Goal: Feedback & Contribution: Contribute content

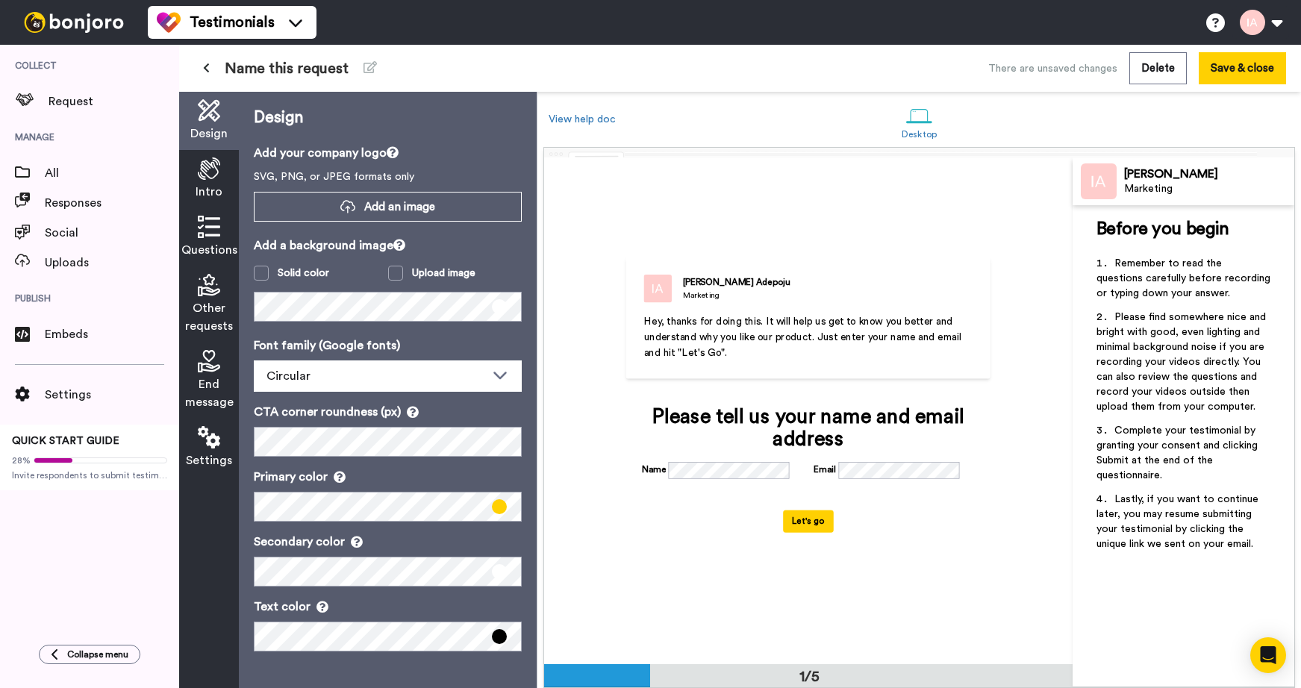
click at [58, 20] on img at bounding box center [74, 22] width 112 height 21
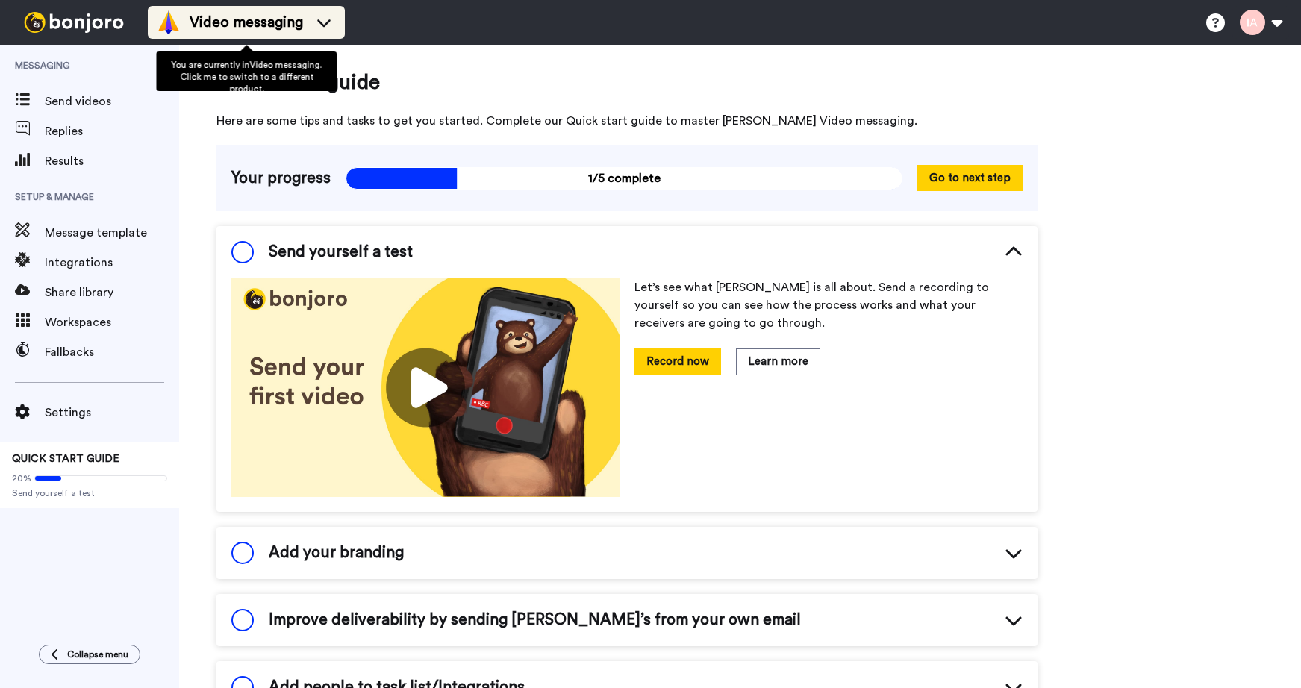
click at [329, 26] on icon at bounding box center [324, 22] width 24 height 15
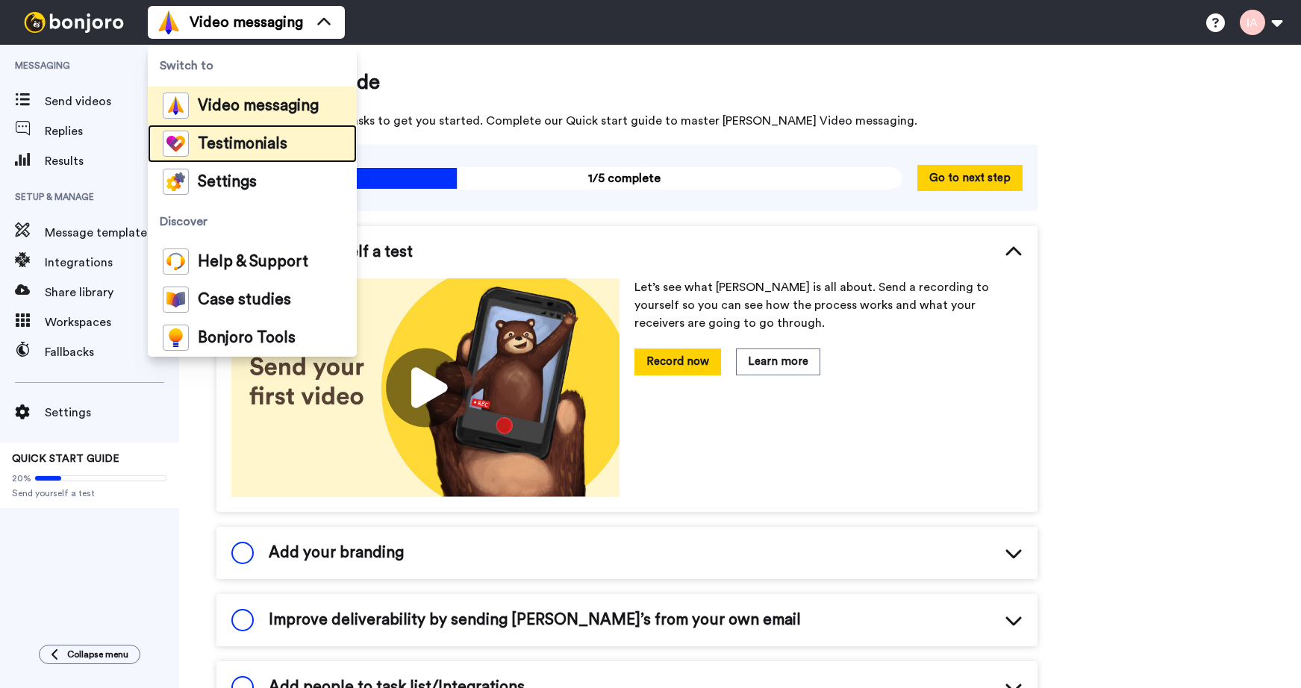
click at [275, 151] on span "Testimonials" at bounding box center [243, 144] width 90 height 15
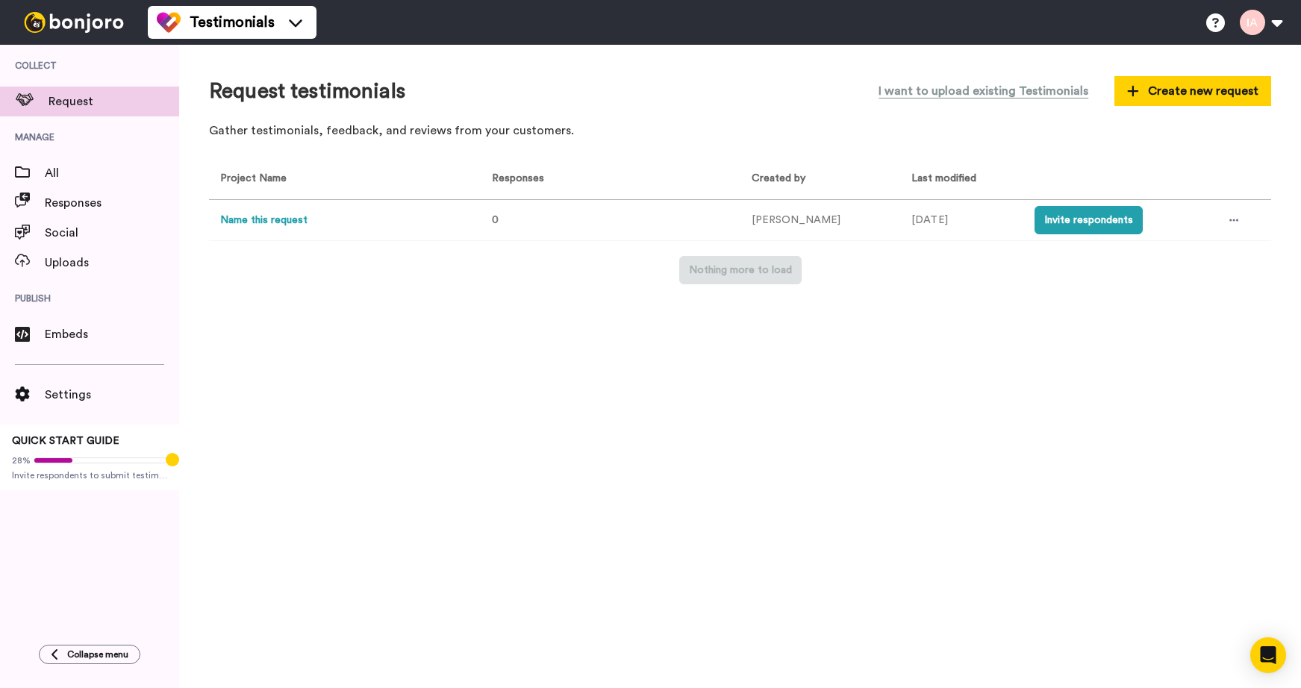
click at [263, 225] on button "Name this request" at bounding box center [263, 221] width 87 height 16
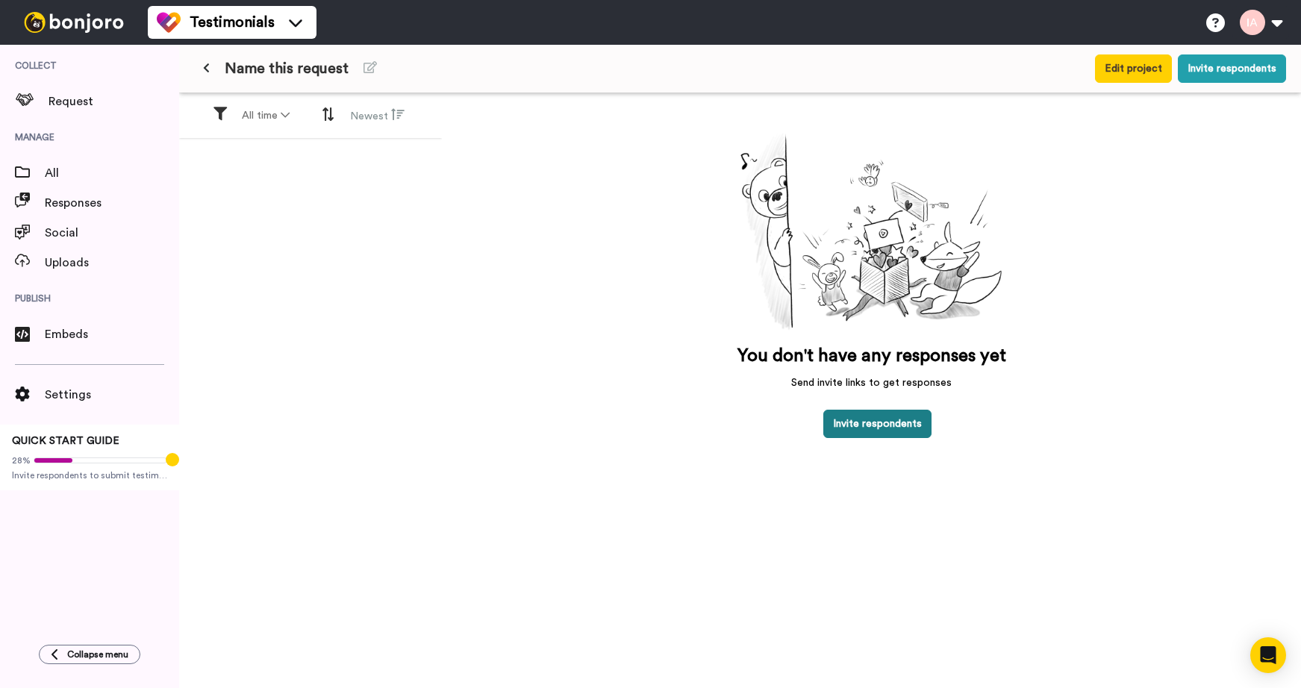
click at [897, 423] on button "Invite respondents" at bounding box center [877, 424] width 108 height 28
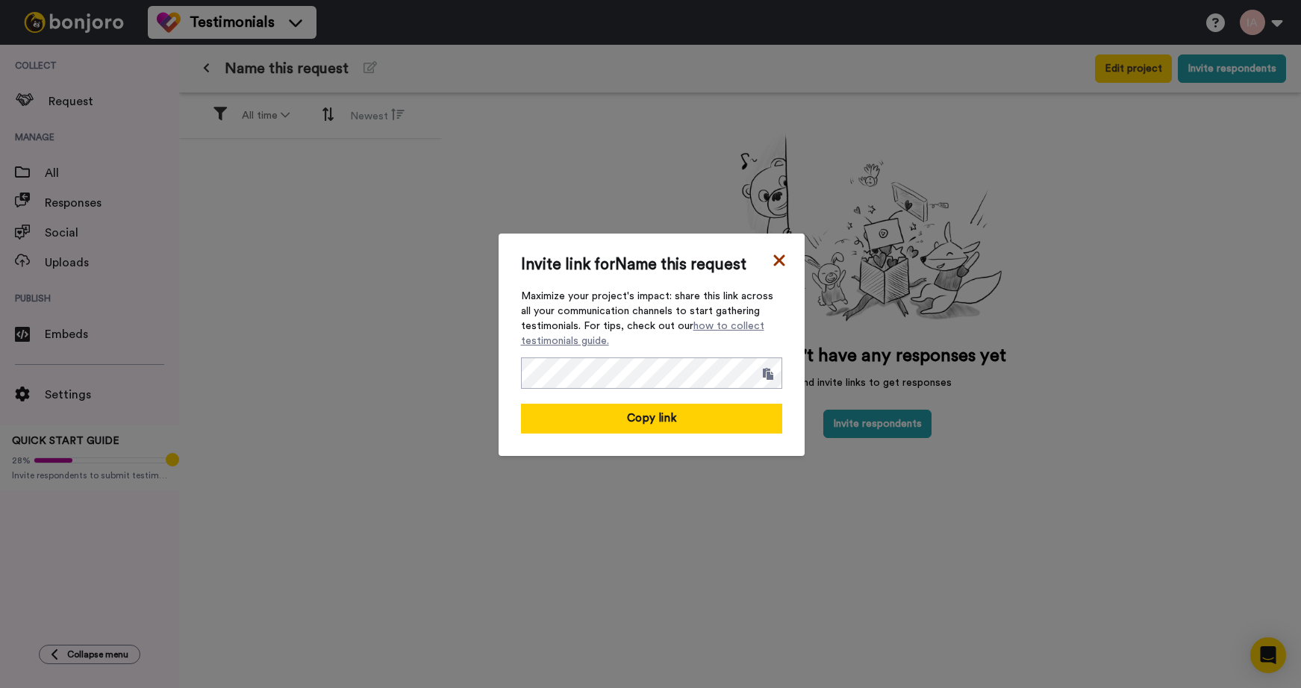
click at [776, 259] on icon at bounding box center [779, 261] width 15 height 18
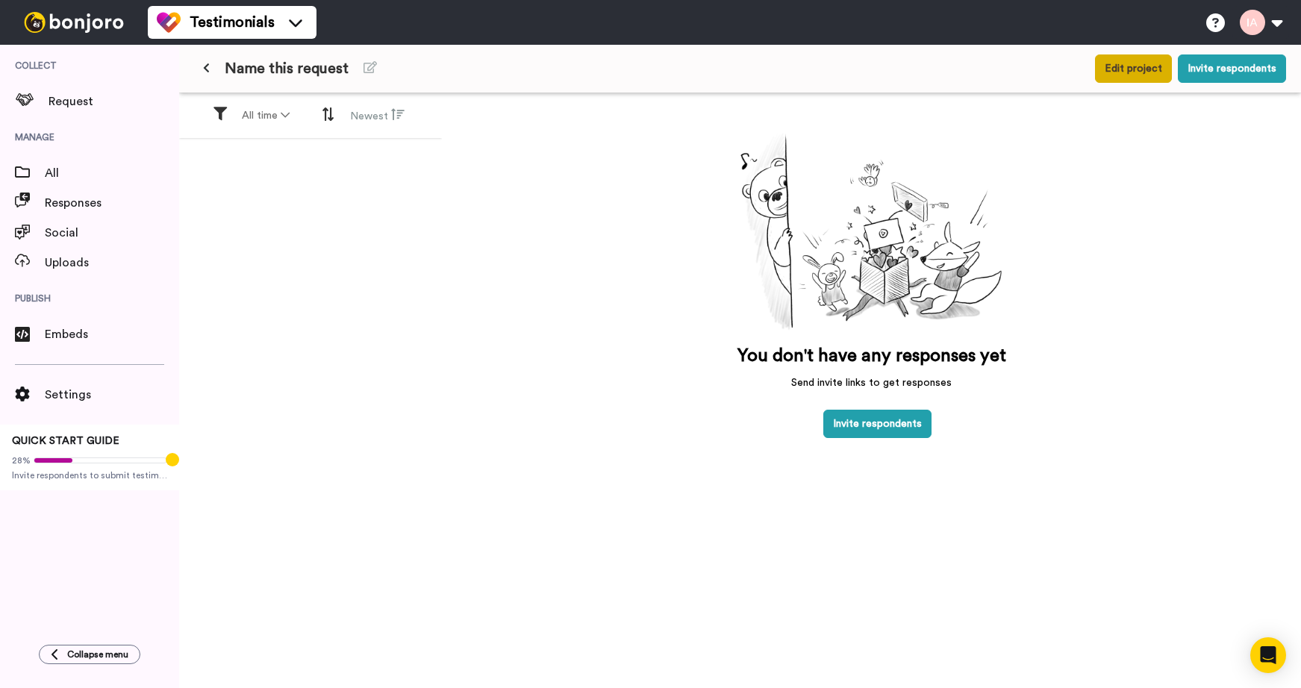
click at [1130, 68] on button "Edit project" at bounding box center [1133, 68] width 77 height 28
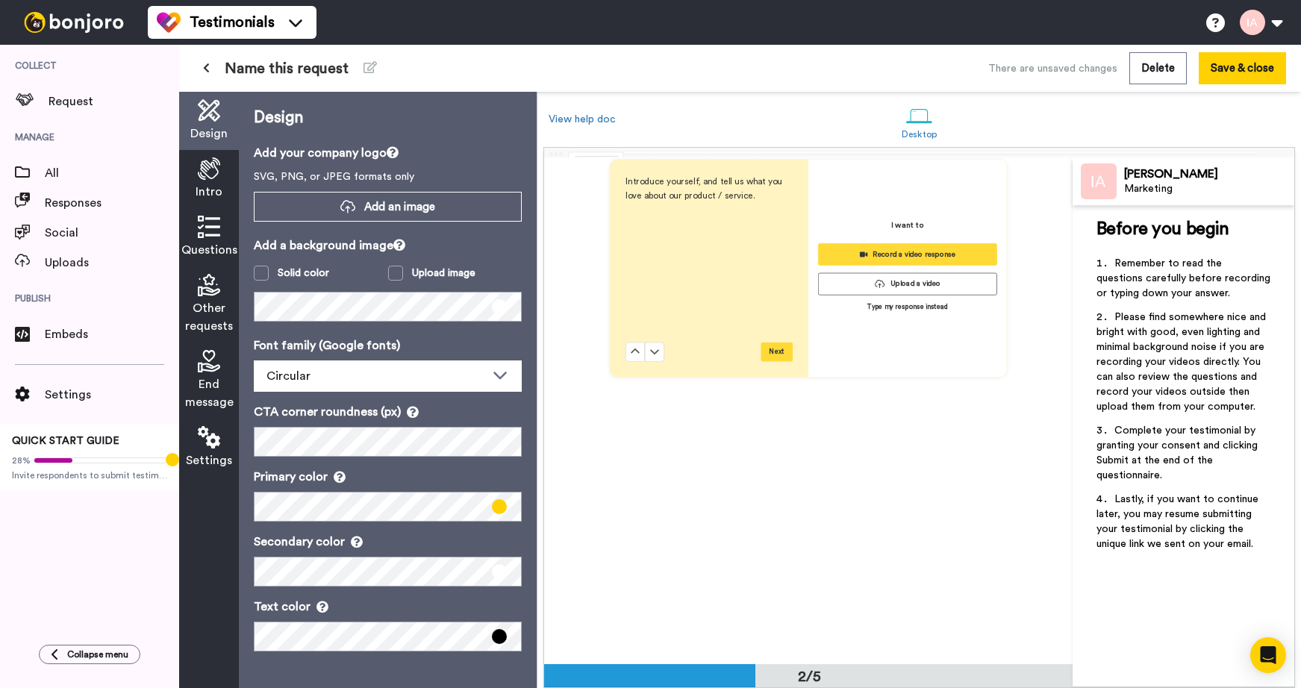
scroll to position [552, 0]
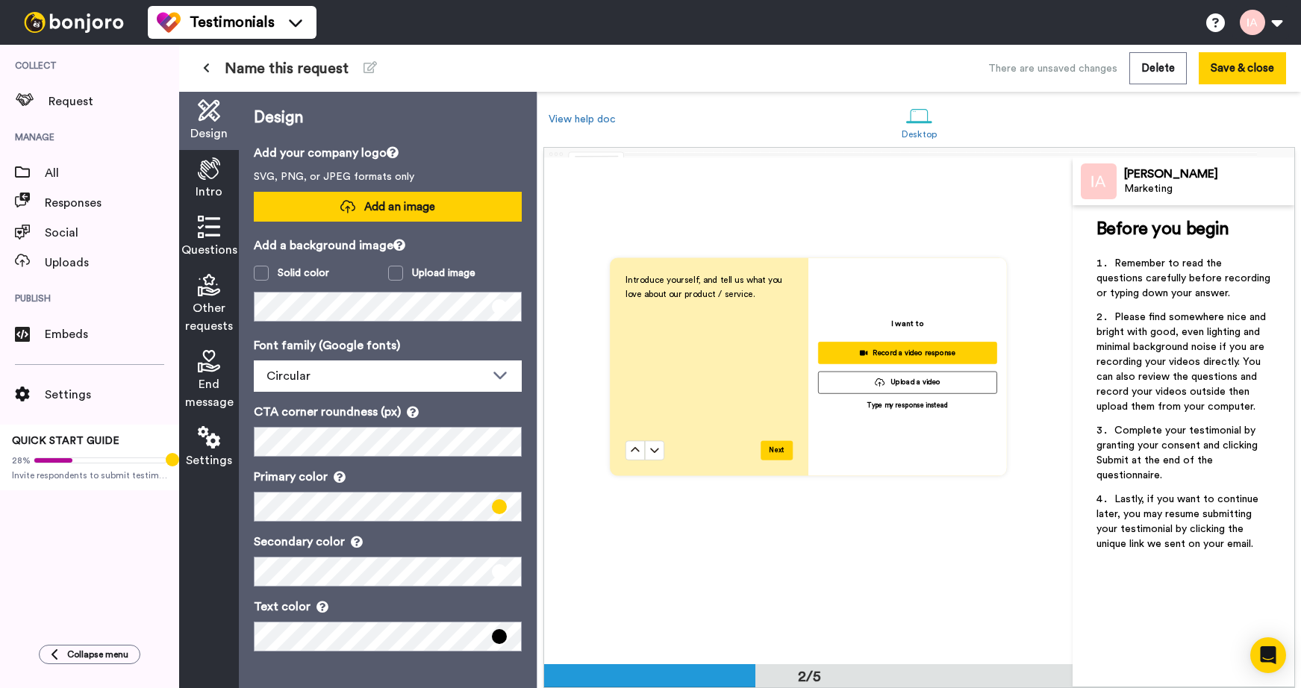
click at [362, 214] on button "Add an image" at bounding box center [388, 207] width 268 height 30
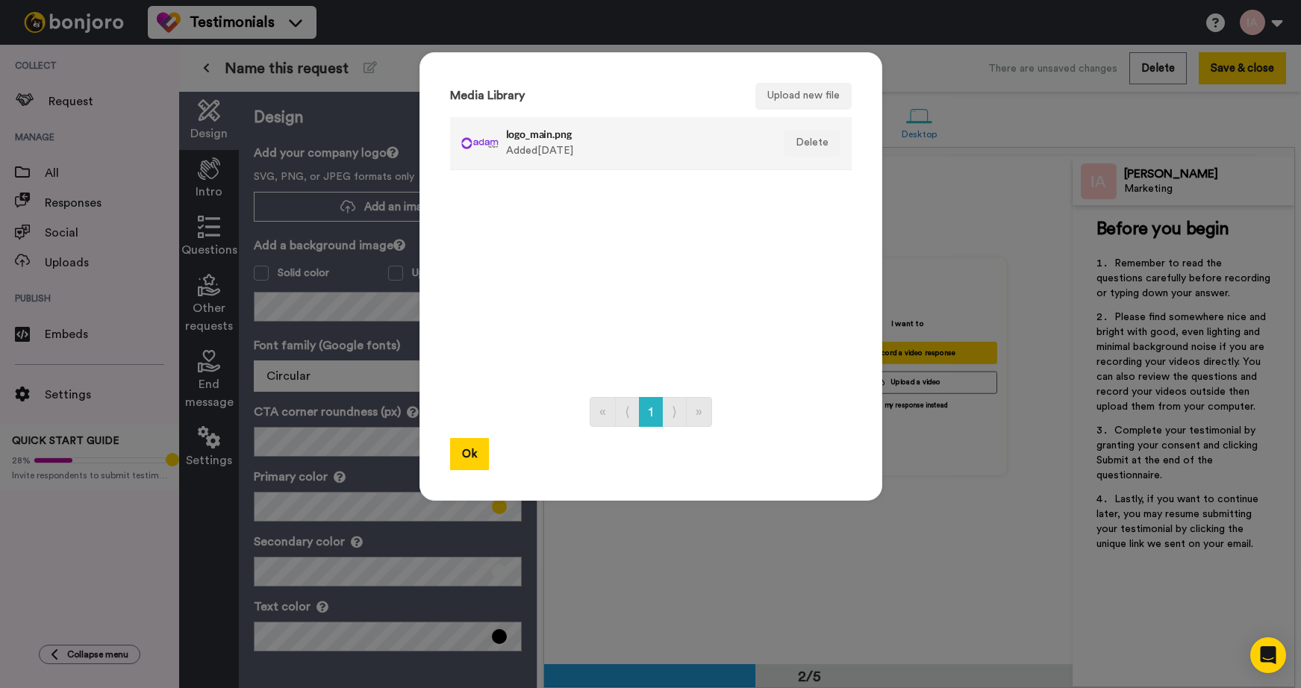
click at [499, 145] on div "logo_main.png Added 7 days ago" at bounding box center [612, 143] width 303 height 37
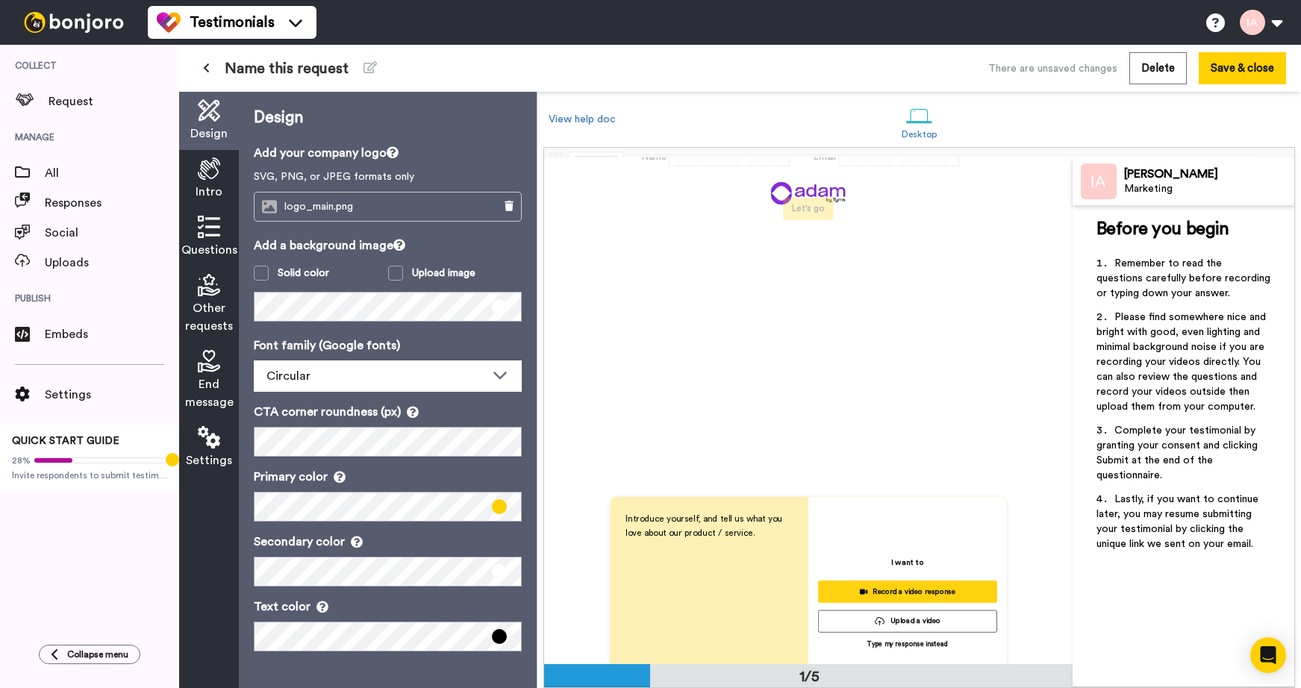
scroll to position [0, 0]
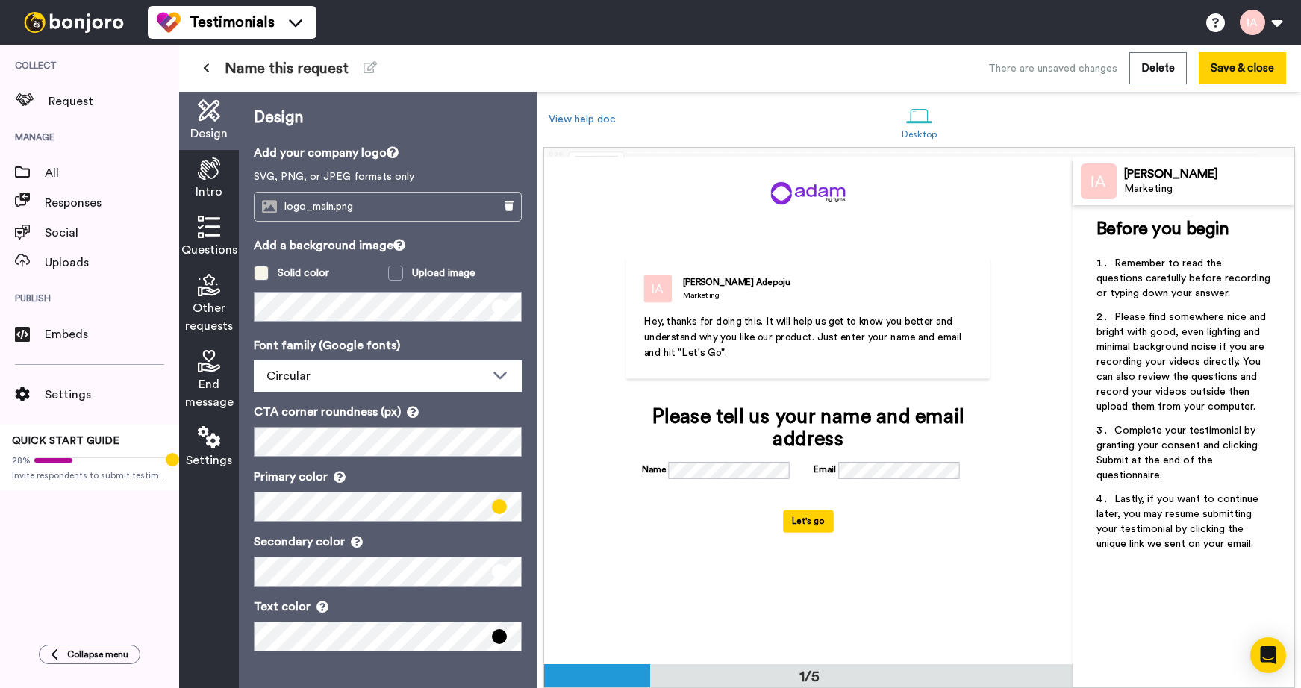
click at [262, 274] on span at bounding box center [261, 273] width 15 height 15
click at [265, 273] on span at bounding box center [261, 273] width 15 height 15
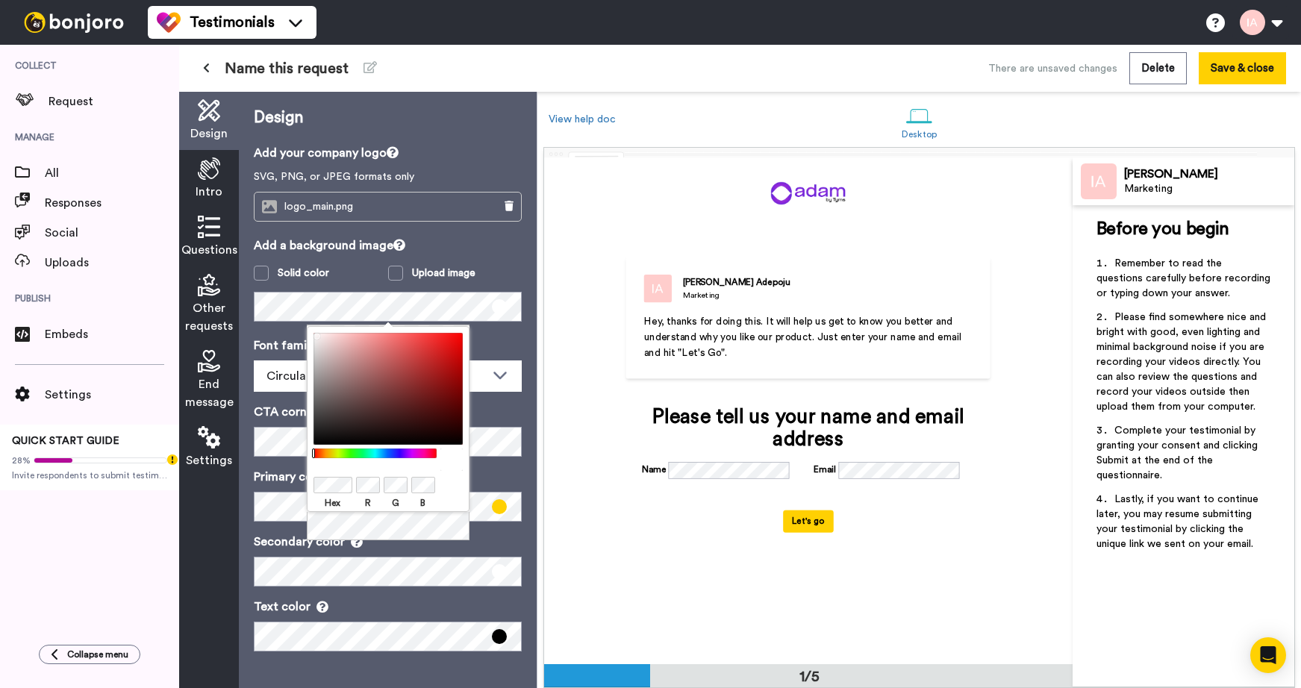
click at [272, 463] on div "Font family (Google fonts) Circular Abhaya Libre Alegreya Aleo Arapey Asap Cond…" at bounding box center [388, 494] width 268 height 315
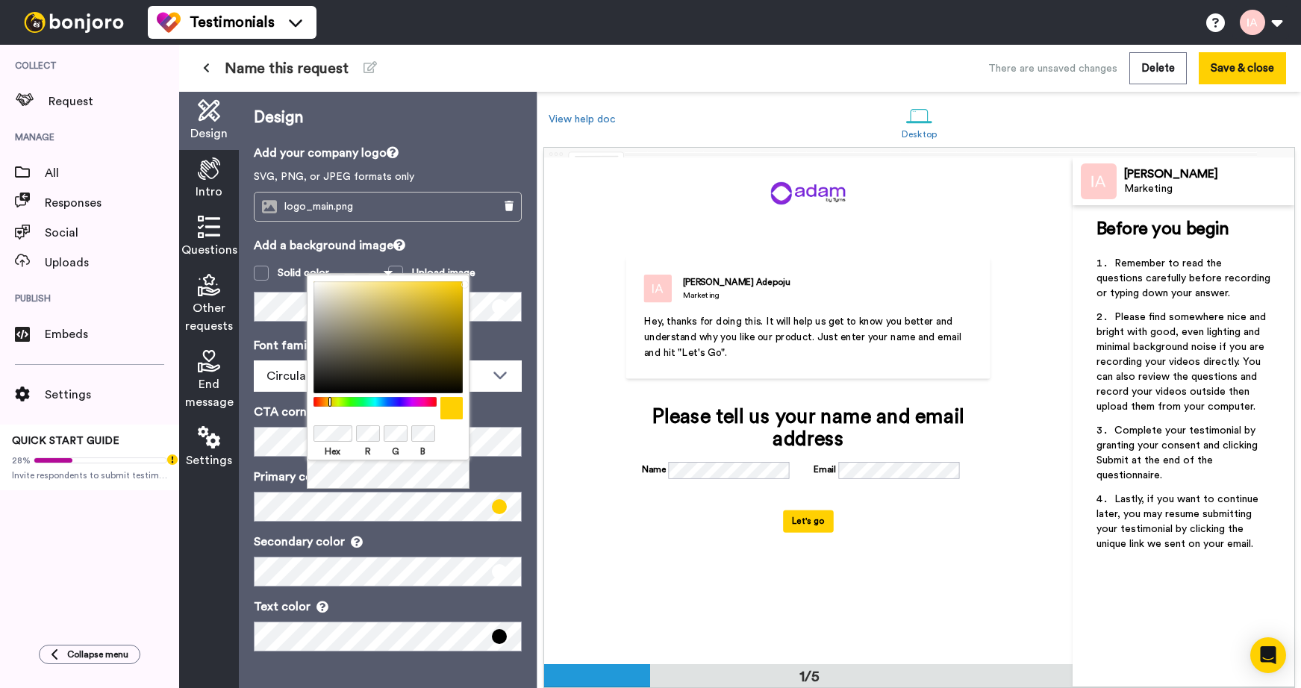
click at [346, 417] on div at bounding box center [388, 408] width 149 height 22
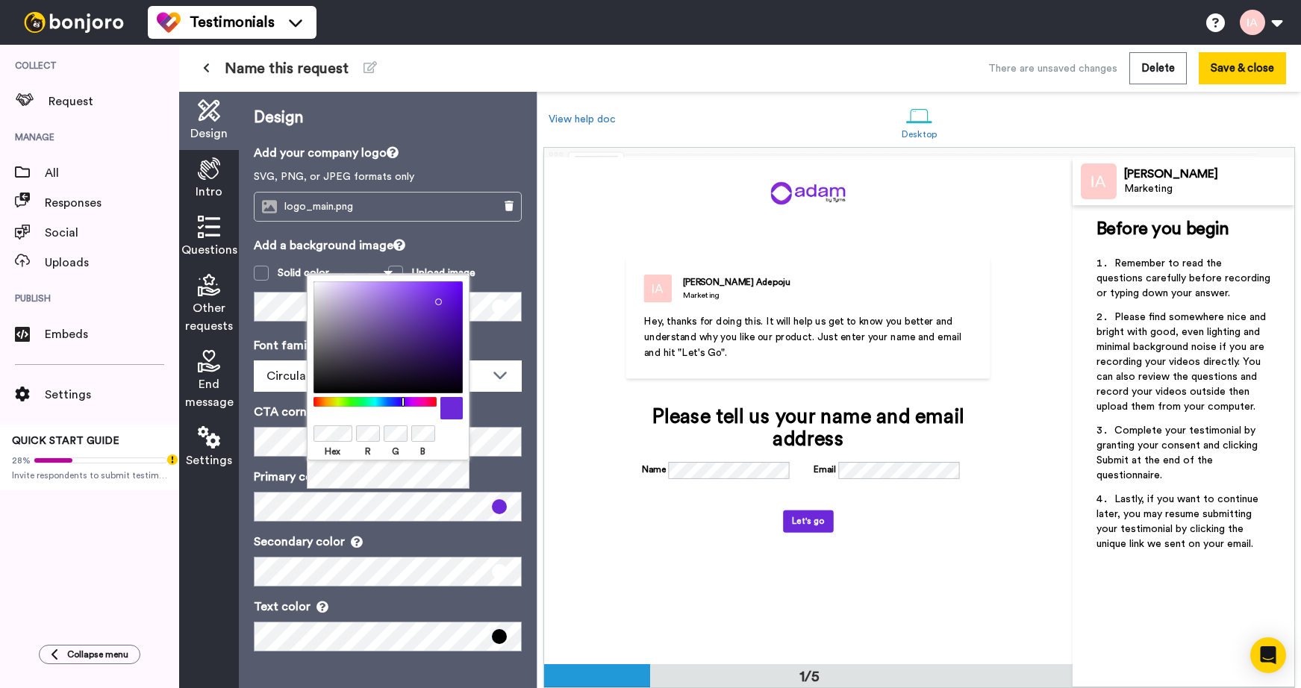
click at [353, 423] on div "Hex R G B" at bounding box center [388, 368] width 163 height 186
click at [473, 465] on div "Font family (Google fonts) Circular Abhaya Libre Alegreya Aleo Arapey Asap Cond…" at bounding box center [388, 494] width 268 height 315
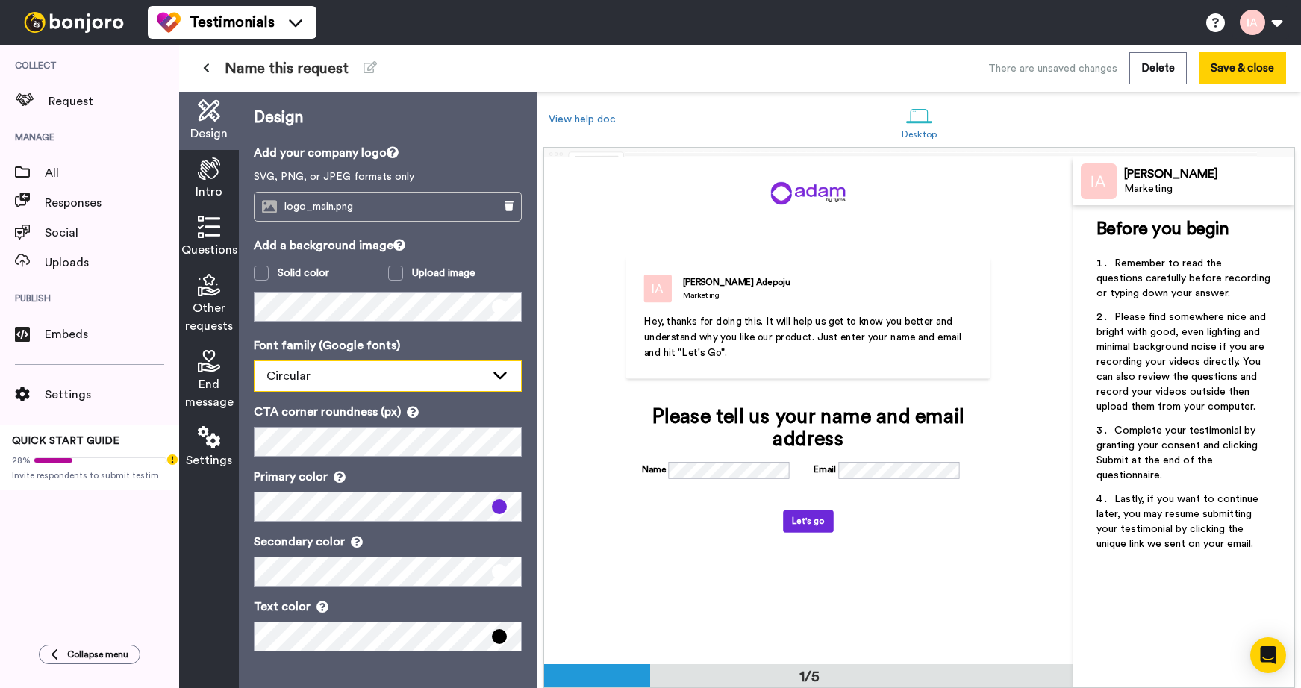
click at [502, 366] on div "Circular" at bounding box center [388, 376] width 267 height 30
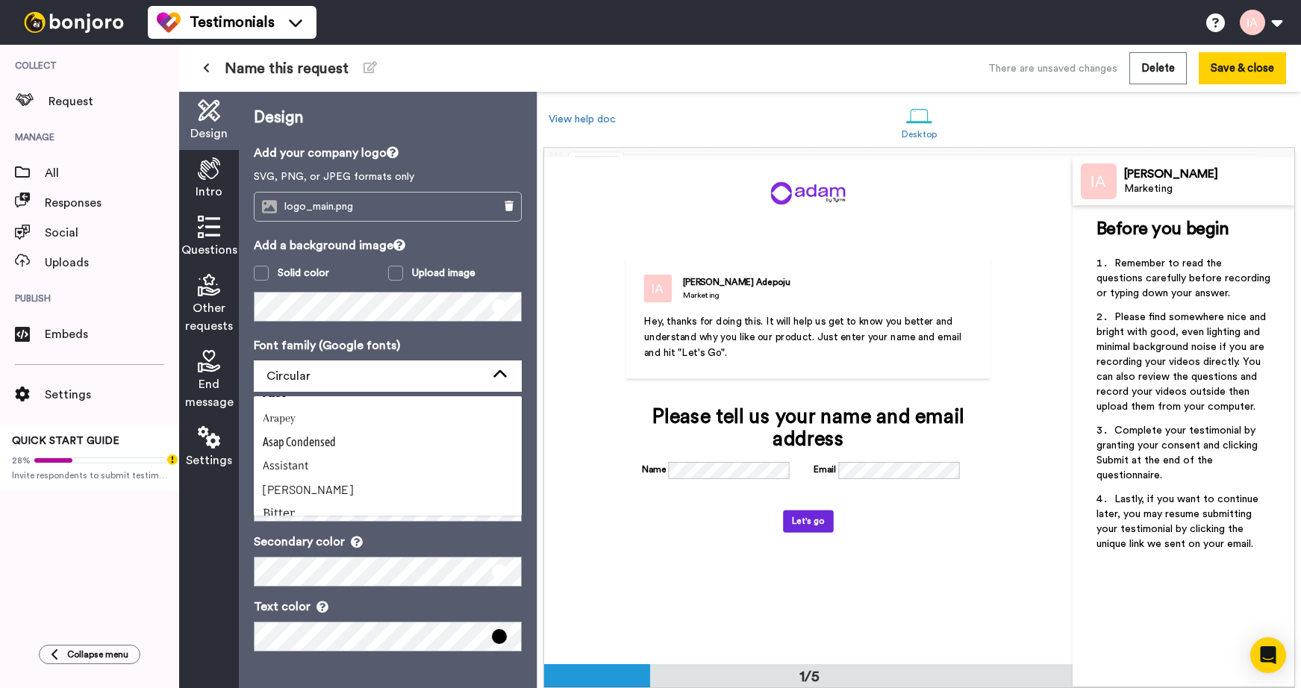
scroll to position [63, 0]
click at [438, 437] on Condensed "Asap Condensed" at bounding box center [388, 441] width 268 height 24
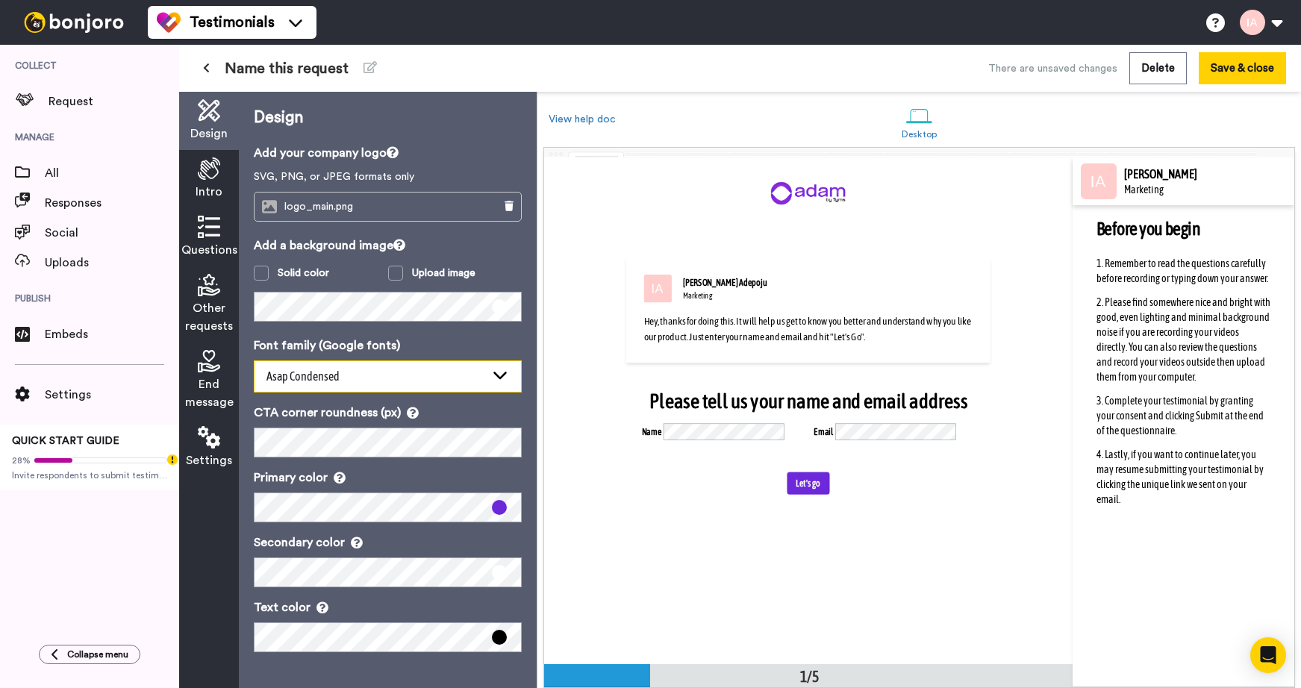
click at [439, 373] on div "Asap Condensed" at bounding box center [376, 376] width 219 height 19
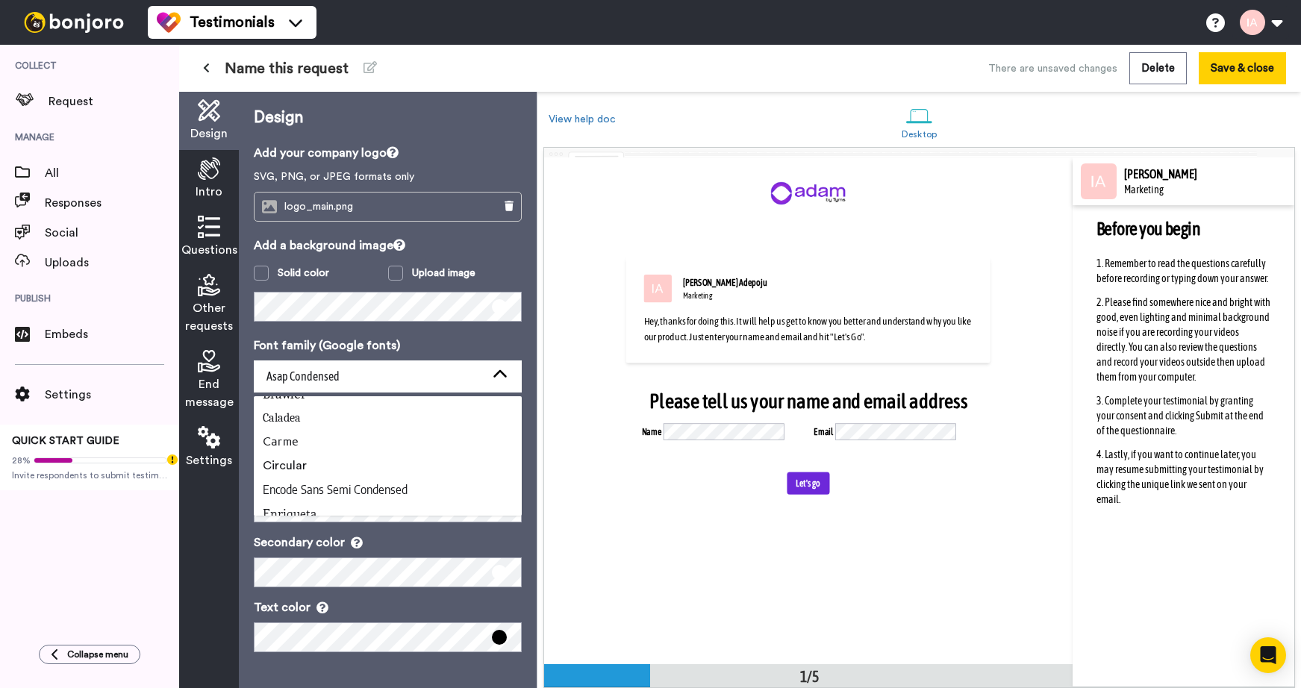
scroll to position [206, 0]
click at [408, 468] on Std "Circular" at bounding box center [388, 465] width 268 height 24
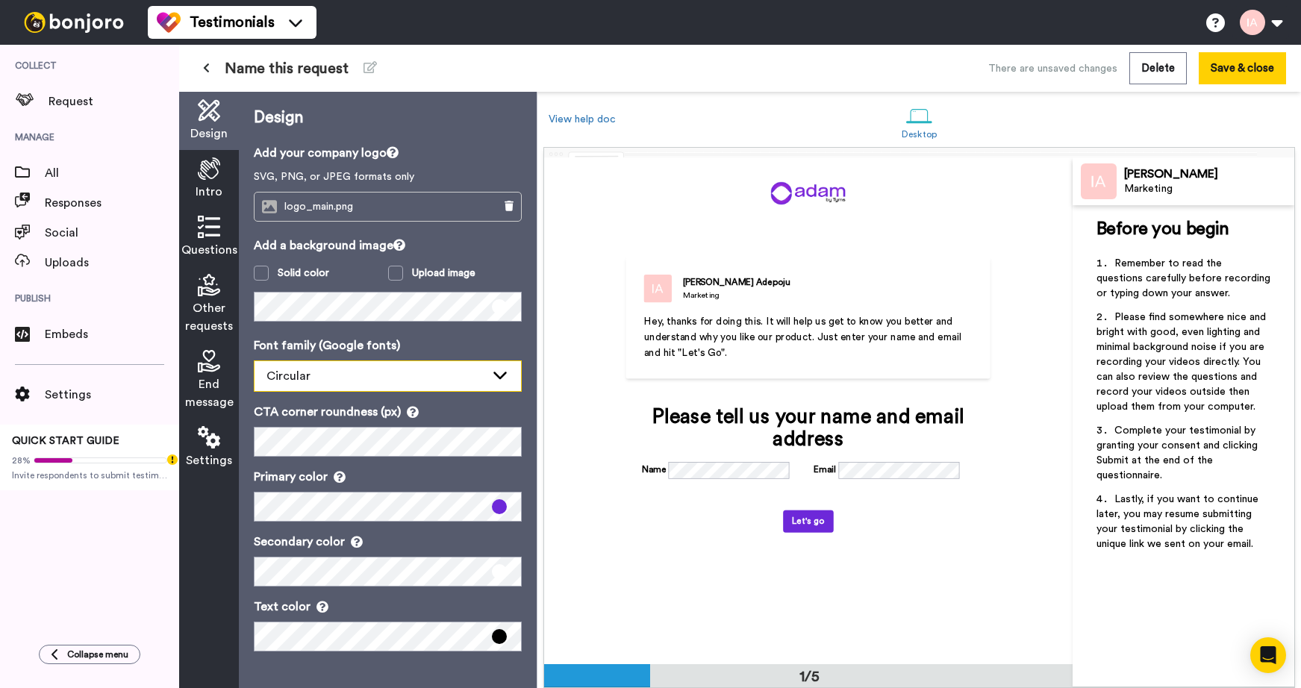
click at [405, 370] on div "Circular" at bounding box center [376, 376] width 219 height 18
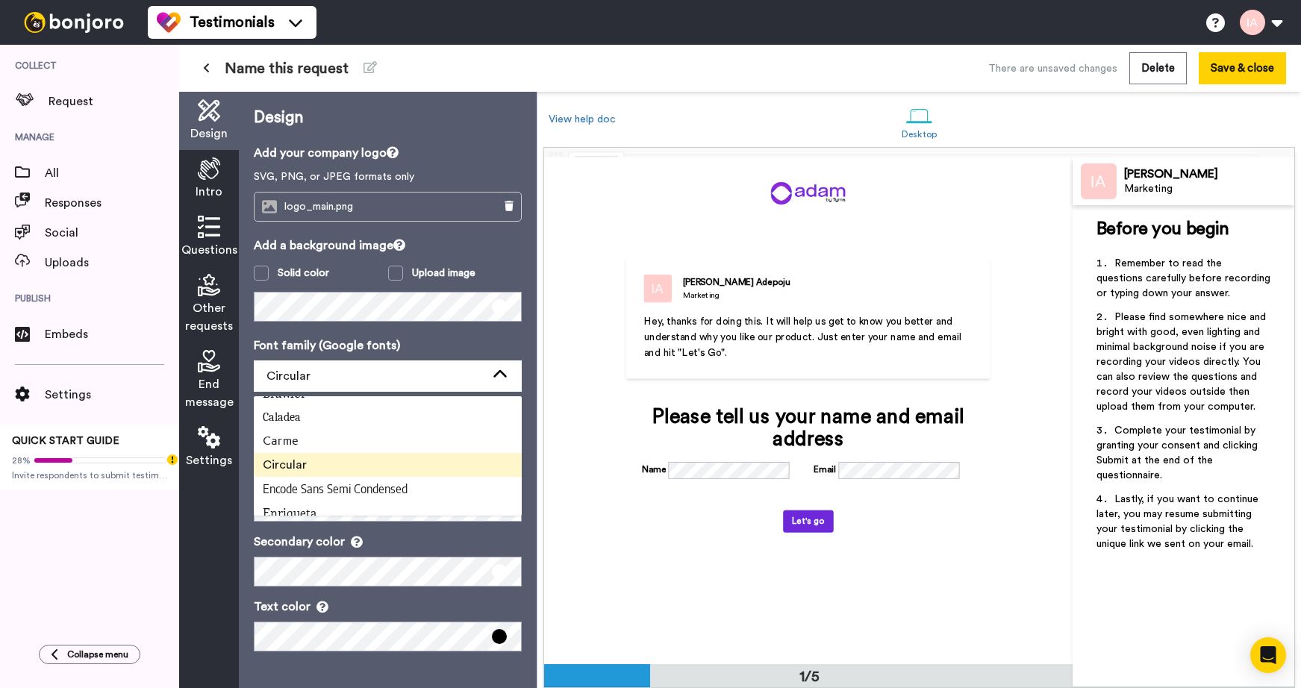
scroll to position [248, 0]
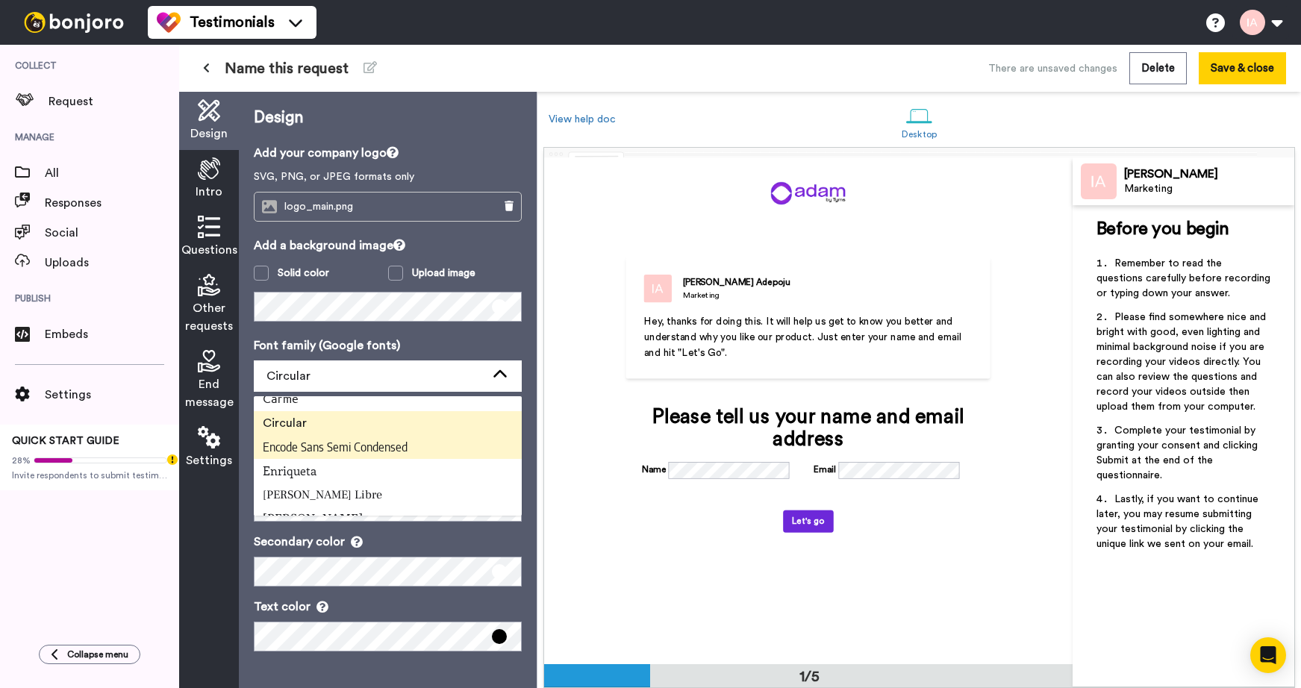
click at [374, 449] on span "Encode Sans Semi Condensed" at bounding box center [335, 447] width 145 height 15
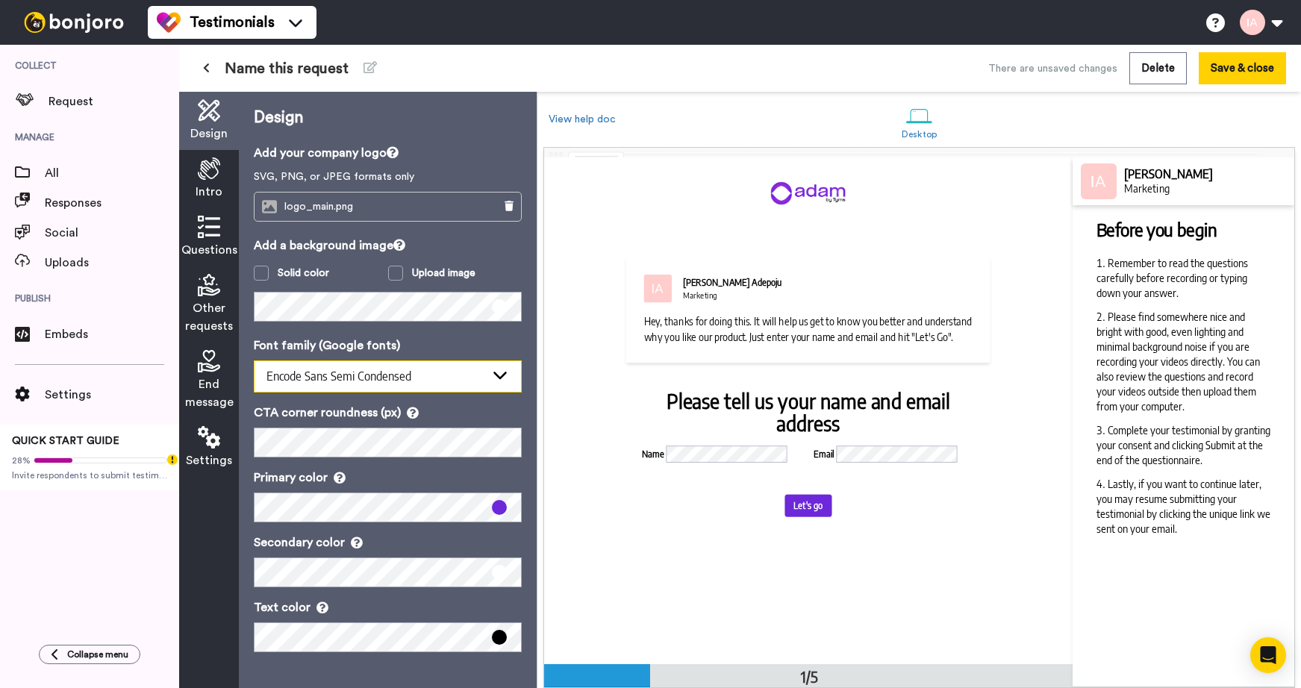
click at [381, 377] on span "Encode Sans Semi Condensed" at bounding box center [339, 376] width 145 height 15
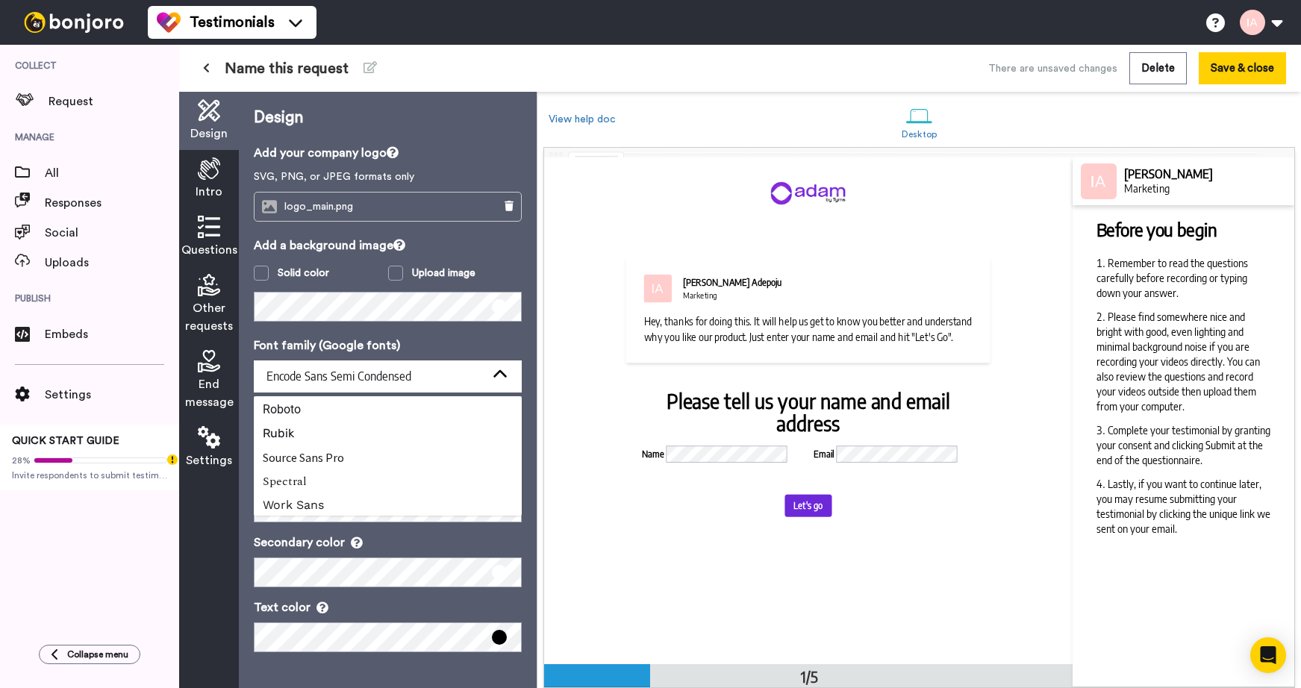
scroll to position [621, 0]
click at [363, 439] on li "Rubik" at bounding box center [388, 432] width 268 height 24
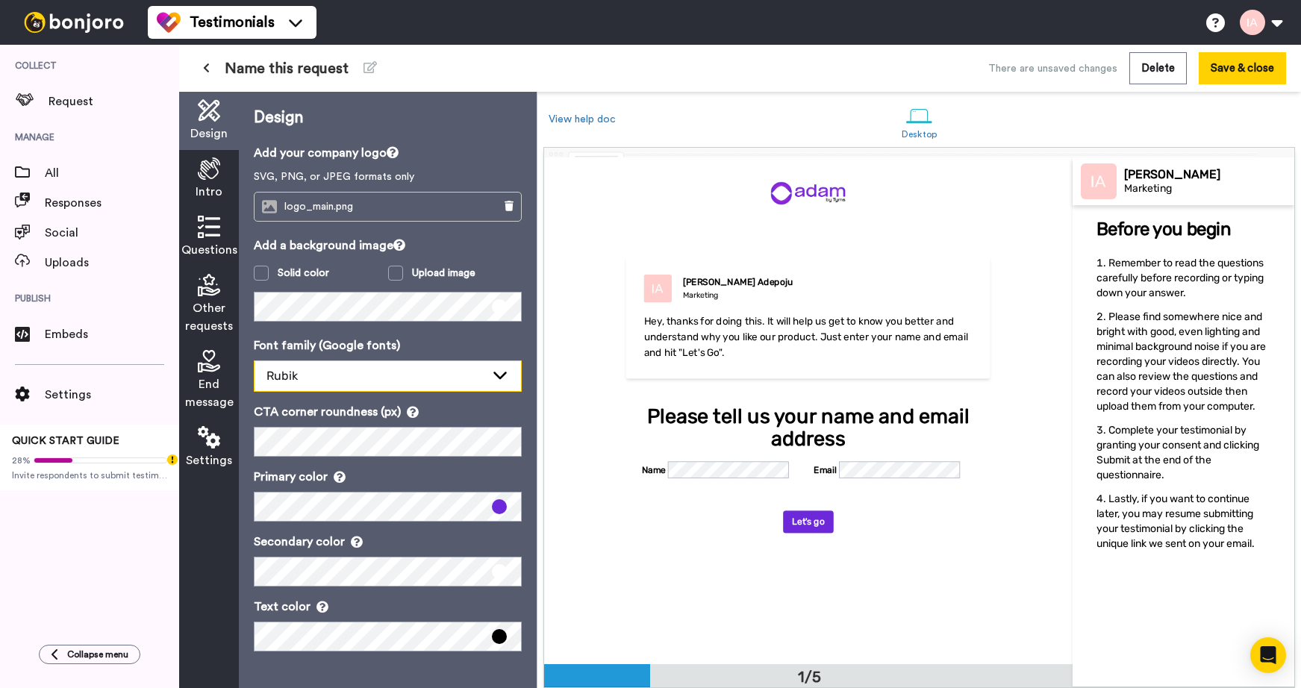
click at [341, 385] on div "Rubik" at bounding box center [388, 376] width 267 height 30
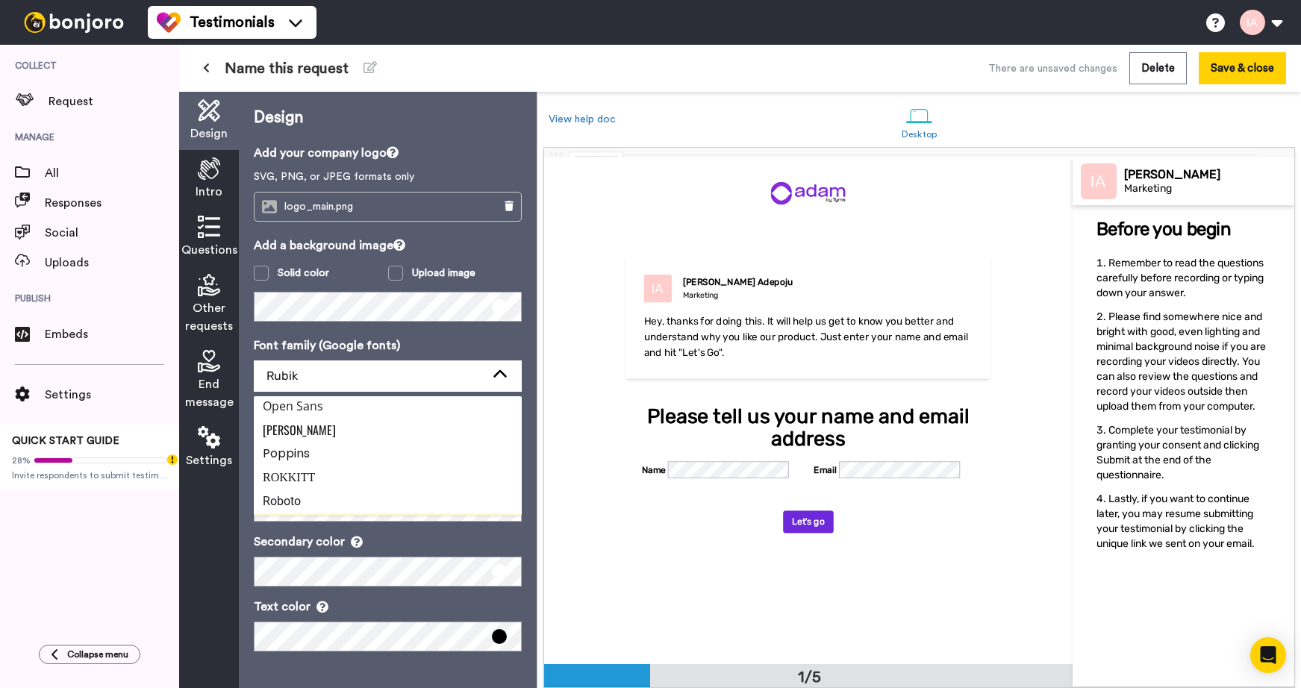
scroll to position [492, 0]
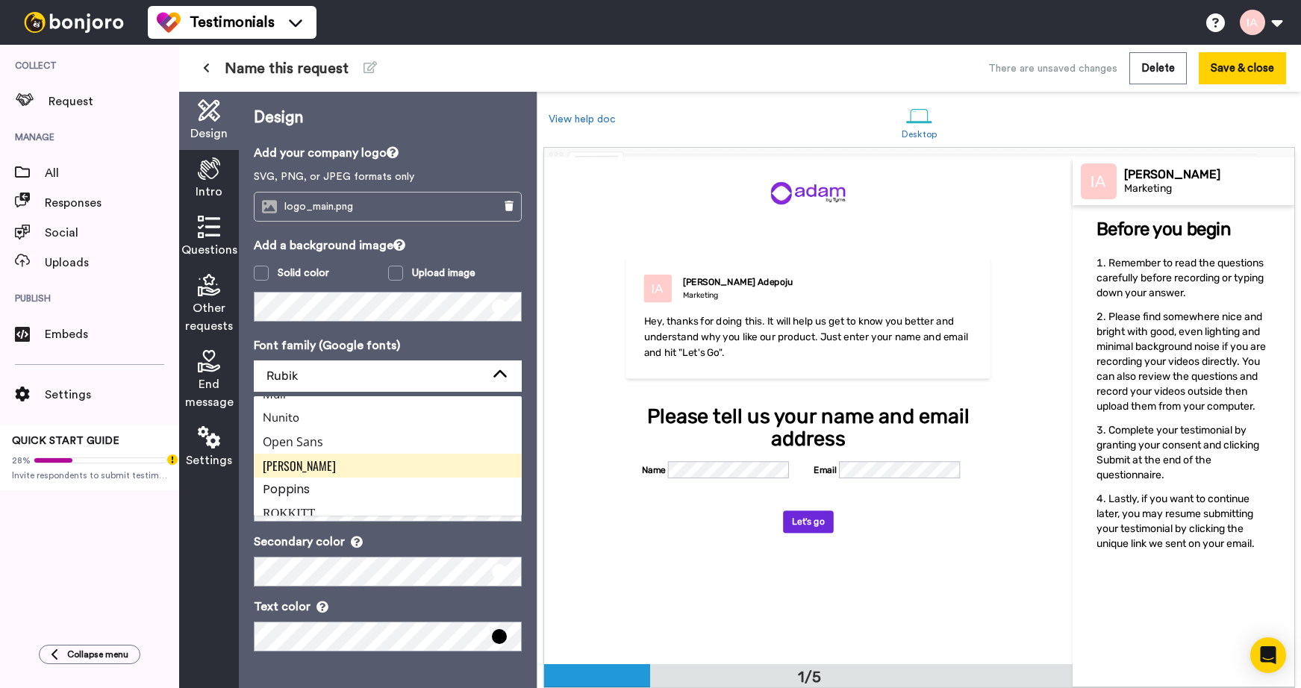
click at [340, 469] on li "Oswald" at bounding box center [388, 466] width 268 height 24
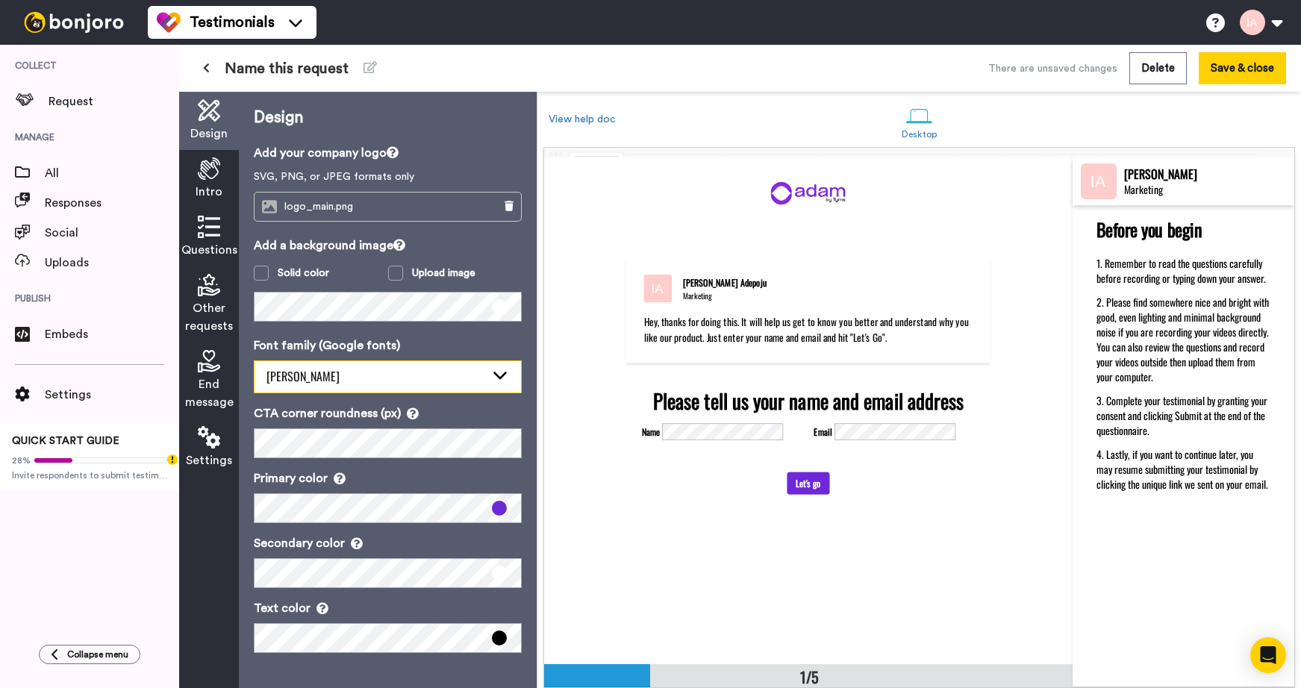
click at [349, 376] on div "Oswald" at bounding box center [376, 376] width 219 height 19
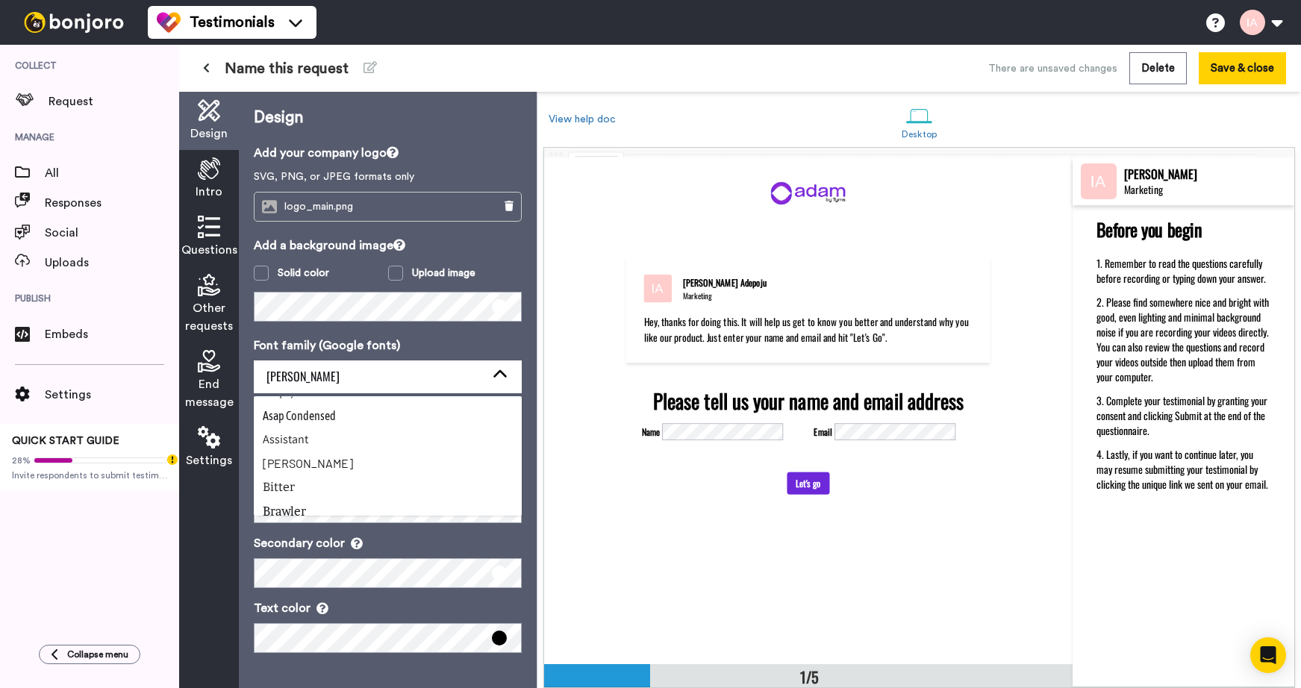
scroll to position [89, 0]
click at [330, 411] on span "Asap Condensed" at bounding box center [299, 414] width 73 height 13
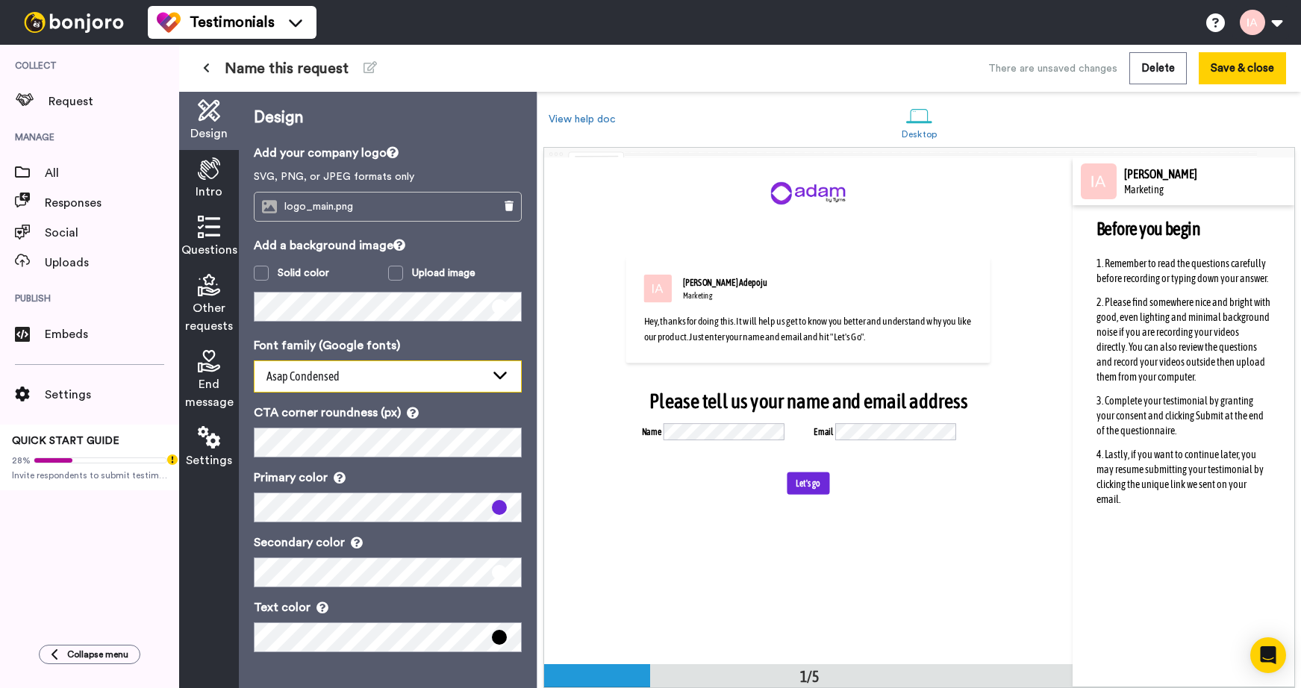
click at [347, 385] on div "Asap Condensed" at bounding box center [388, 376] width 267 height 31
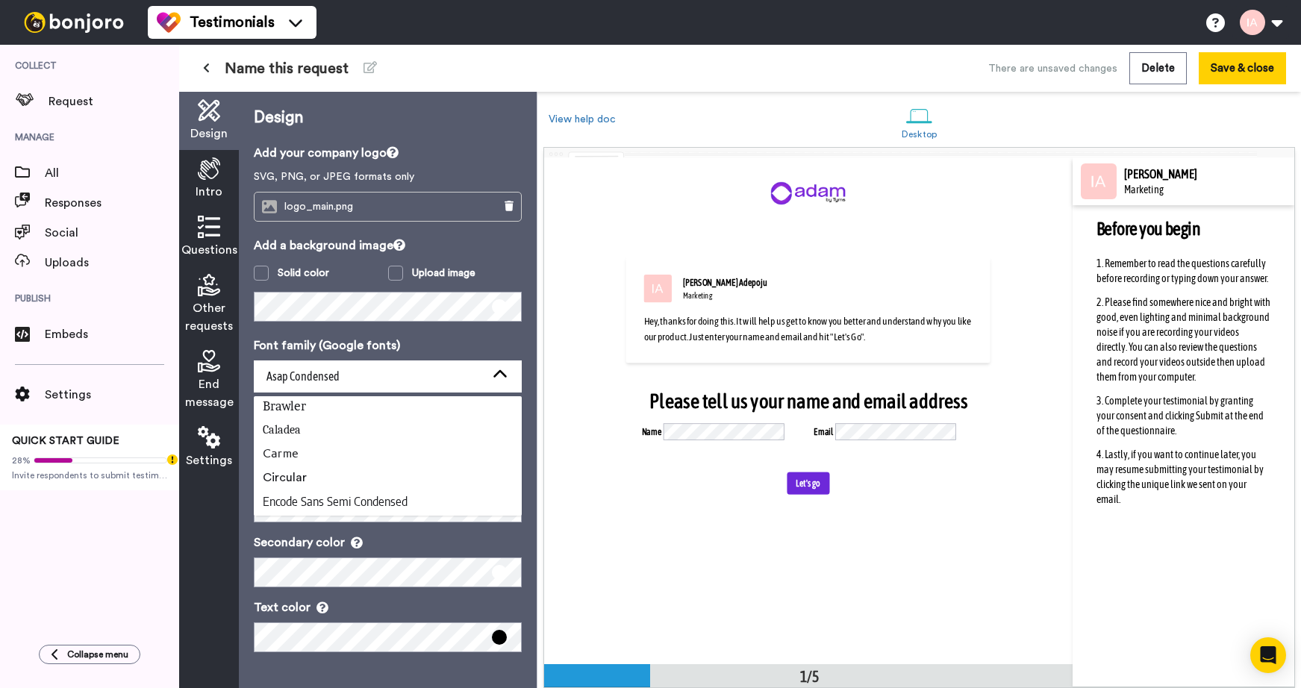
scroll to position [212, 0]
click at [343, 462] on Std "Circular" at bounding box center [388, 459] width 268 height 24
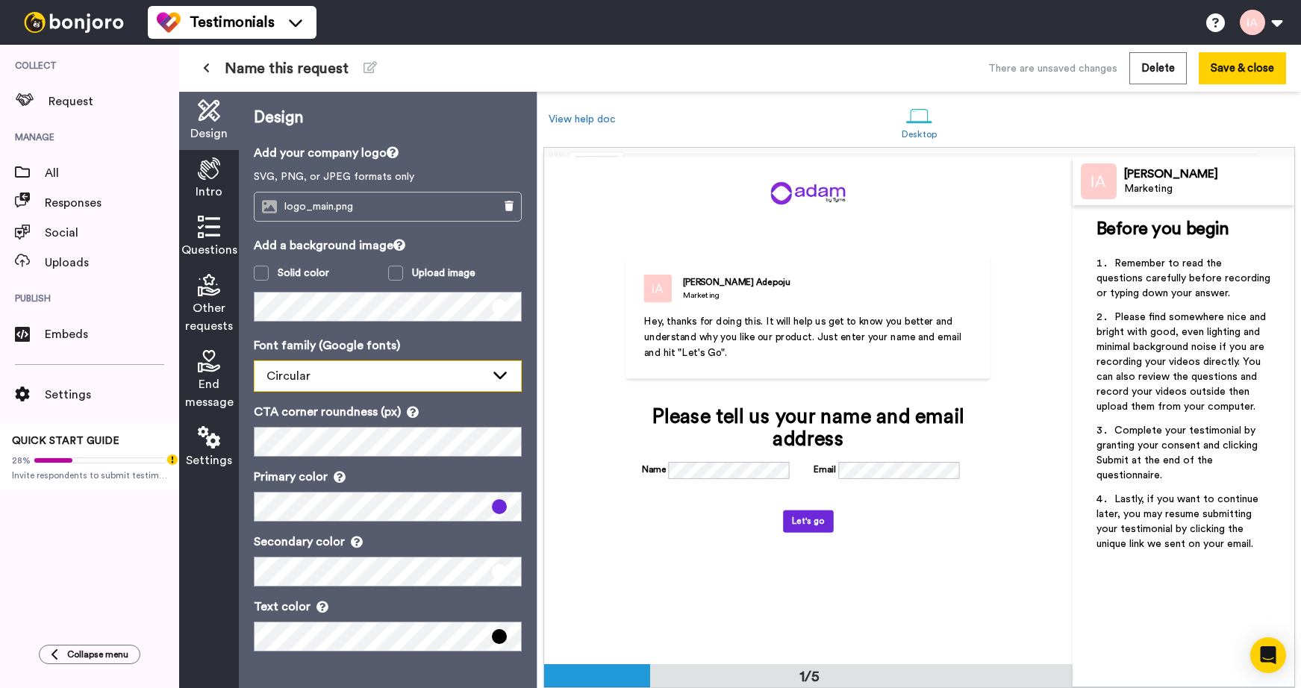
click at [331, 379] on div "Circular" at bounding box center [376, 376] width 219 height 18
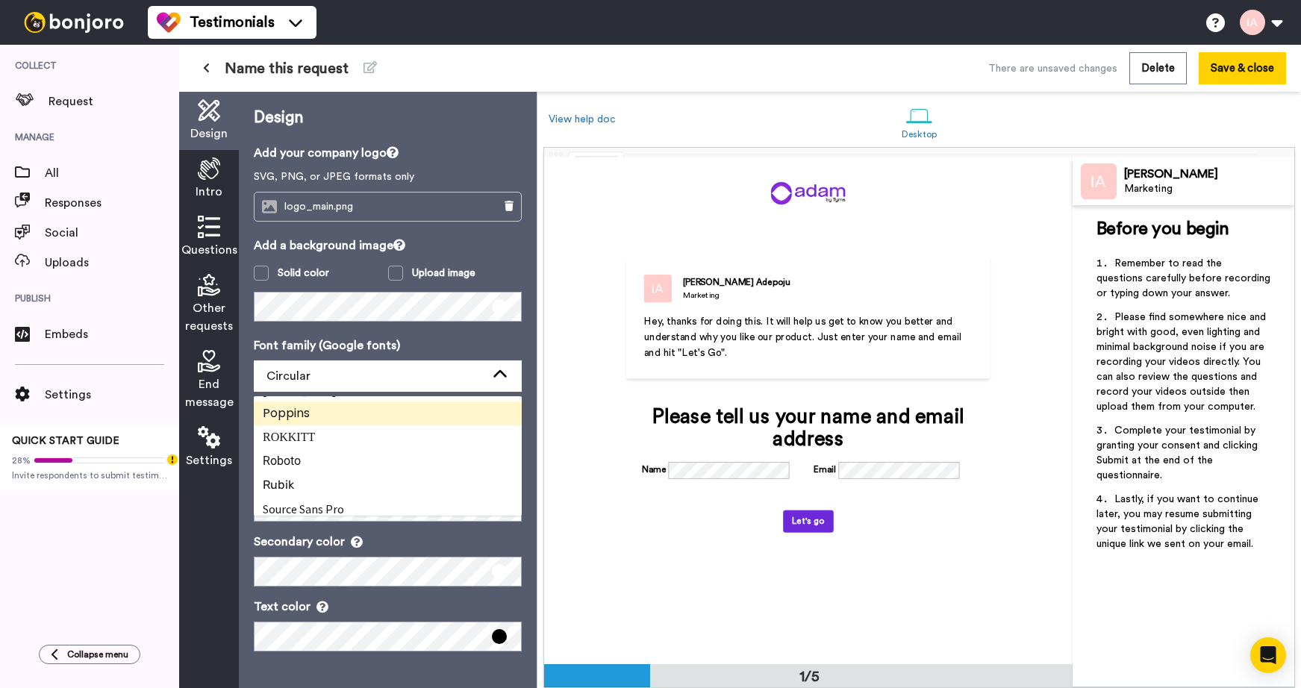
scroll to position [570, 0]
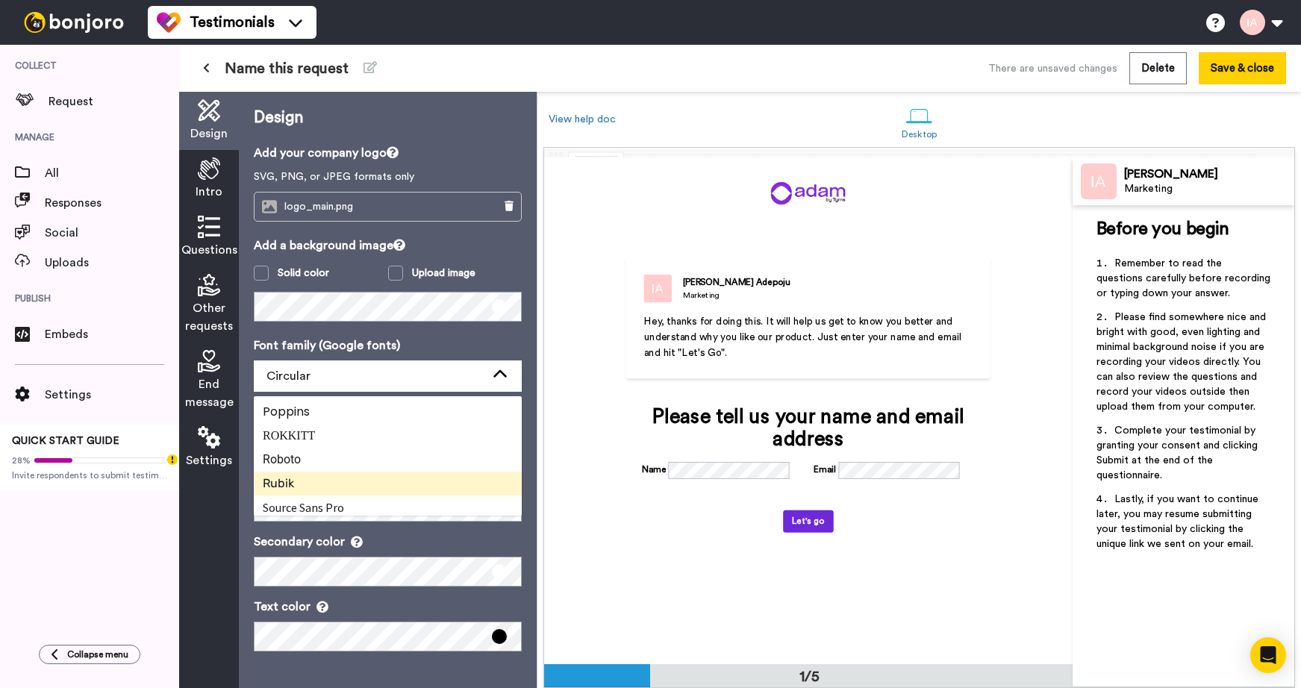
click at [331, 484] on li "Rubik" at bounding box center [388, 484] width 268 height 24
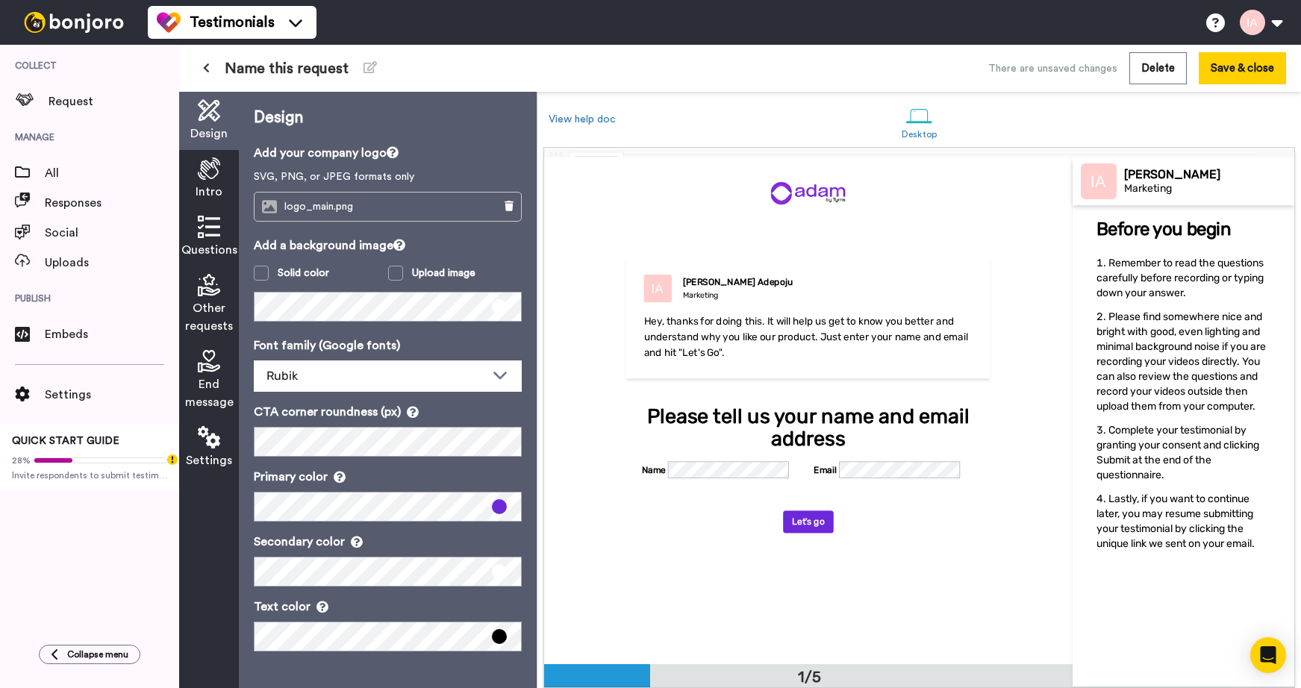
click at [416, 483] on p "Primary color" at bounding box center [388, 477] width 268 height 18
click at [261, 272] on span at bounding box center [261, 273] width 15 height 15
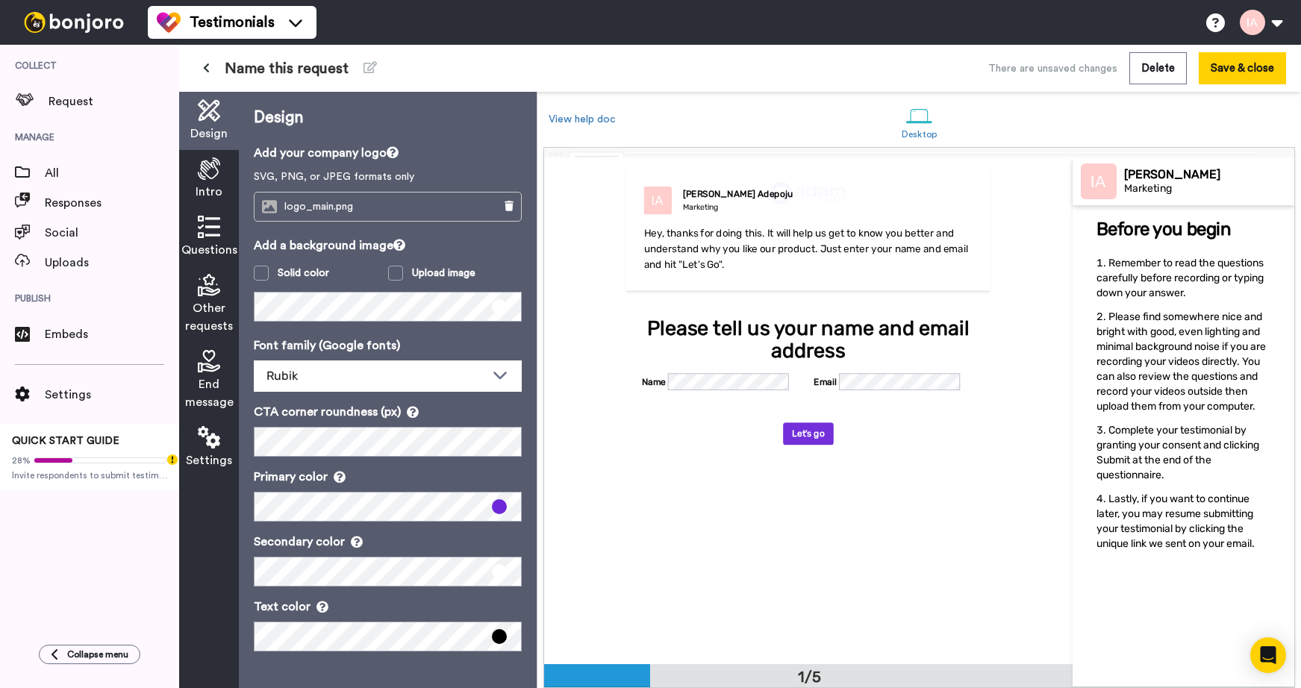
scroll to position [0, 0]
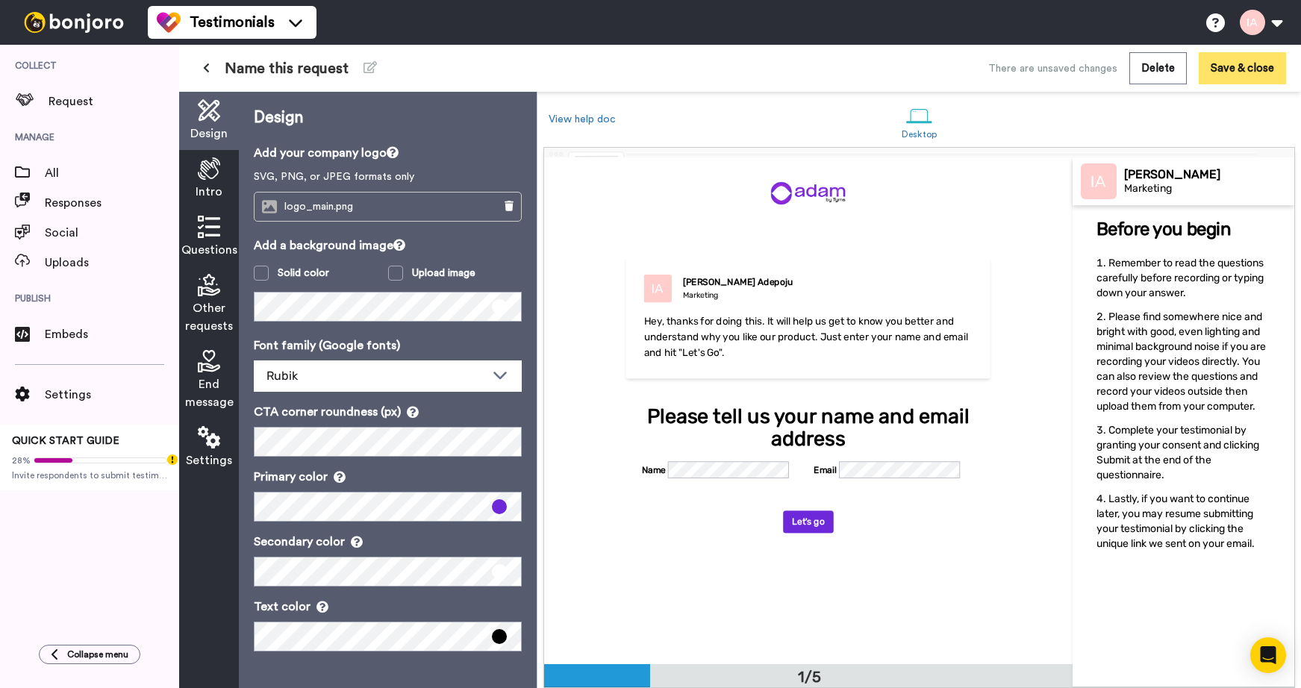
click at [1233, 67] on button "Save & close" at bounding box center [1242, 68] width 87 height 32
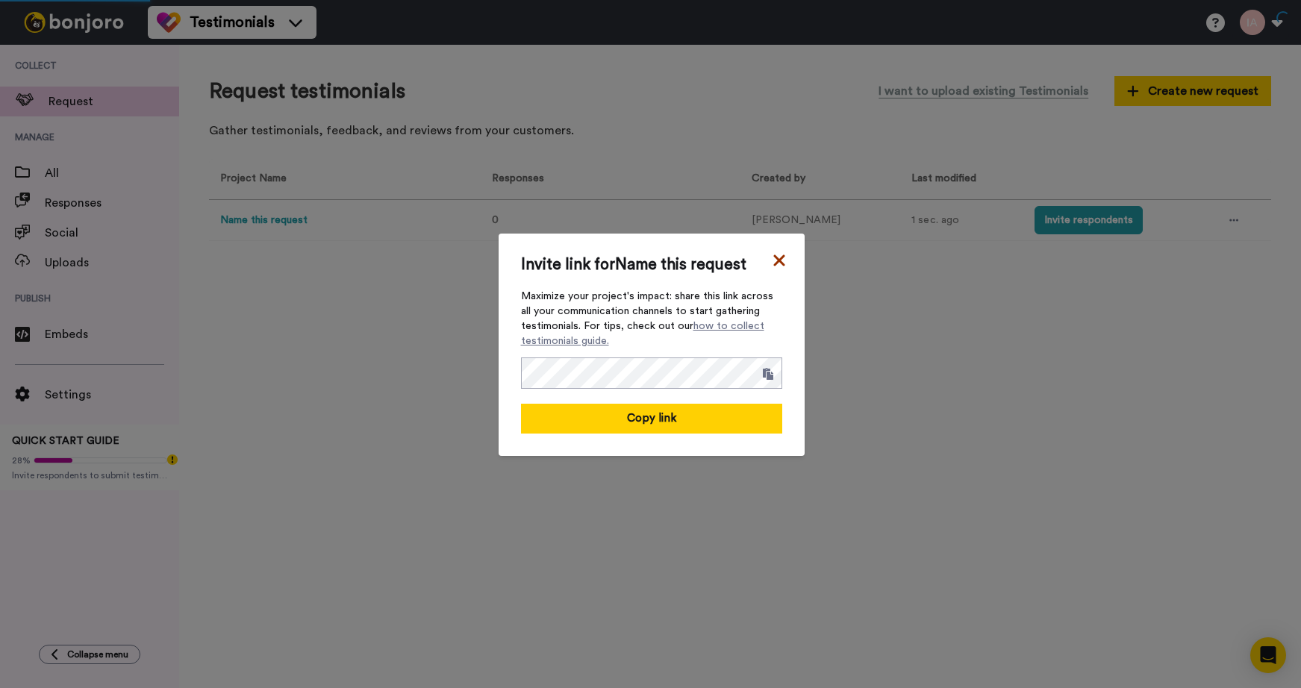
click at [775, 258] on icon at bounding box center [778, 260] width 11 height 11
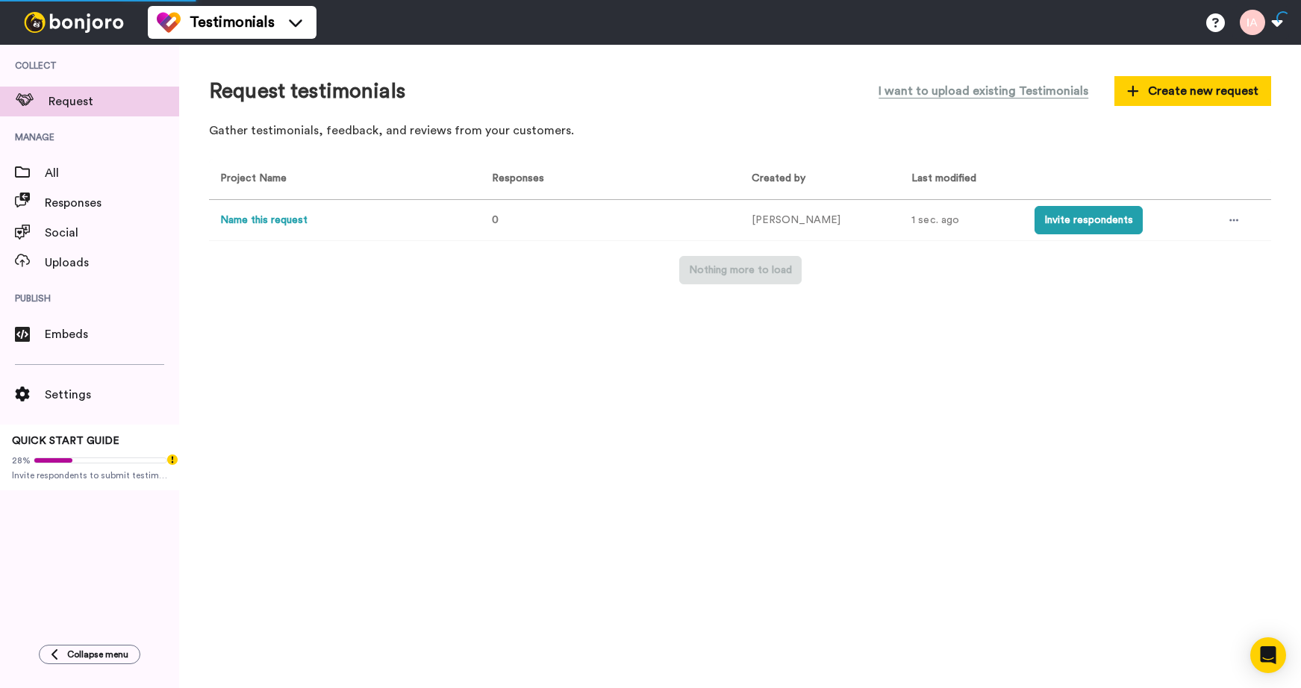
click at [295, 217] on button "Name this request" at bounding box center [263, 221] width 87 height 16
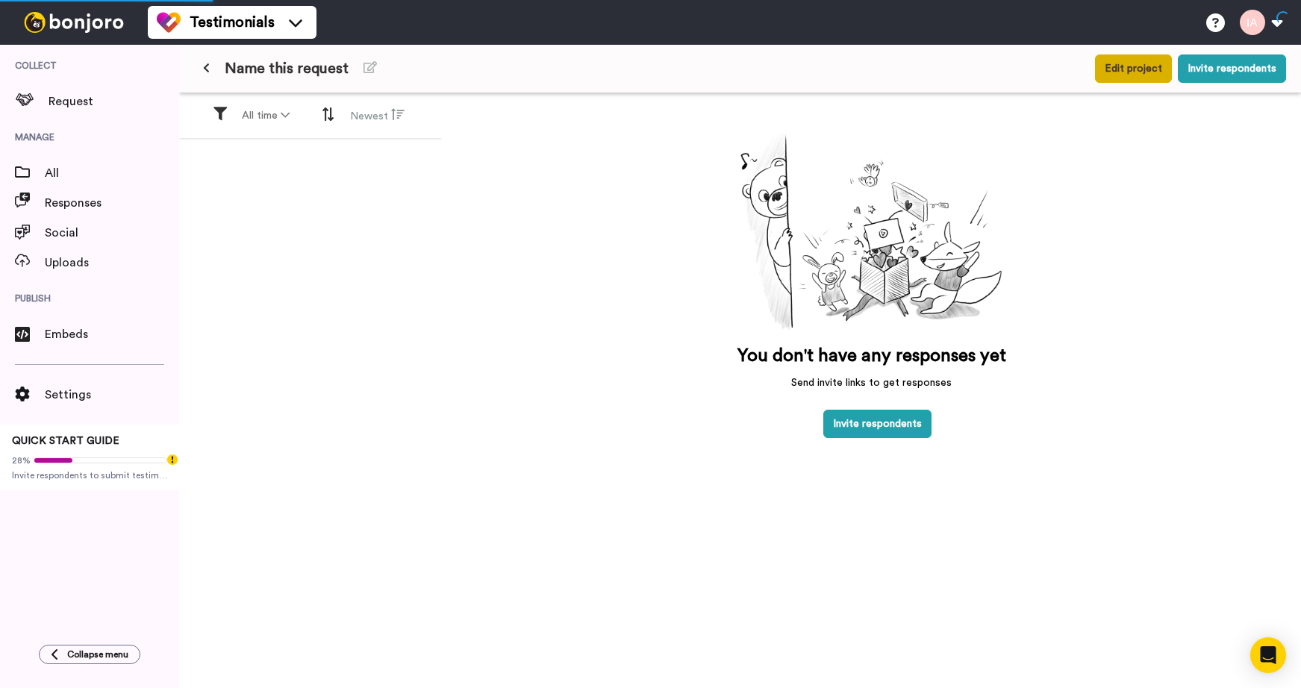
click at [1147, 69] on button "Edit project" at bounding box center [1133, 68] width 77 height 28
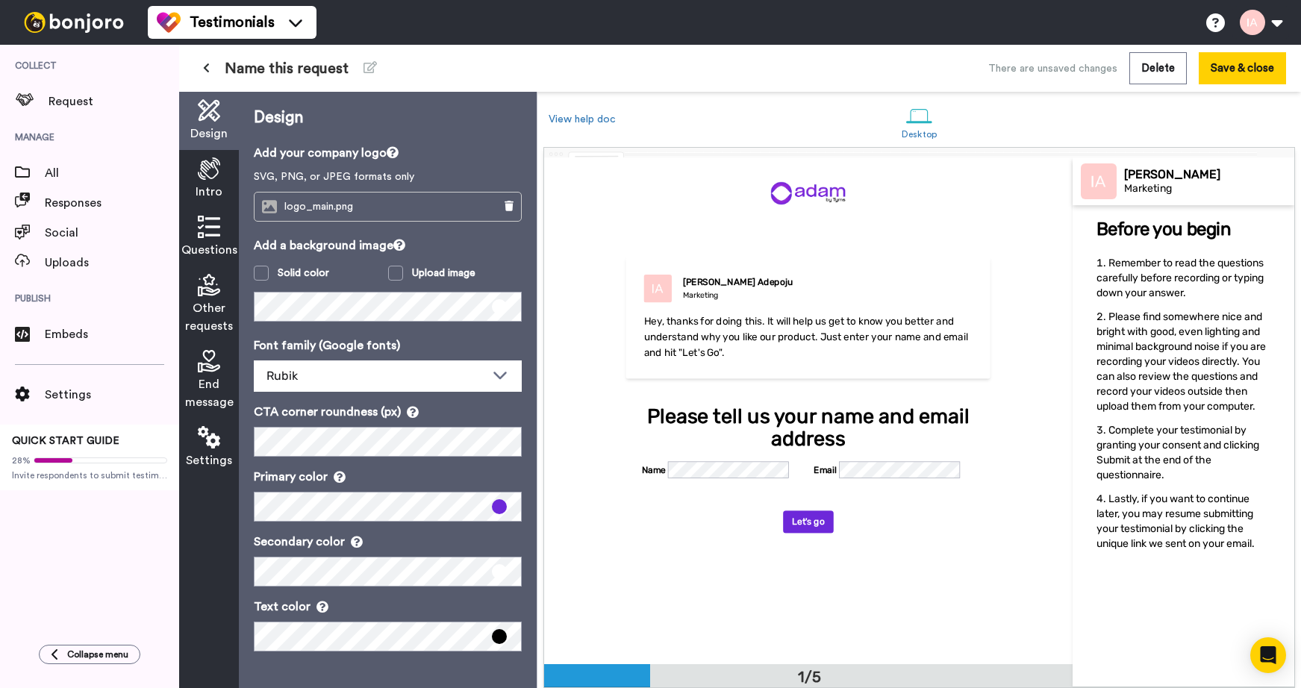
click at [205, 168] on icon at bounding box center [209, 169] width 22 height 22
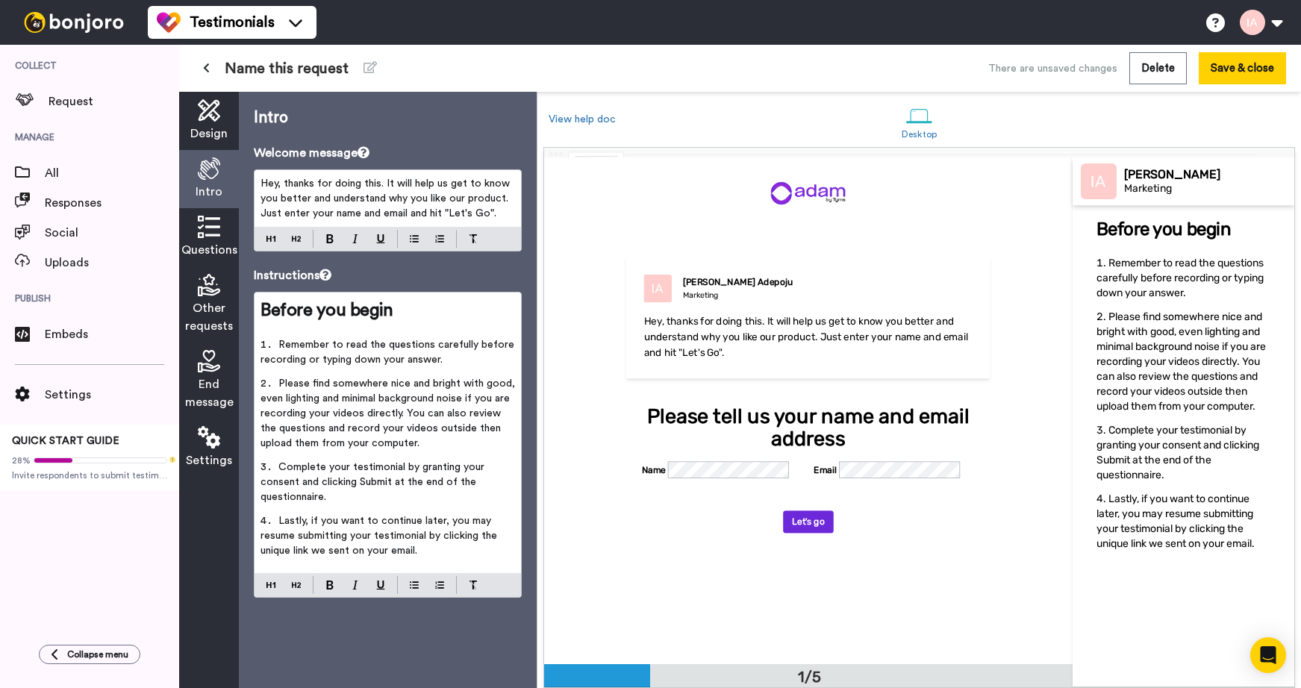
click at [221, 454] on span "Settings" at bounding box center [209, 461] width 46 height 18
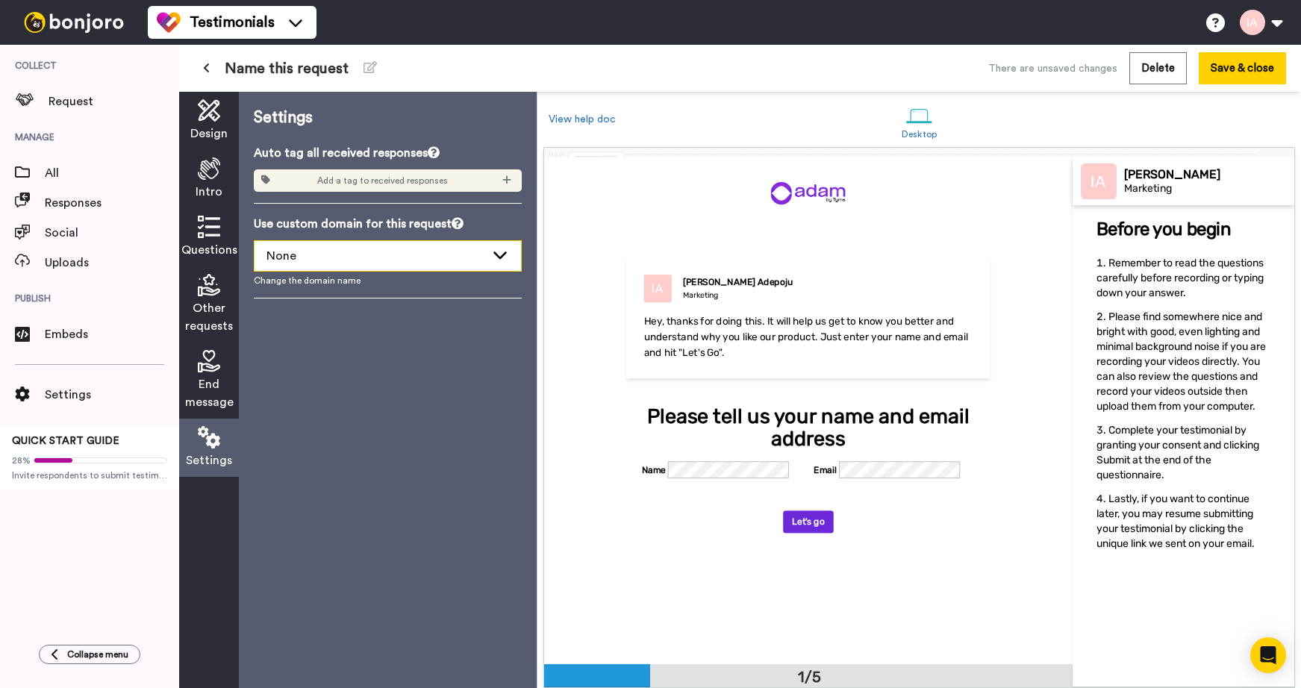
click at [384, 260] on div "None" at bounding box center [376, 256] width 219 height 18
click at [202, 158] on icon at bounding box center [209, 169] width 22 height 22
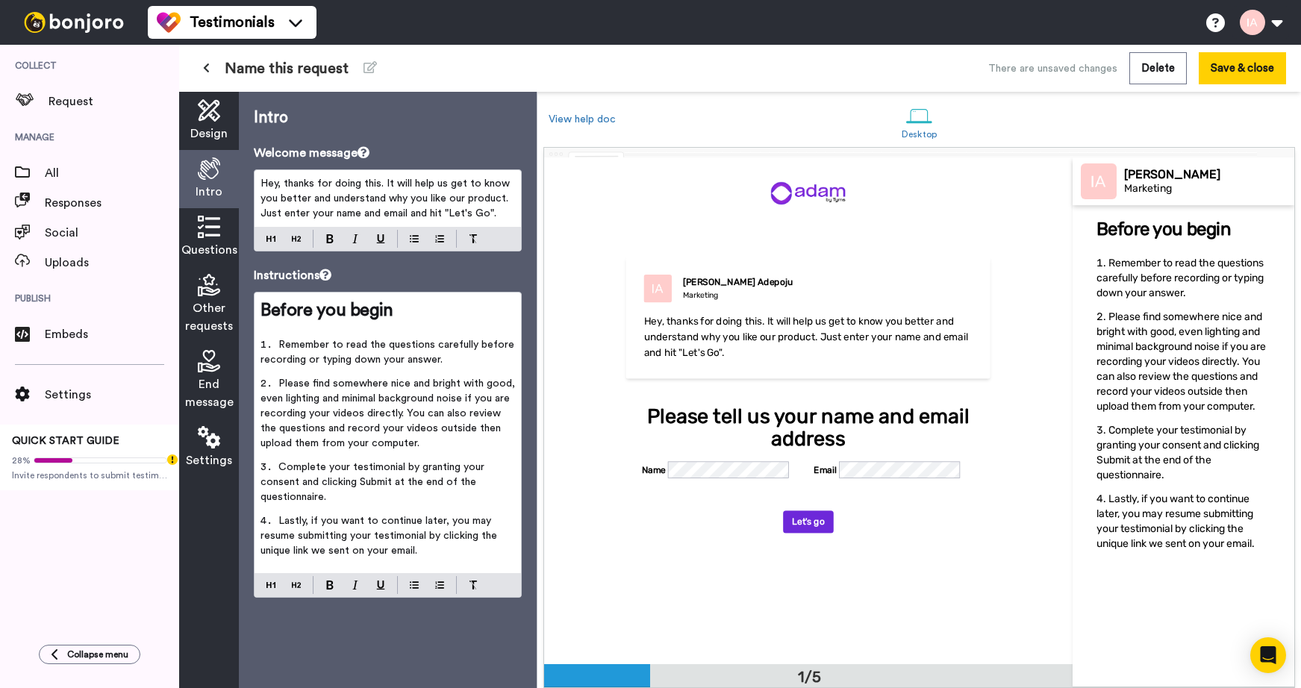
click at [199, 231] on icon at bounding box center [209, 227] width 22 height 22
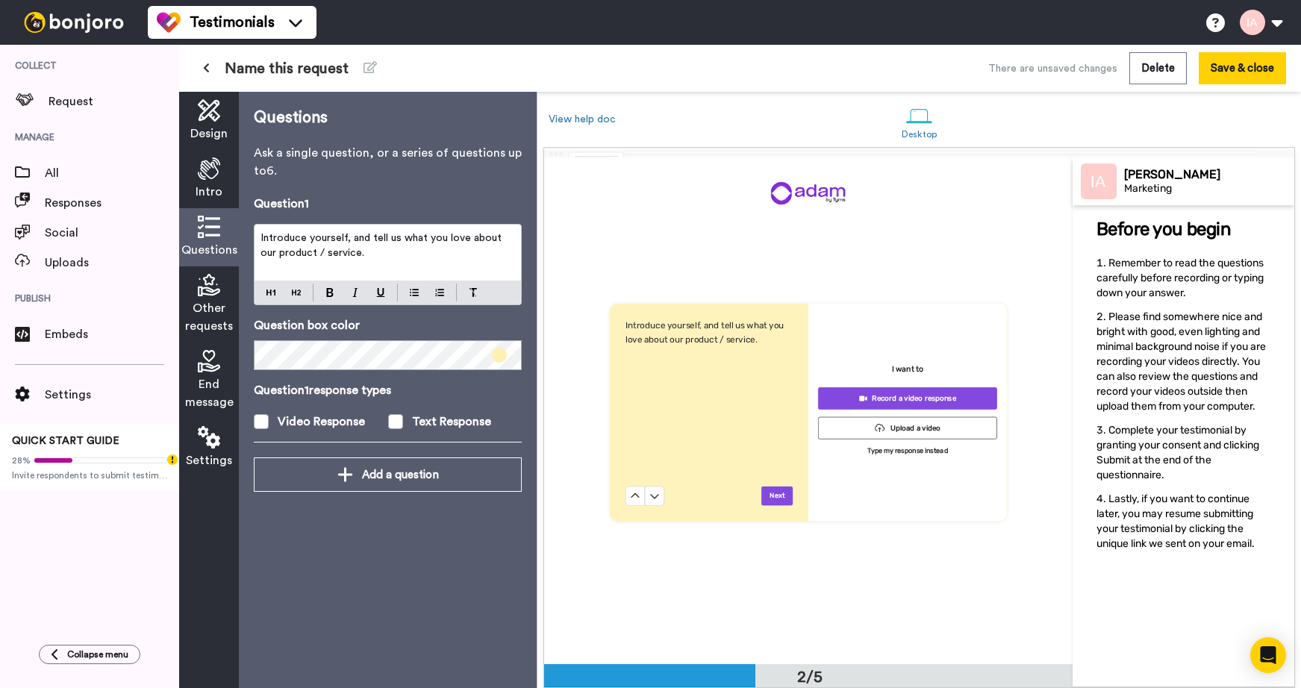
scroll to position [507, 0]
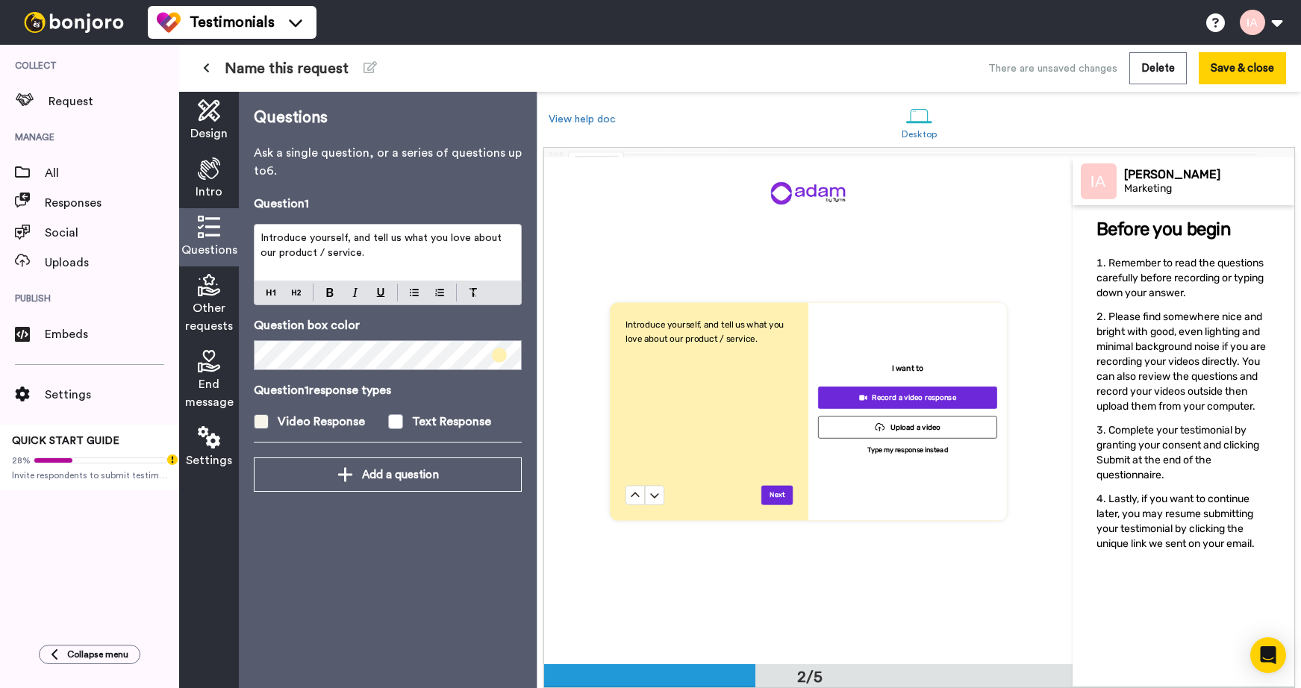
click at [261, 424] on span at bounding box center [261, 421] width 15 height 15
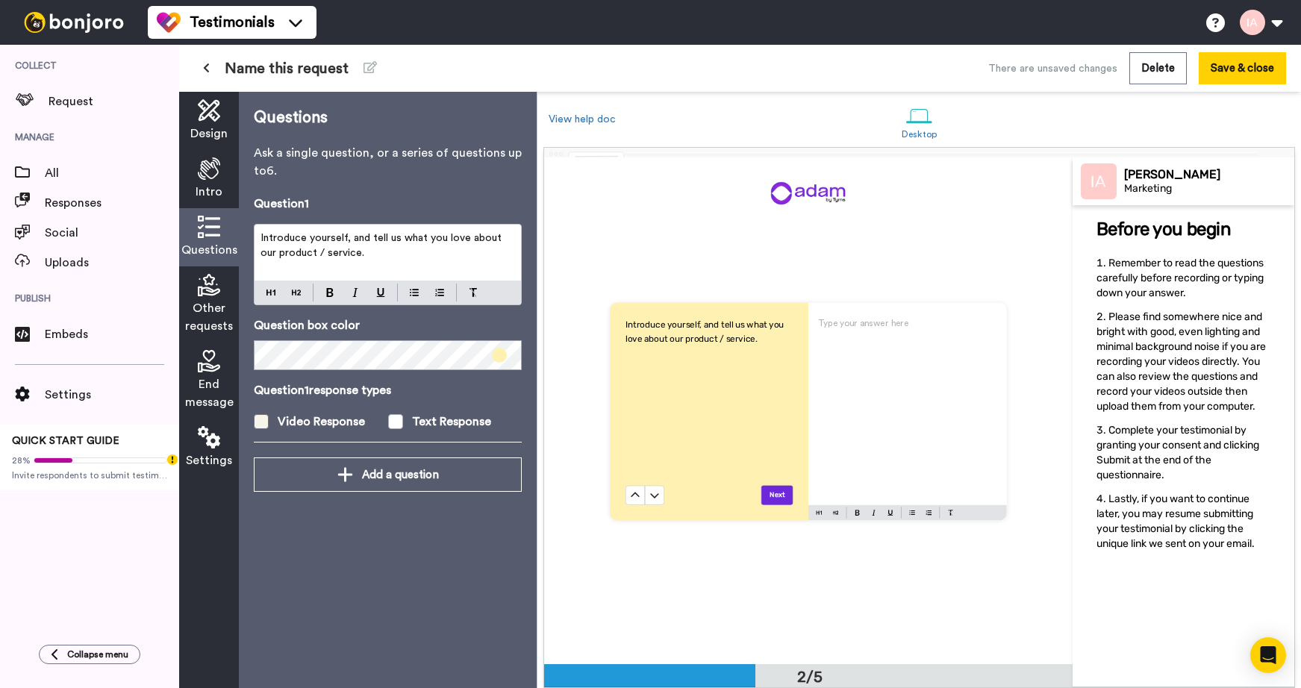
click at [261, 424] on span at bounding box center [261, 421] width 15 height 15
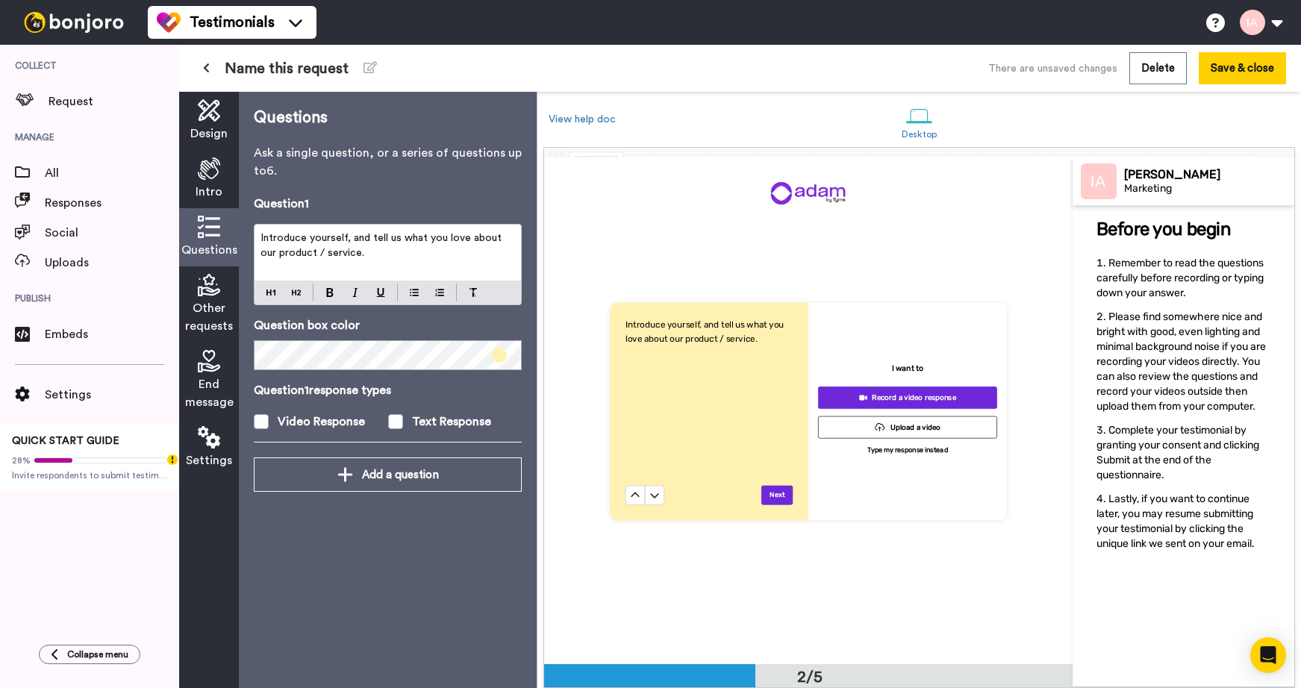
click at [214, 122] on div "Design" at bounding box center [209, 121] width 60 height 58
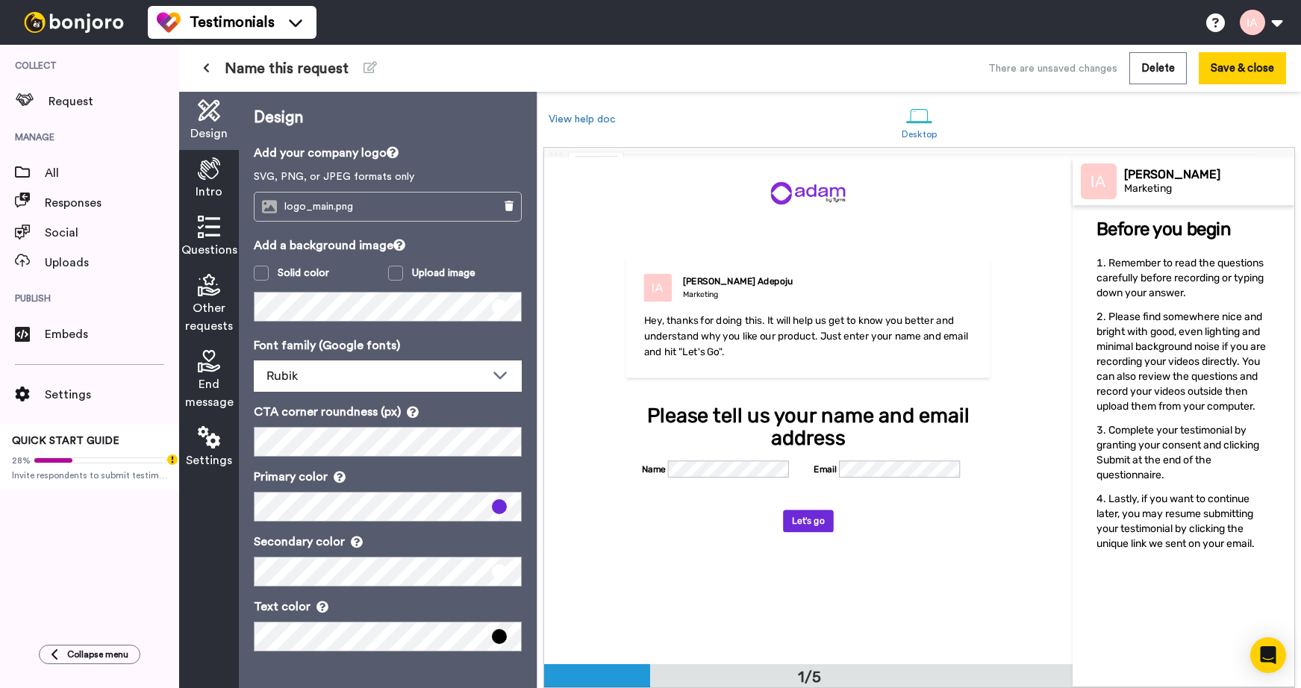
scroll to position [0, 0]
click at [402, 275] on span at bounding box center [395, 273] width 15 height 15
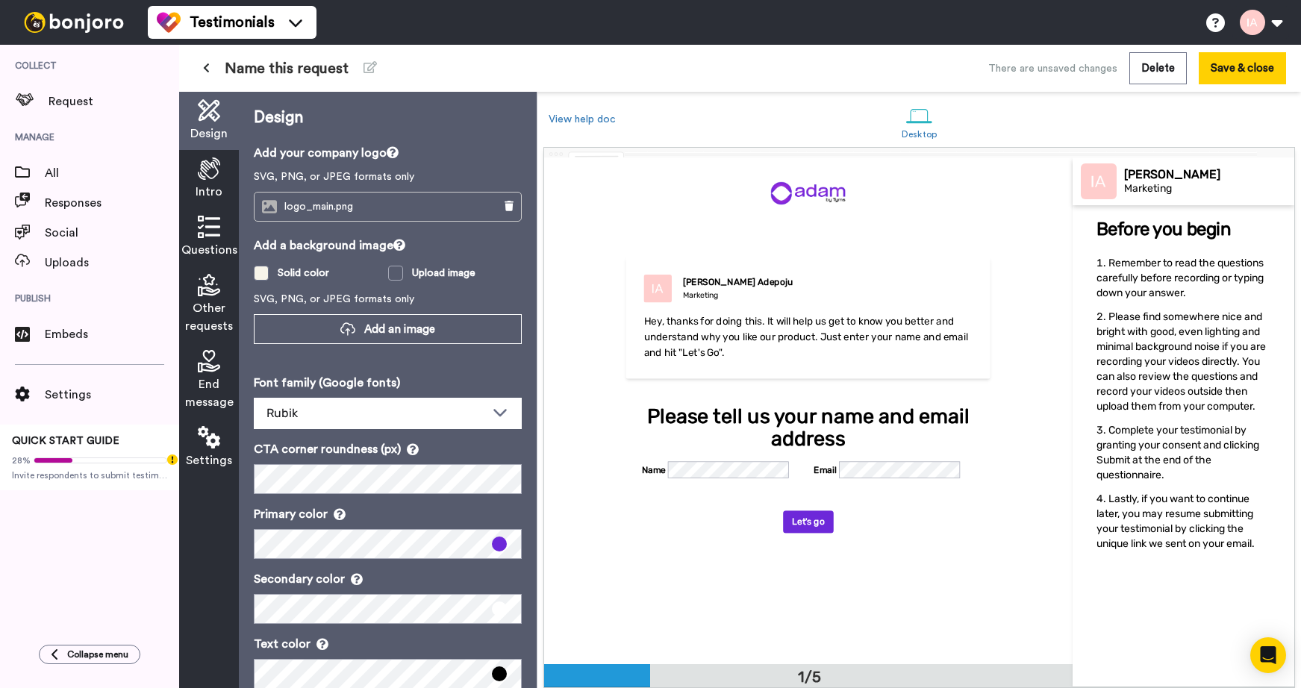
click at [264, 277] on span at bounding box center [261, 273] width 15 height 15
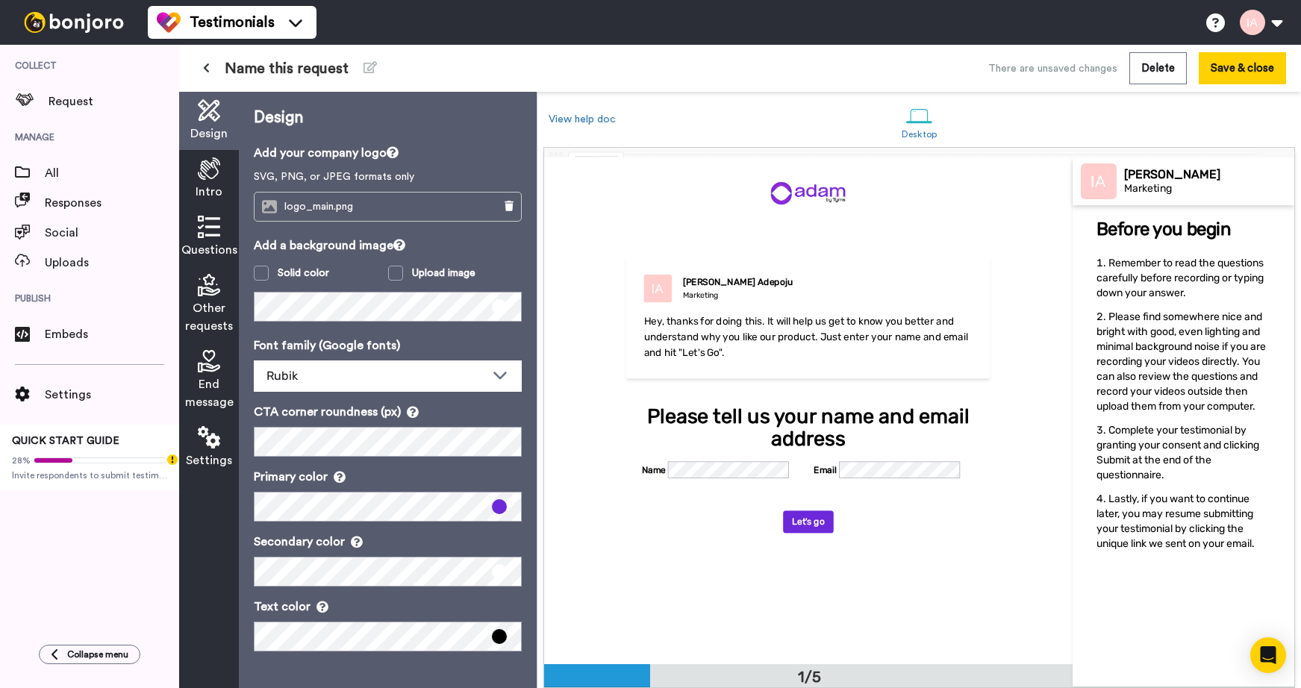
click at [208, 181] on div "Intro" at bounding box center [209, 179] width 60 height 58
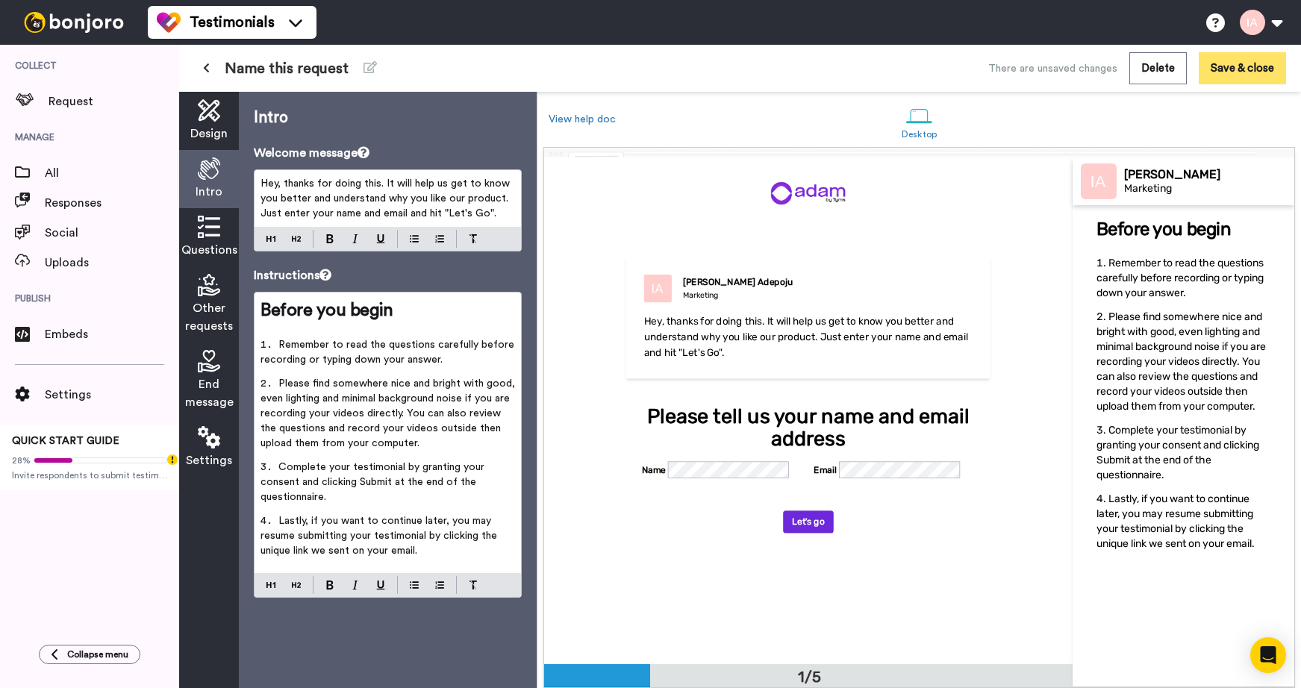
click at [1252, 80] on button "Save & close" at bounding box center [1242, 68] width 87 height 32
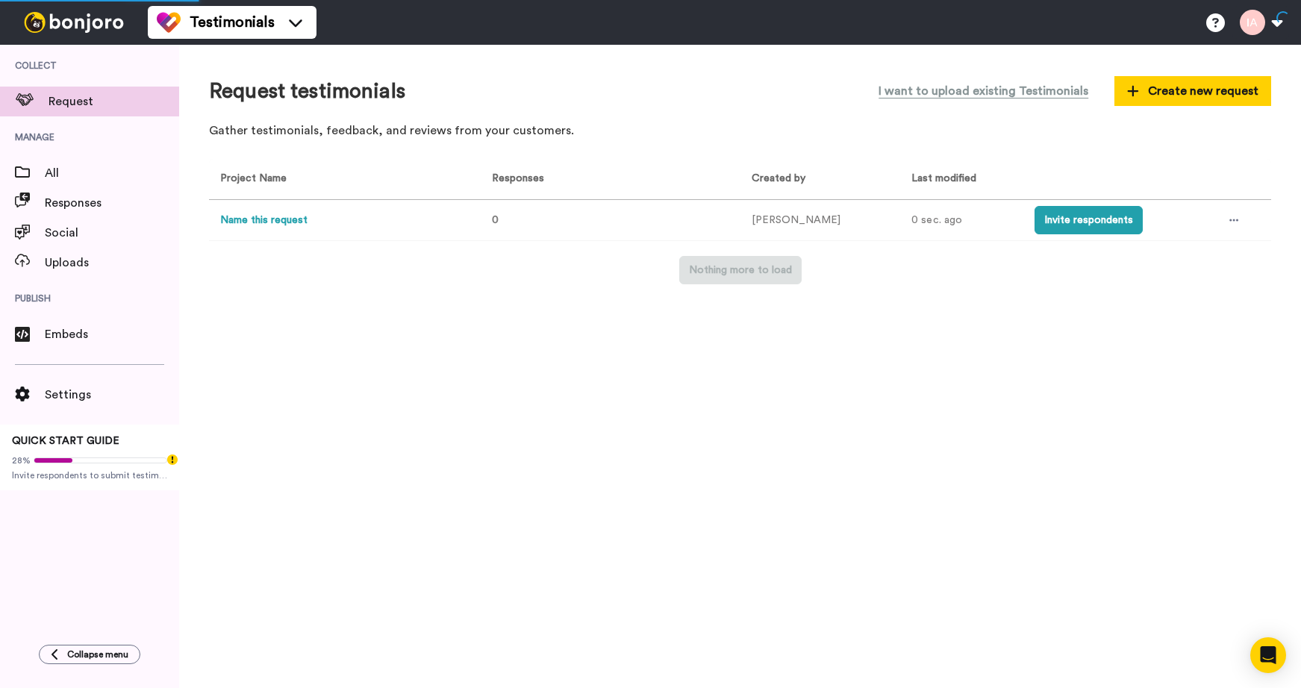
click at [280, 223] on button "Name this request" at bounding box center [263, 221] width 87 height 16
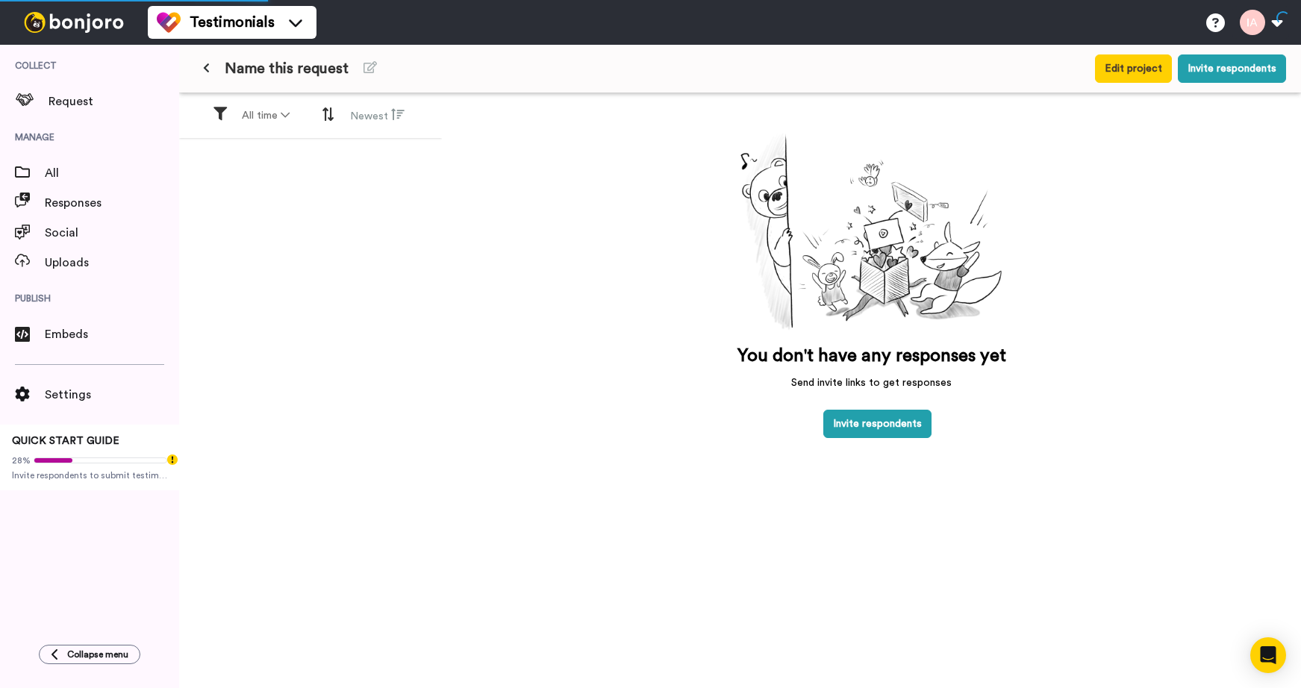
click at [206, 69] on icon at bounding box center [206, 68] width 7 height 10
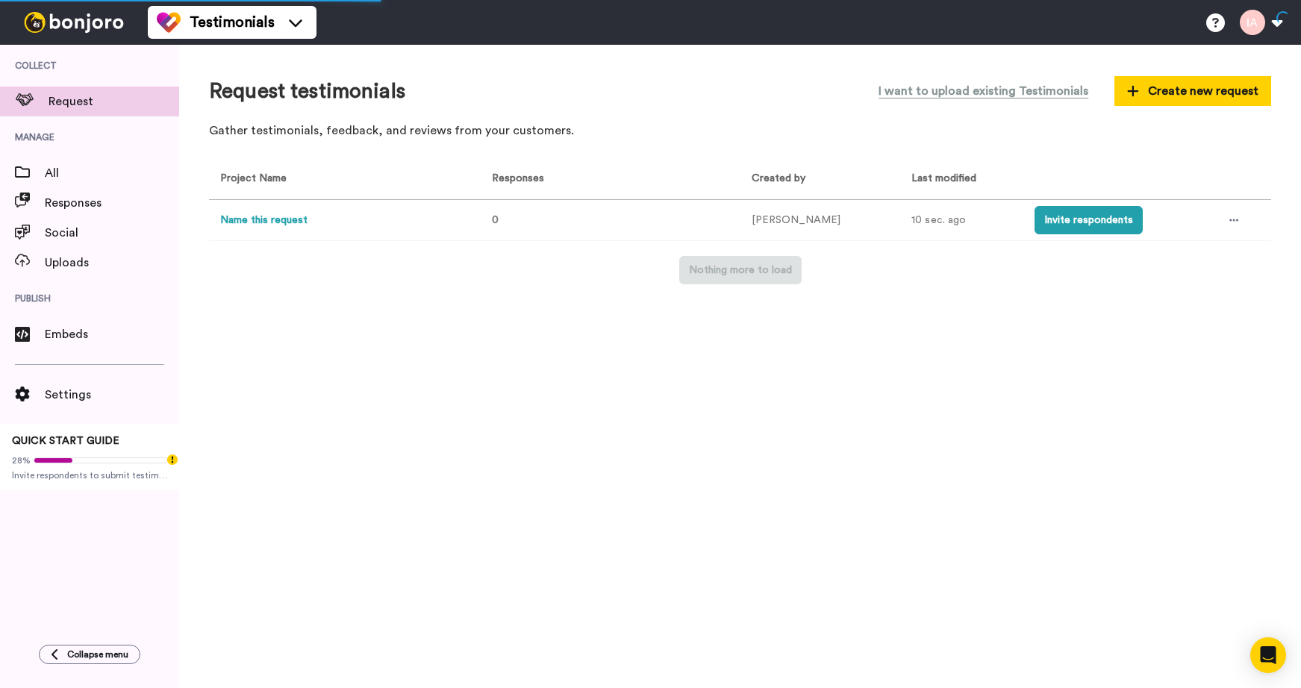
click at [271, 225] on button "Name this request" at bounding box center [263, 221] width 87 height 16
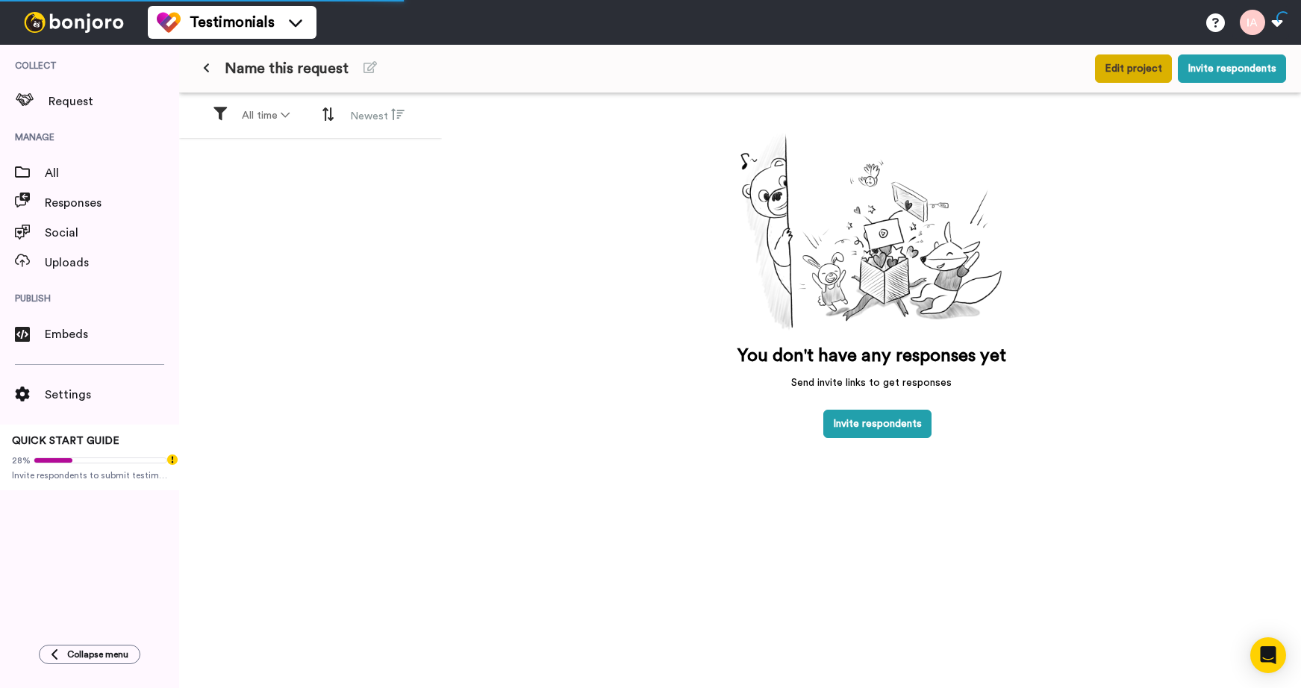
click at [1153, 69] on button "Edit project" at bounding box center [1133, 68] width 77 height 28
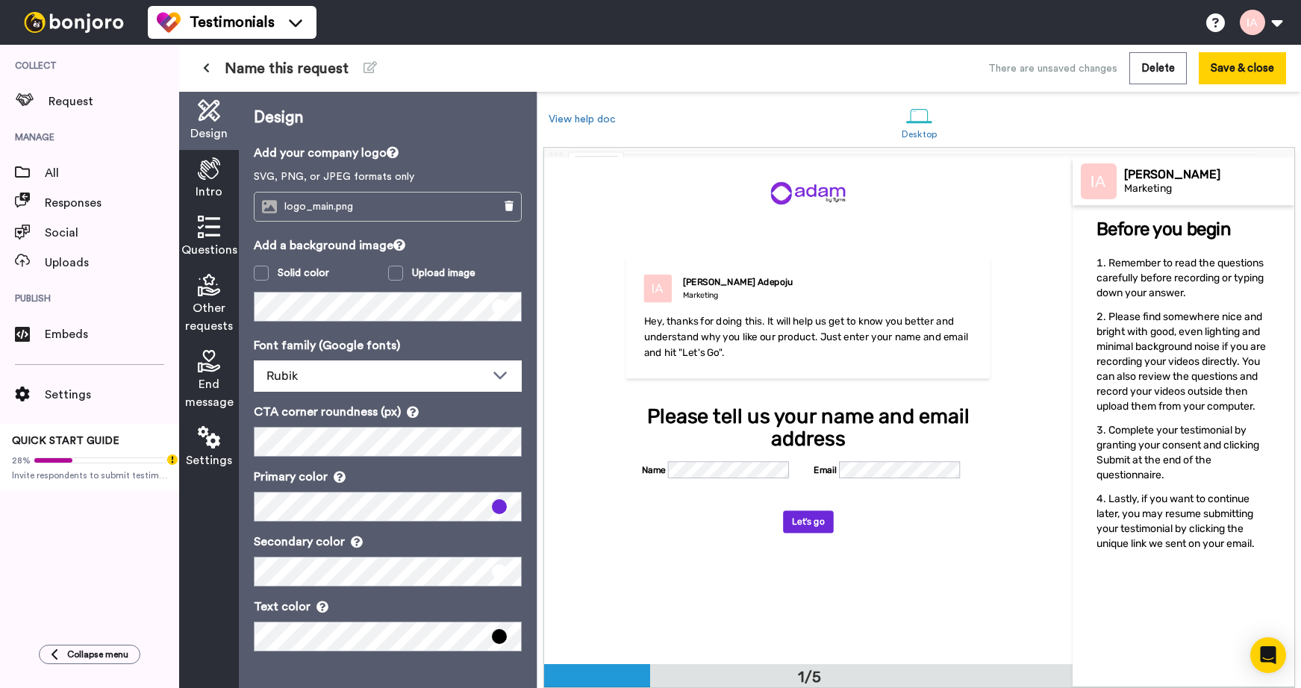
click at [199, 184] on span "Intro" at bounding box center [209, 192] width 27 height 18
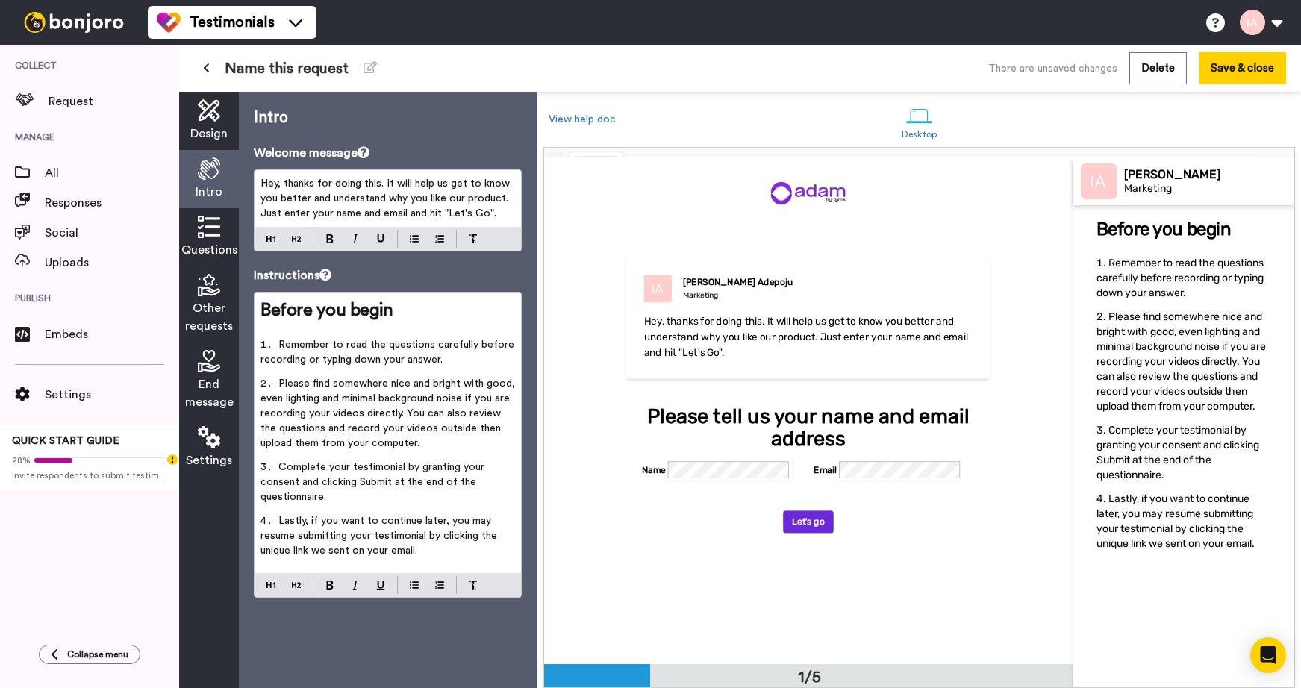
click at [222, 242] on span "Questions" at bounding box center [209, 250] width 56 height 18
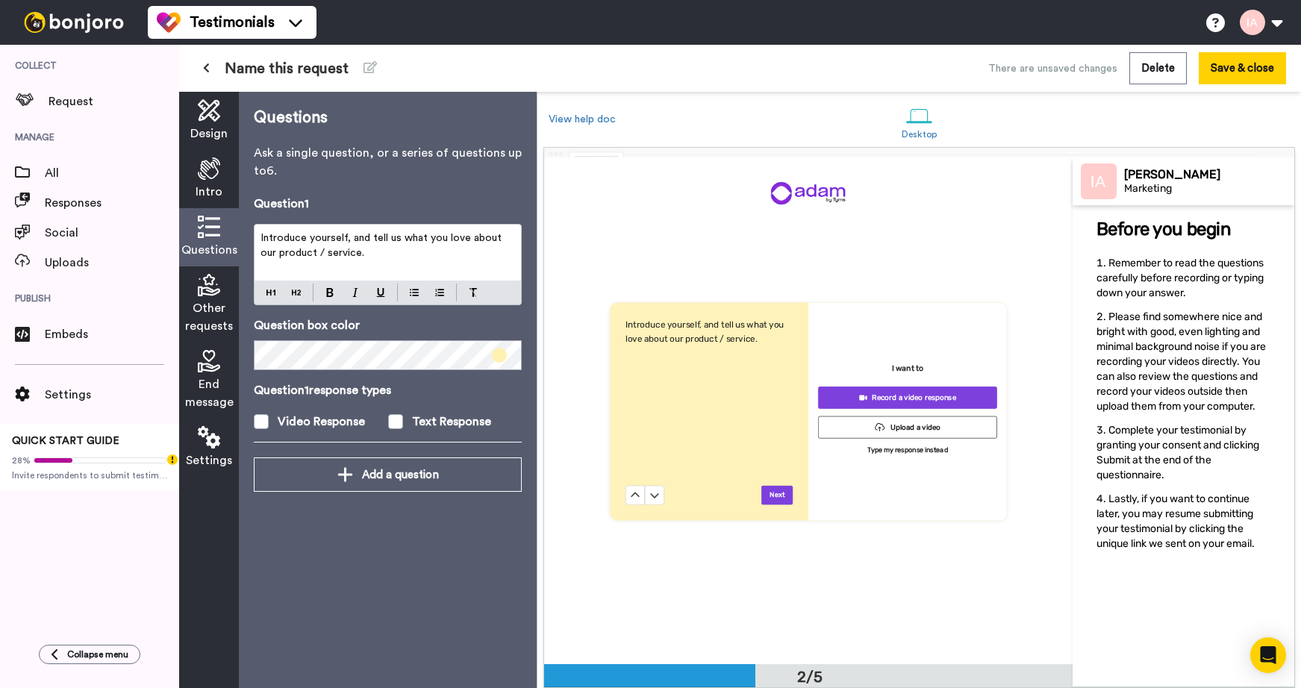
scroll to position [507, 0]
click at [502, 358] on span at bounding box center [499, 355] width 15 height 15
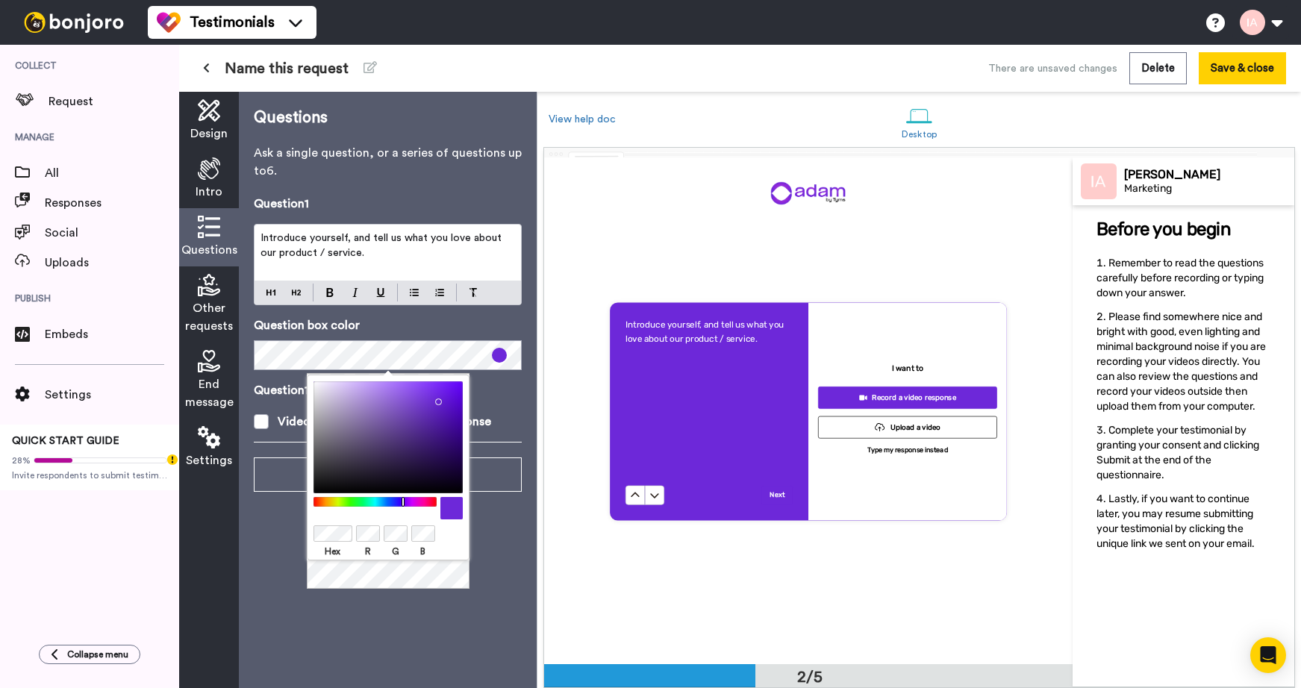
click at [317, 519] on div at bounding box center [388, 508] width 149 height 22
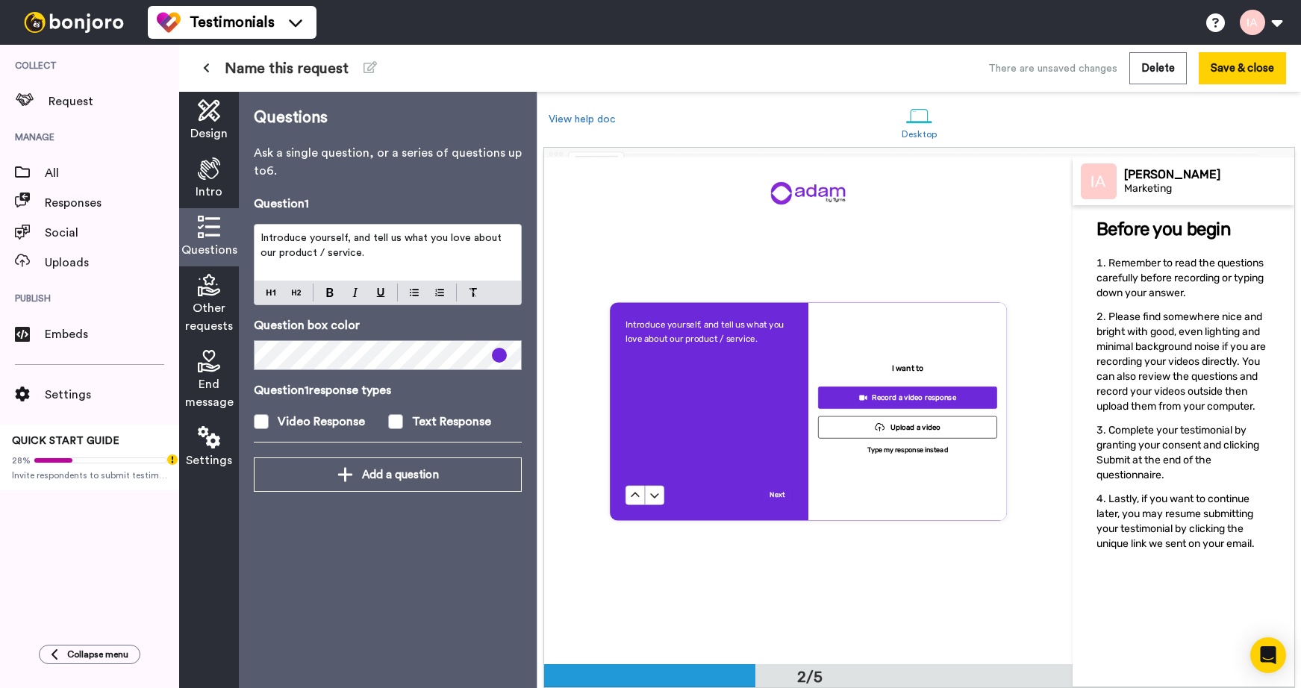
click at [288, 538] on div "Questions Ask a single question, or a series of questions up to 6 . Question 1 …" at bounding box center [388, 390] width 298 height 597
click at [216, 295] on icon at bounding box center [209, 285] width 22 height 22
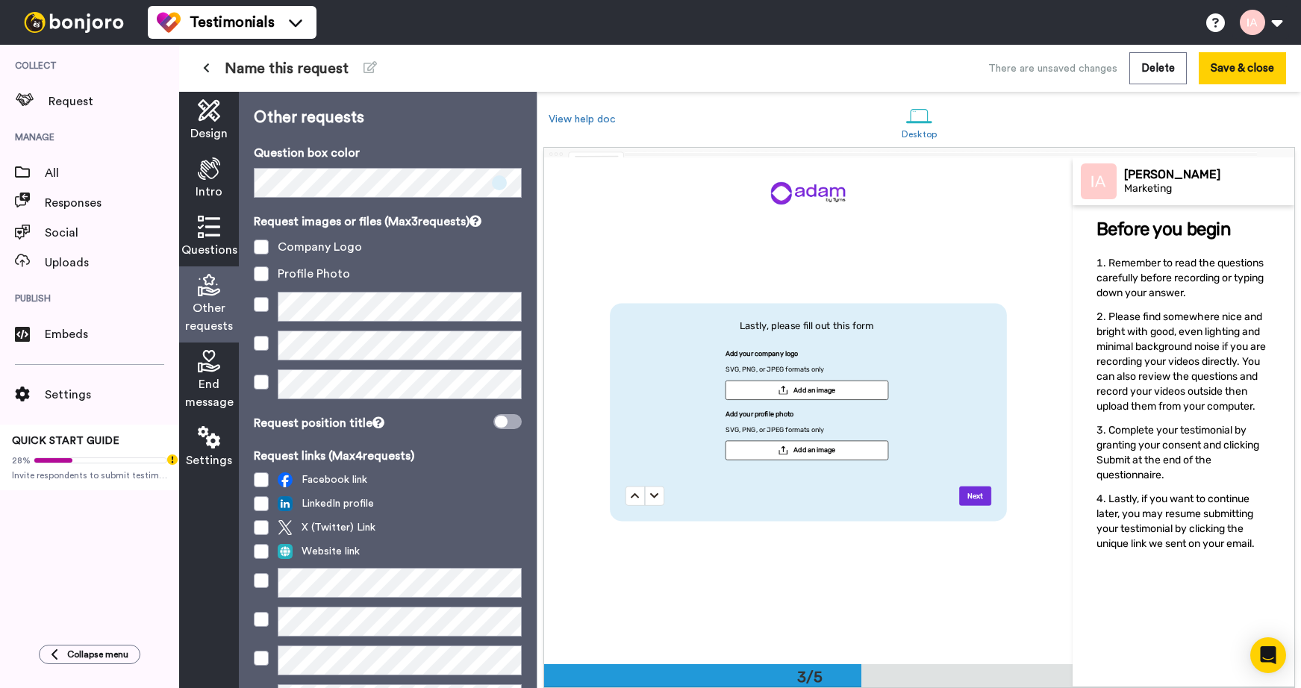
scroll to position [1014, 0]
click at [264, 307] on span at bounding box center [261, 304] width 15 height 15
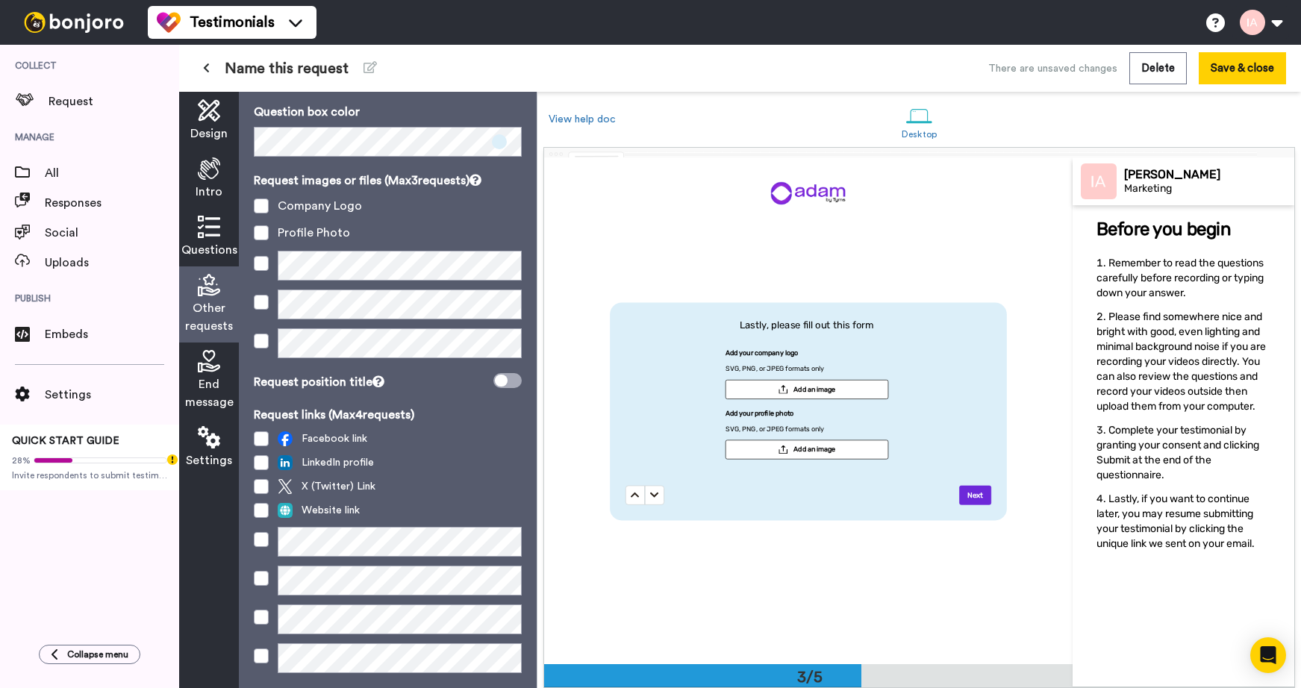
scroll to position [37, 0]
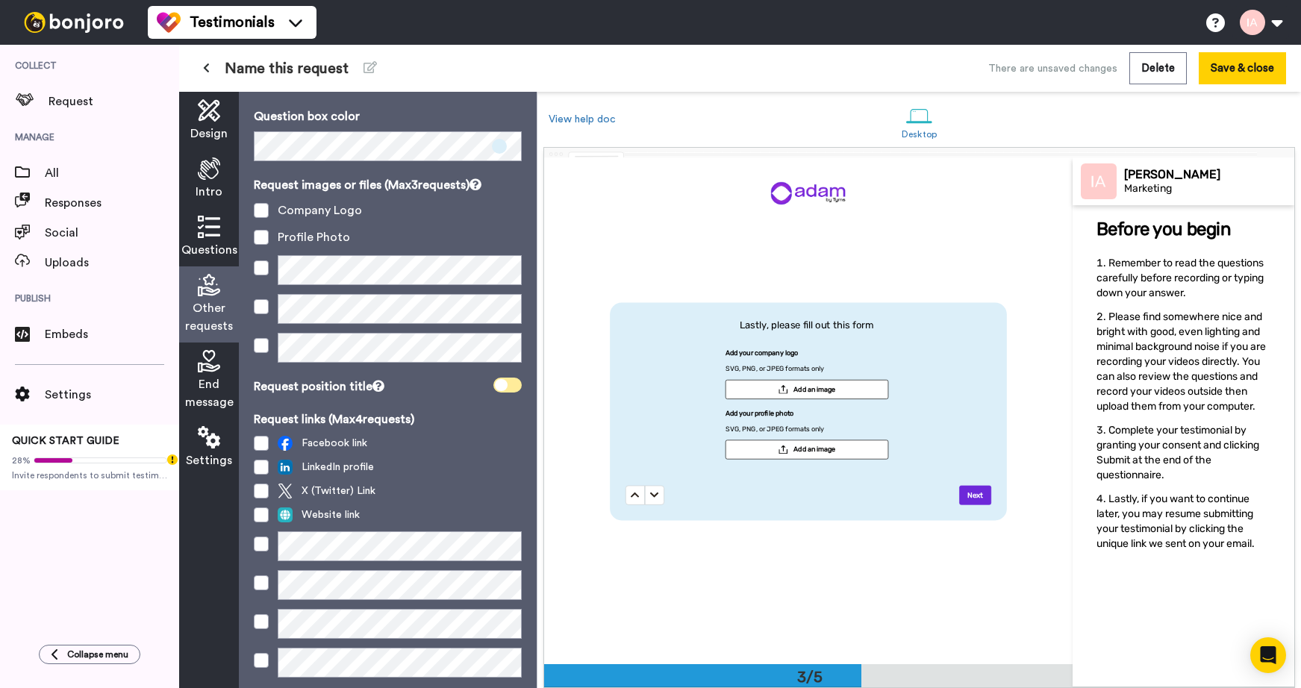
click at [502, 382] on icon at bounding box center [501, 385] width 13 height 12
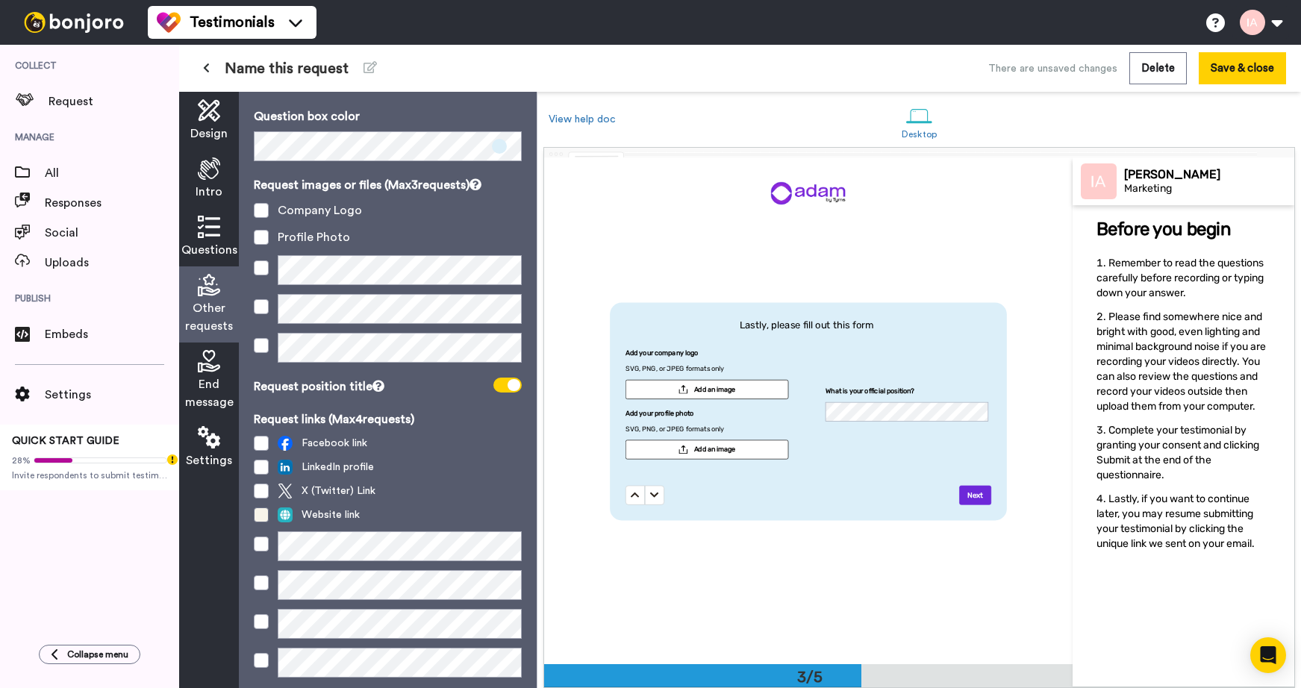
click at [263, 517] on span at bounding box center [261, 515] width 15 height 15
click at [264, 488] on span at bounding box center [261, 491] width 15 height 15
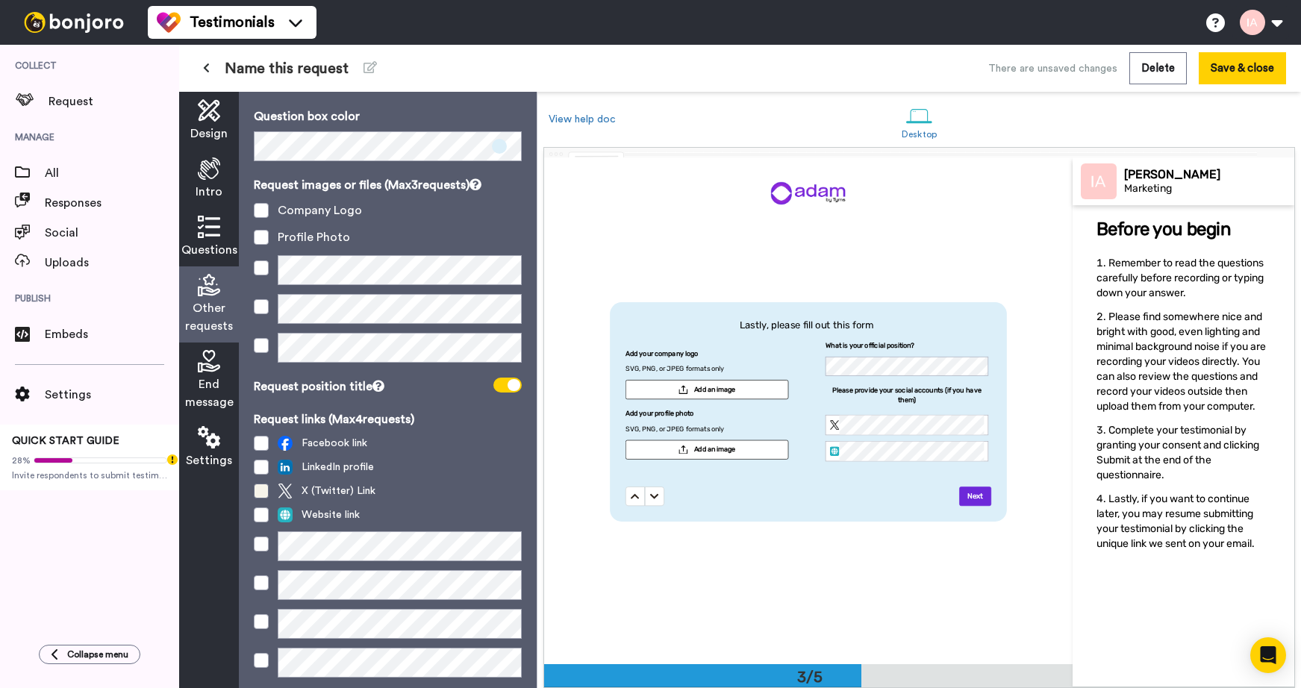
scroll to position [1013, 0]
click at [264, 459] on div "Request links (Max 4 requests) Facebook link LinkedIn profile X (Twitter) Link …" at bounding box center [388, 549] width 268 height 276
click at [264, 461] on span at bounding box center [261, 467] width 15 height 15
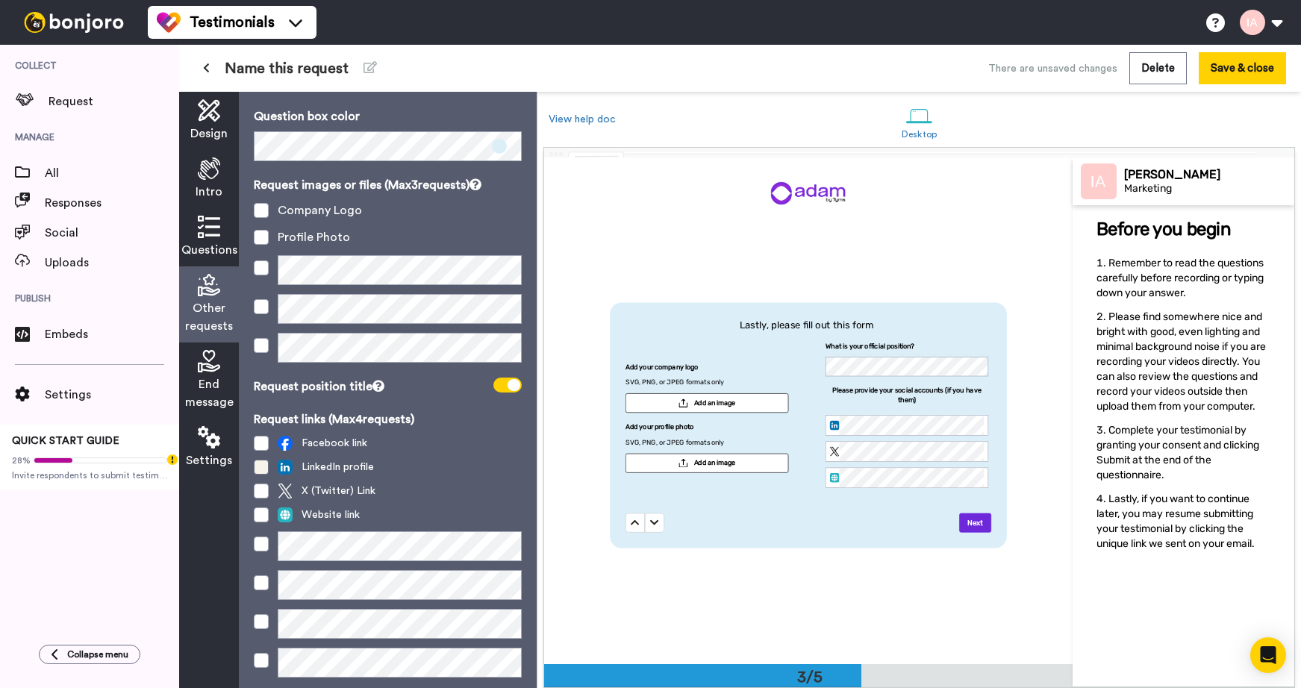
click at [261, 466] on span at bounding box center [261, 467] width 15 height 15
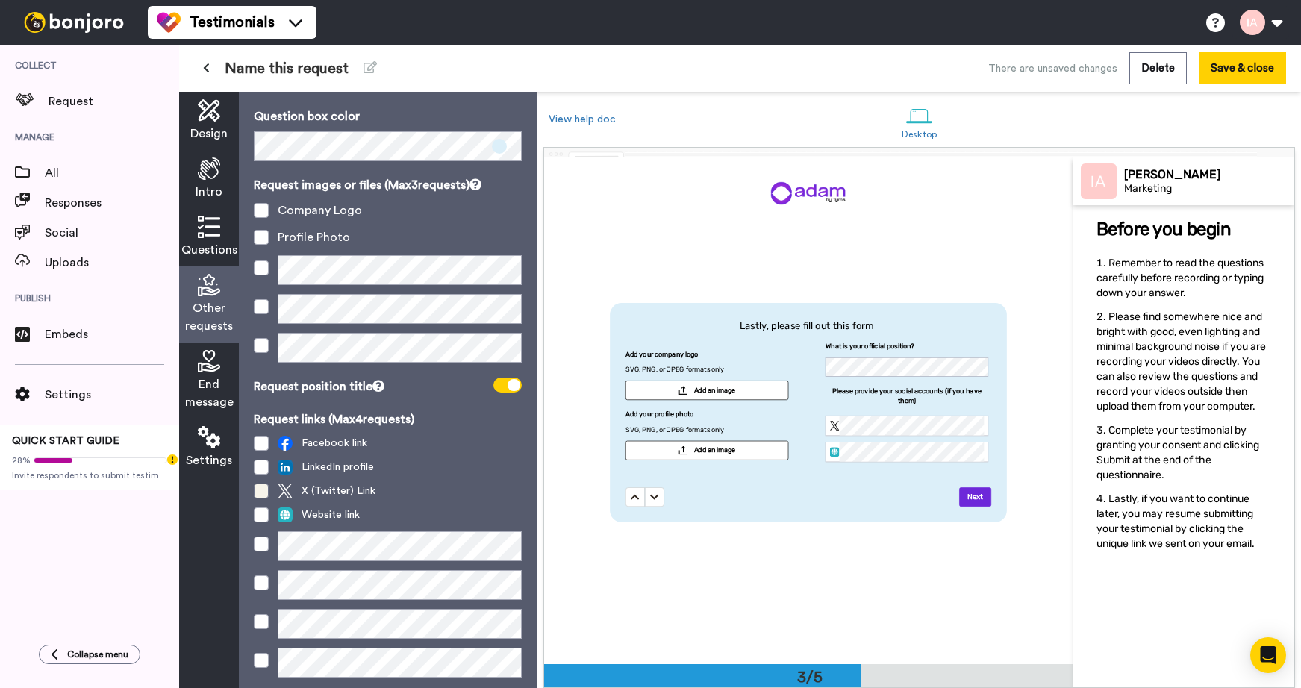
click at [262, 493] on span at bounding box center [261, 491] width 15 height 15
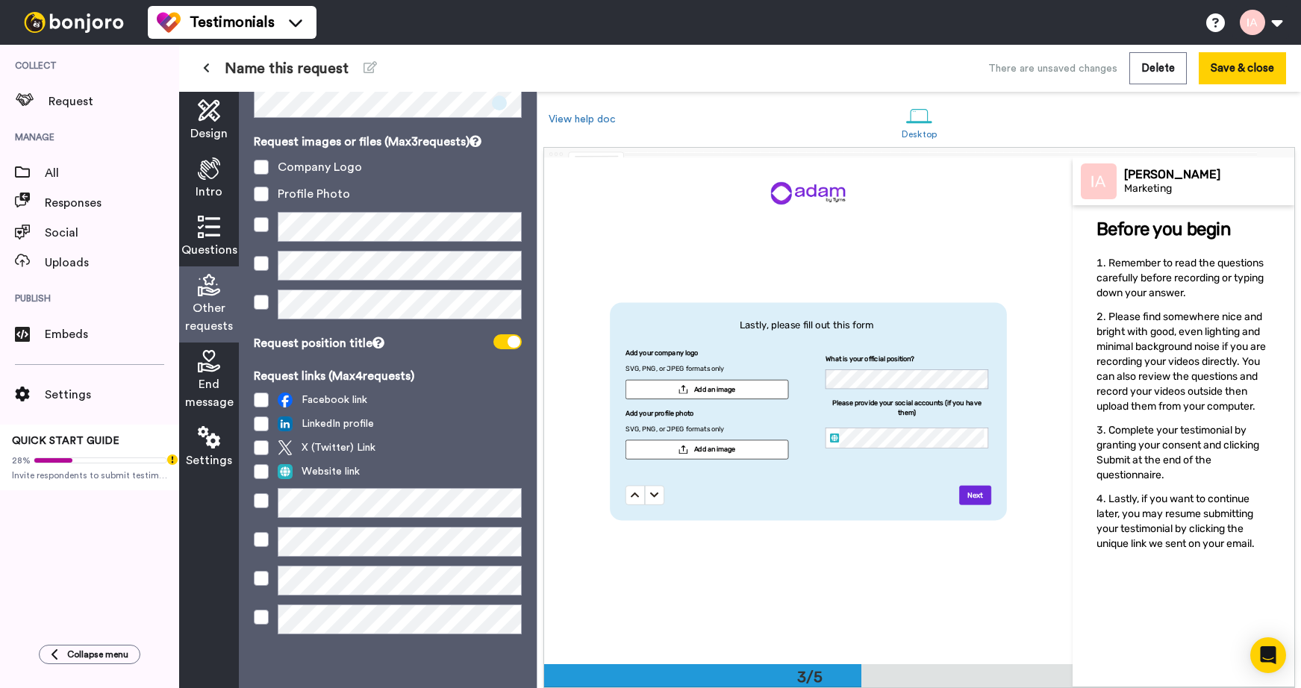
scroll to position [0, 0]
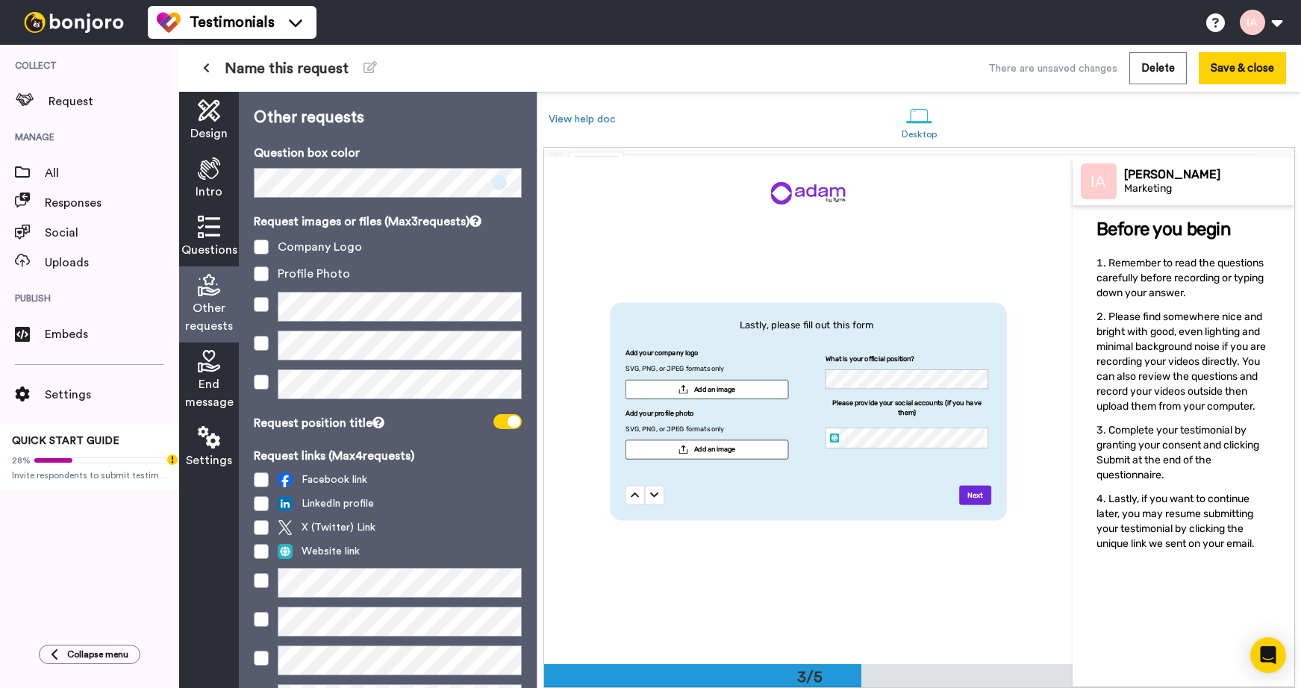
click at [499, 186] on span at bounding box center [499, 182] width 15 height 15
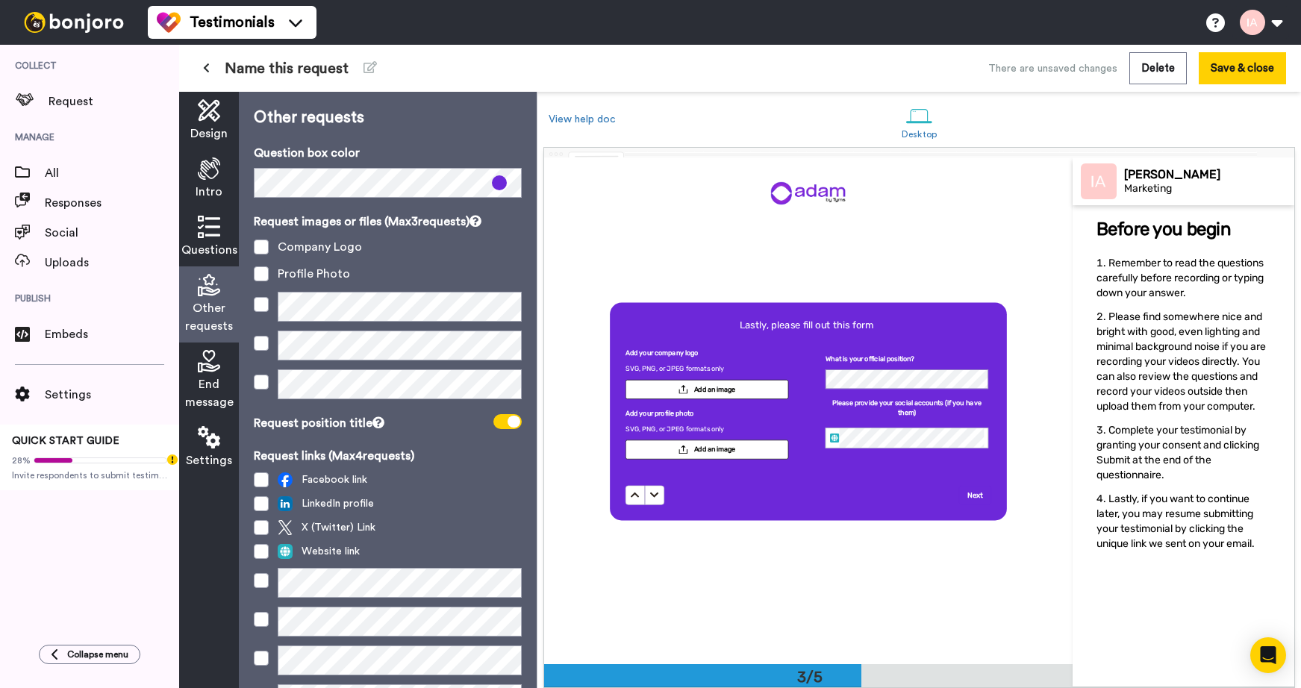
click at [402, 155] on p "Question box color" at bounding box center [388, 153] width 268 height 18
click at [206, 384] on span "End message" at bounding box center [209, 394] width 49 height 36
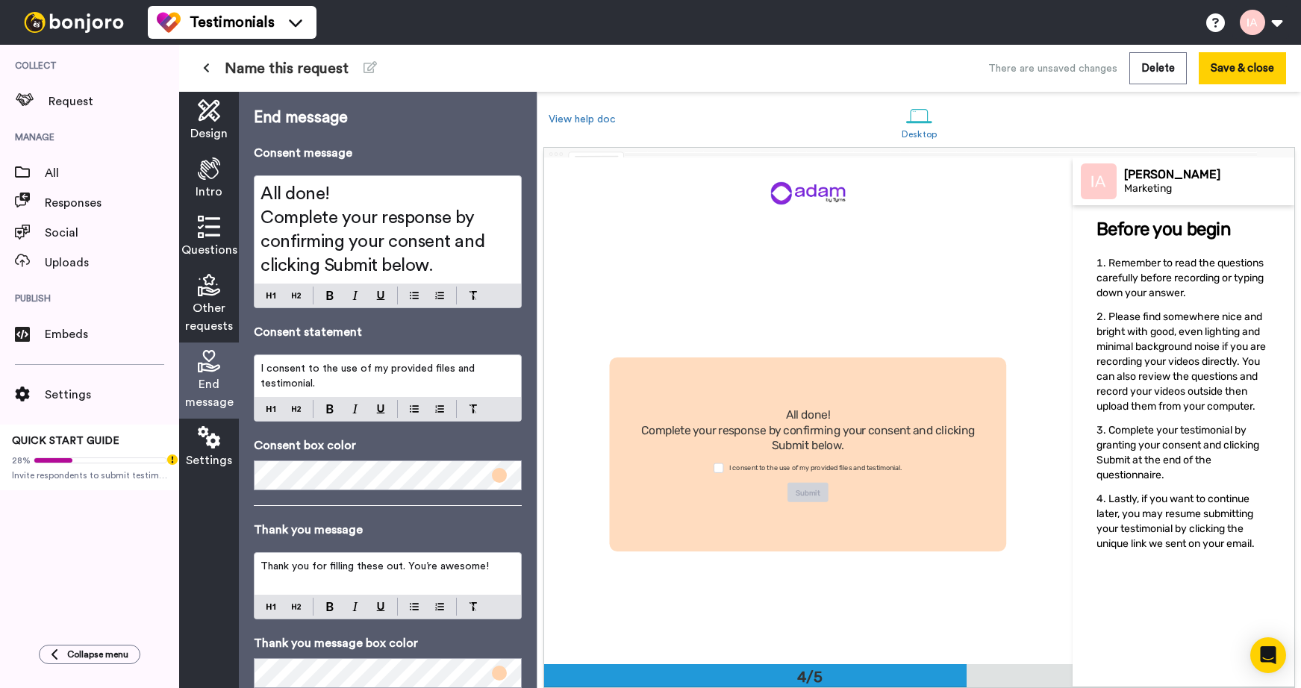
scroll to position [1520, 0]
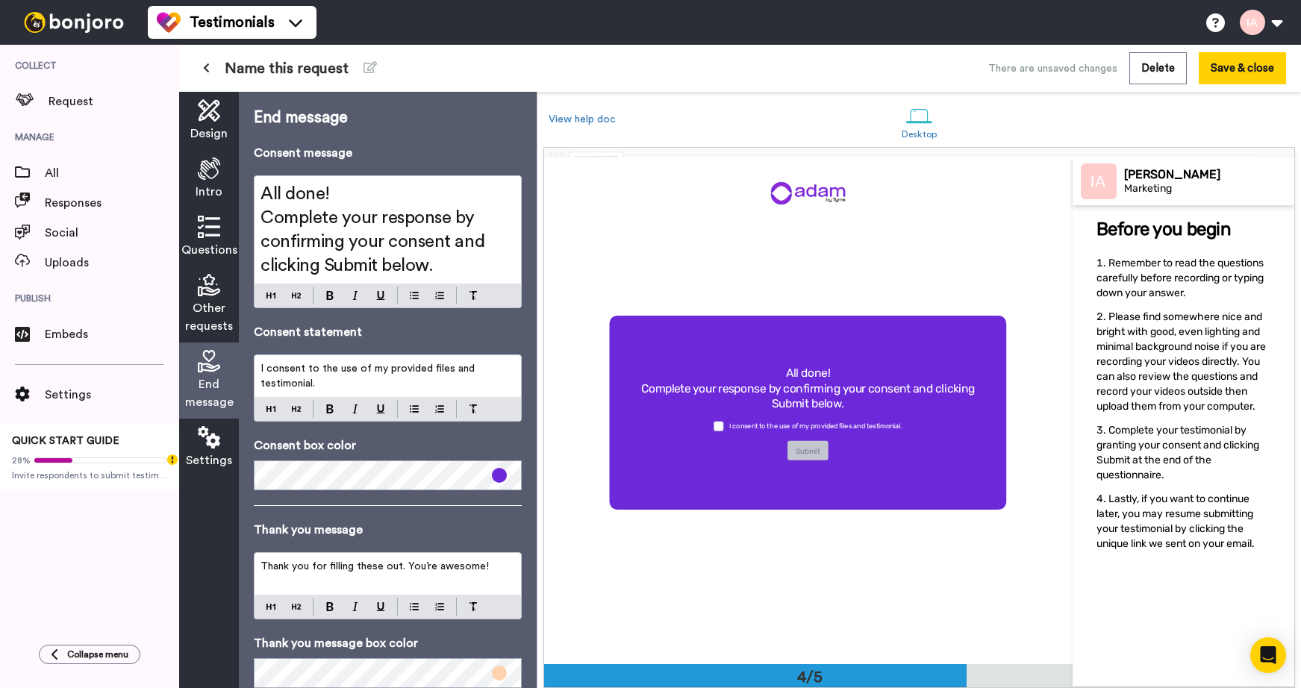
click at [343, 511] on div "End message Consent message All done! Complete your response by confirming your…" at bounding box center [388, 398] width 268 height 582
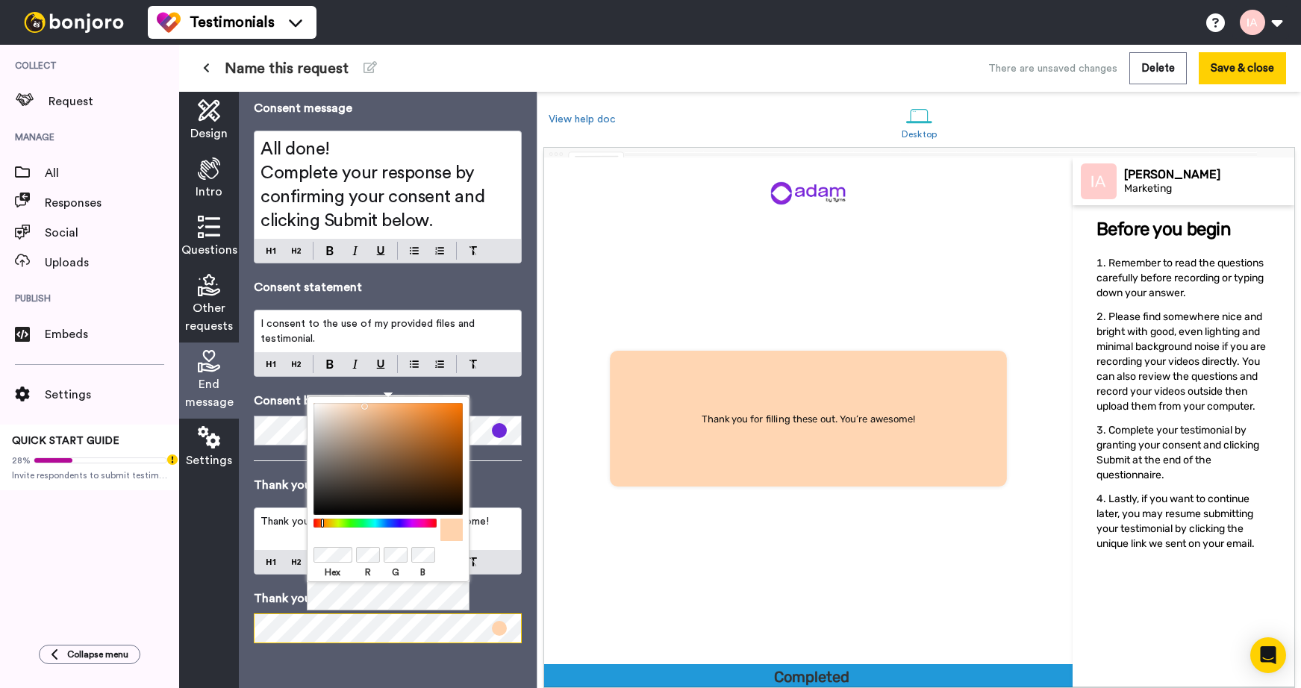
scroll to position [2026, 0]
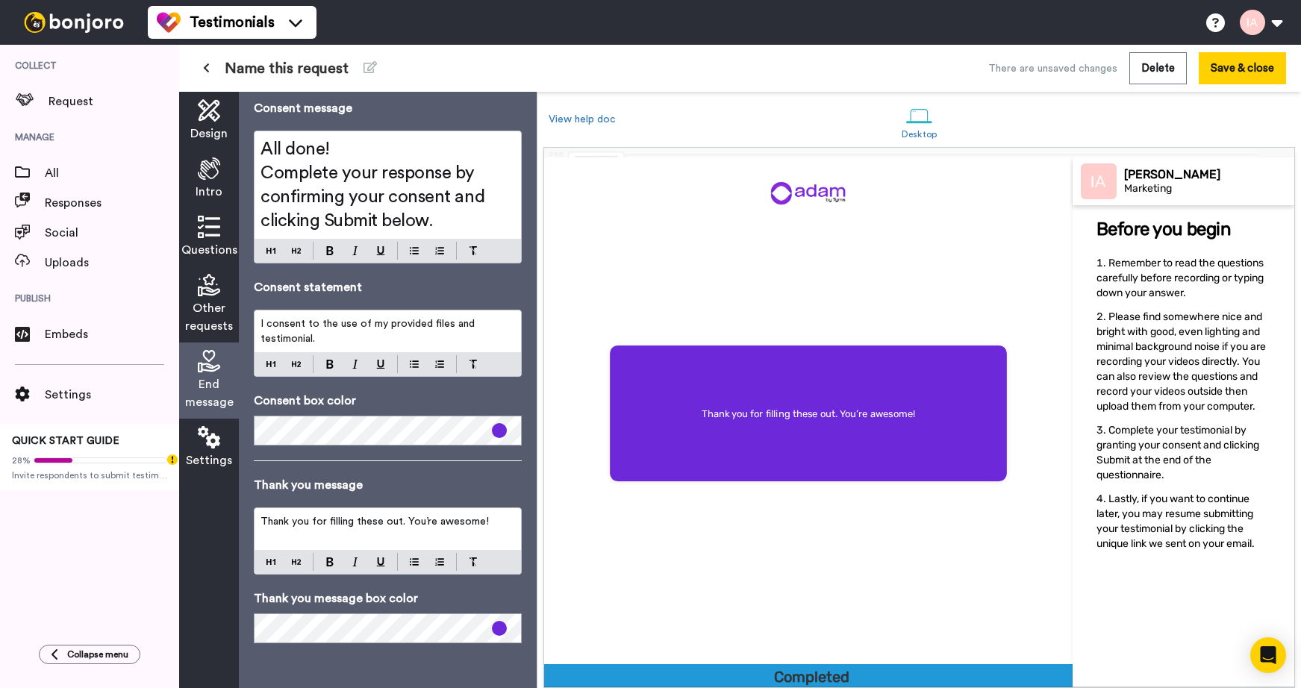
click at [478, 595] on p "Thank you message box color" at bounding box center [388, 599] width 268 height 18
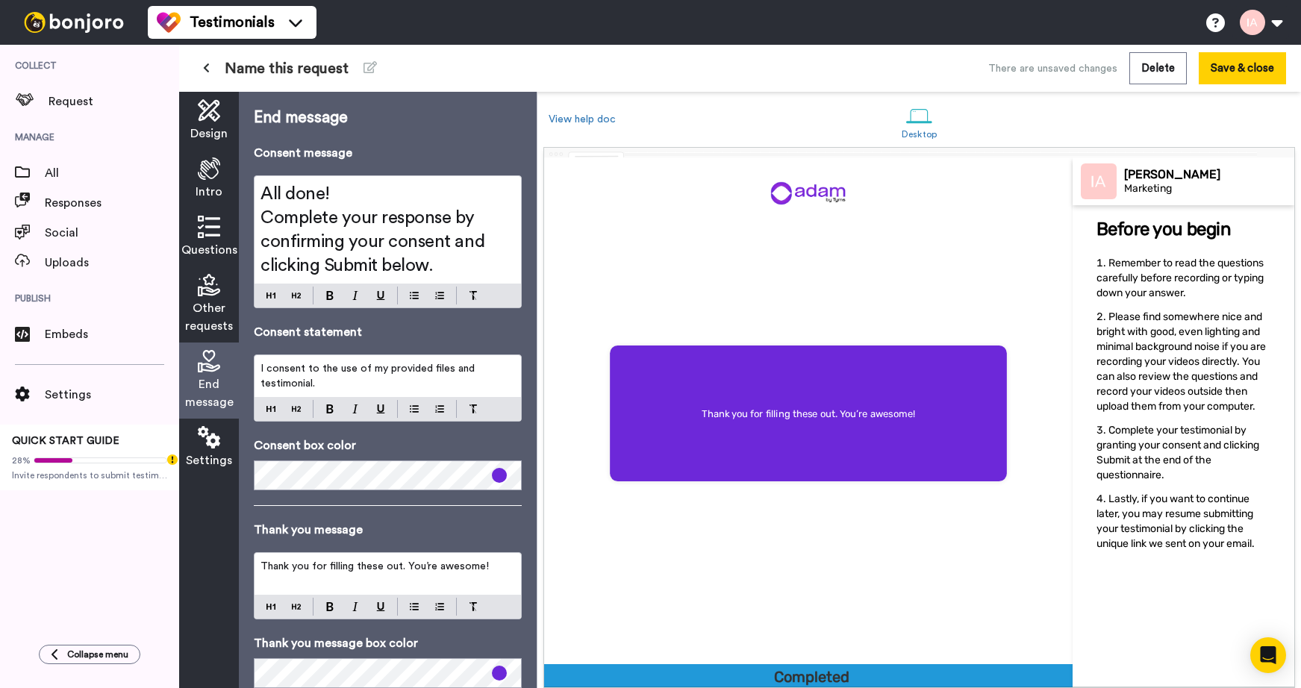
click at [211, 449] on icon at bounding box center [209, 437] width 22 height 22
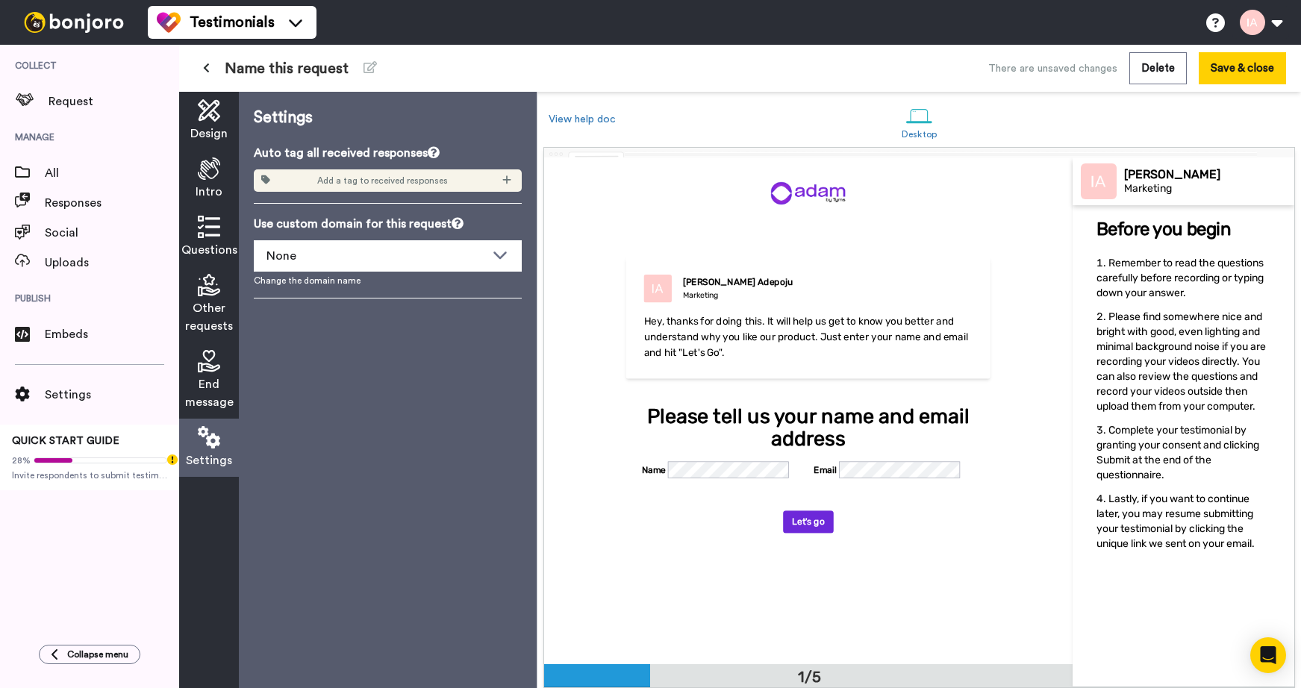
click at [202, 386] on span "End message" at bounding box center [209, 394] width 49 height 36
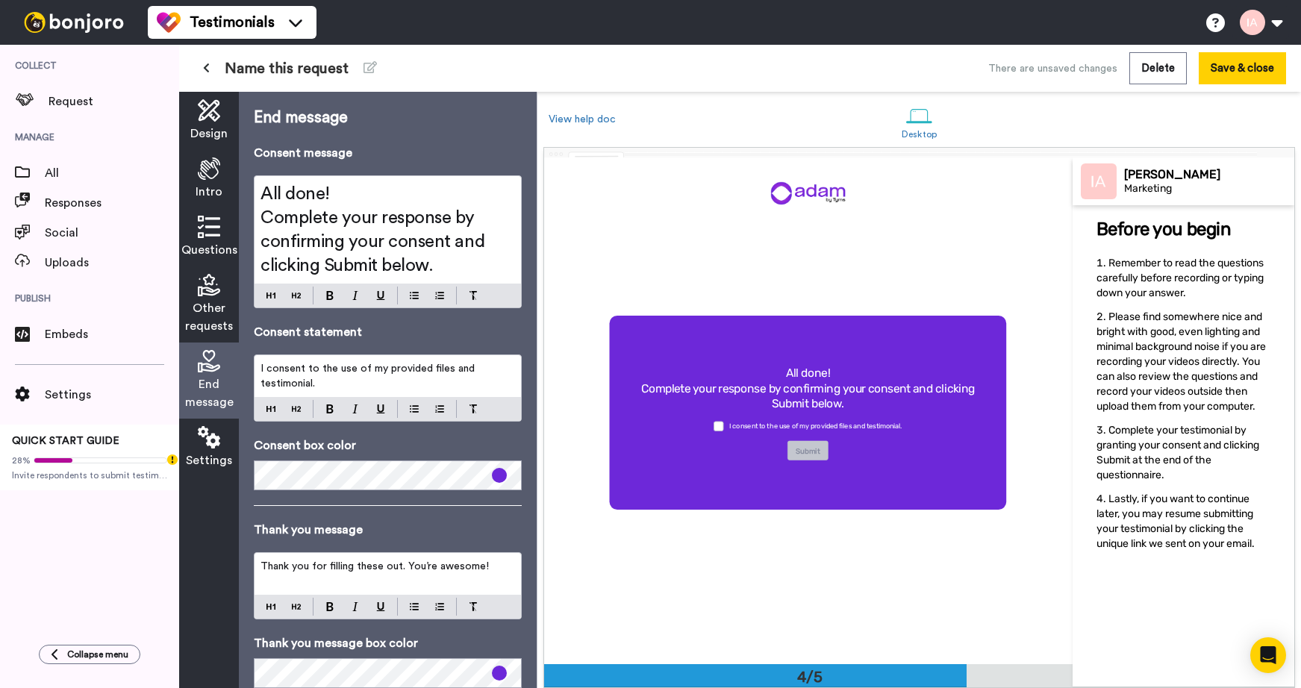
click at [199, 292] on icon at bounding box center [209, 285] width 22 height 22
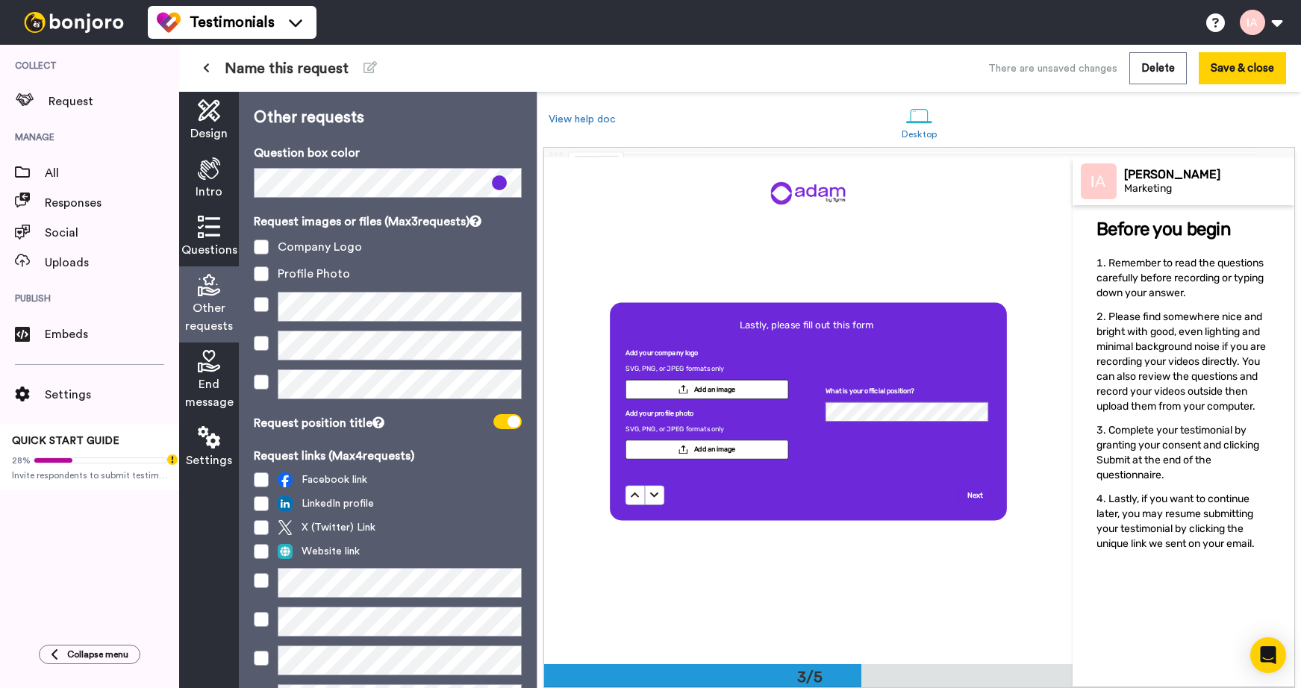
click at [206, 230] on icon at bounding box center [209, 227] width 22 height 22
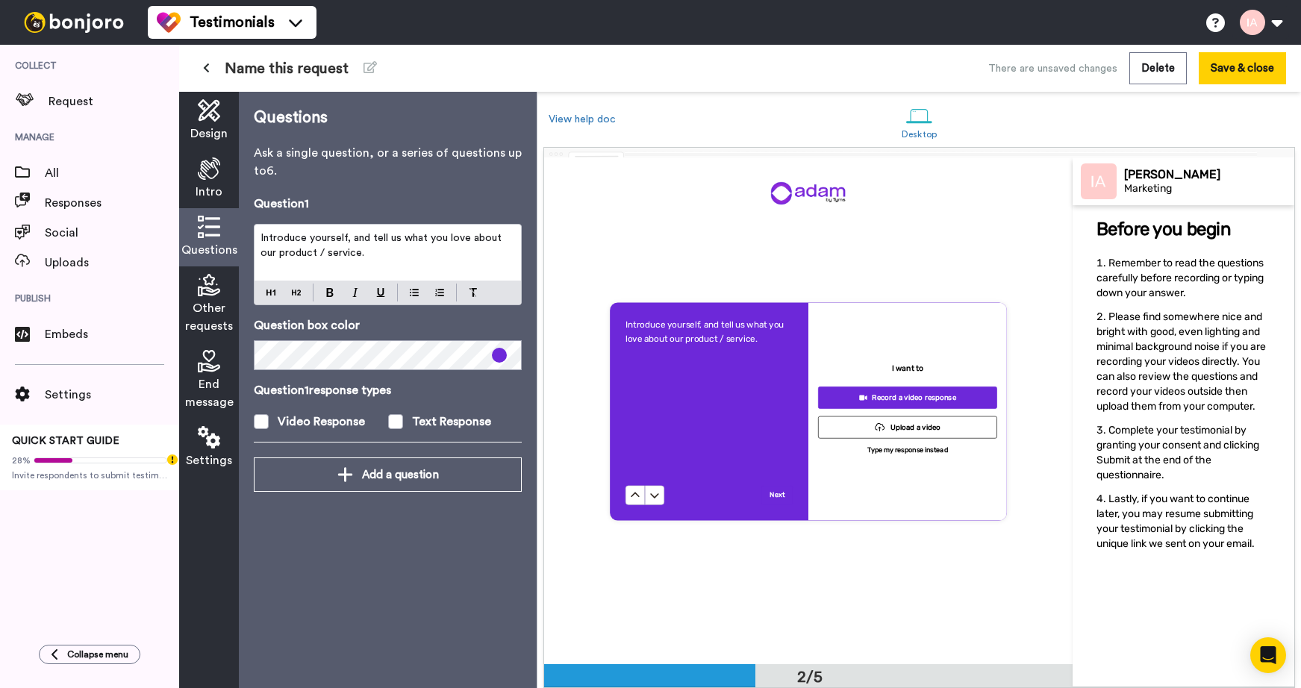
click at [204, 168] on icon at bounding box center [209, 169] width 22 height 22
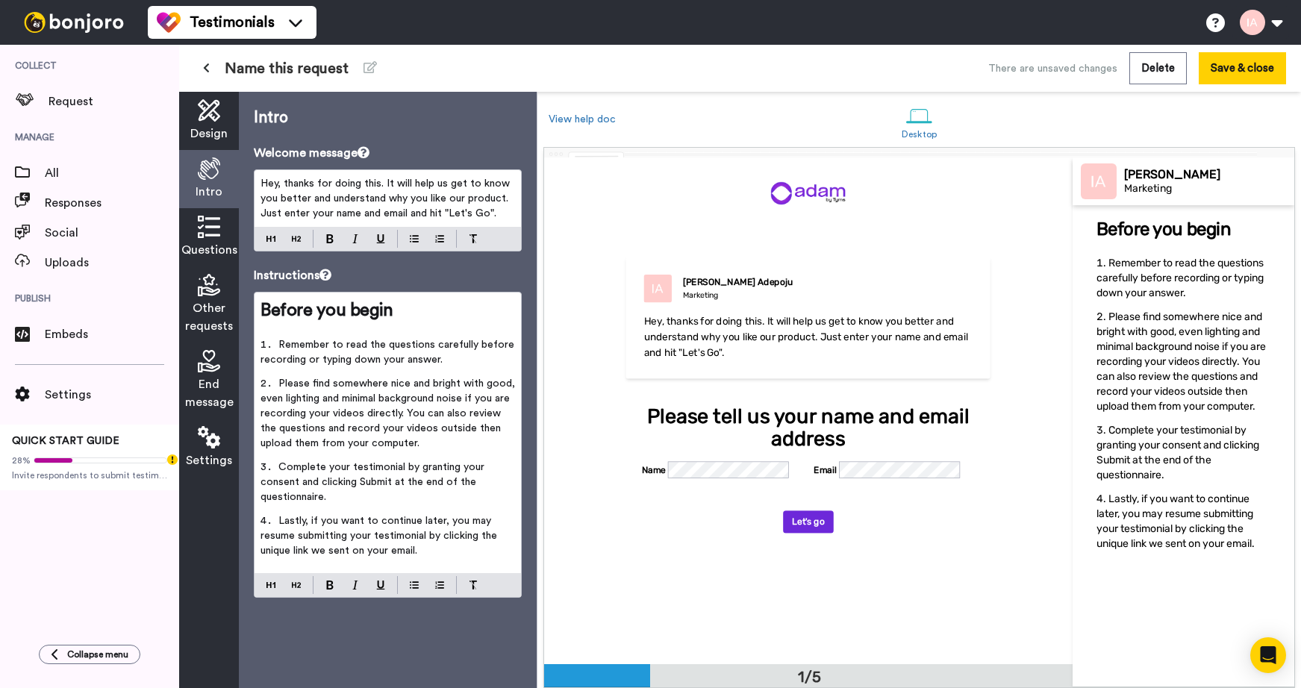
click at [205, 132] on span "Design" at bounding box center [208, 134] width 37 height 18
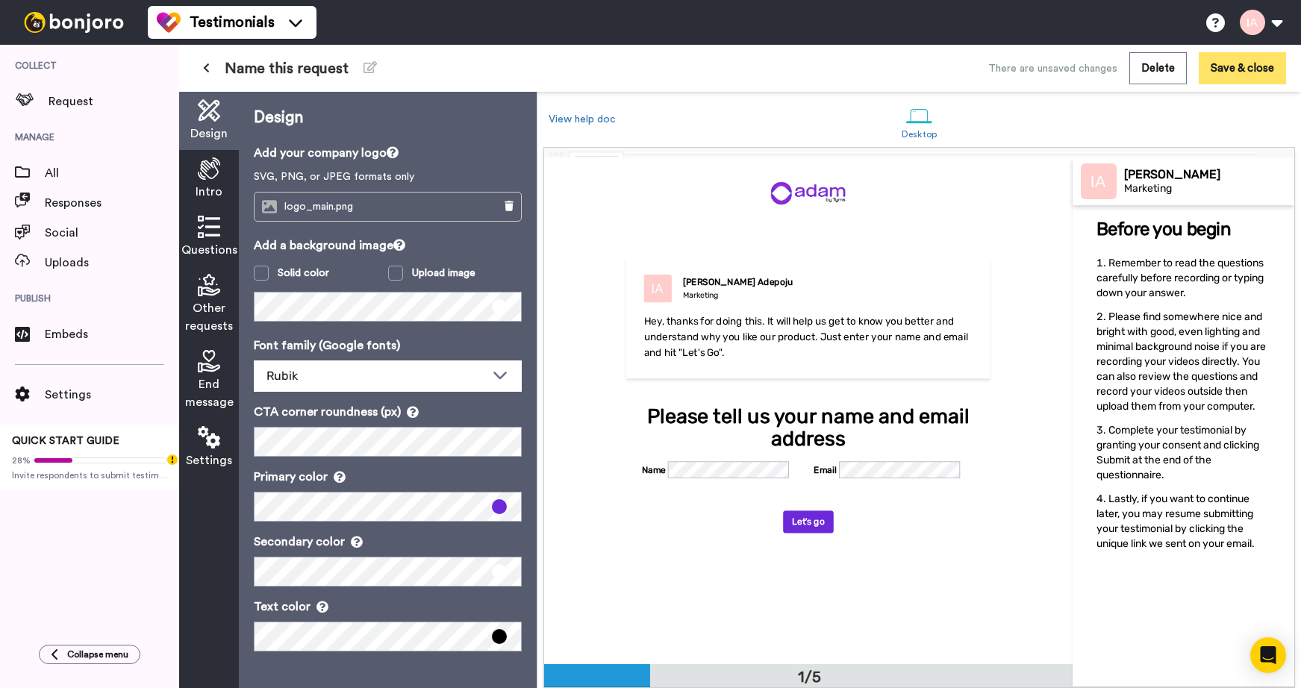
click at [1253, 74] on button "Save & close" at bounding box center [1242, 68] width 87 height 32
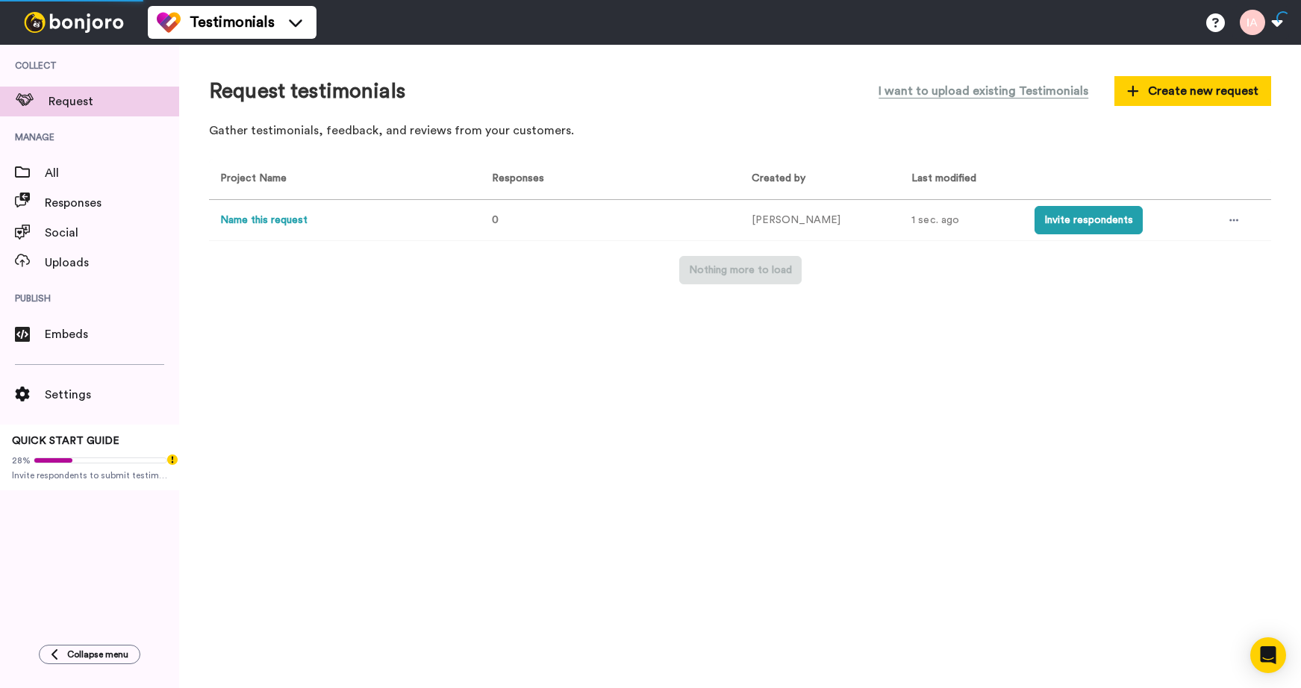
click at [266, 219] on button "Name this request" at bounding box center [263, 221] width 87 height 16
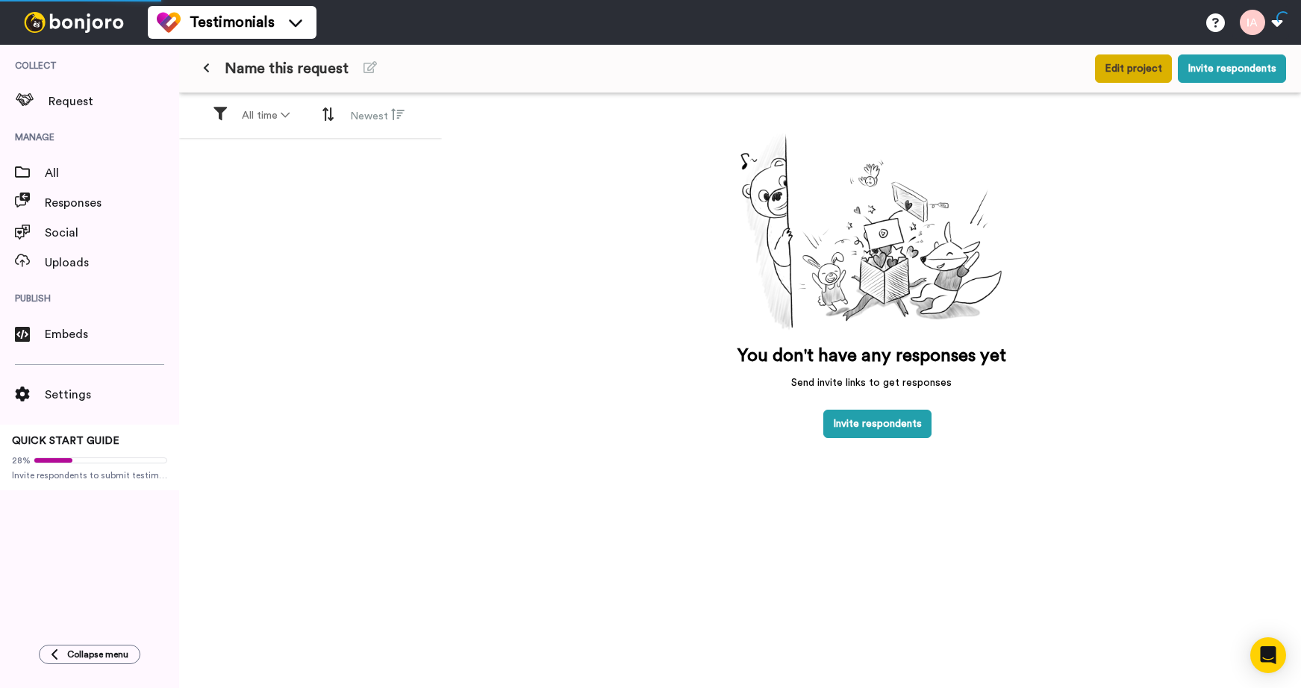
click at [1129, 76] on button "Edit project" at bounding box center [1133, 68] width 77 height 28
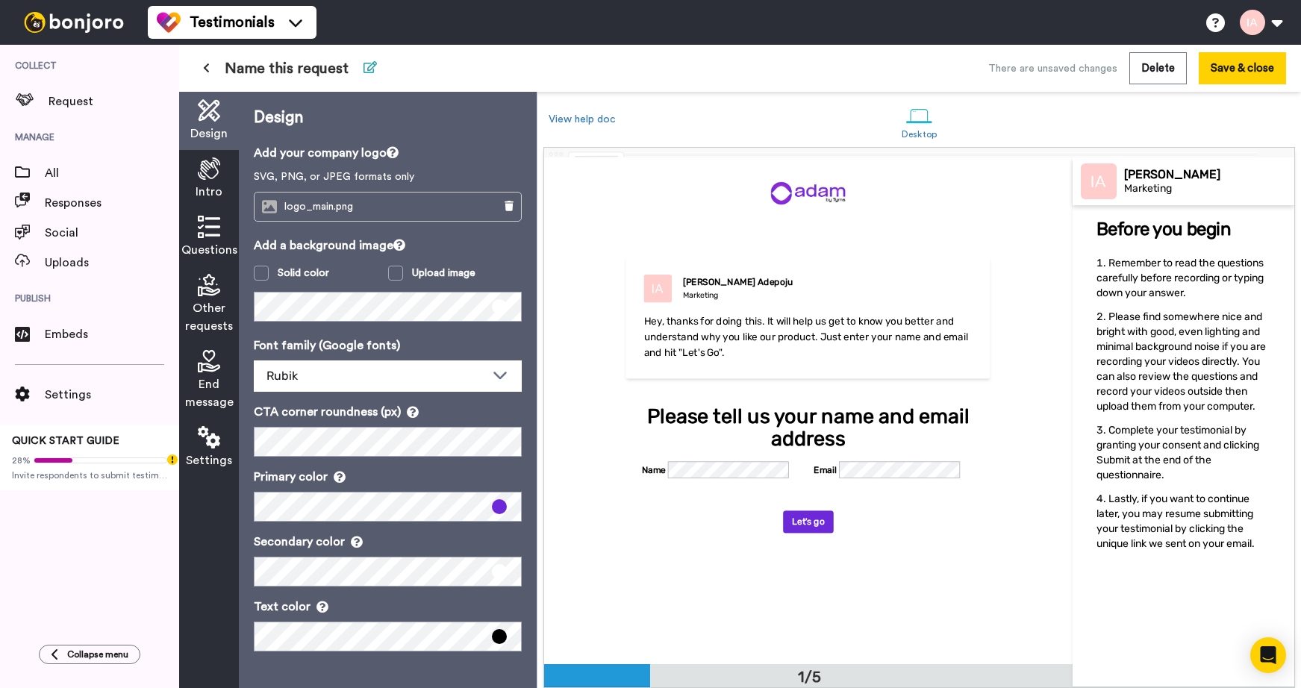
click at [372, 68] on icon at bounding box center [370, 67] width 13 height 12
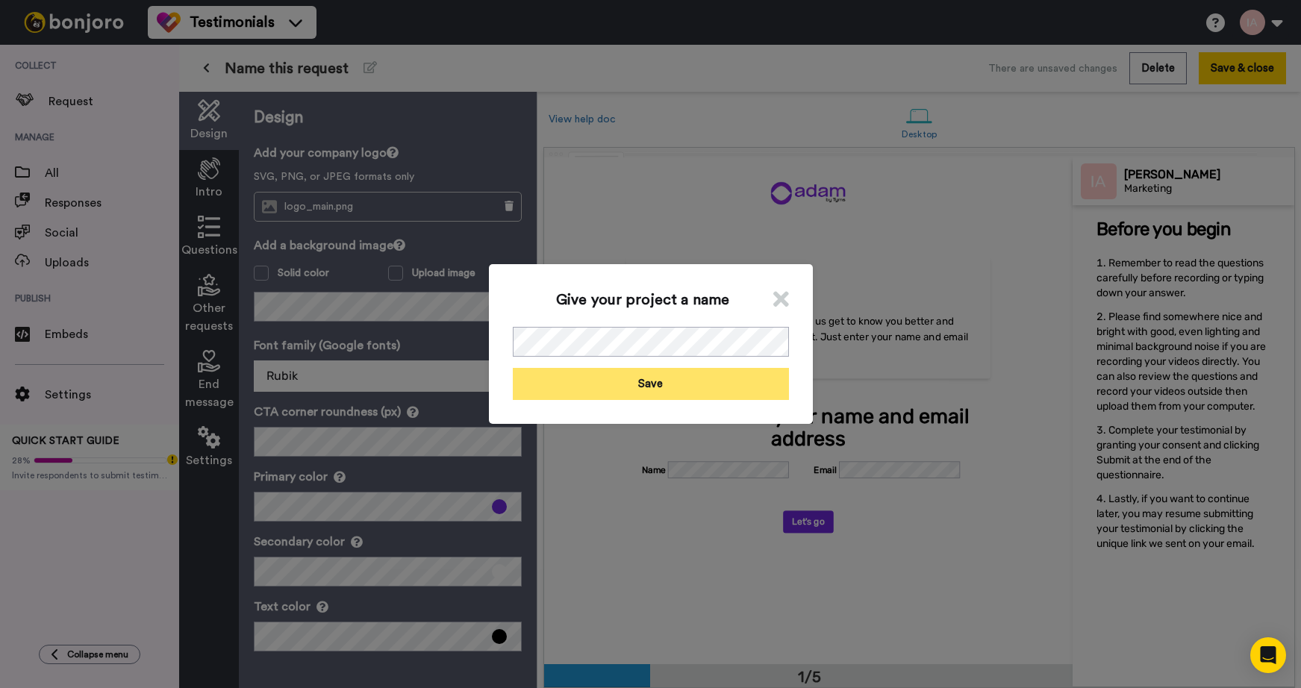
click at [572, 388] on button "Save" at bounding box center [651, 384] width 276 height 32
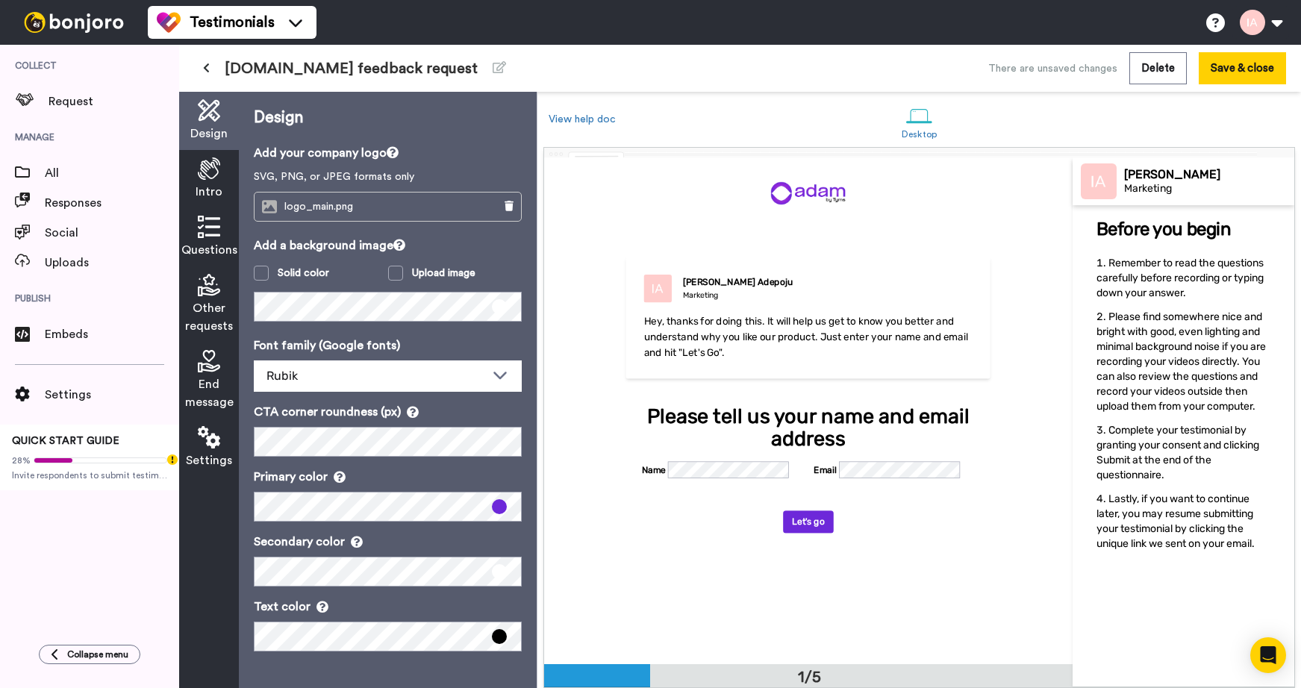
click at [207, 68] on icon at bounding box center [206, 68] width 7 height 10
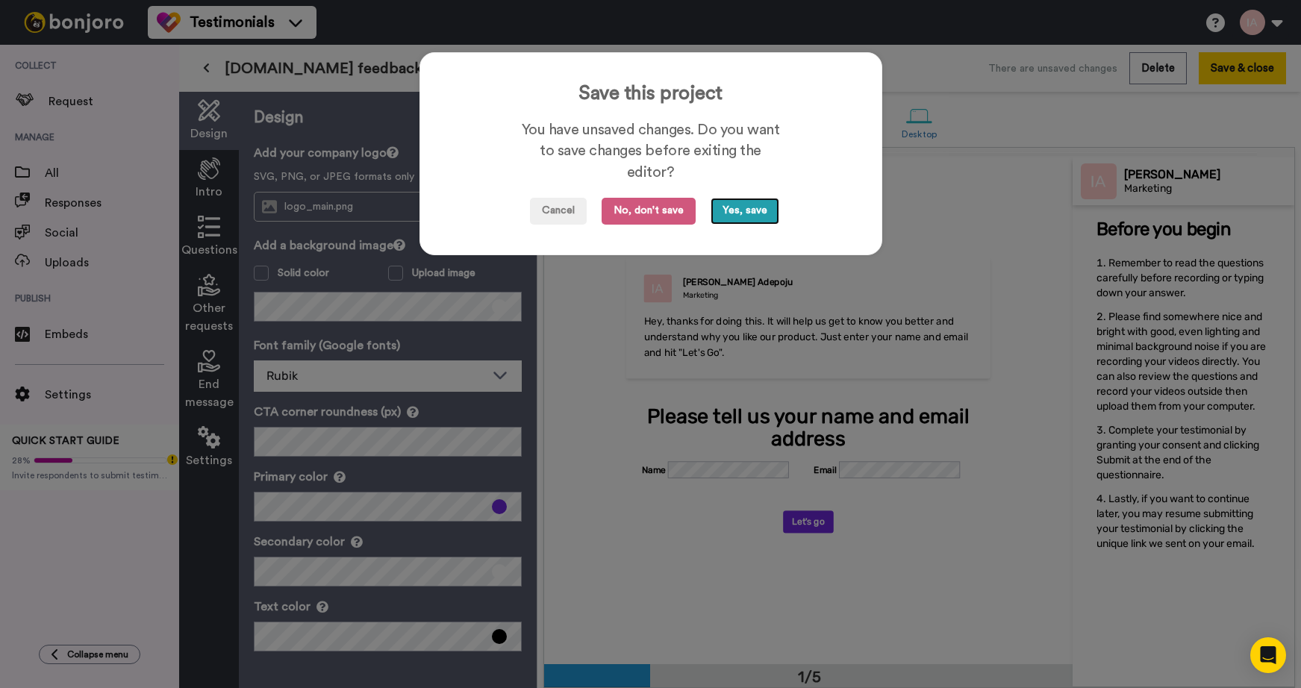
click at [732, 215] on button "Yes, save" at bounding box center [745, 211] width 69 height 27
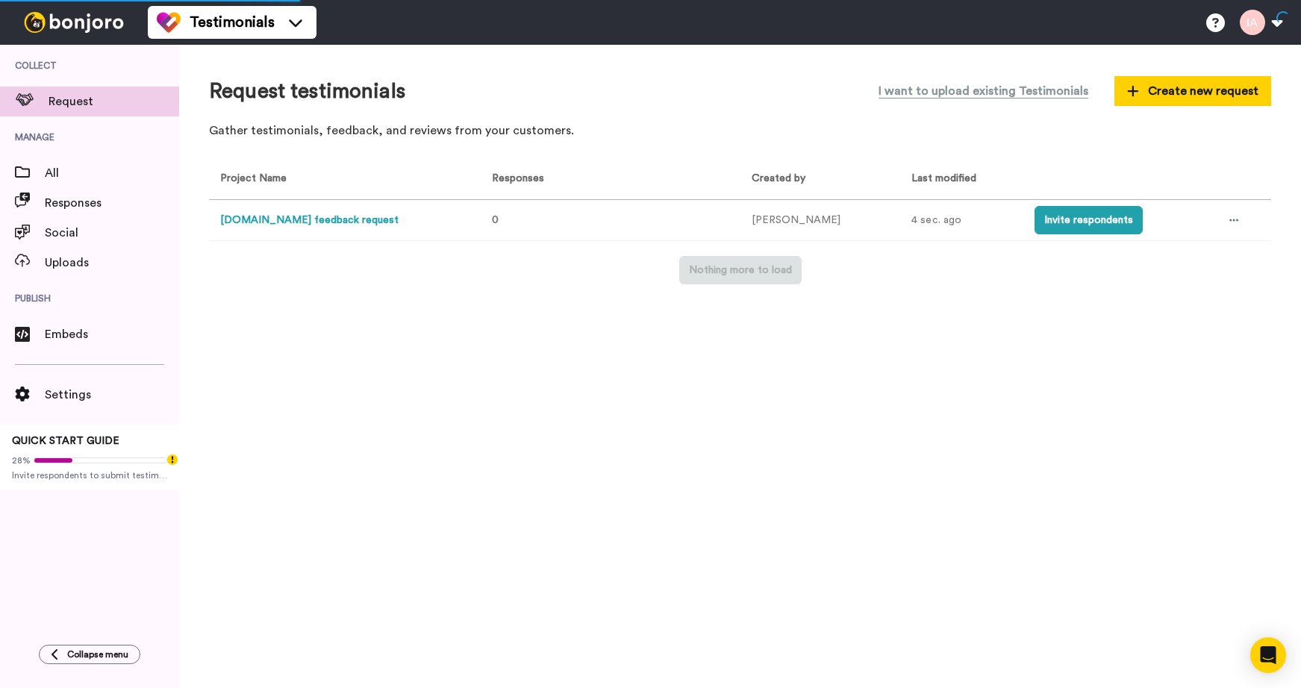
click at [318, 225] on button "[DOMAIN_NAME] feedback request" at bounding box center [309, 221] width 178 height 16
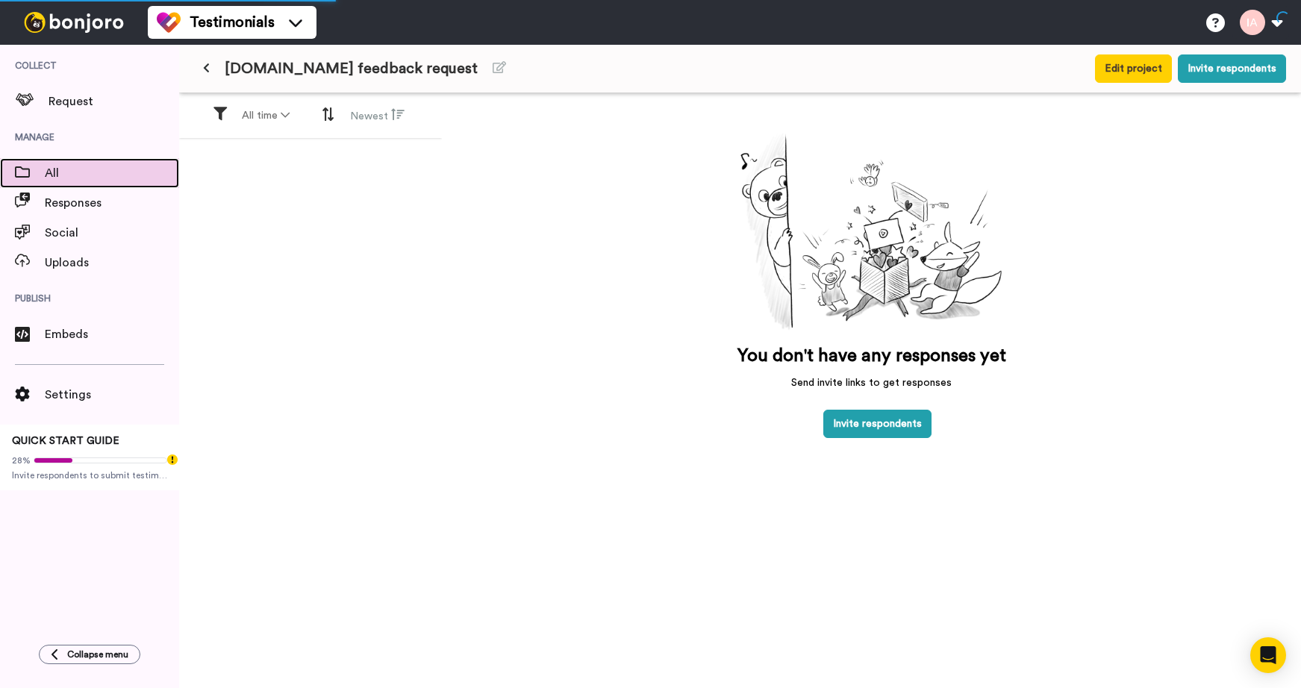
click at [74, 163] on div "All" at bounding box center [89, 173] width 179 height 30
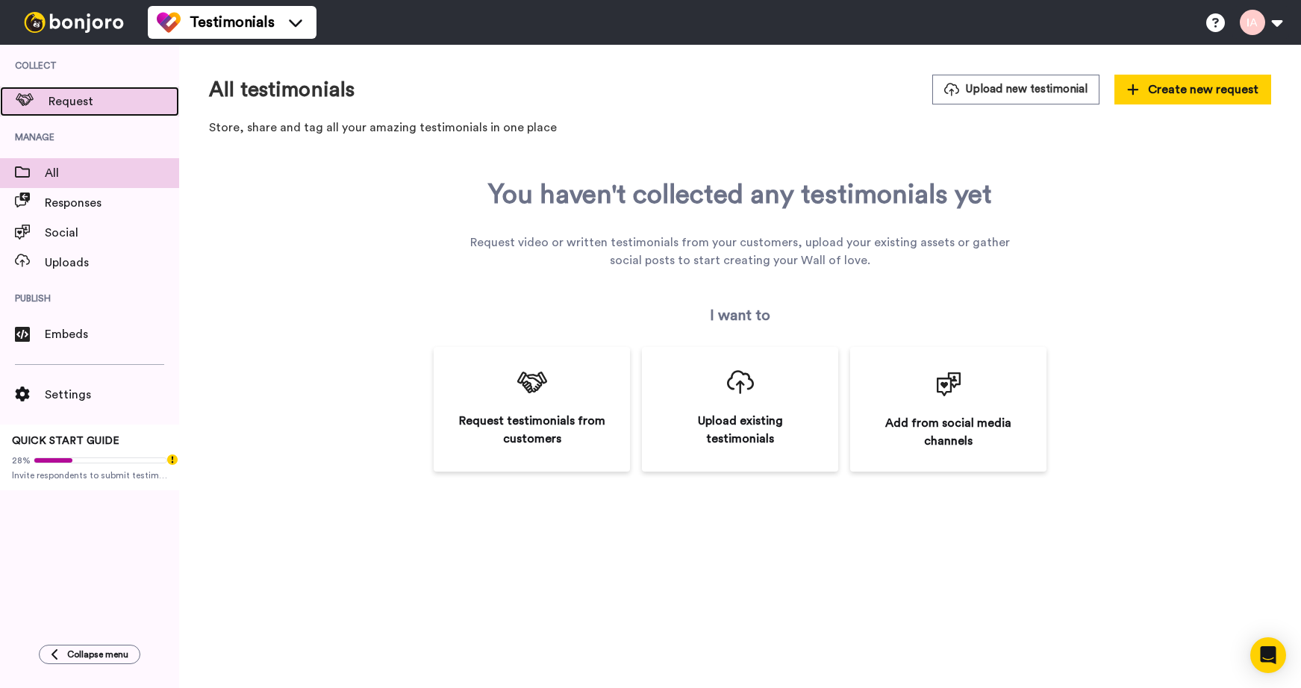
click at [68, 100] on span "Request" at bounding box center [114, 102] width 131 height 18
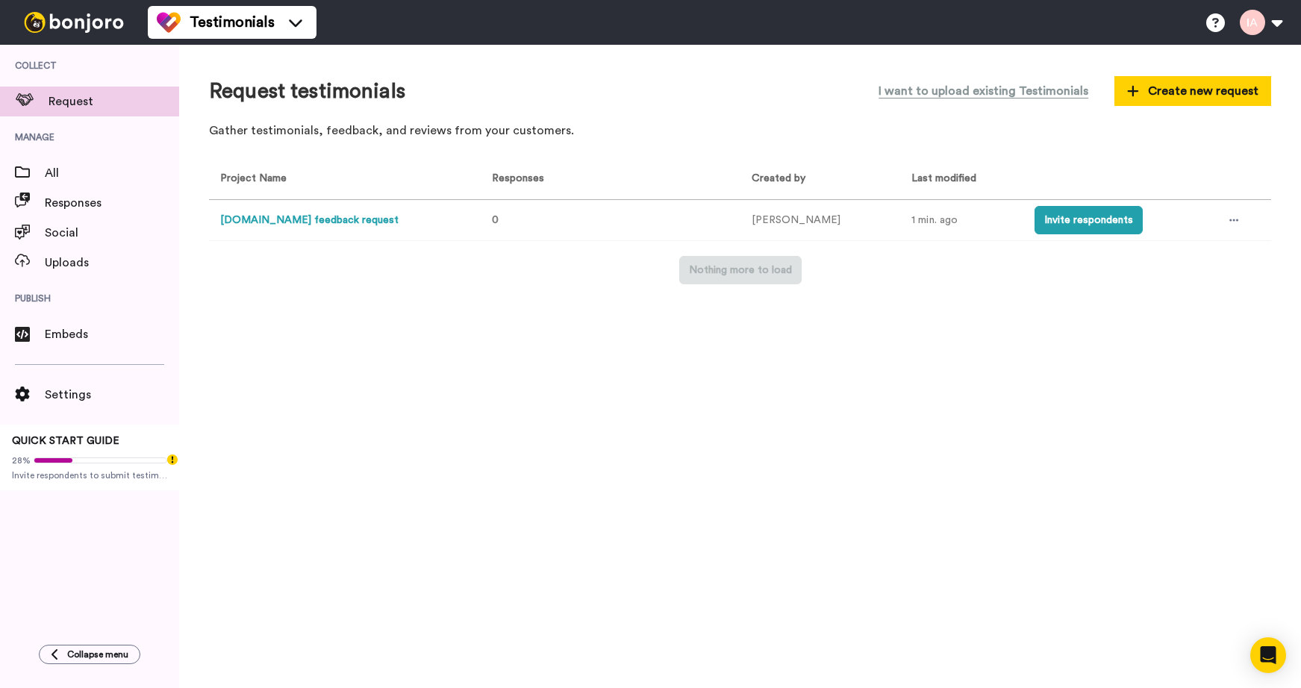
click at [286, 223] on button "[DOMAIN_NAME] feedback request" at bounding box center [309, 221] width 178 height 16
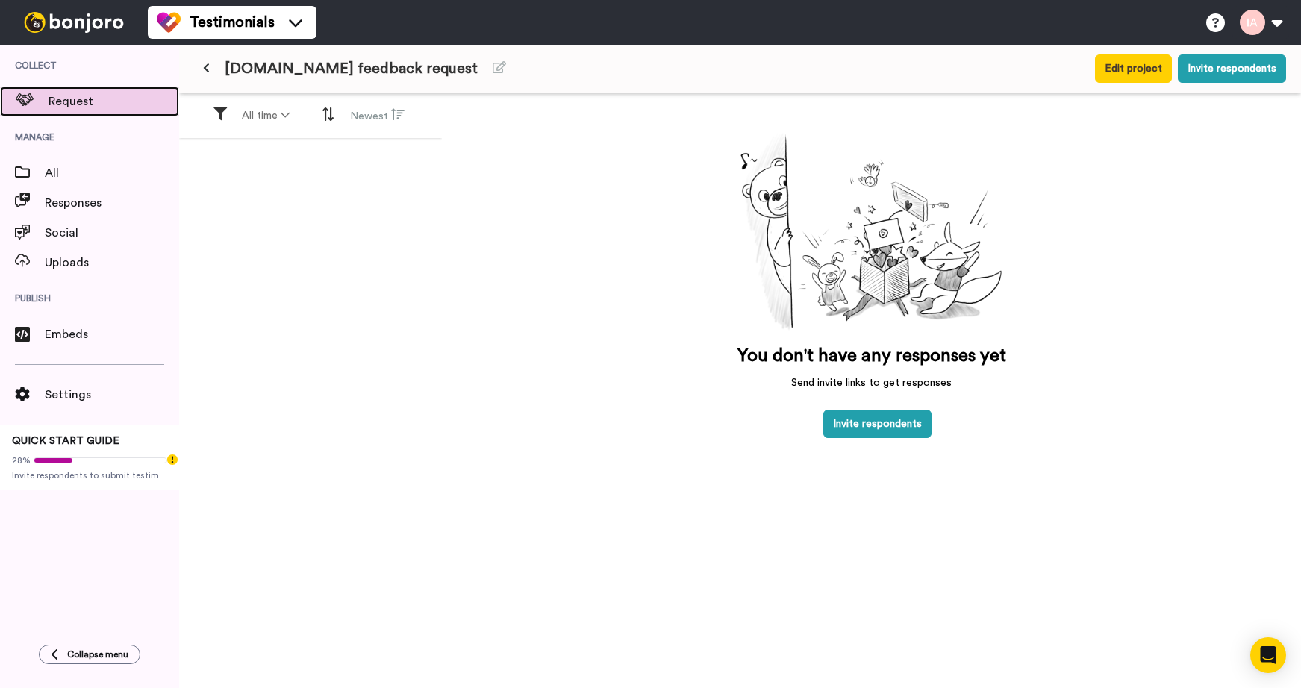
click at [54, 100] on span "Request" at bounding box center [114, 102] width 131 height 18
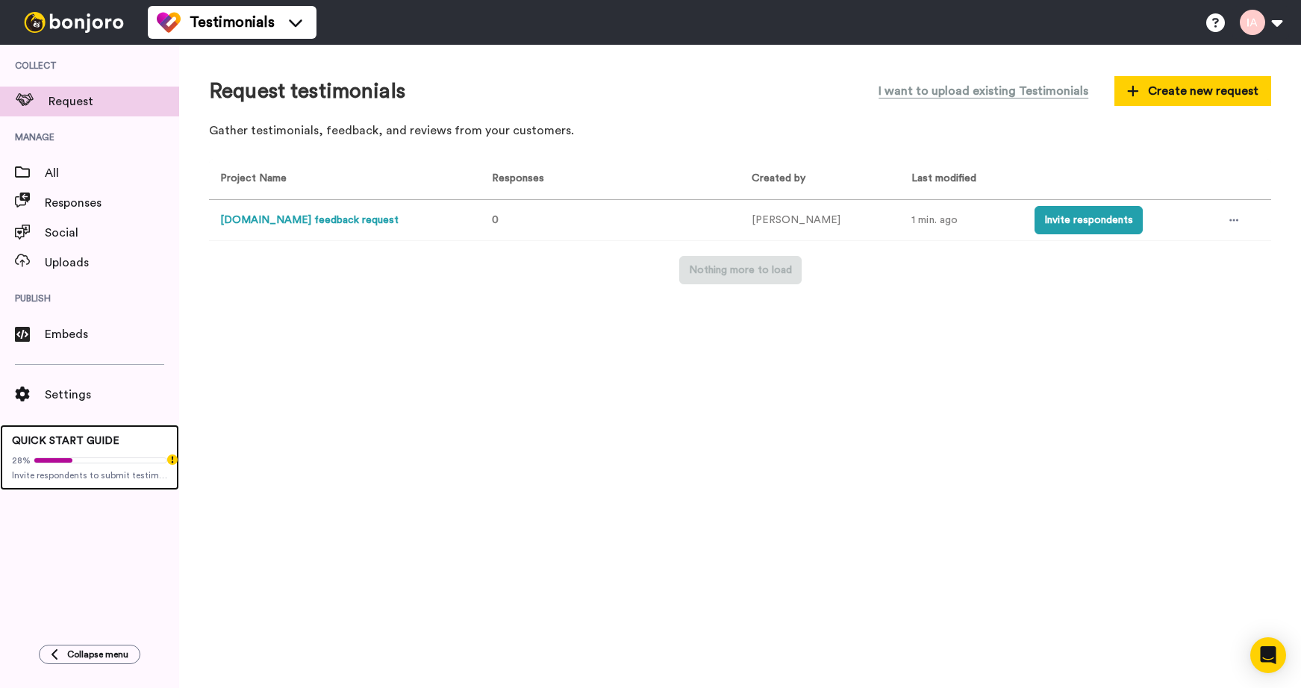
click at [93, 459] on span at bounding box center [101, 461] width 134 height 6
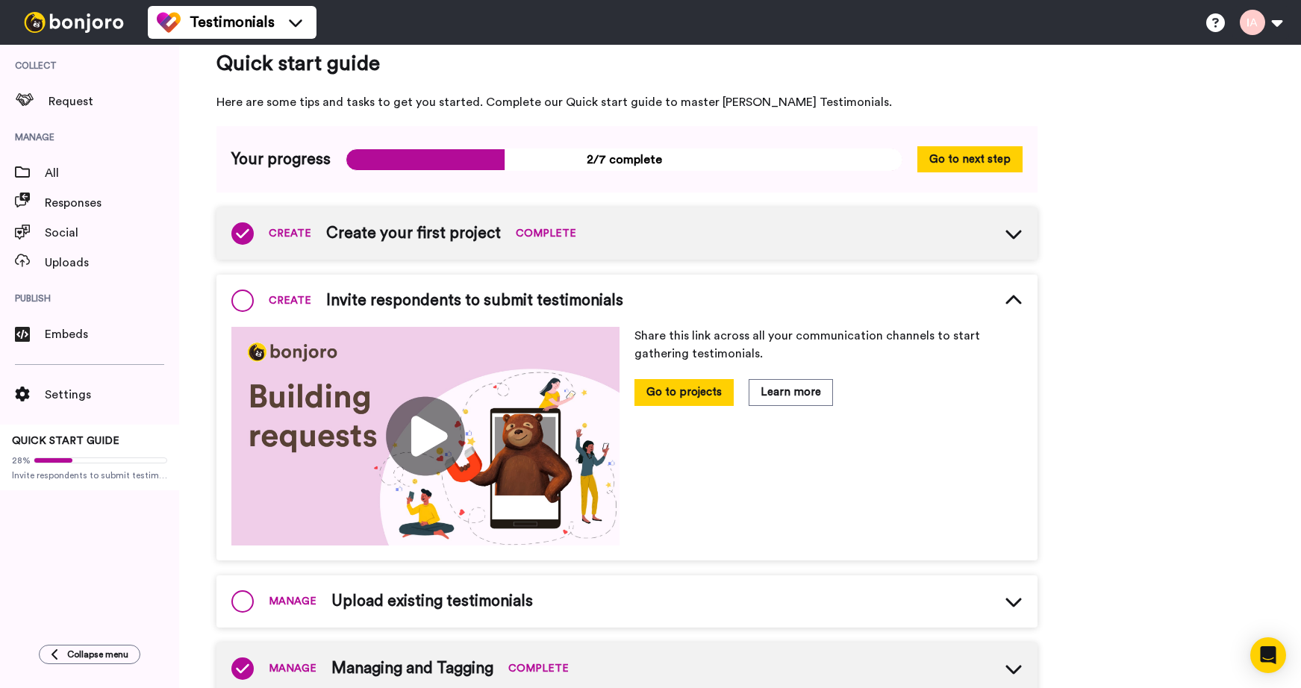
scroll to position [10, 0]
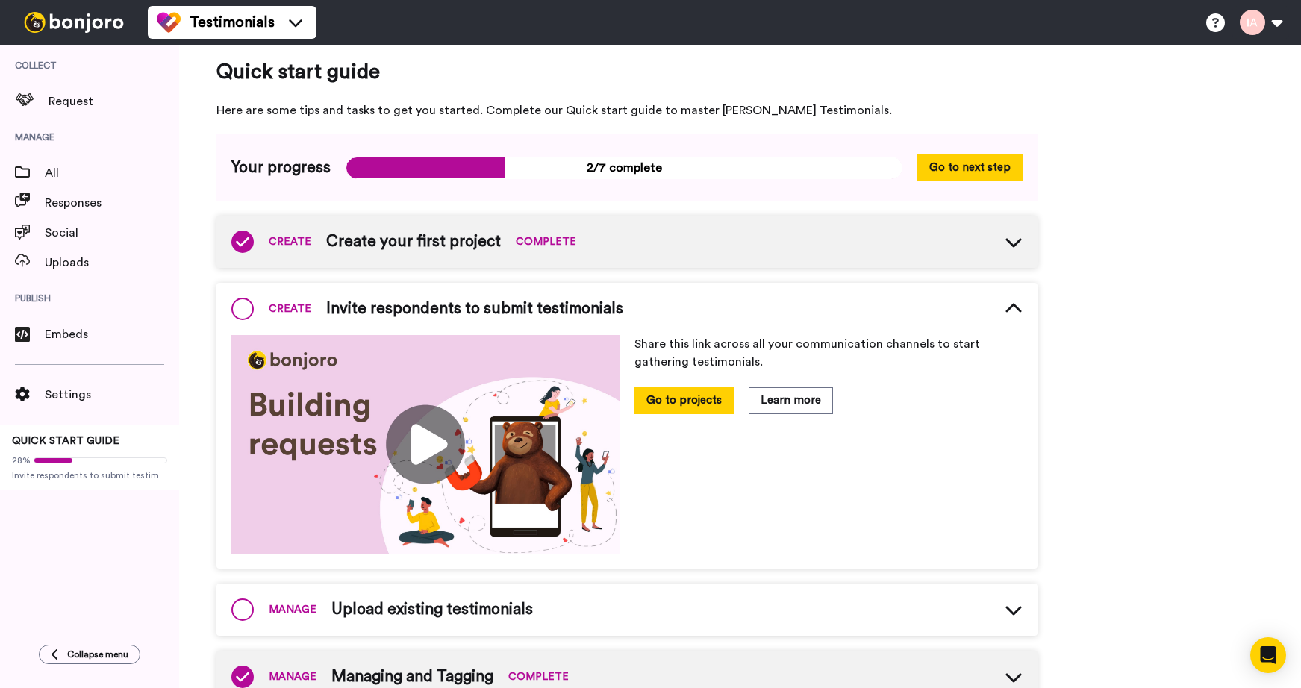
click at [489, 302] on span "Invite respondents to submit testimonials" at bounding box center [474, 309] width 297 height 22
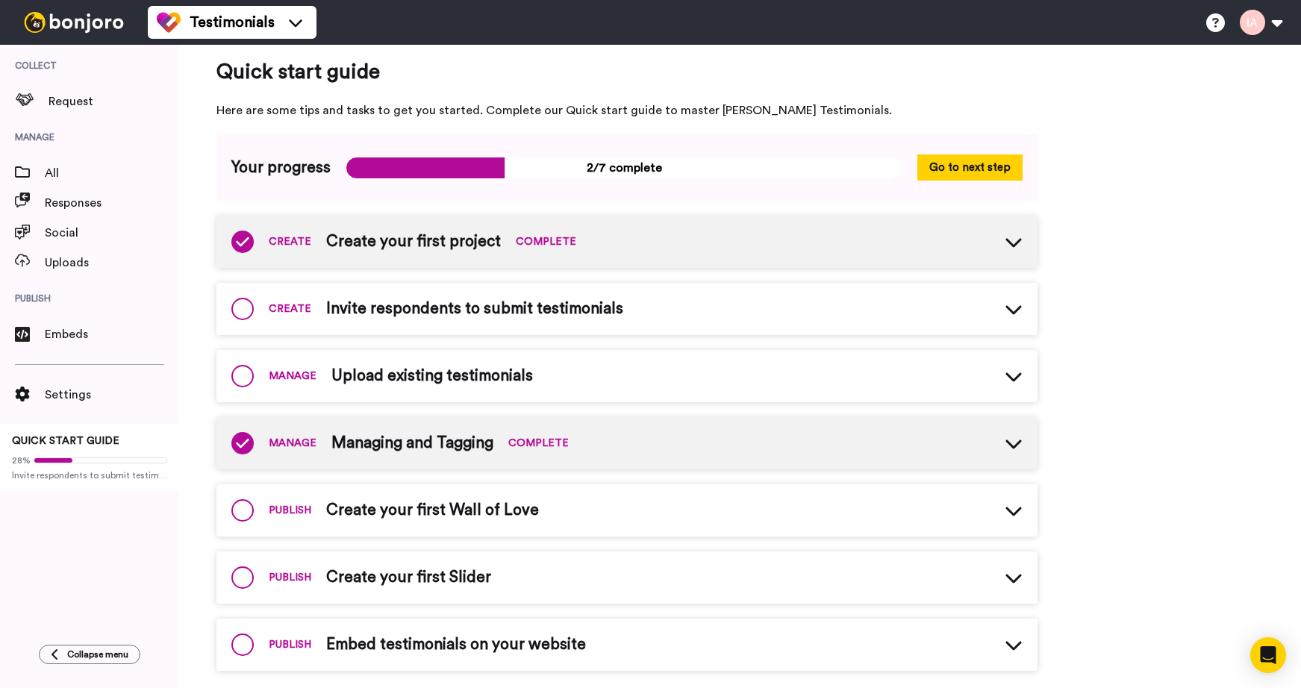
click at [461, 363] on div "MANAGE Upload existing testimonials" at bounding box center [627, 376] width 821 height 52
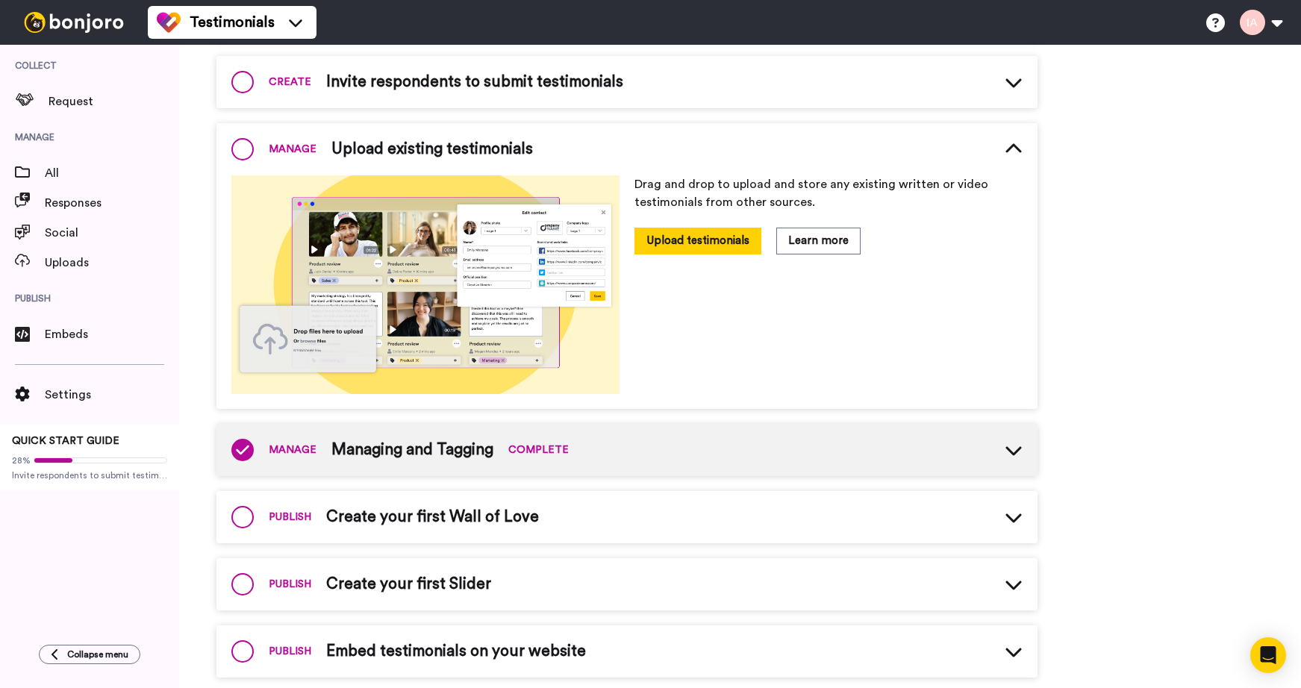
scroll to position [264, 0]
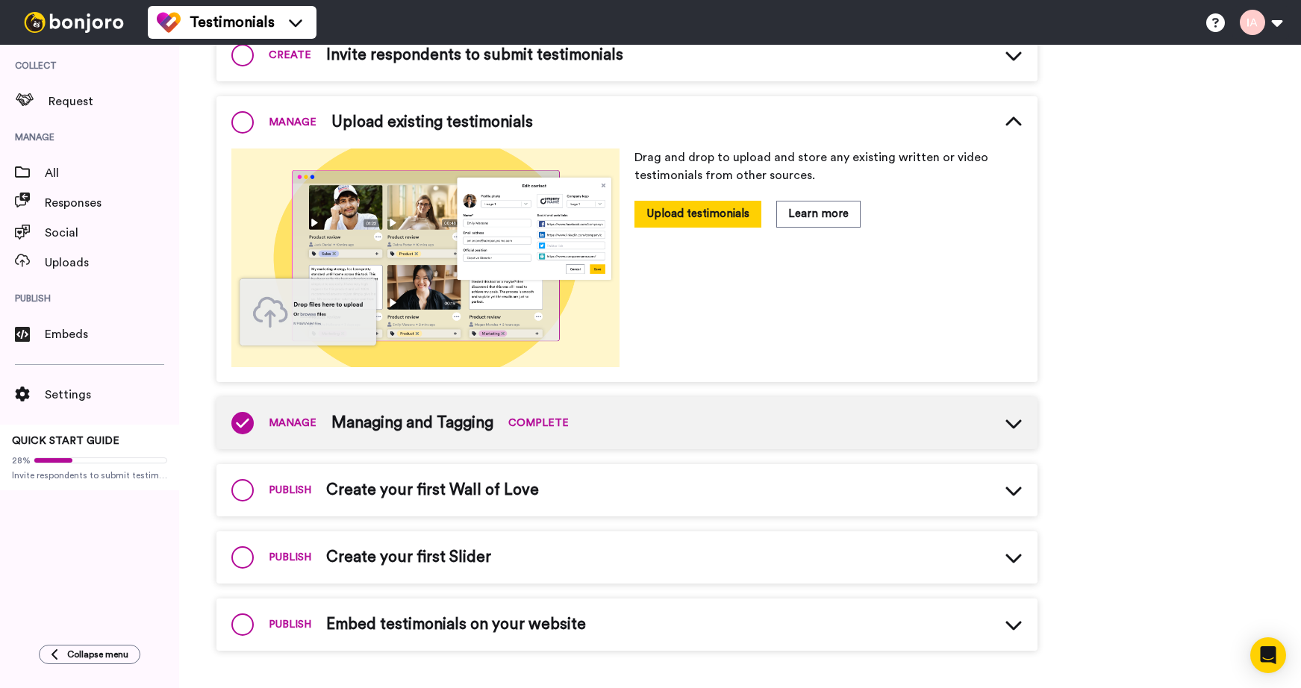
click at [461, 492] on span "Create your first Wall of Love" at bounding box center [432, 490] width 213 height 22
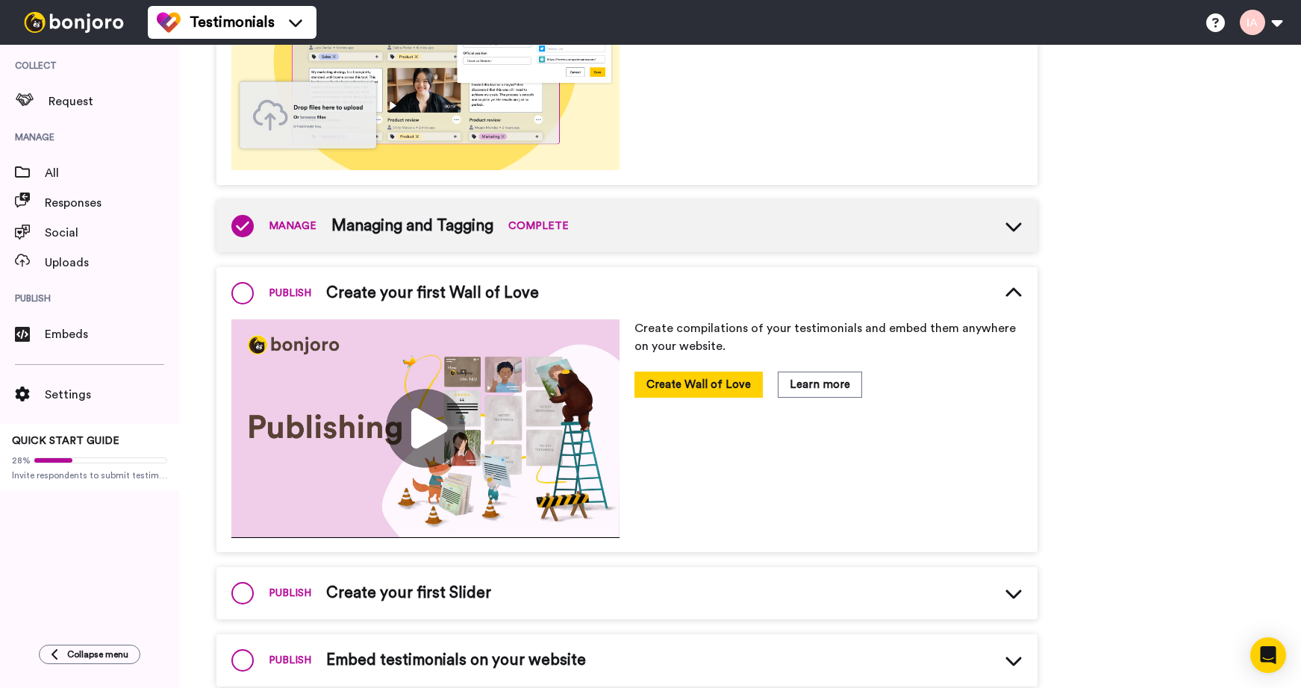
scroll to position [497, 0]
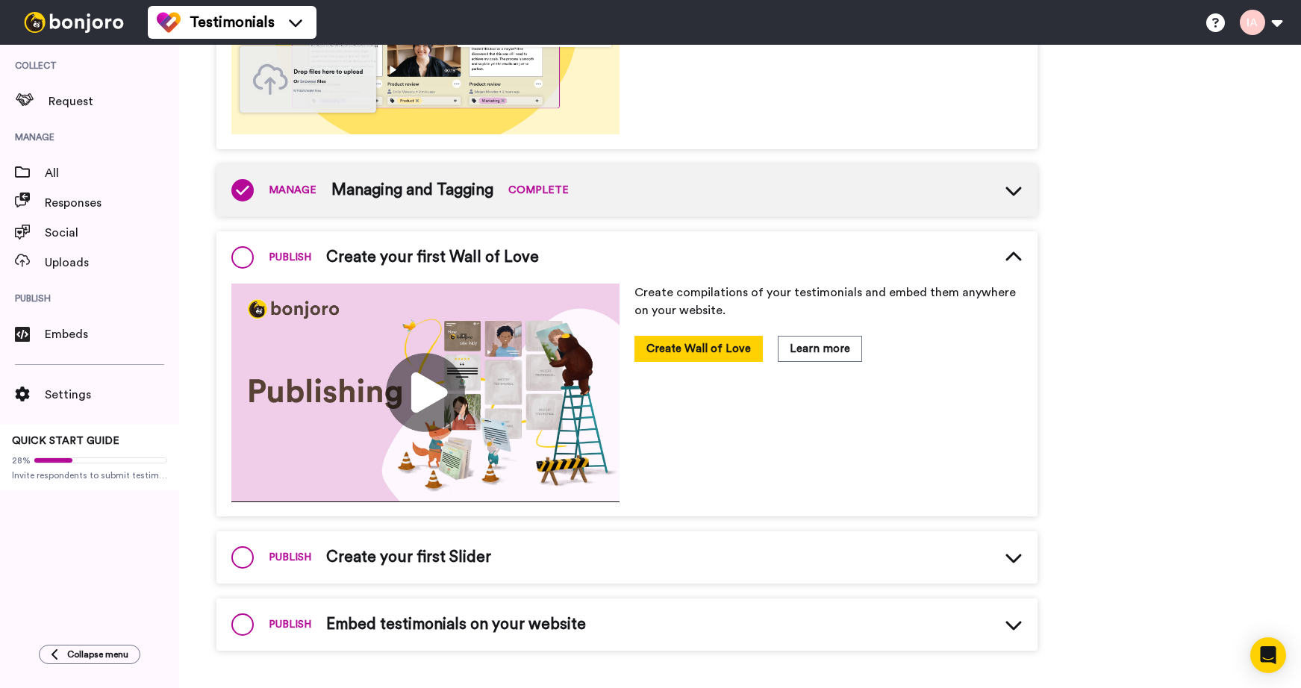
click at [424, 560] on span "Create your first Slider" at bounding box center [408, 557] width 165 height 22
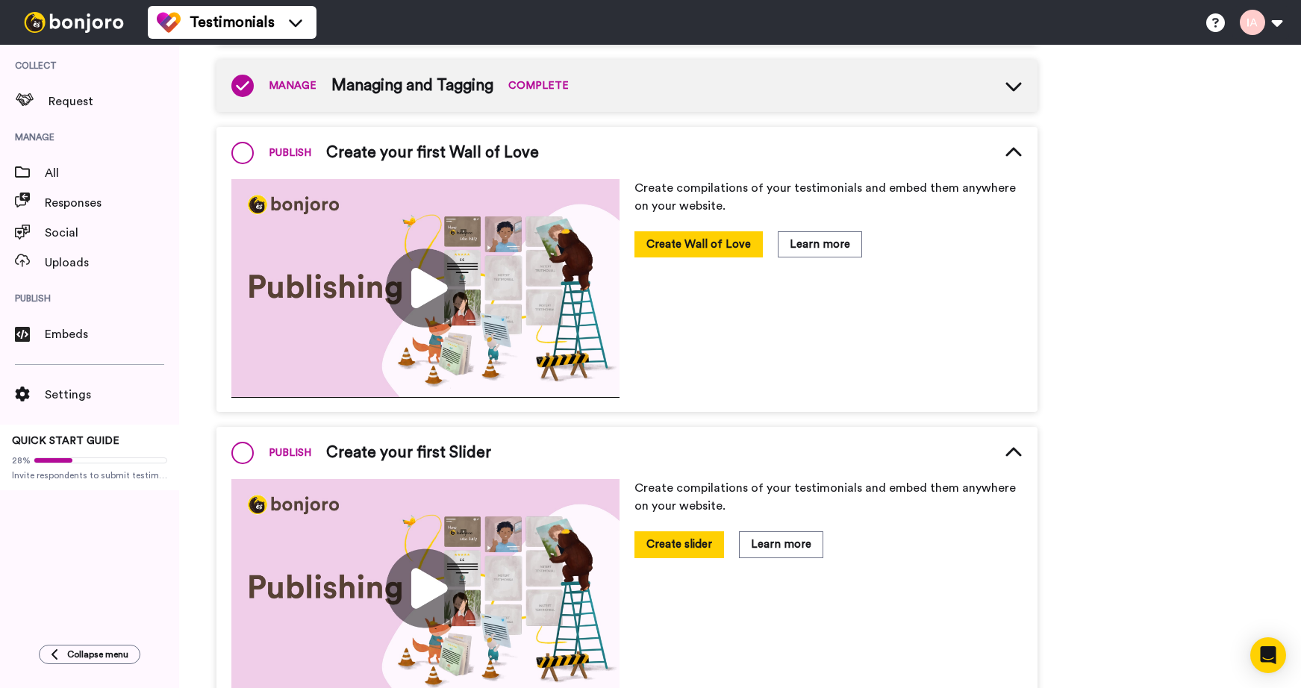
scroll to position [731, 0]
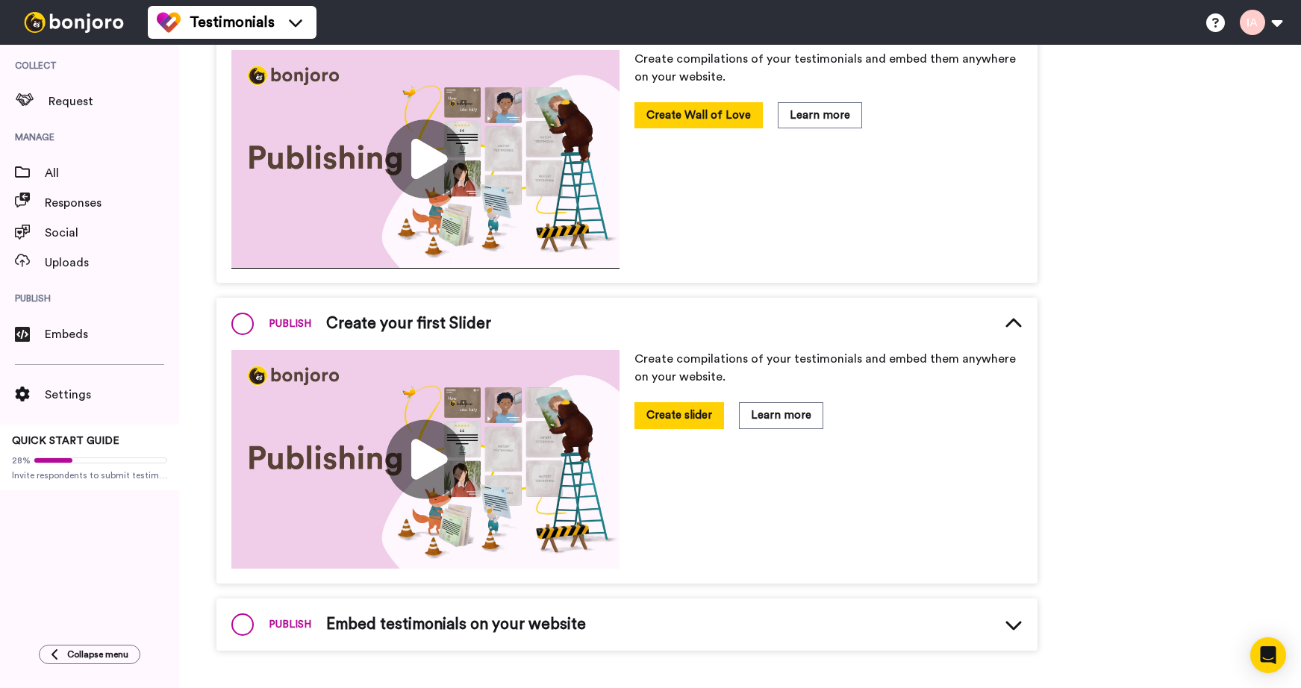
click at [426, 626] on span "Embed testimonials on your website" at bounding box center [456, 625] width 260 height 22
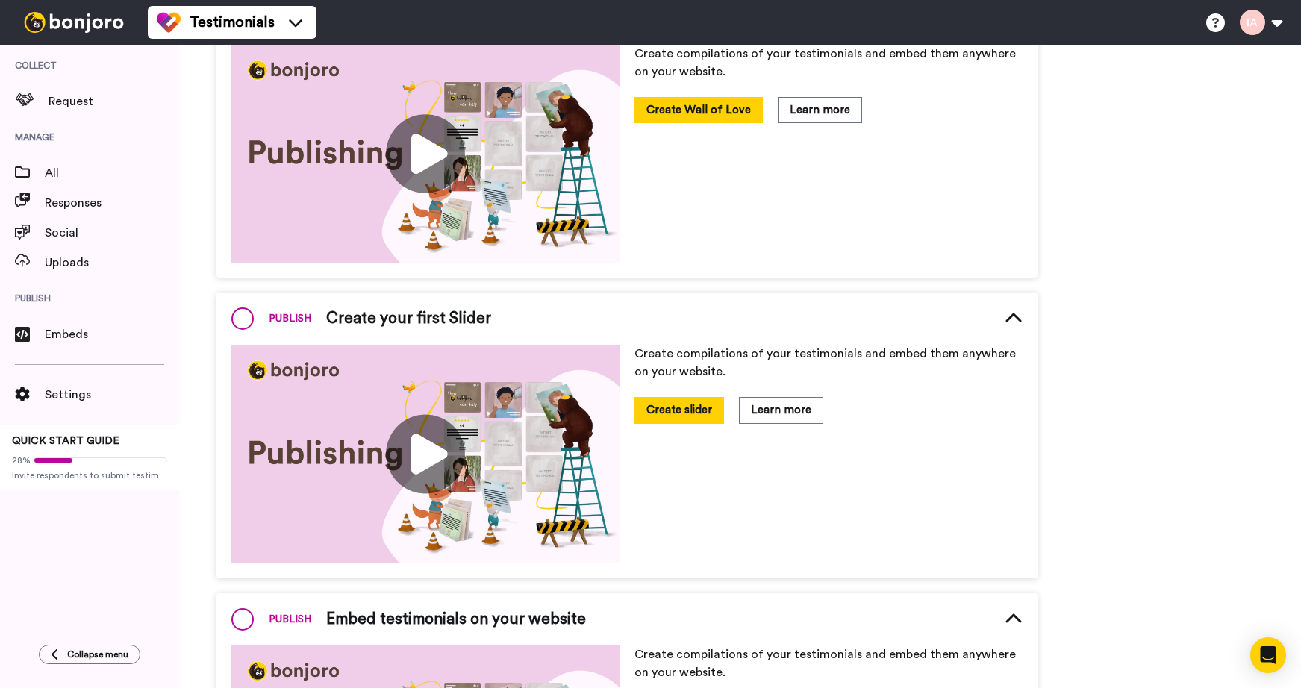
scroll to position [674, 0]
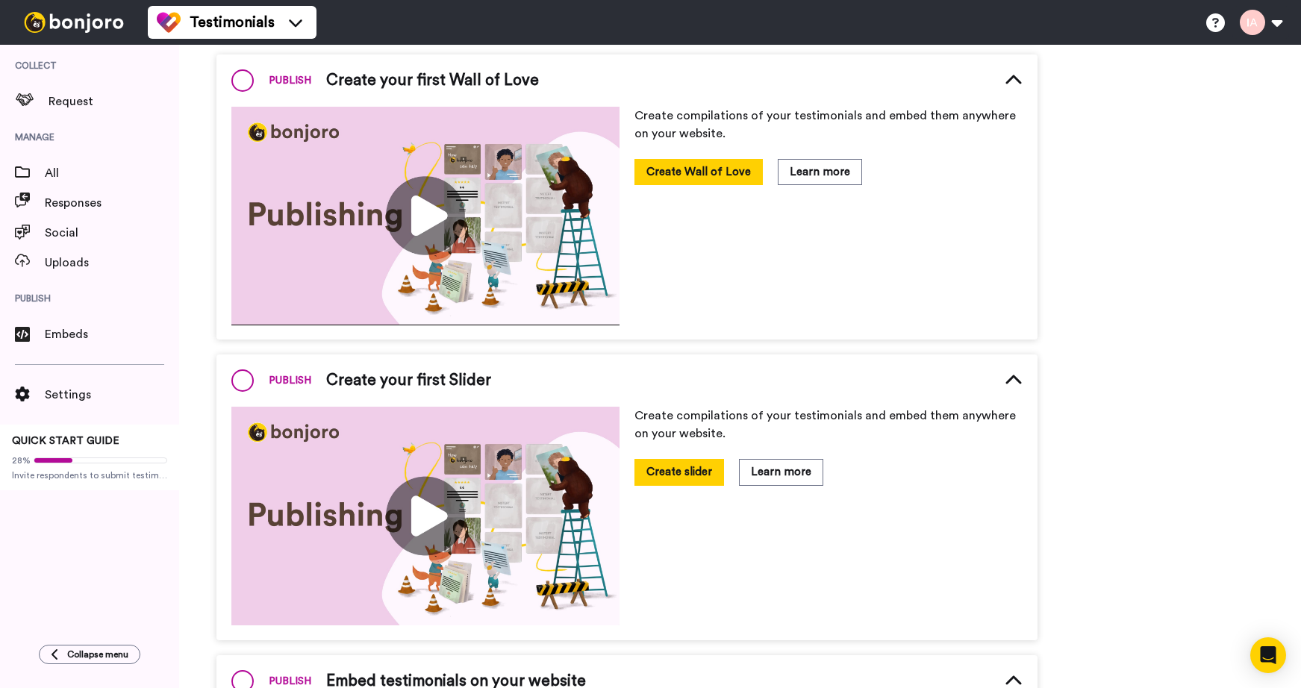
click at [427, 385] on span "Create your first Slider" at bounding box center [408, 381] width 165 height 22
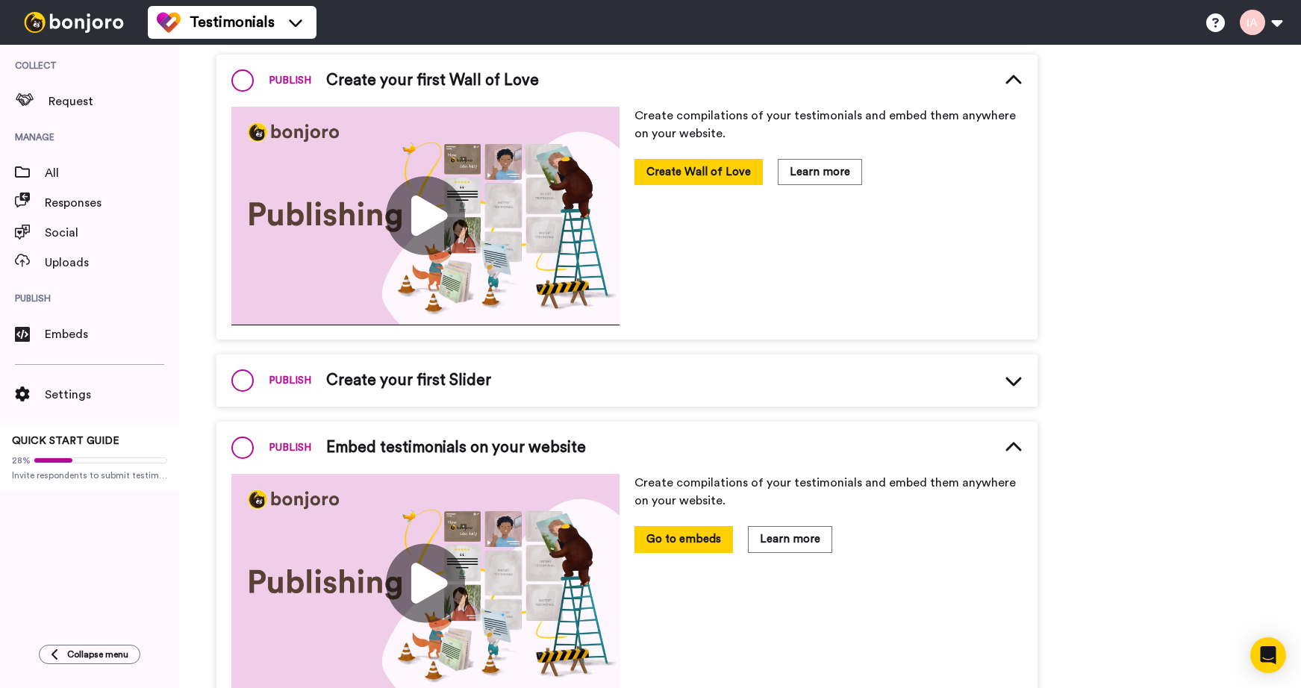
click at [435, 452] on span "Embed testimonials on your website" at bounding box center [456, 448] width 260 height 22
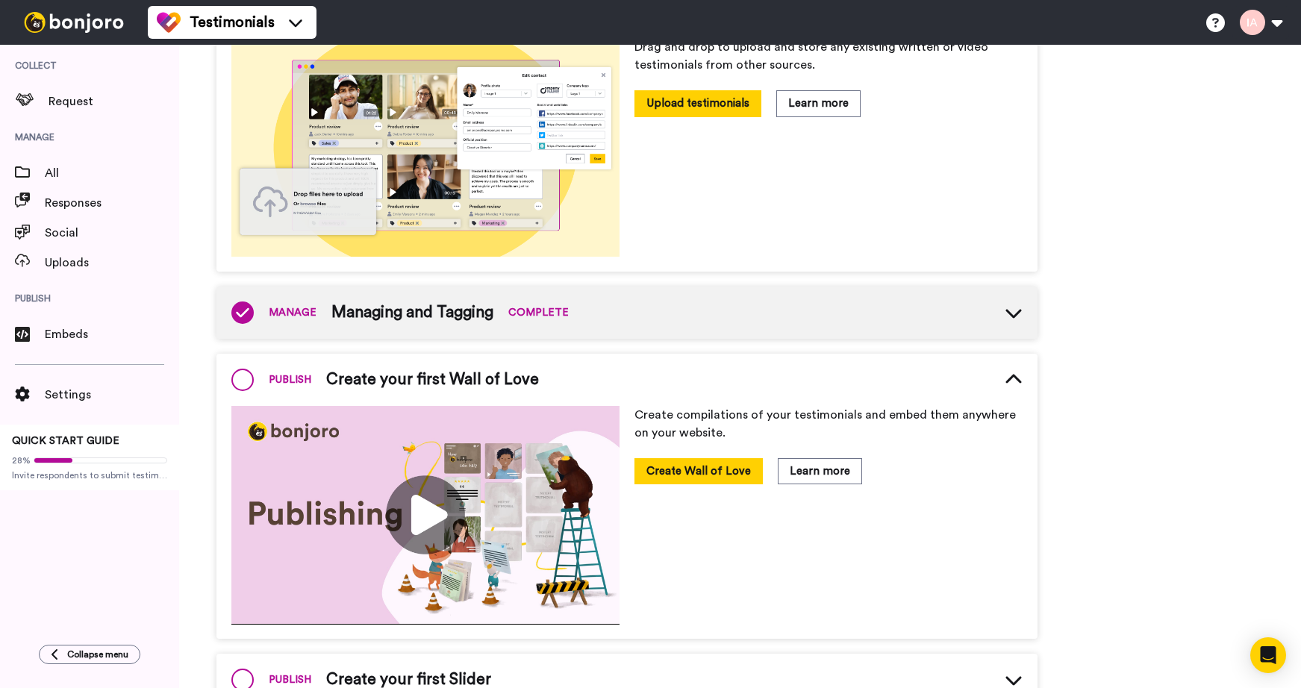
scroll to position [326, 0]
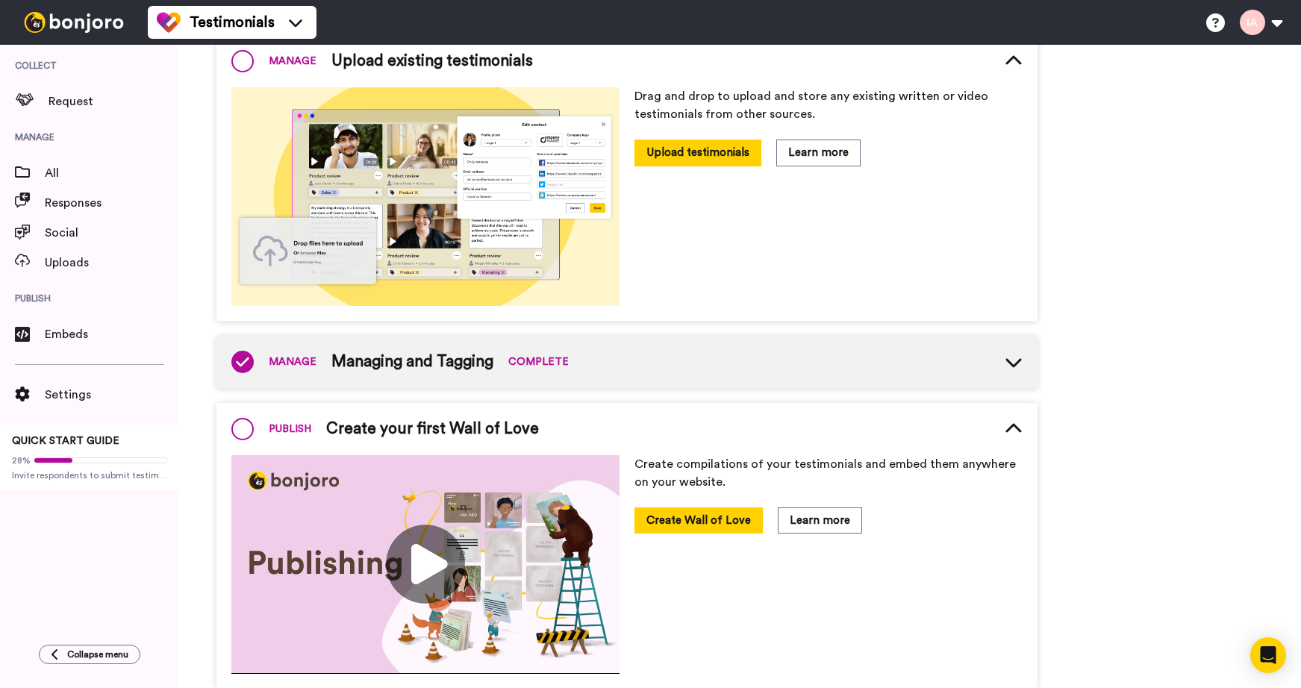
click at [424, 422] on span "Create your first Wall of Love" at bounding box center [432, 429] width 213 height 22
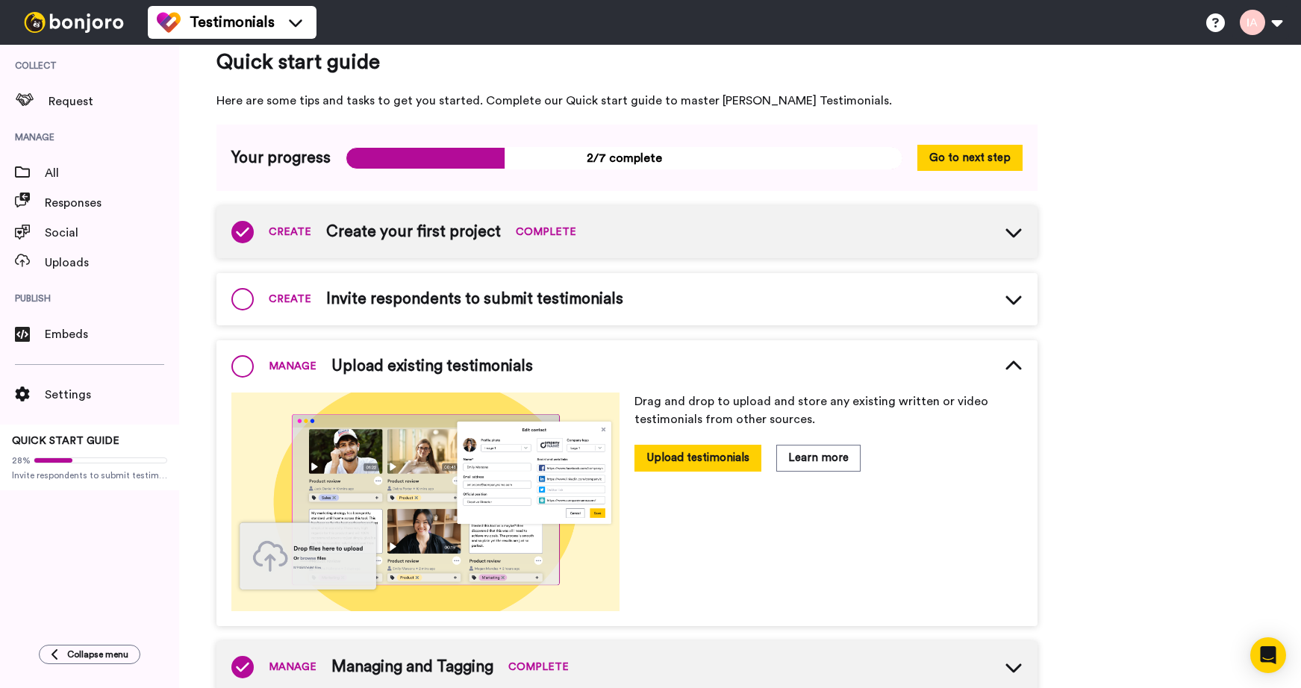
scroll to position [16, 0]
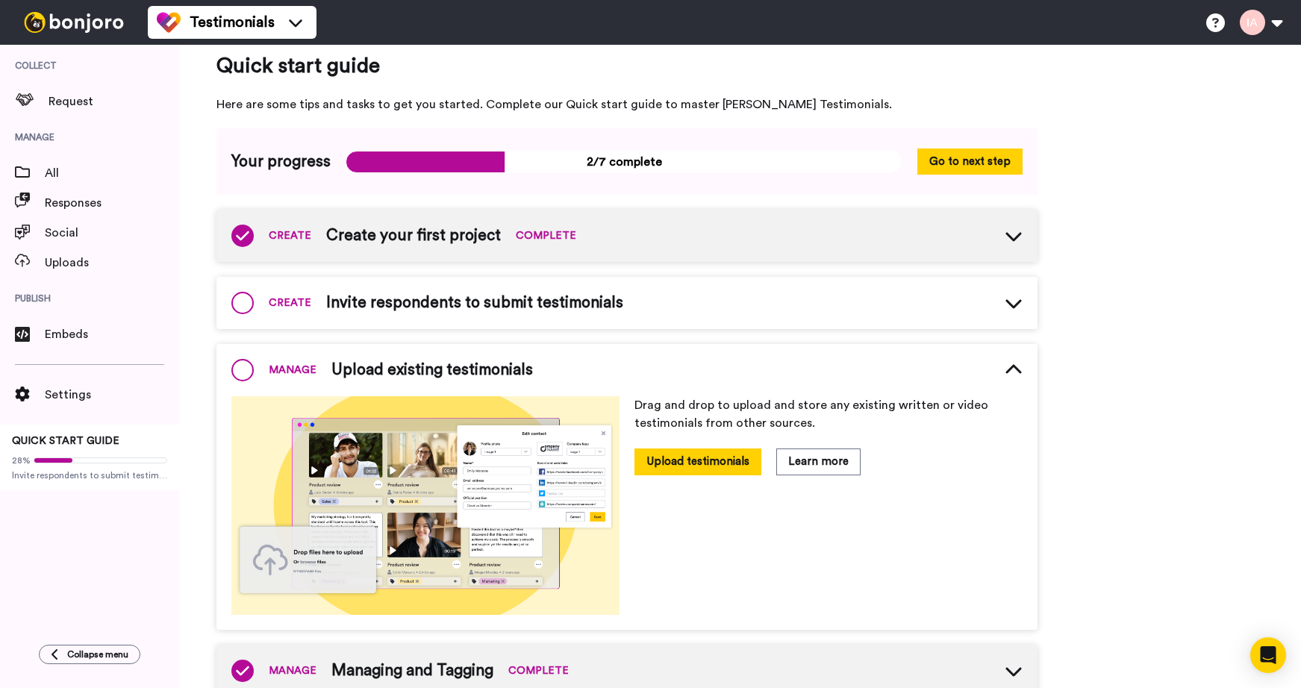
click at [398, 370] on span "Upload existing testimonials" at bounding box center [432, 370] width 202 height 22
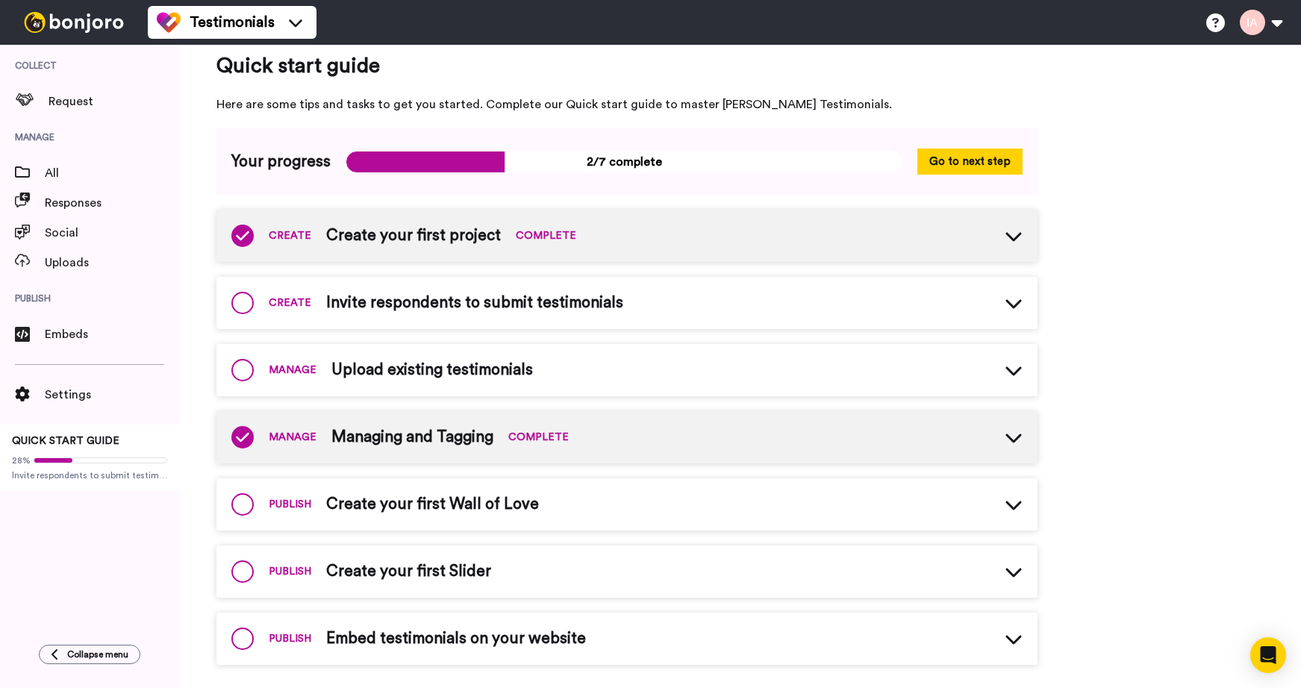
scroll to position [0, 0]
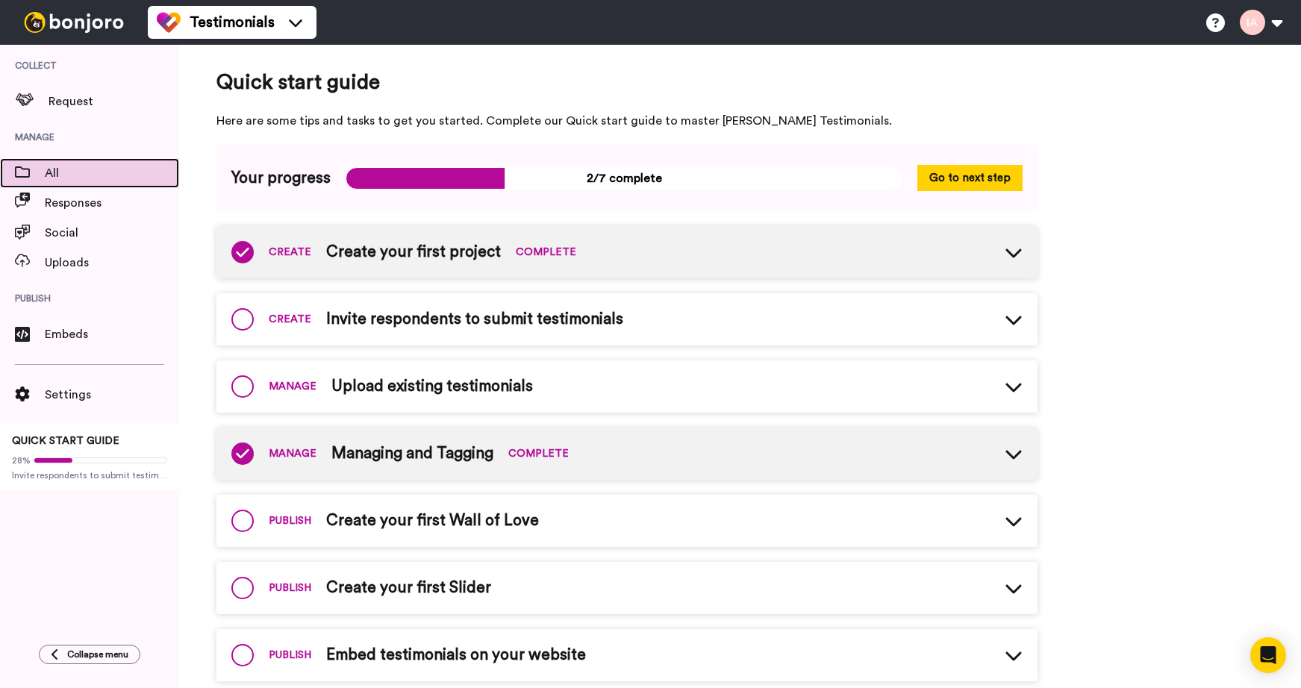
click at [57, 173] on span "All" at bounding box center [112, 173] width 134 height 18
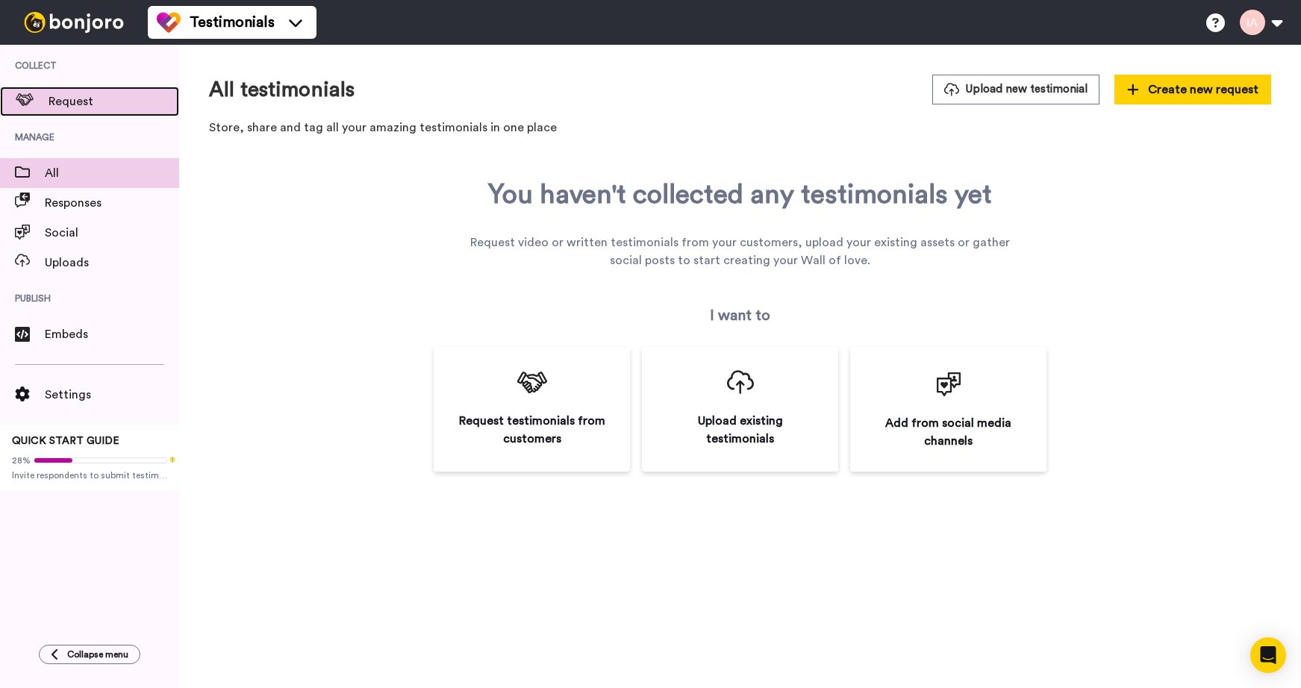
click at [66, 107] on span "Request" at bounding box center [114, 102] width 131 height 18
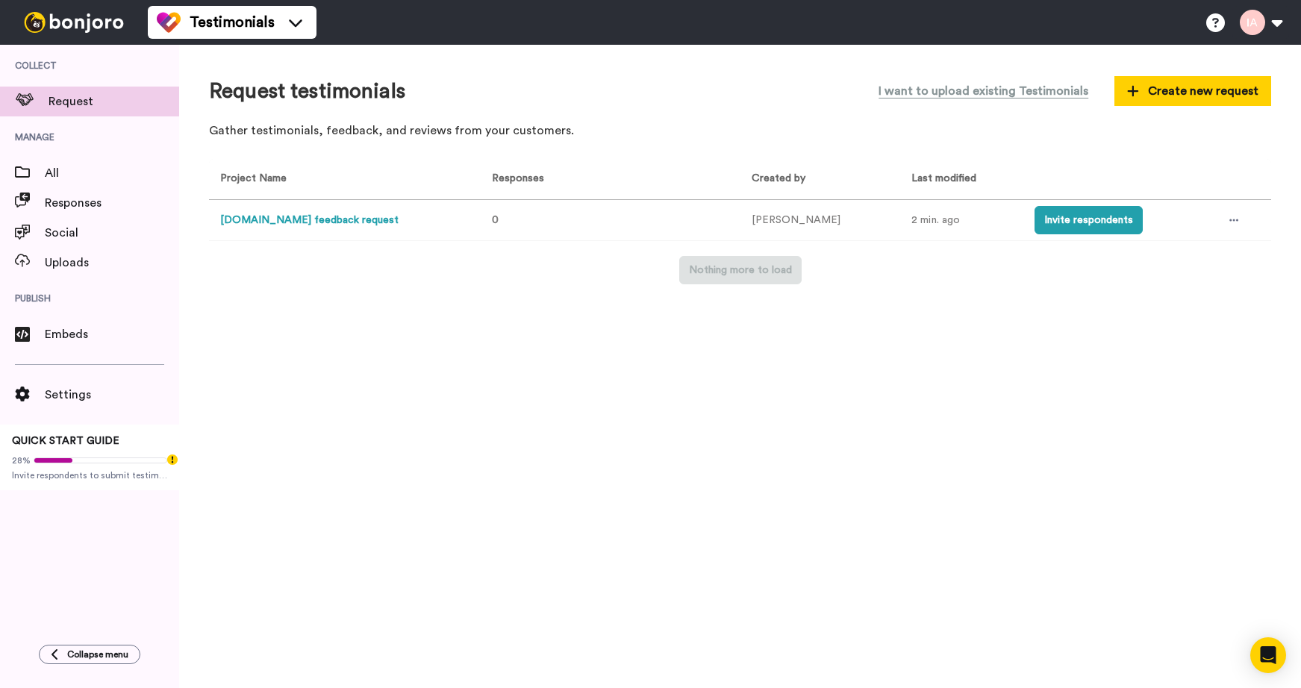
click at [334, 219] on button "useadam.io feedback request" at bounding box center [309, 221] width 178 height 16
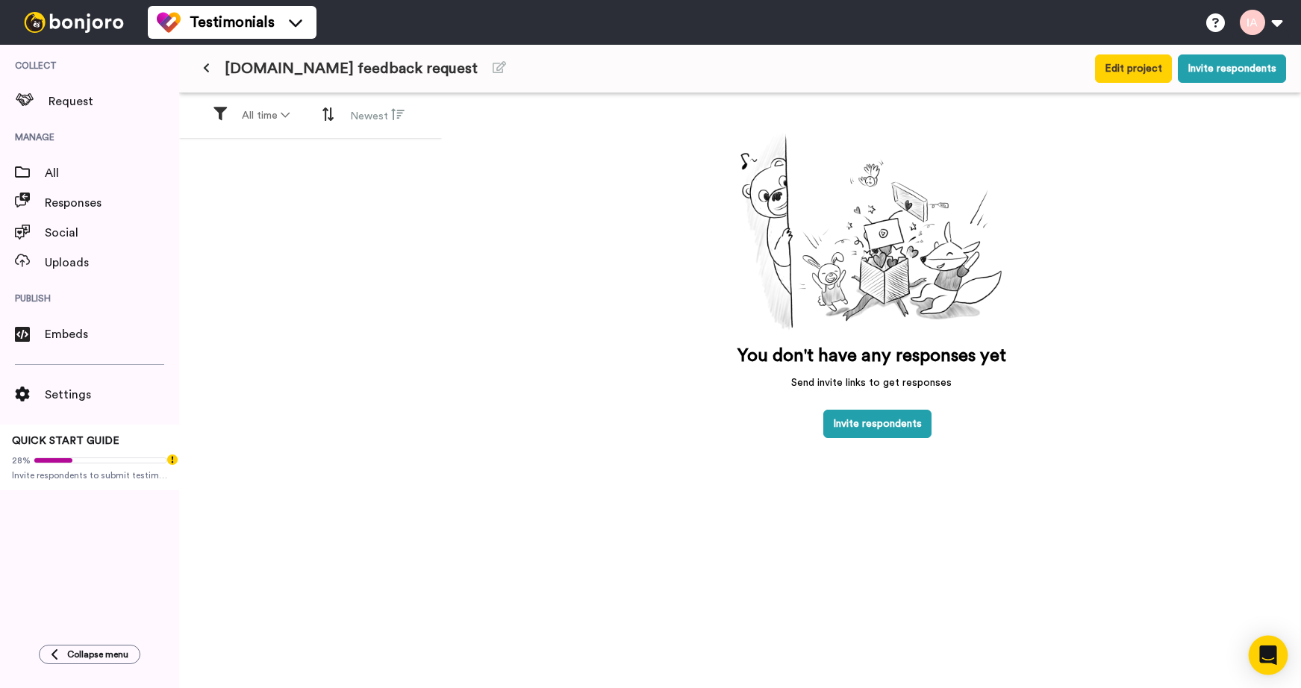
click at [1274, 667] on div "Open Intercom Messenger" at bounding box center [1269, 656] width 40 height 40
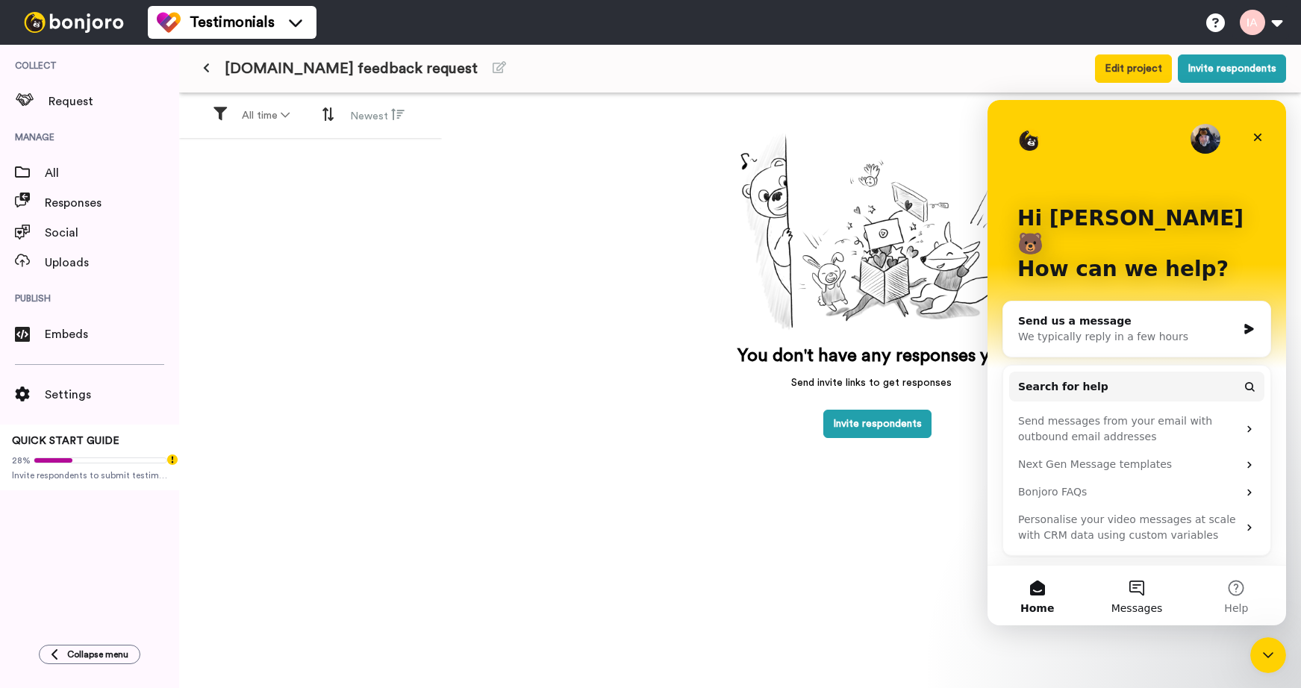
click at [1139, 605] on span "Messages" at bounding box center [1138, 608] width 52 height 10
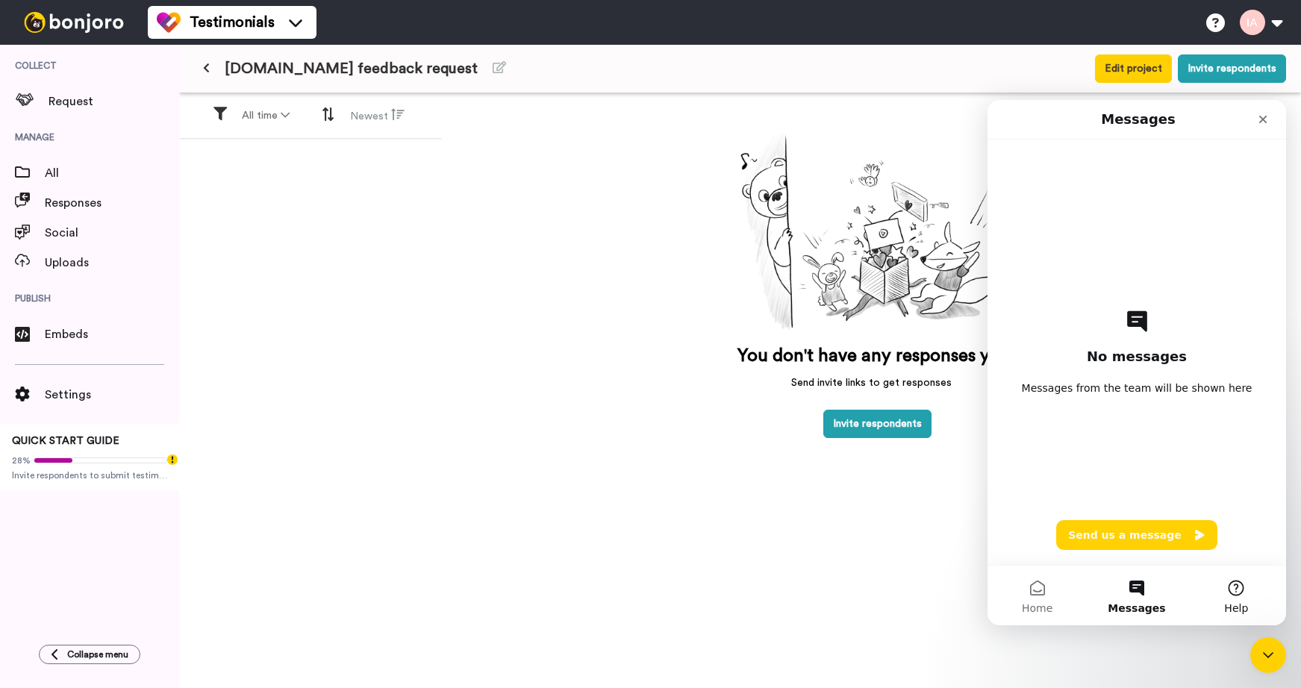
click at [1235, 597] on button "Help" at bounding box center [1236, 596] width 99 height 60
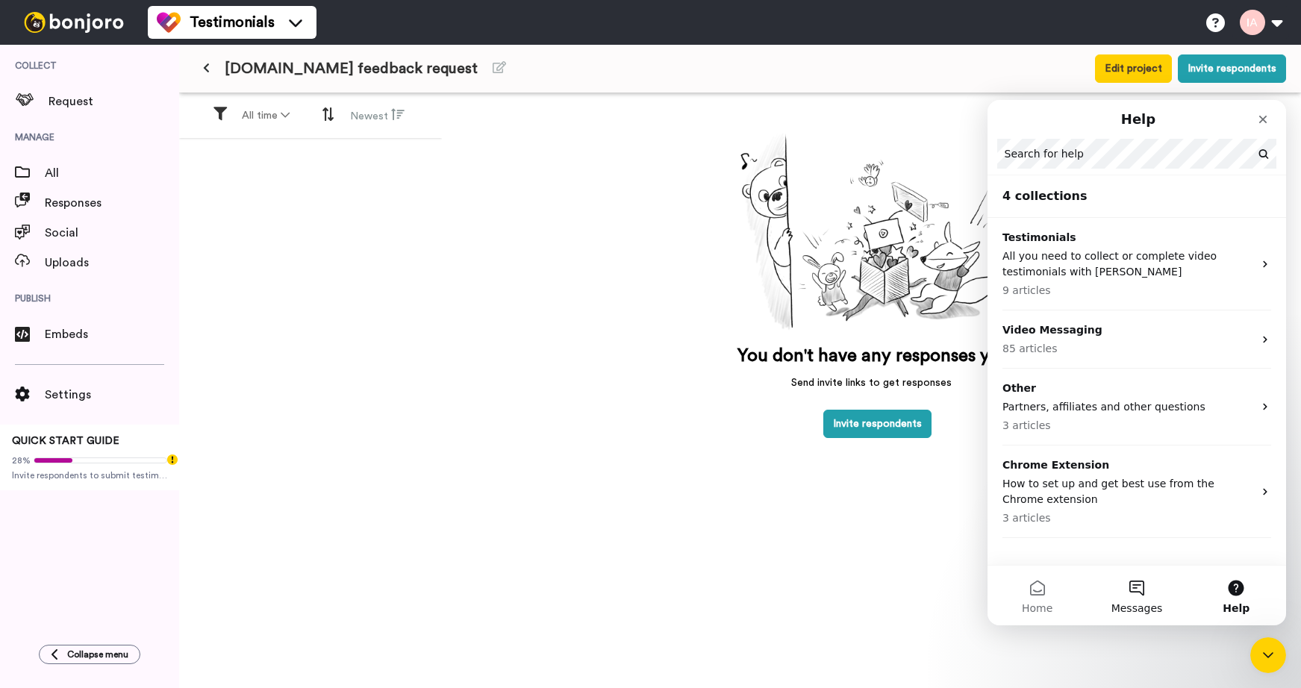
click at [1137, 604] on span "Messages" at bounding box center [1138, 608] width 52 height 10
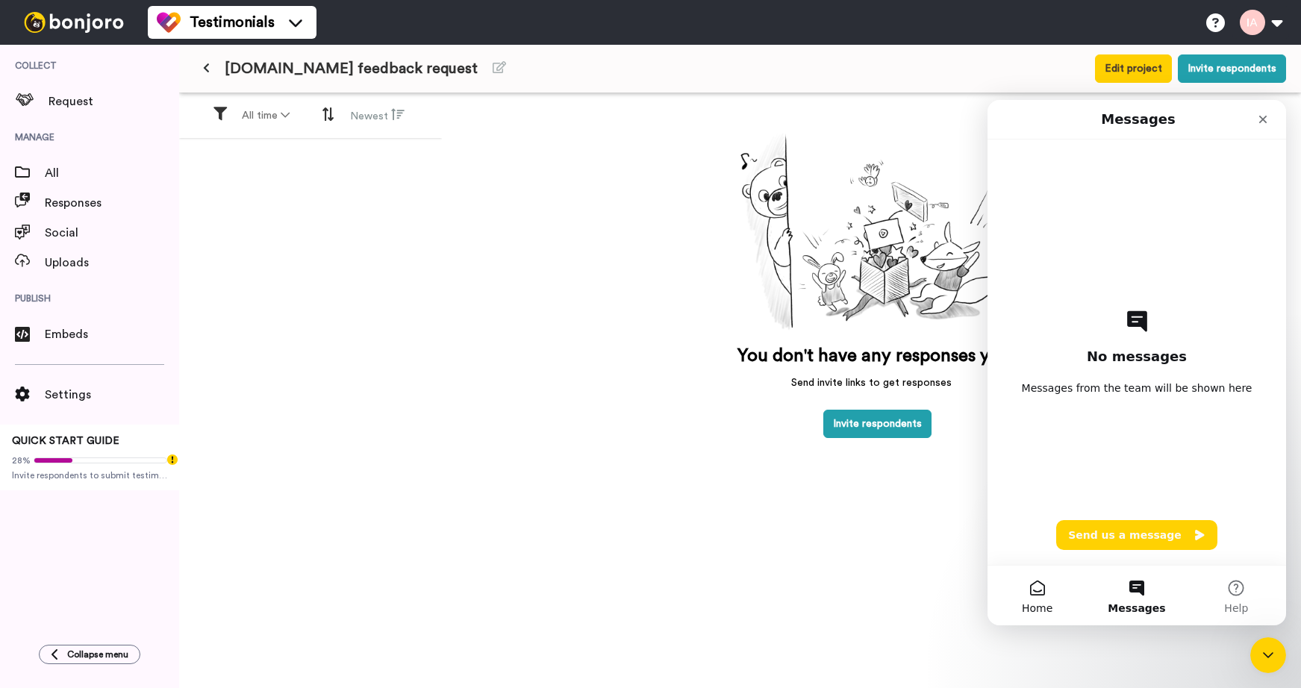
click at [1028, 592] on button "Home" at bounding box center [1037, 596] width 99 height 60
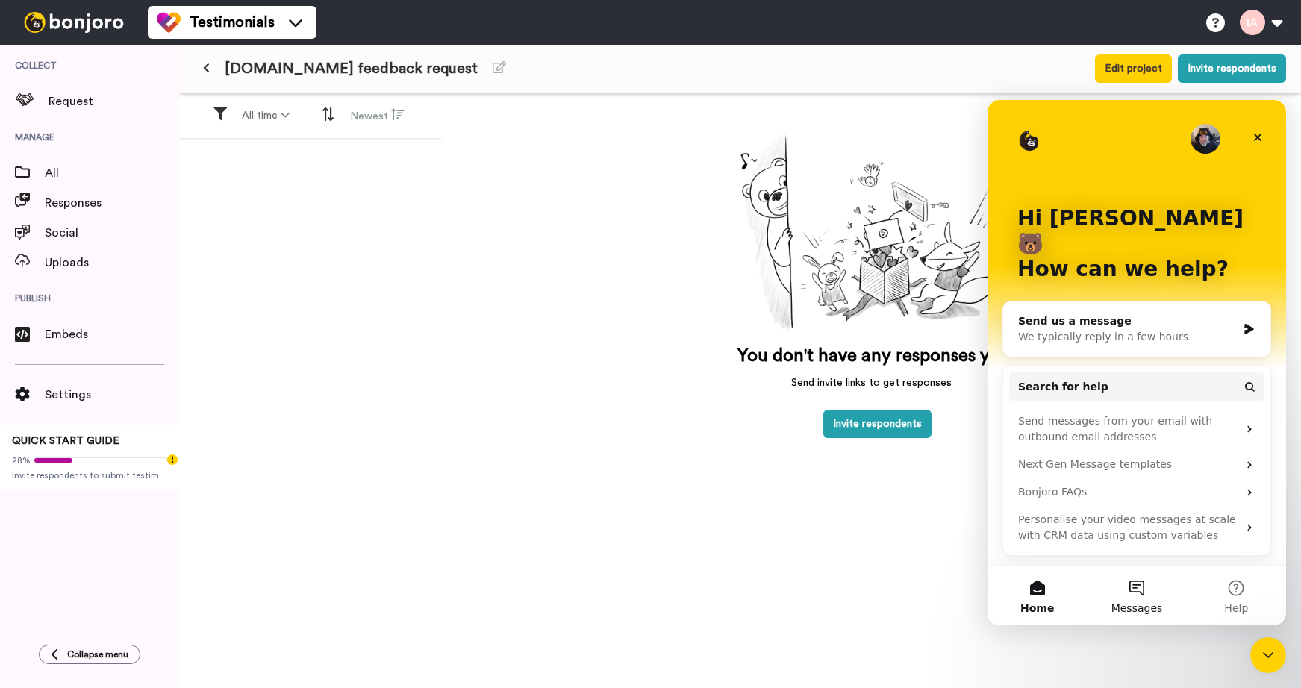
click at [1138, 597] on button "Messages" at bounding box center [1136, 596] width 99 height 60
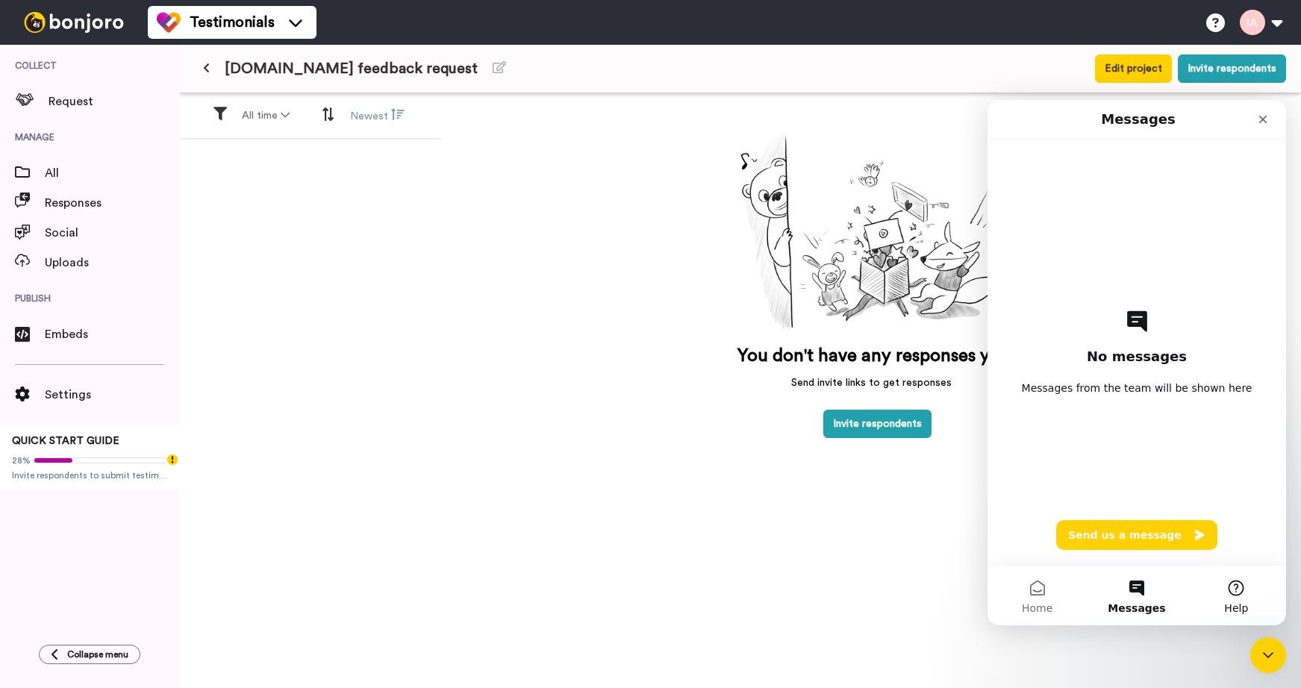
click at [1226, 593] on button "Help" at bounding box center [1236, 596] width 99 height 60
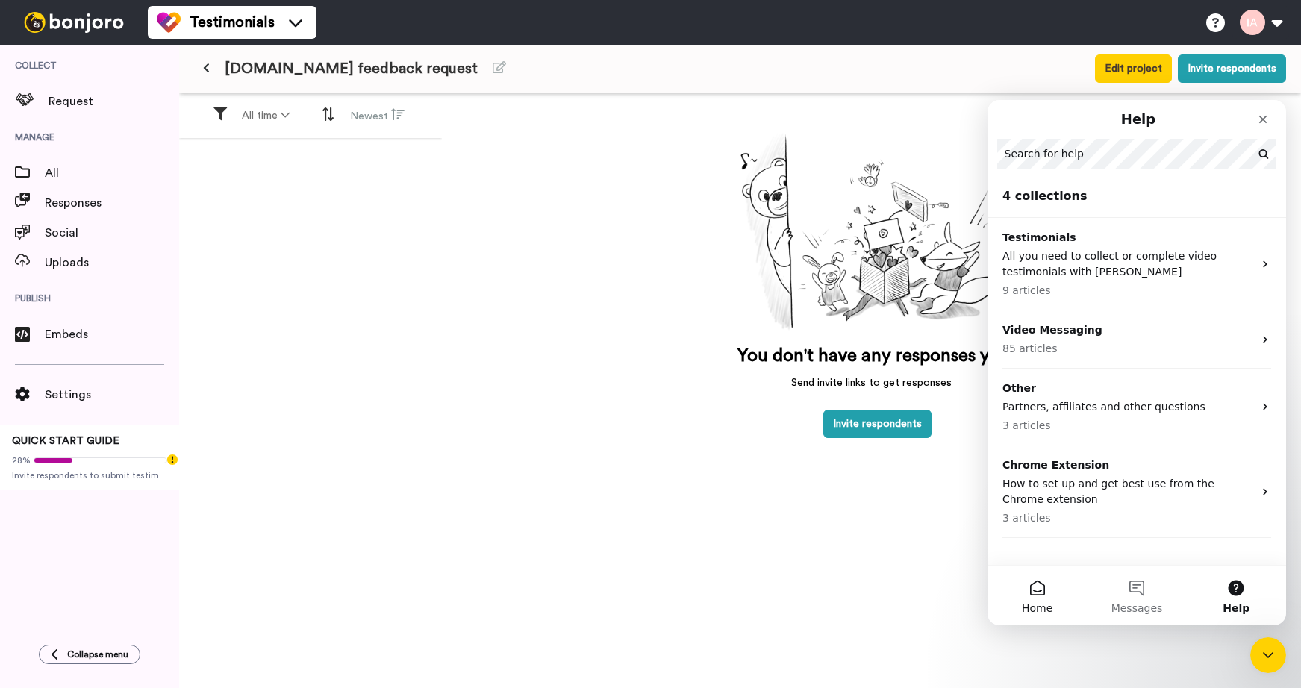
click at [1047, 601] on button "Home" at bounding box center [1037, 596] width 99 height 60
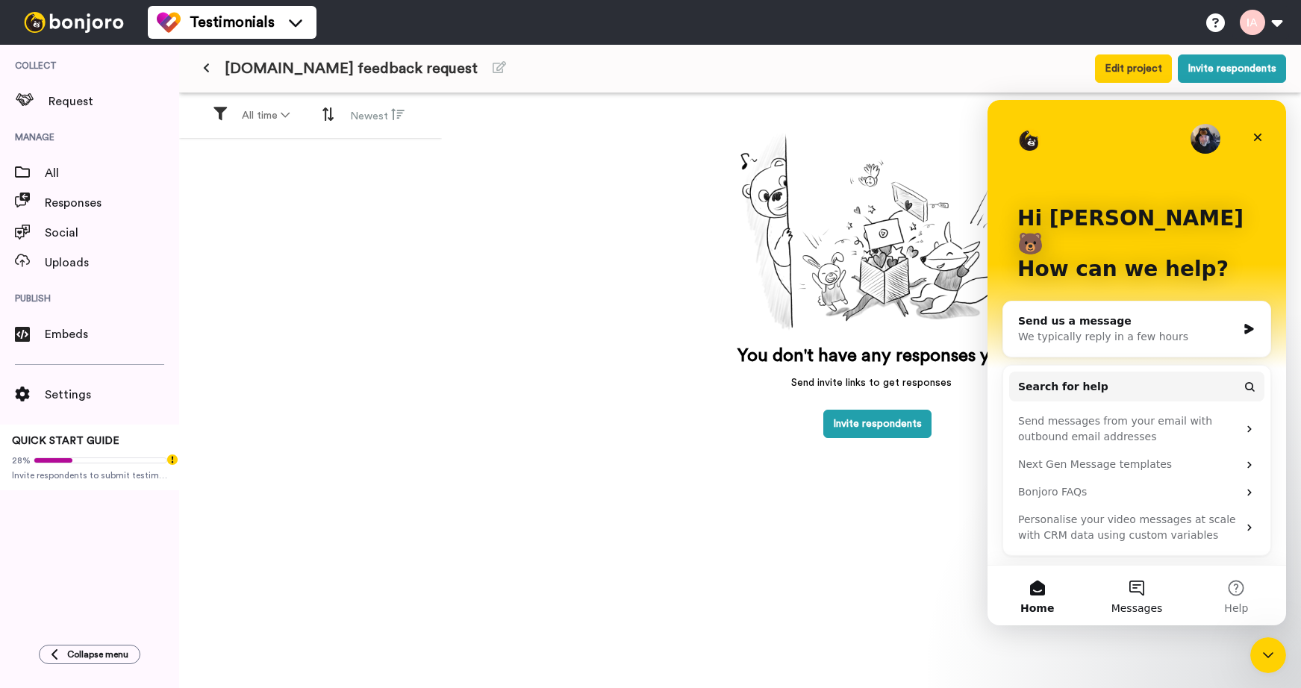
click at [1145, 596] on button "Messages" at bounding box center [1136, 596] width 99 height 60
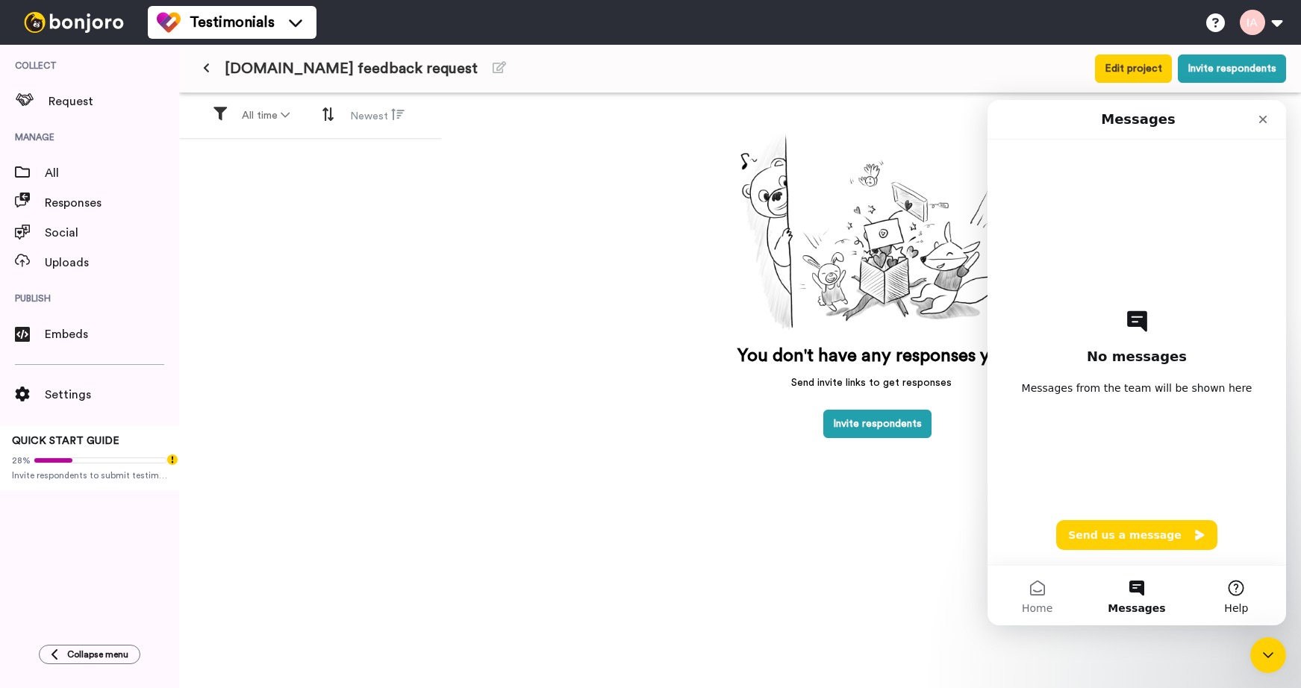
click at [1231, 591] on button "Help" at bounding box center [1236, 596] width 99 height 60
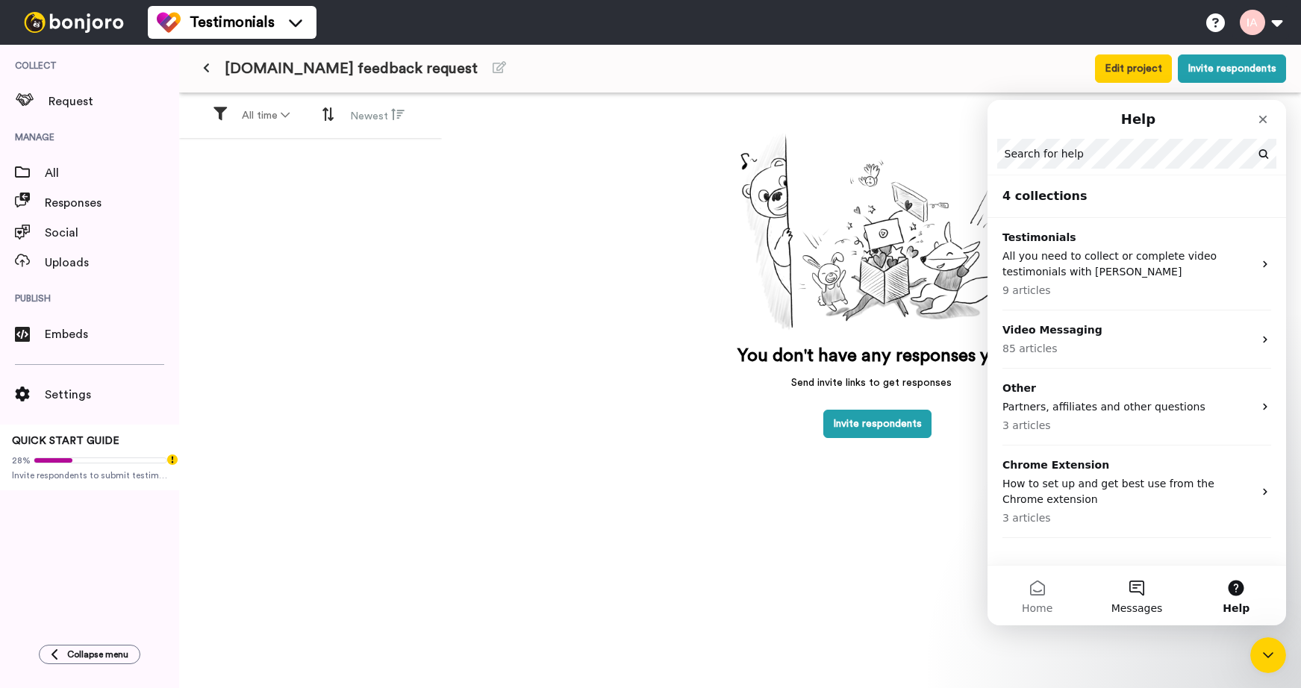
click at [1138, 593] on button "Messages" at bounding box center [1136, 596] width 99 height 60
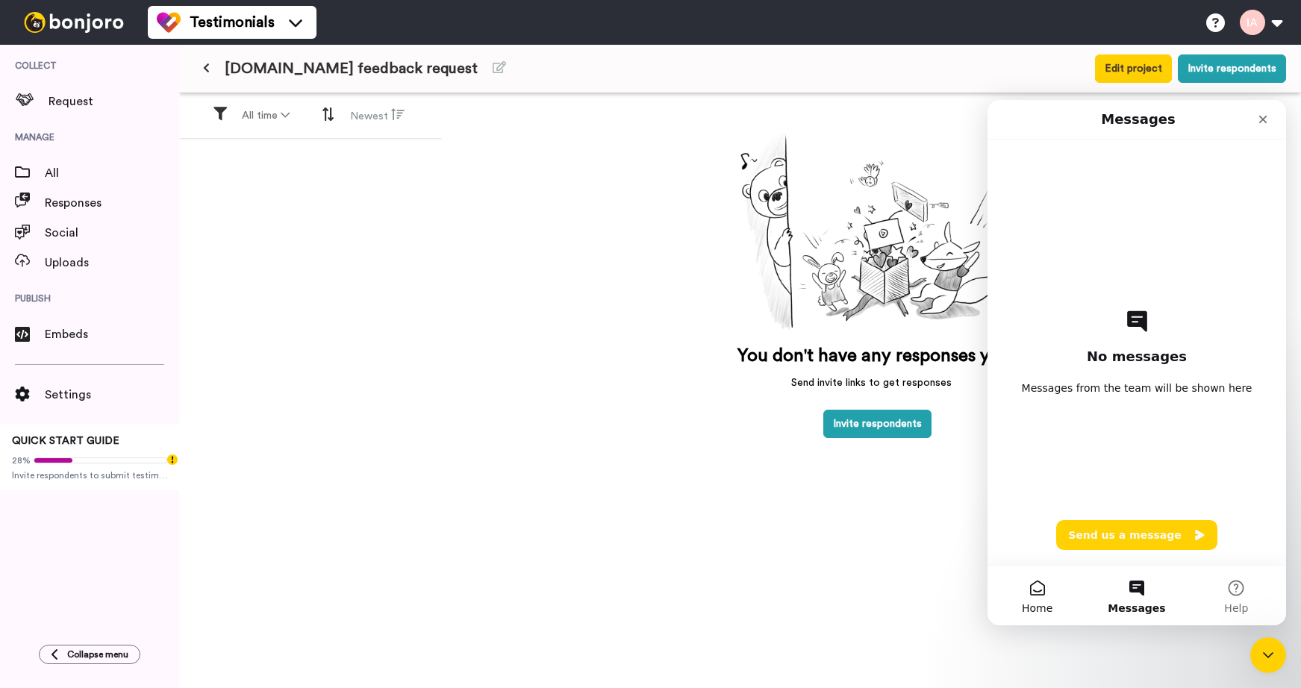
click at [1035, 585] on button "Home" at bounding box center [1037, 596] width 99 height 60
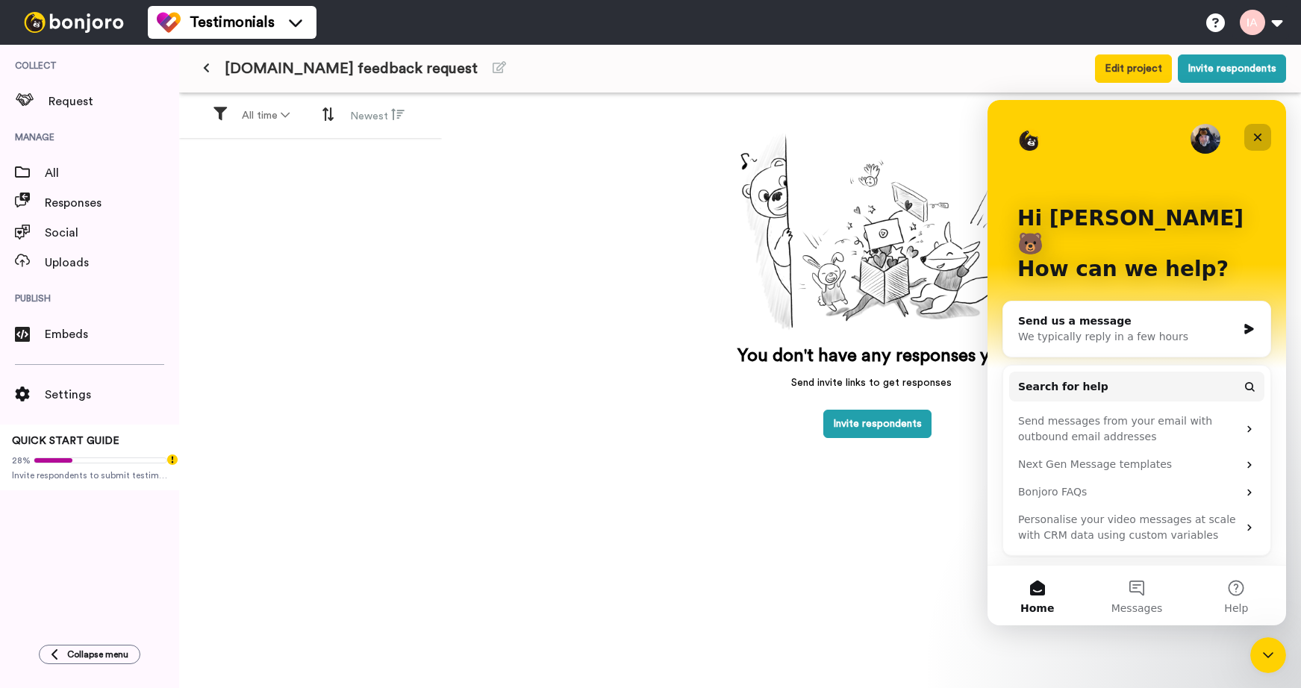
click at [1263, 135] on icon "Close" at bounding box center [1258, 137] width 12 height 12
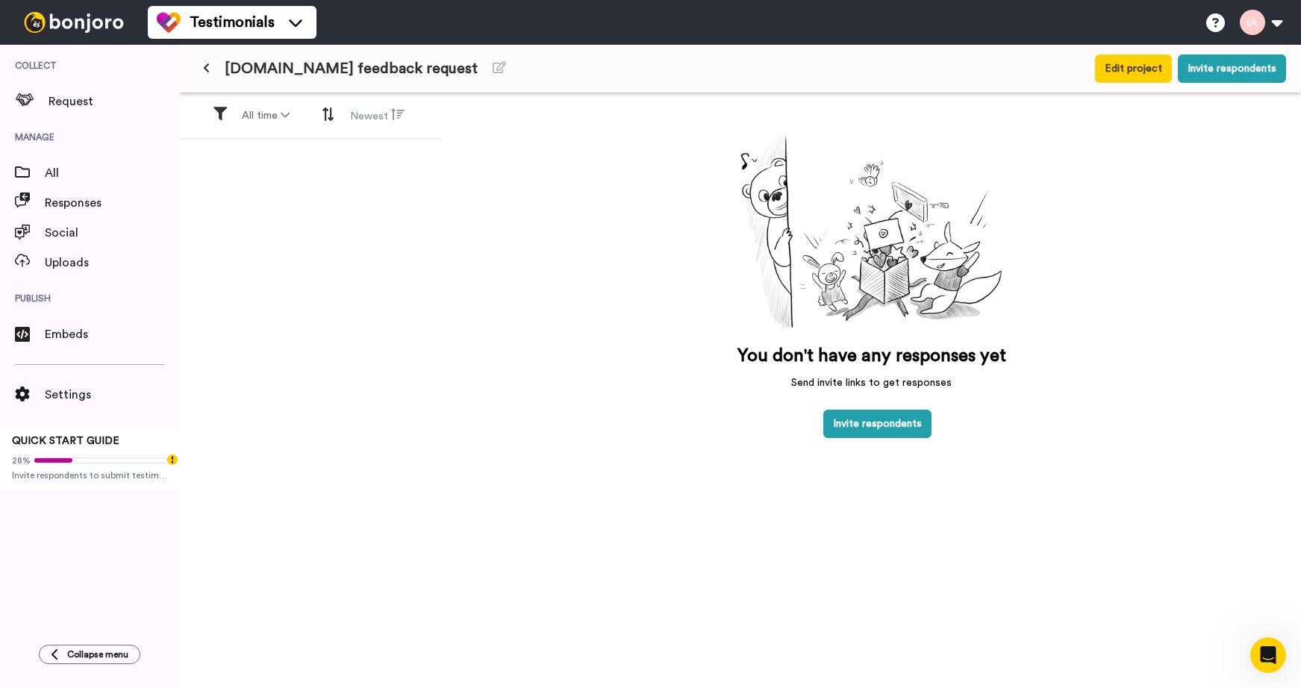
click at [208, 75] on button at bounding box center [206, 68] width 25 height 27
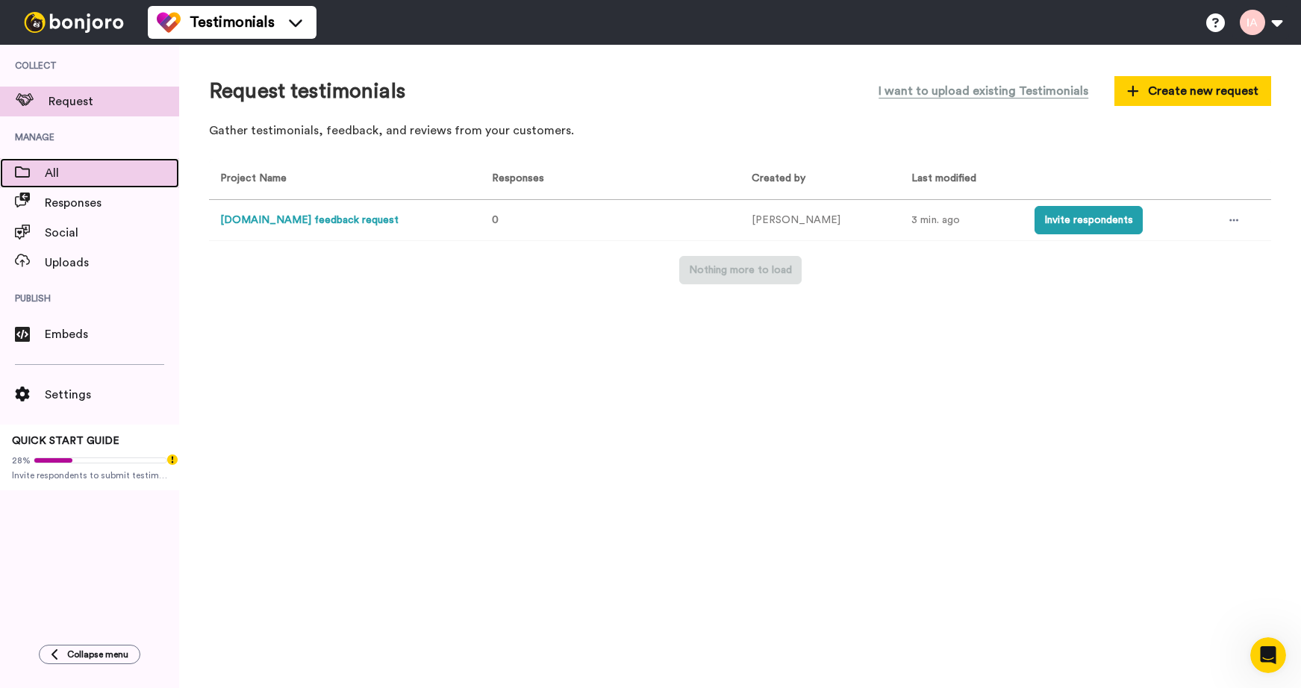
click at [71, 168] on span "All" at bounding box center [112, 173] width 134 height 18
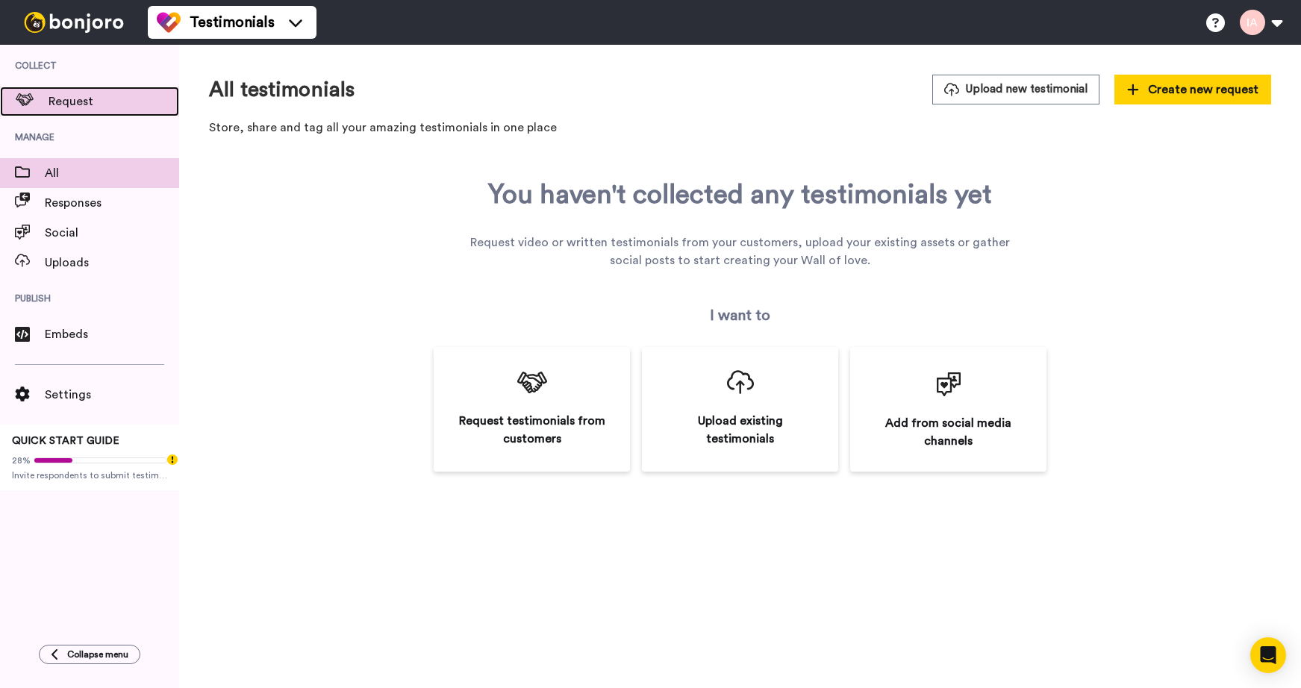
click at [71, 108] on span "Request" at bounding box center [114, 102] width 131 height 18
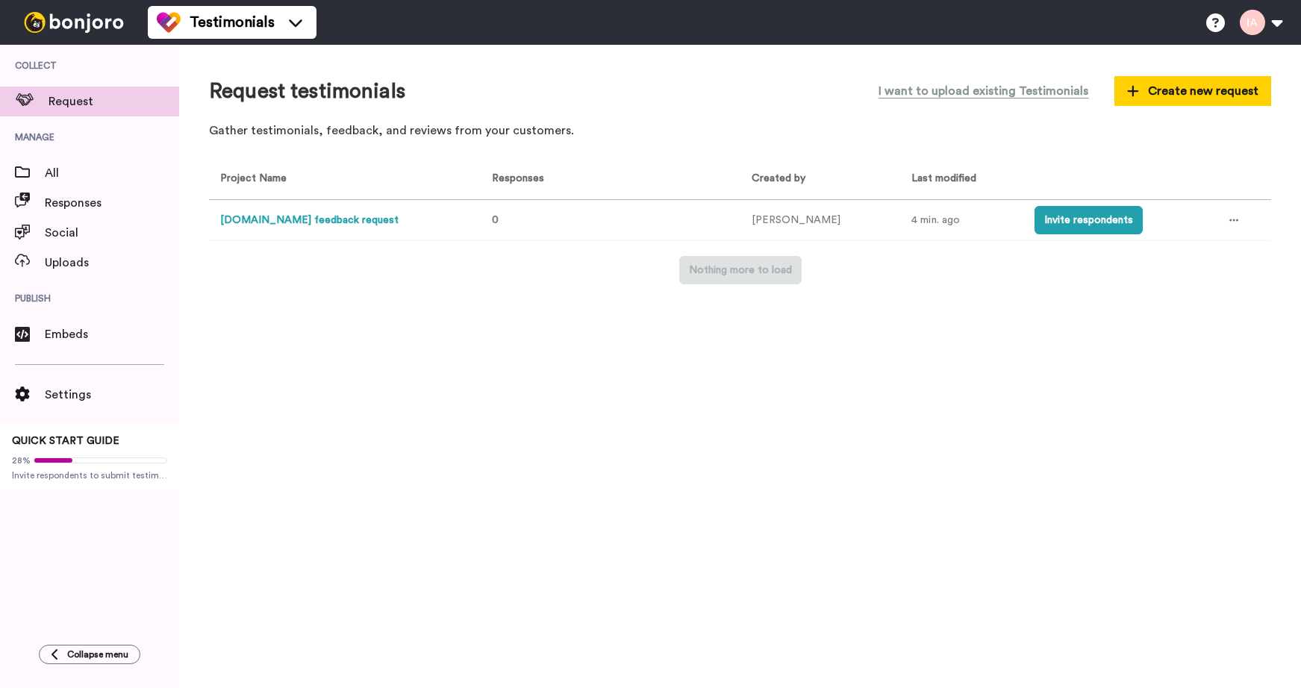
click at [266, 225] on button "[DOMAIN_NAME] feedback request" at bounding box center [309, 221] width 178 height 16
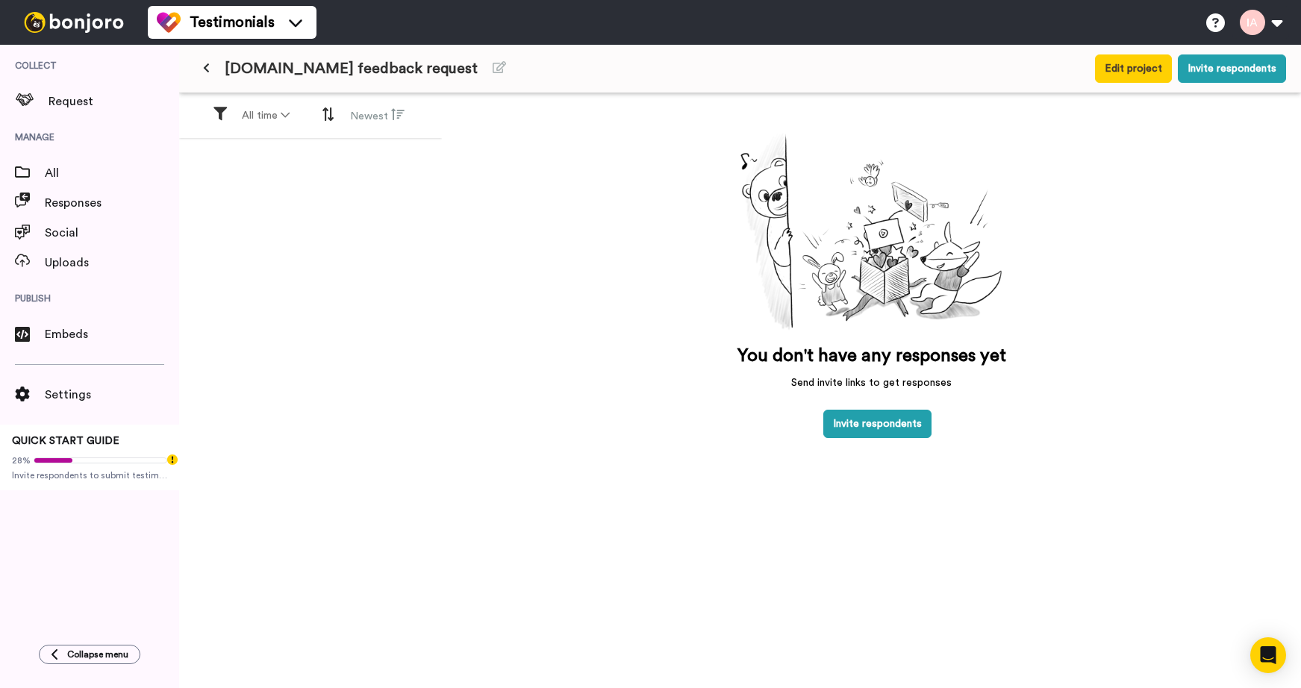
click at [208, 66] on icon at bounding box center [206, 68] width 7 height 10
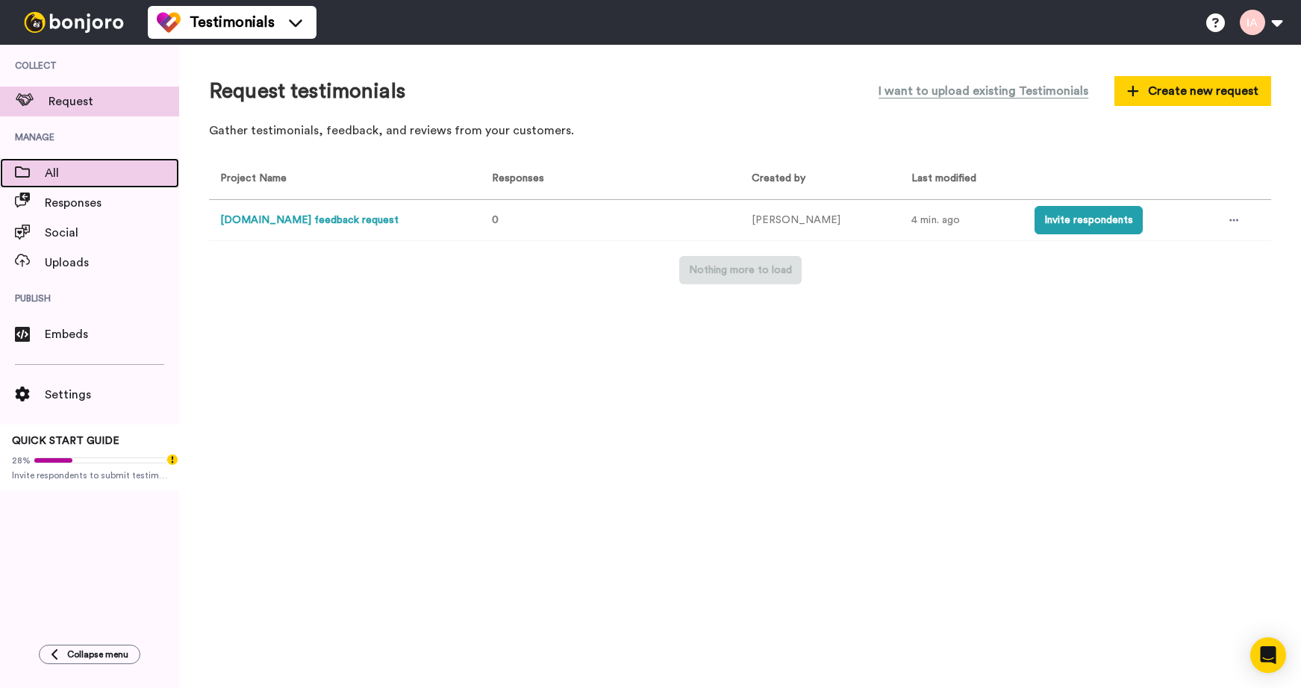
click at [65, 175] on span "All" at bounding box center [112, 173] width 134 height 18
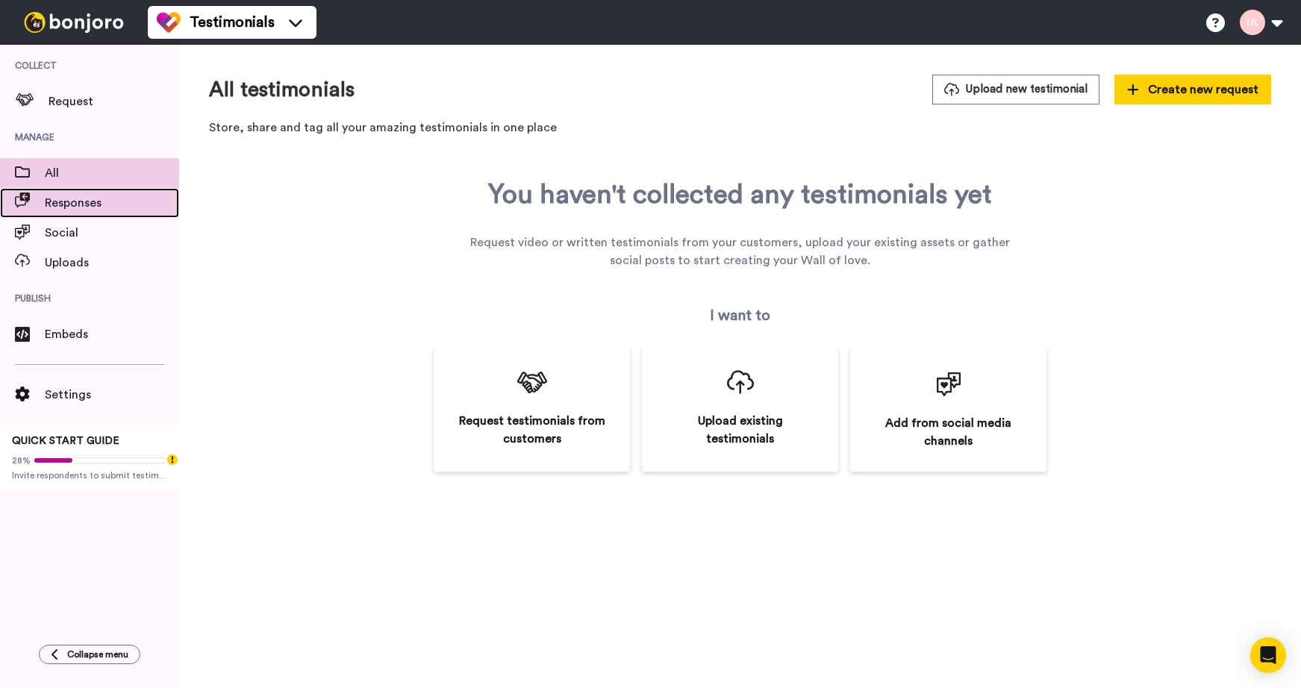
click at [65, 203] on span "Responses" at bounding box center [112, 203] width 134 height 18
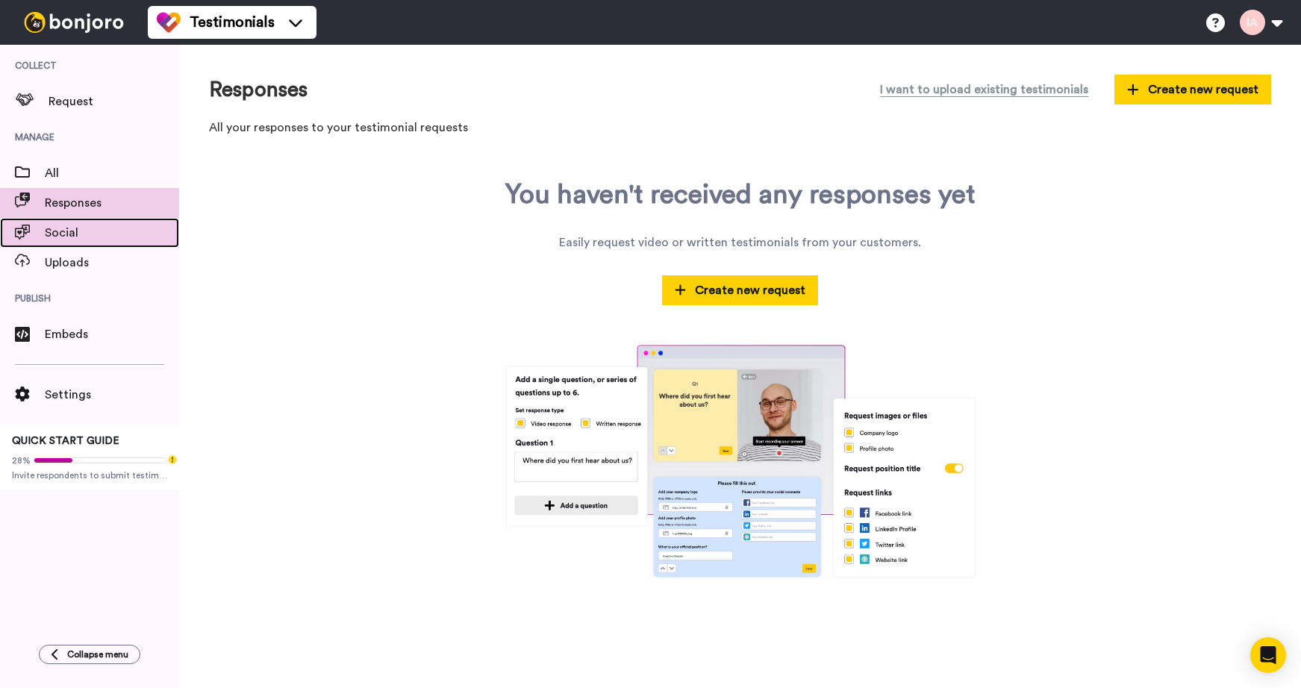
click at [78, 222] on div "Social" at bounding box center [89, 233] width 179 height 30
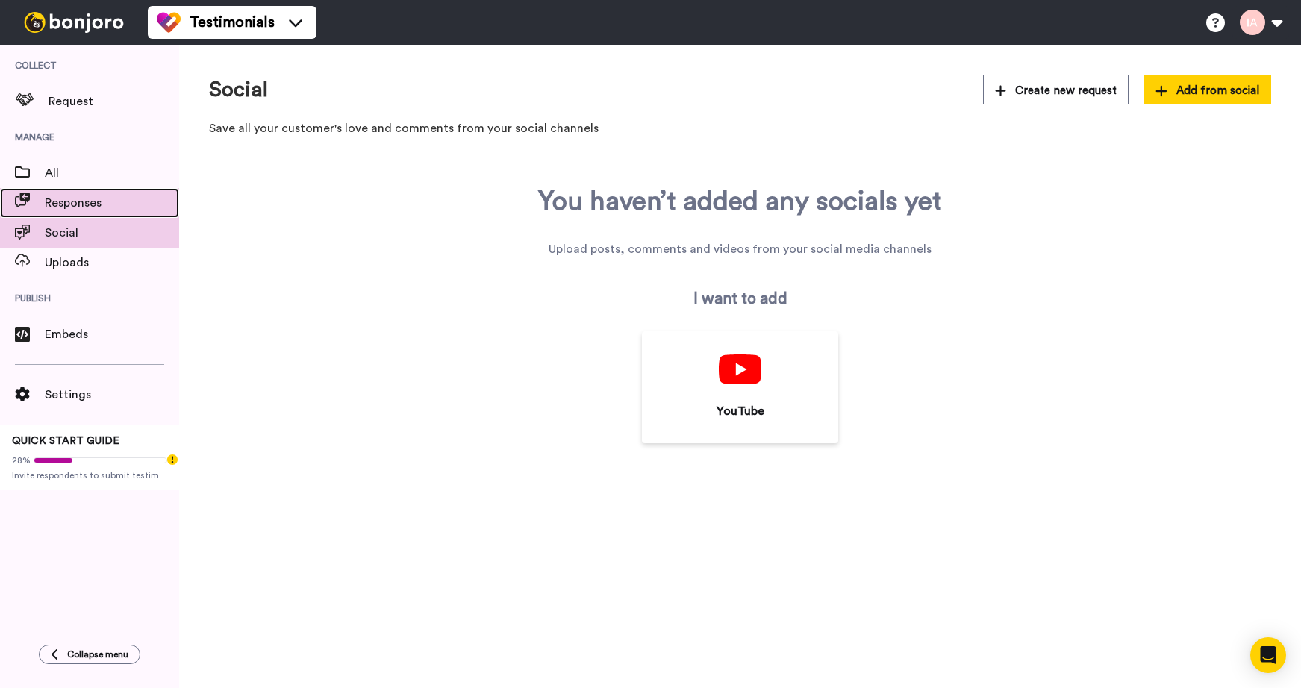
click at [78, 193] on div "Responses" at bounding box center [89, 203] width 179 height 30
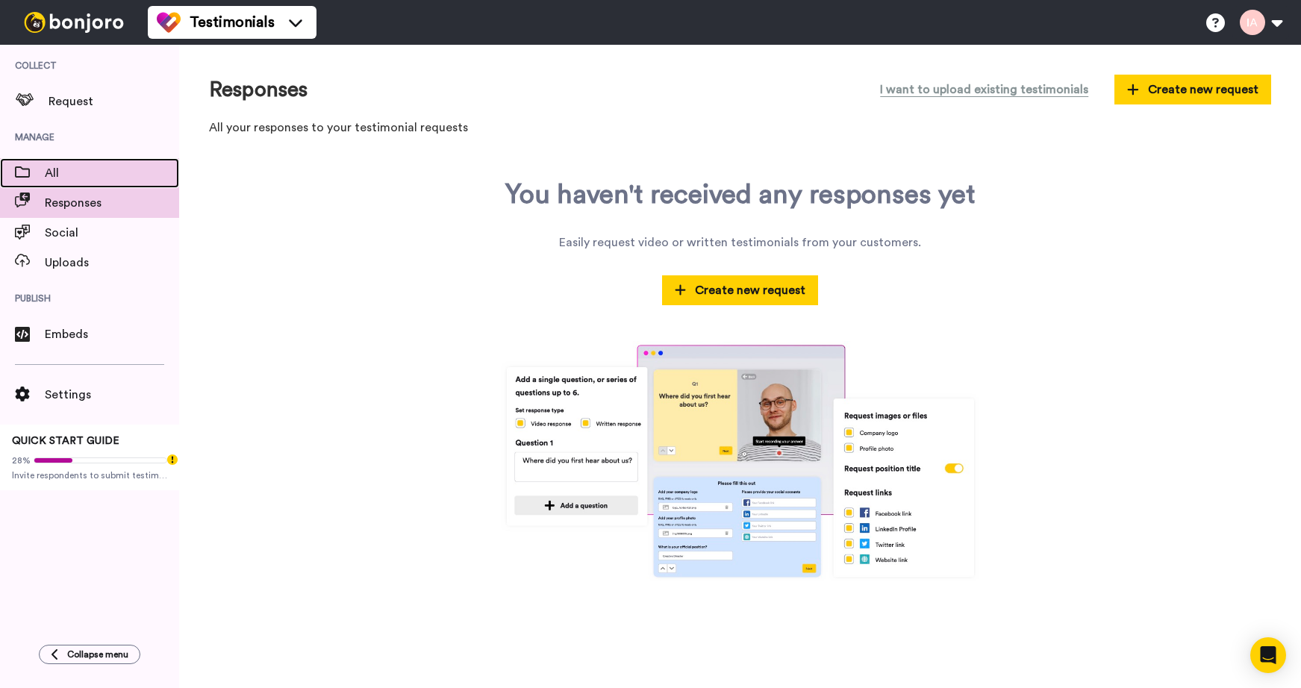
click at [46, 161] on div "All" at bounding box center [89, 173] width 179 height 30
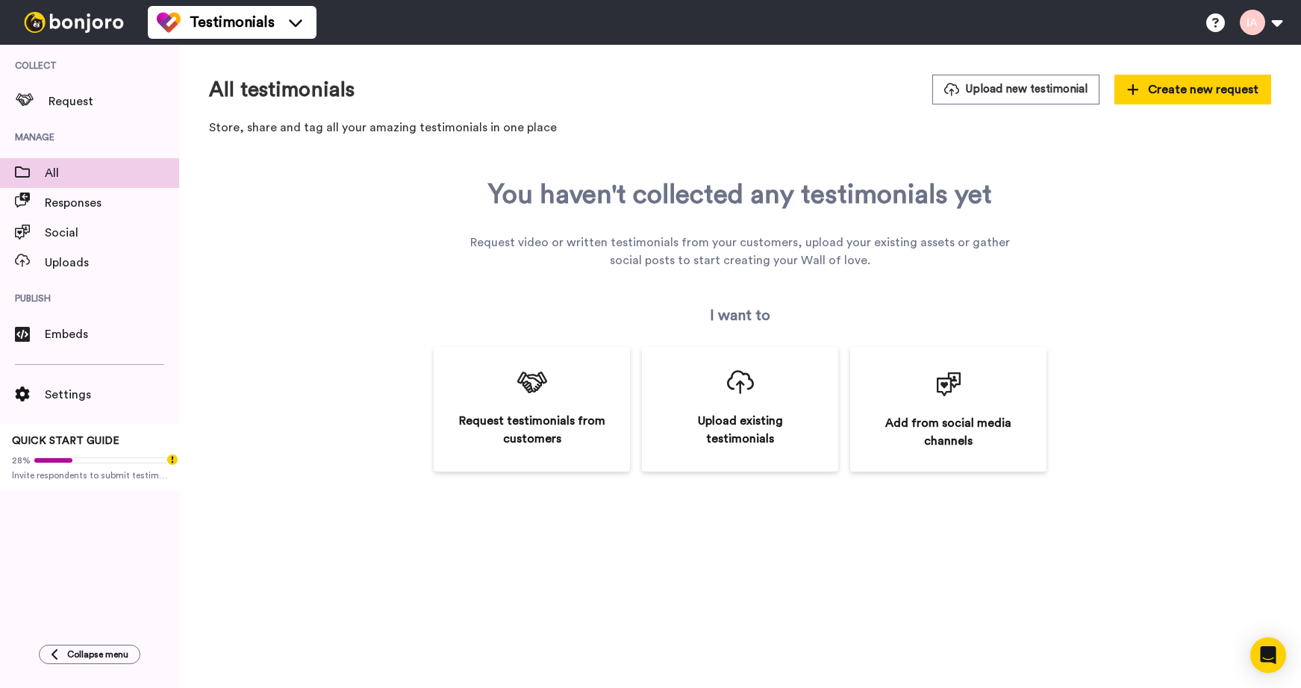
click at [60, 60] on span "Collect" at bounding box center [89, 66] width 179 height 42
click at [64, 91] on div "Request" at bounding box center [89, 102] width 179 height 30
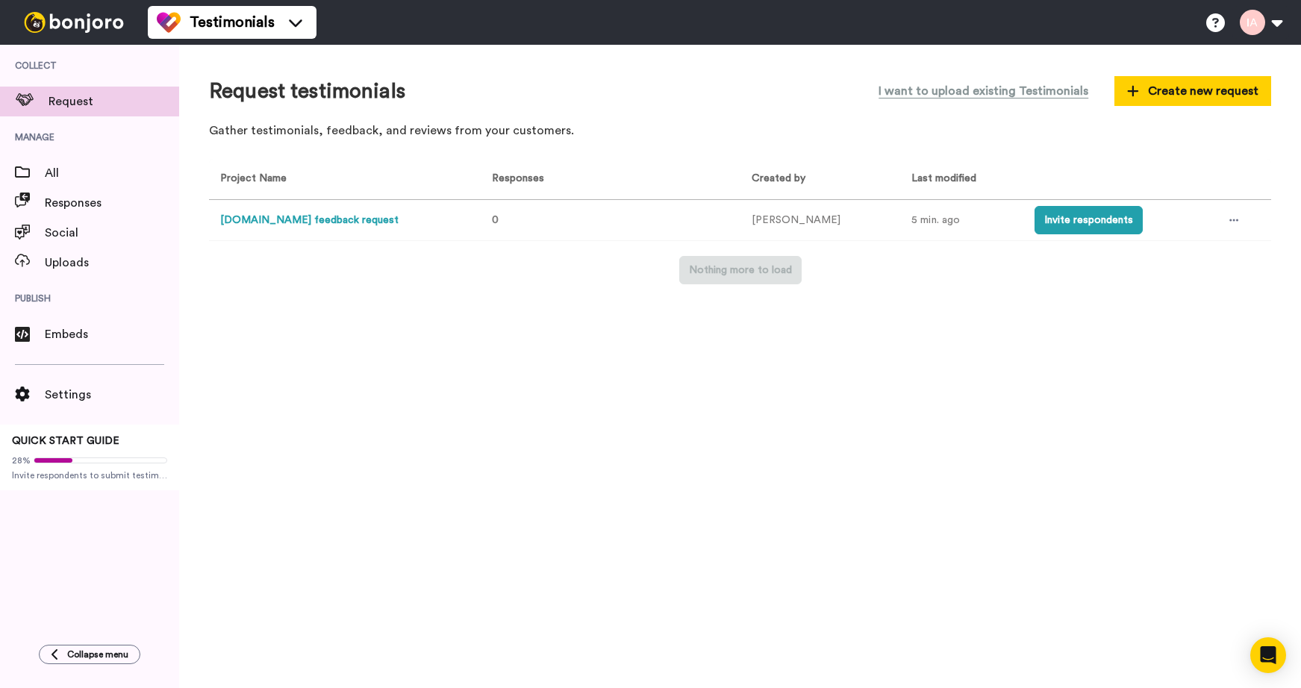
click at [332, 214] on button "[DOMAIN_NAME] feedback request" at bounding box center [309, 221] width 178 height 16
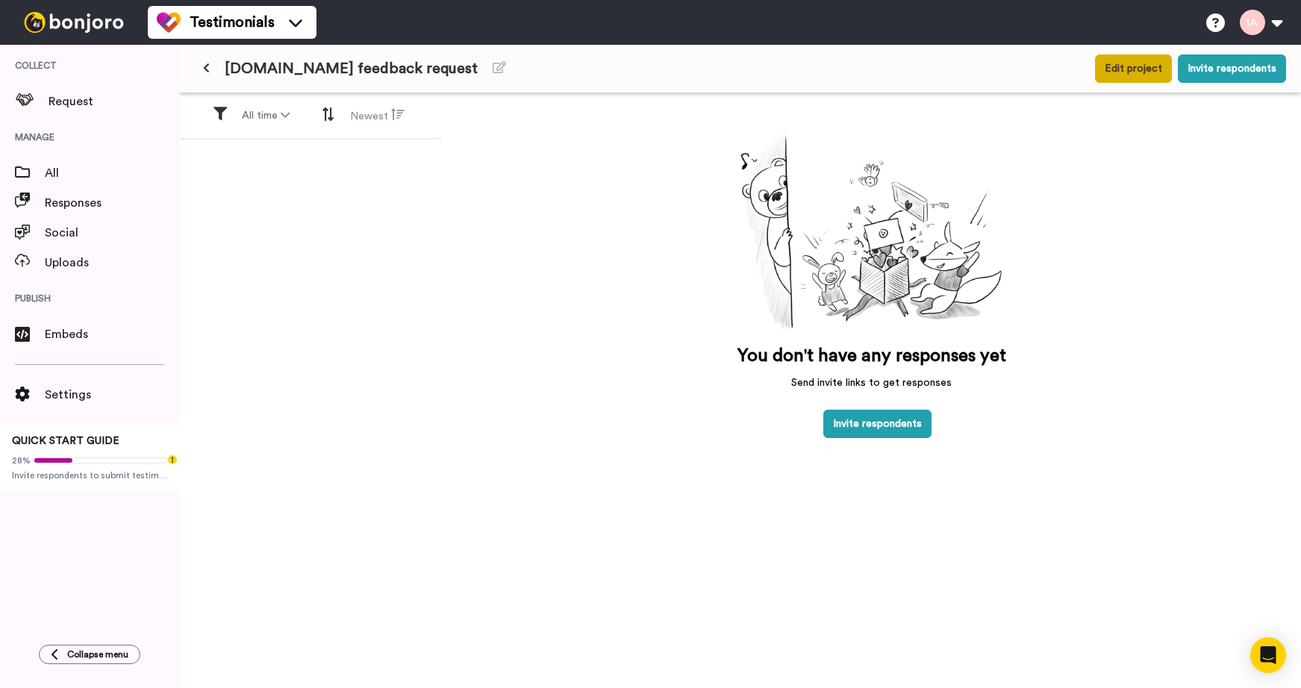
click at [1119, 69] on button "Edit project" at bounding box center [1133, 68] width 77 height 28
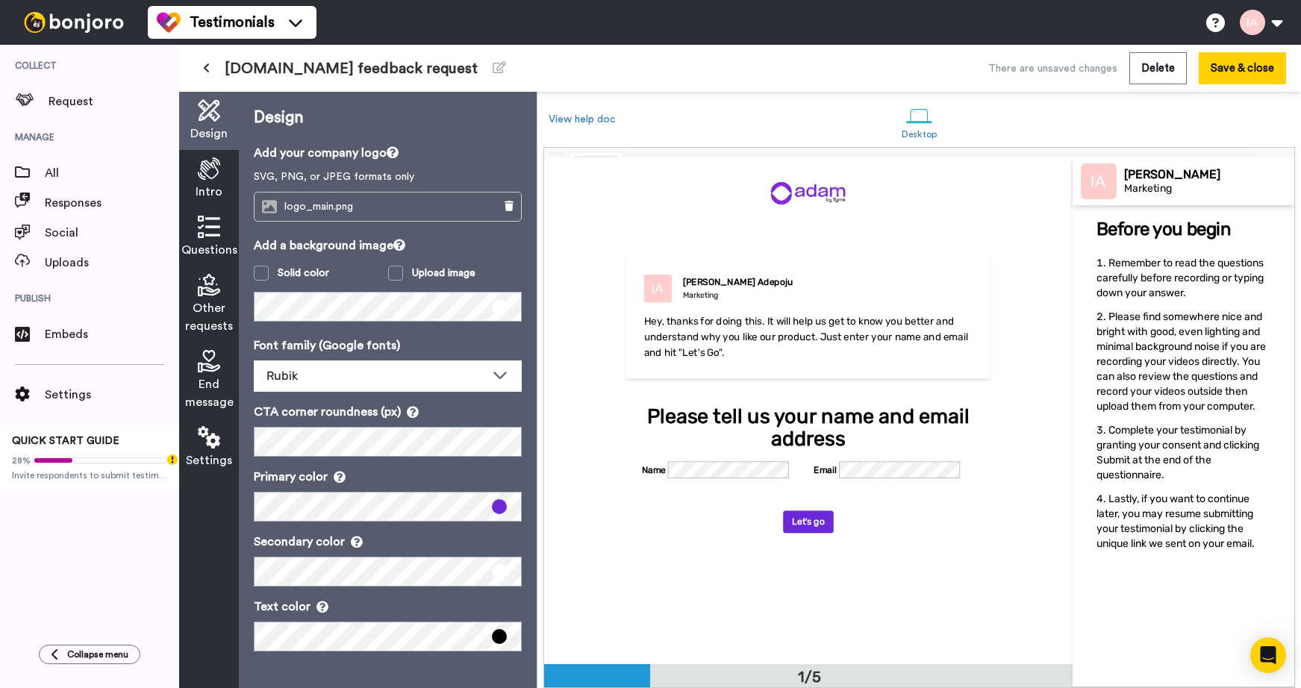
click at [194, 185] on div "Intro" at bounding box center [209, 179] width 60 height 58
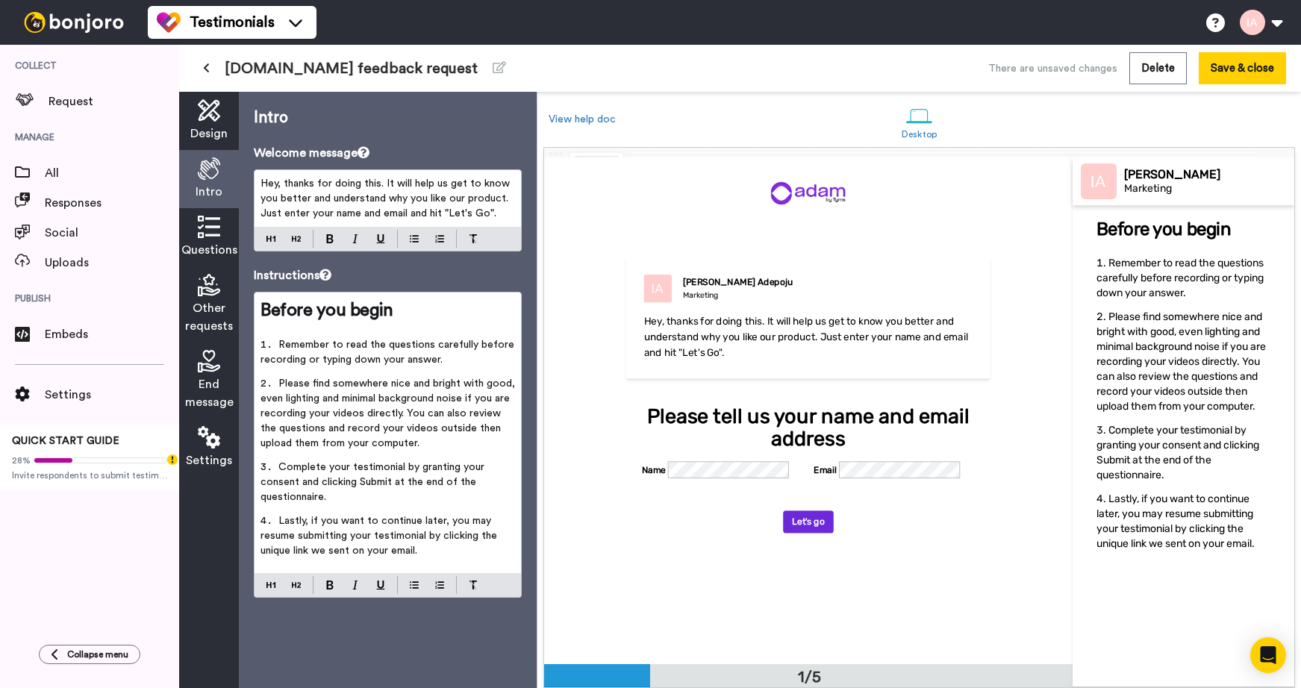
click at [355, 202] on span "Hey, thanks for doing this. It will help us get to know you better and understa…" at bounding box center [387, 198] width 252 height 40
click at [452, 209] on span "Hey, thanks for doing this. It will help us get to know you better and understa…" at bounding box center [387, 198] width 252 height 40
click at [499, 211] on p "Hey, thanks for doing this. It will help us get to know you better and understa…" at bounding box center [388, 198] width 255 height 45
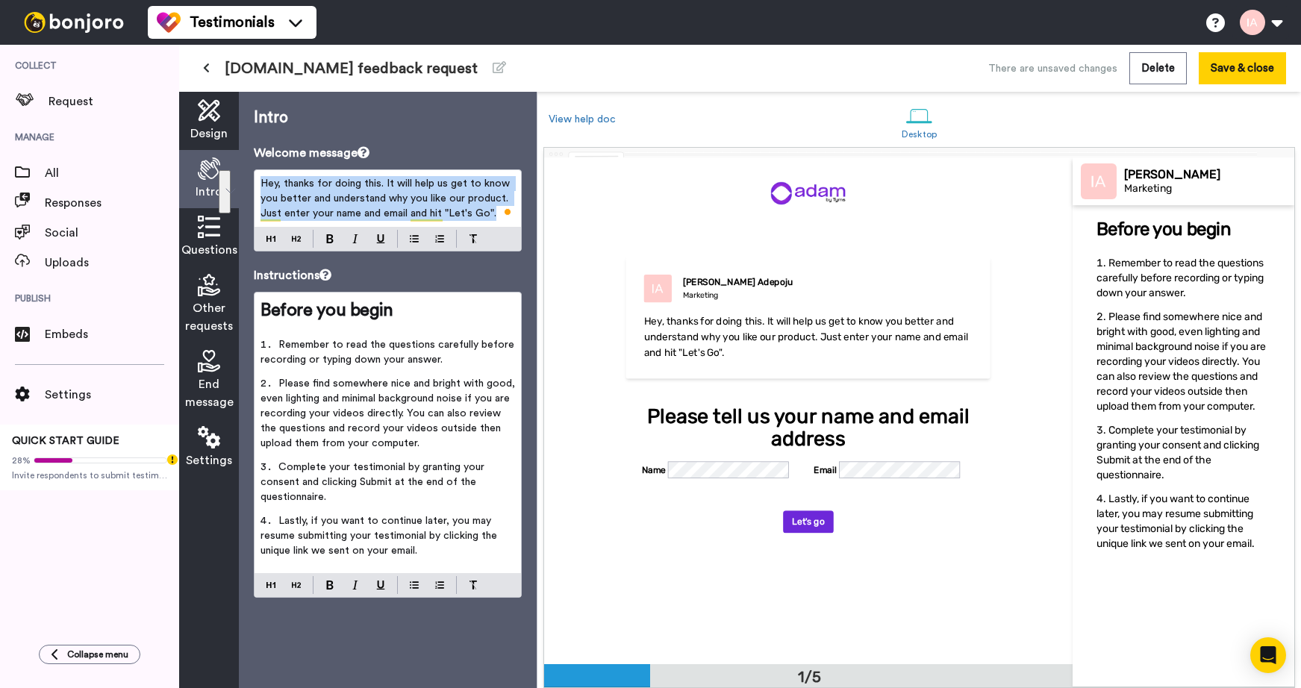
drag, startPoint x: 499, startPoint y: 211, endPoint x: 257, endPoint y: 175, distance: 245.3
click at [257, 175] on div "Hey, thanks for doing this. It will help us get to know you better and understa…" at bounding box center [388, 198] width 267 height 57
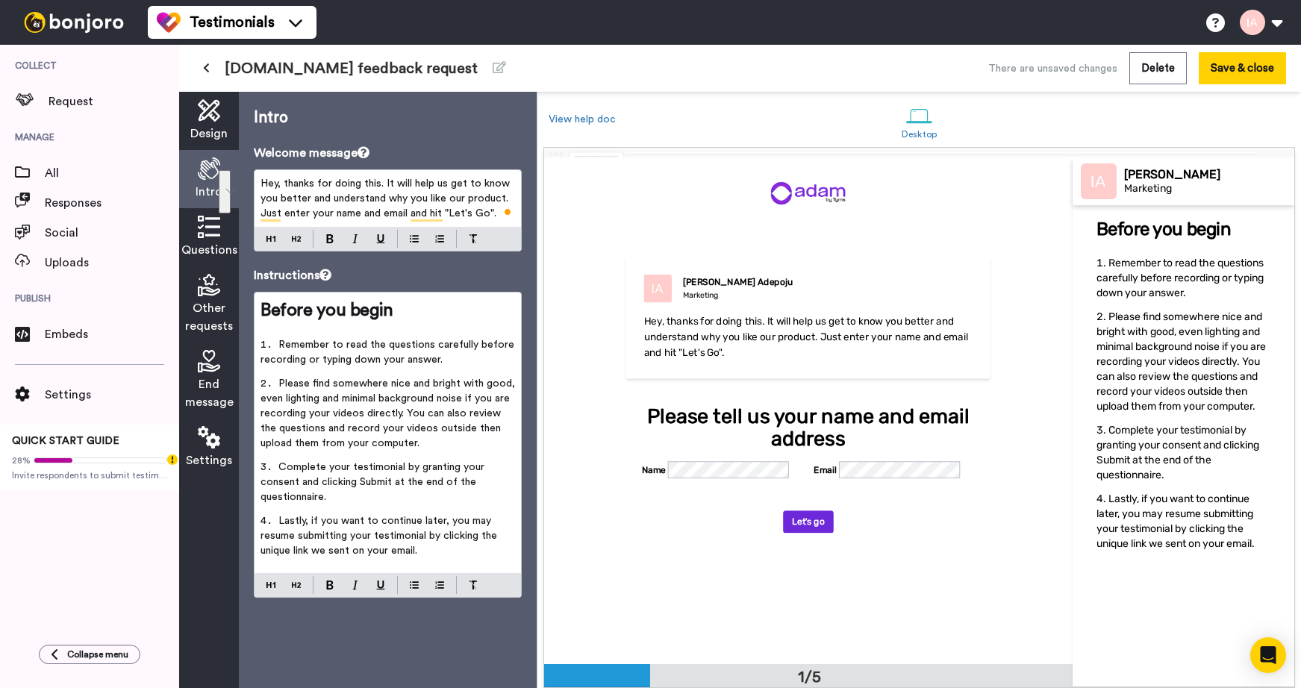
click at [214, 237] on icon at bounding box center [209, 227] width 22 height 22
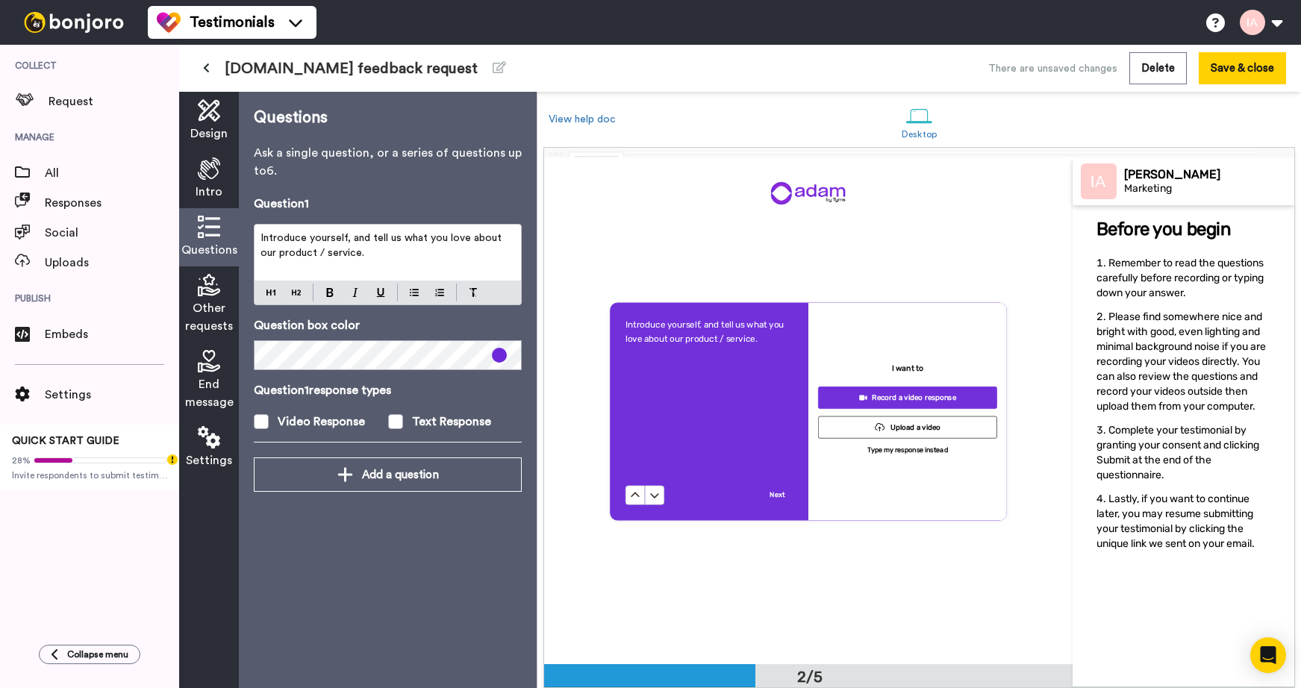
scroll to position [507, 0]
click at [219, 305] on span "Other requests" at bounding box center [209, 317] width 48 height 36
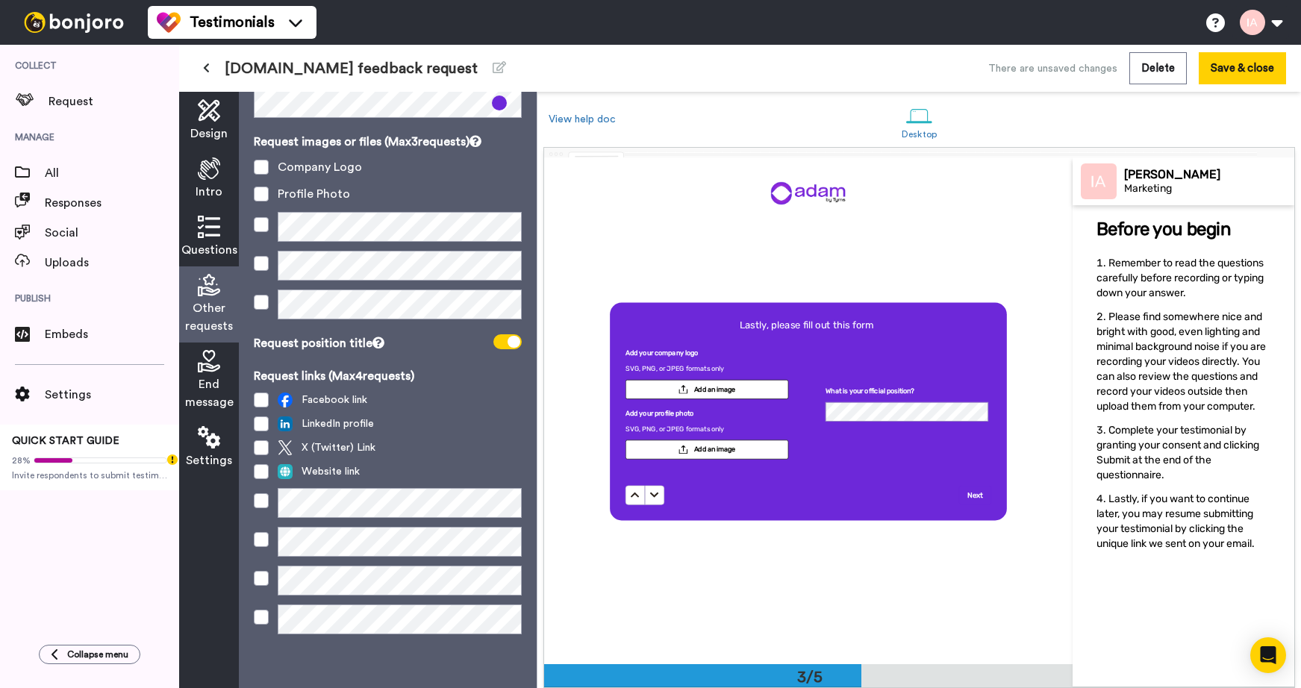
scroll to position [0, 0]
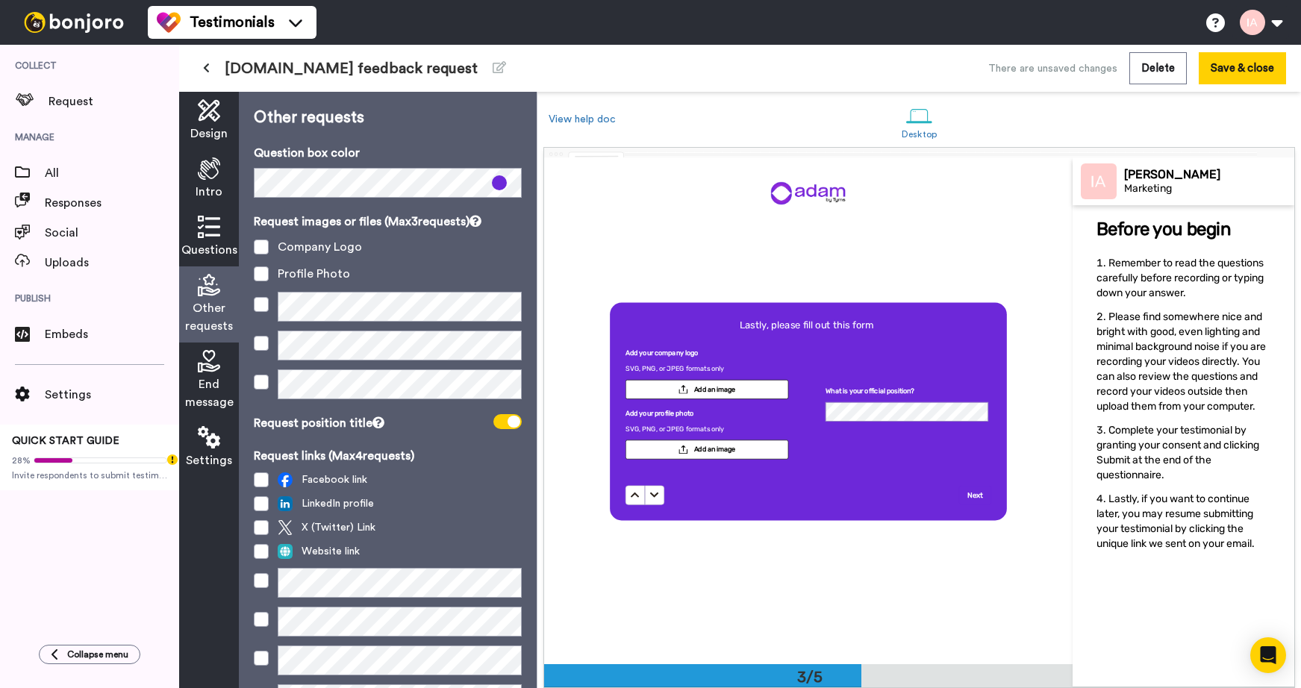
click at [208, 238] on div "Questions" at bounding box center [209, 237] width 60 height 58
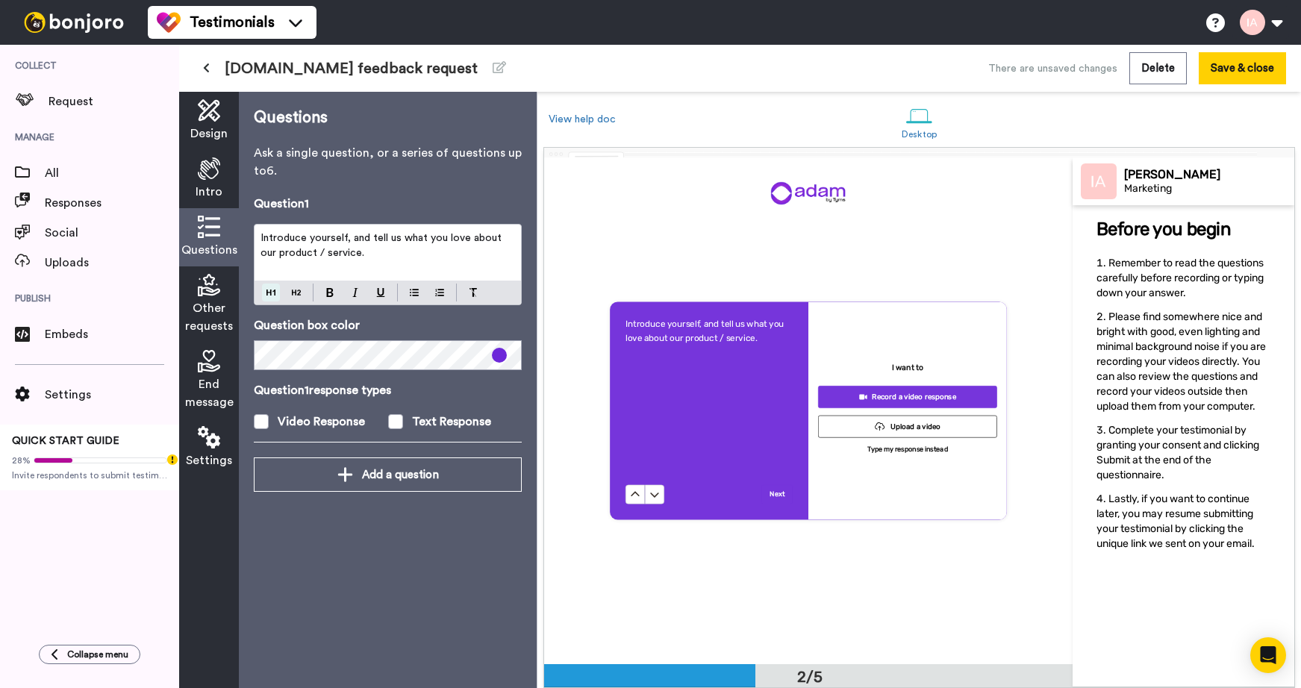
scroll to position [507, 0]
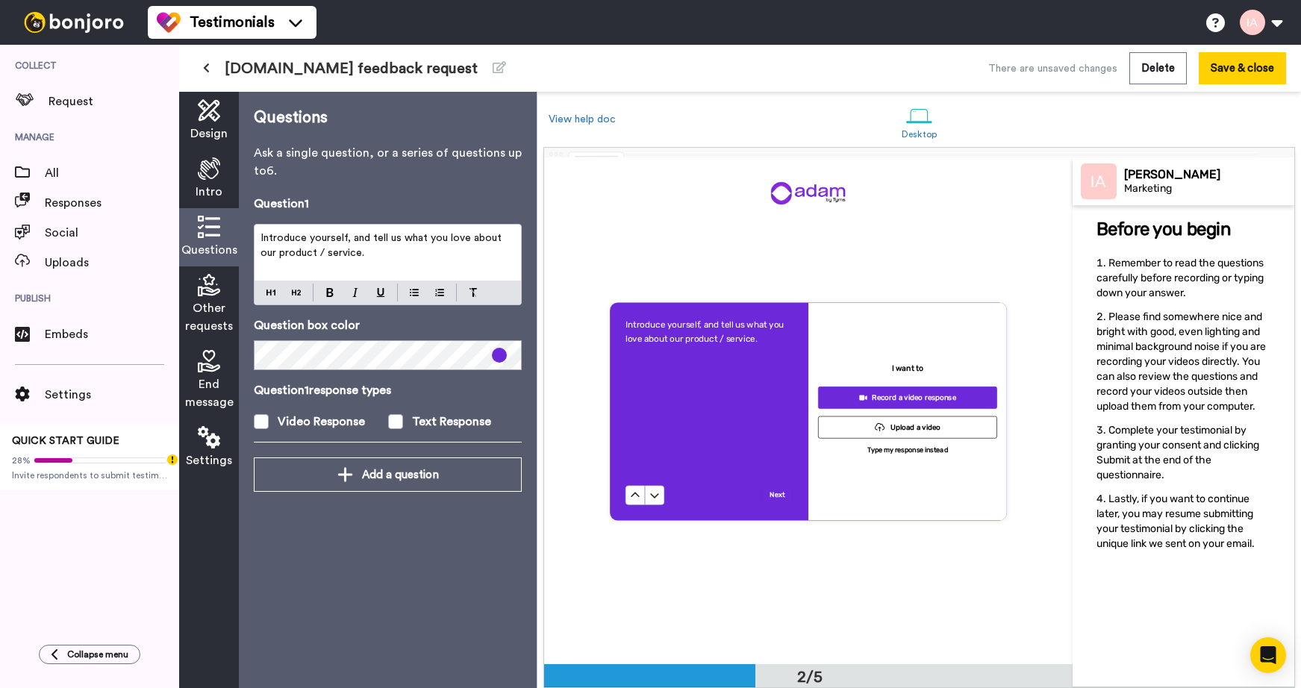
click at [218, 319] on span "Other requests" at bounding box center [209, 317] width 48 height 36
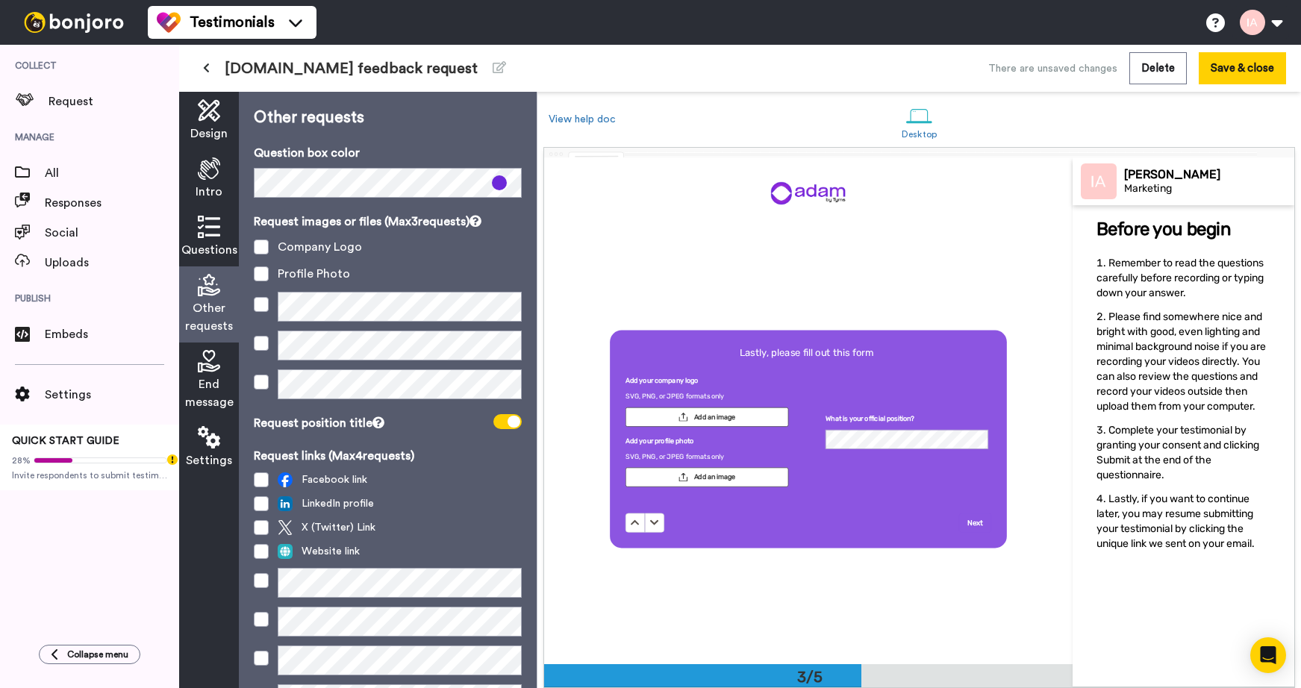
scroll to position [1014, 0]
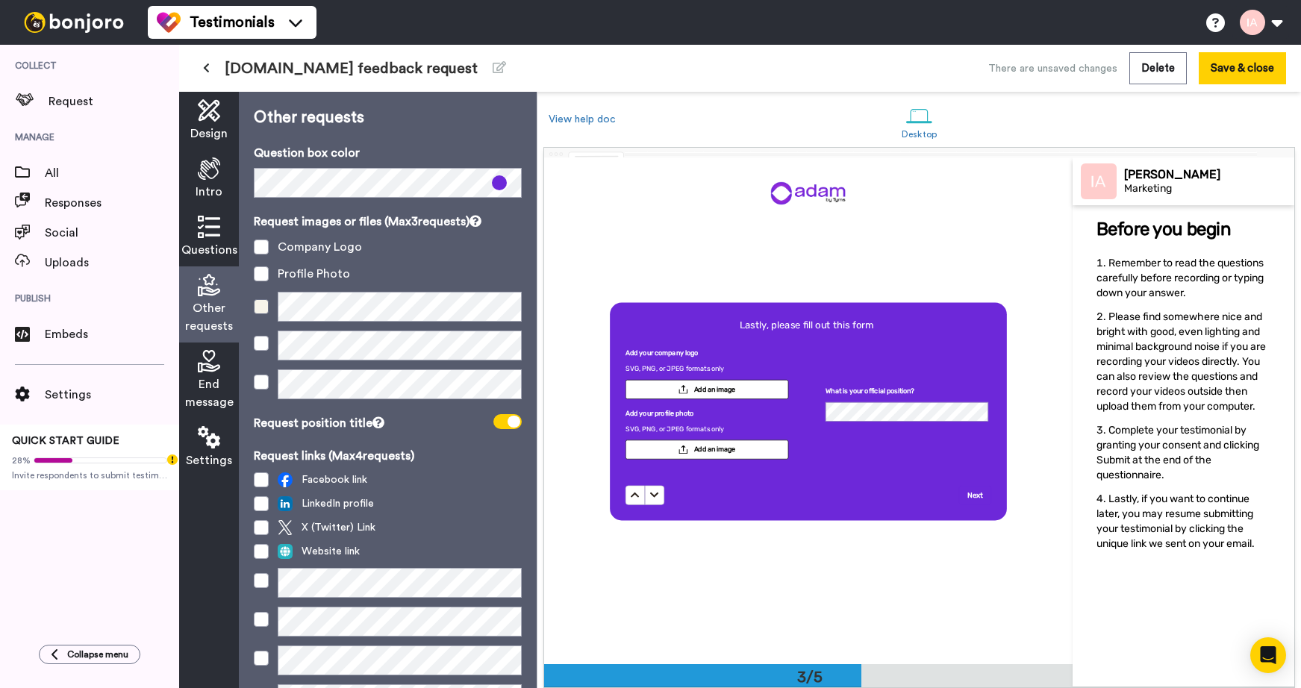
click at [261, 311] on span at bounding box center [261, 306] width 15 height 15
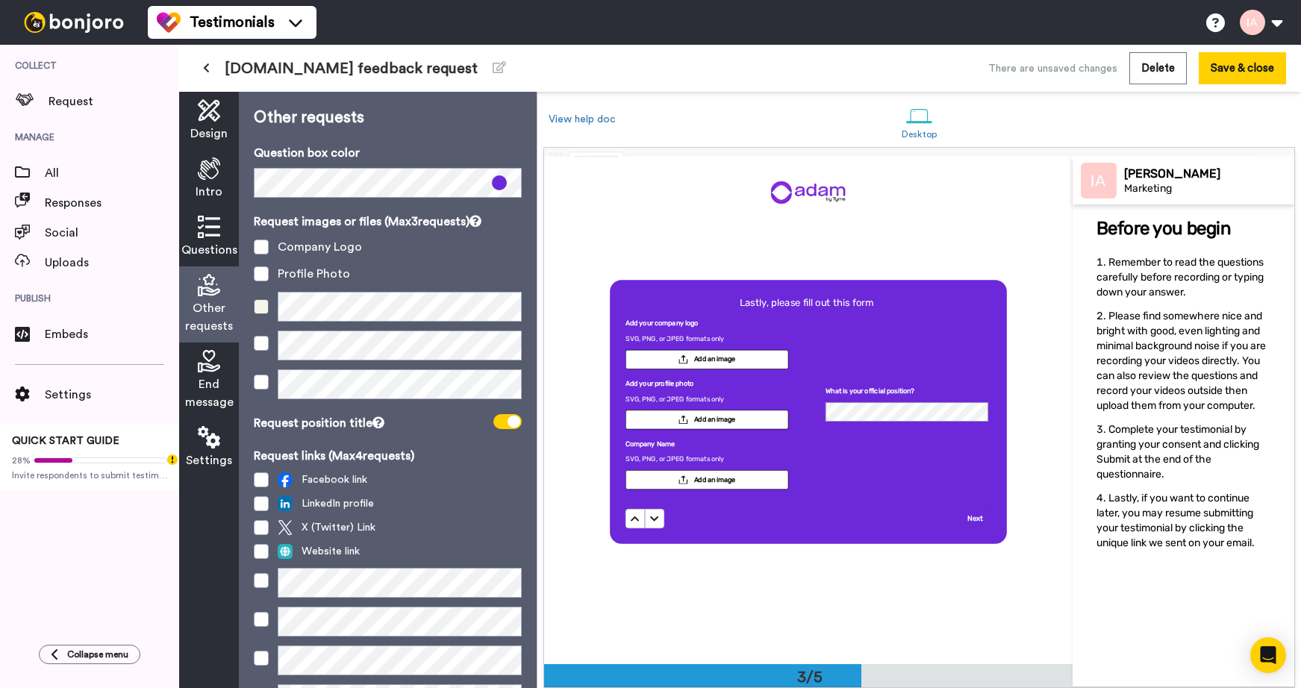
scroll to position [991, 0]
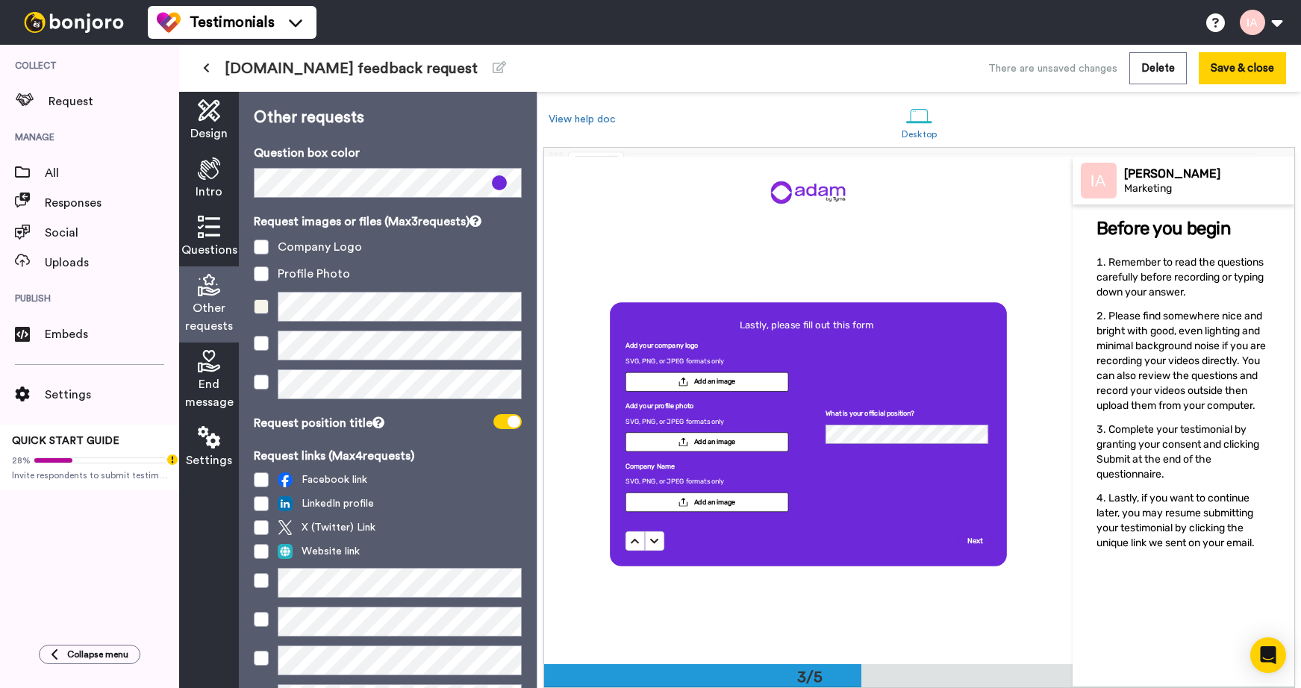
click at [255, 306] on span at bounding box center [261, 306] width 15 height 15
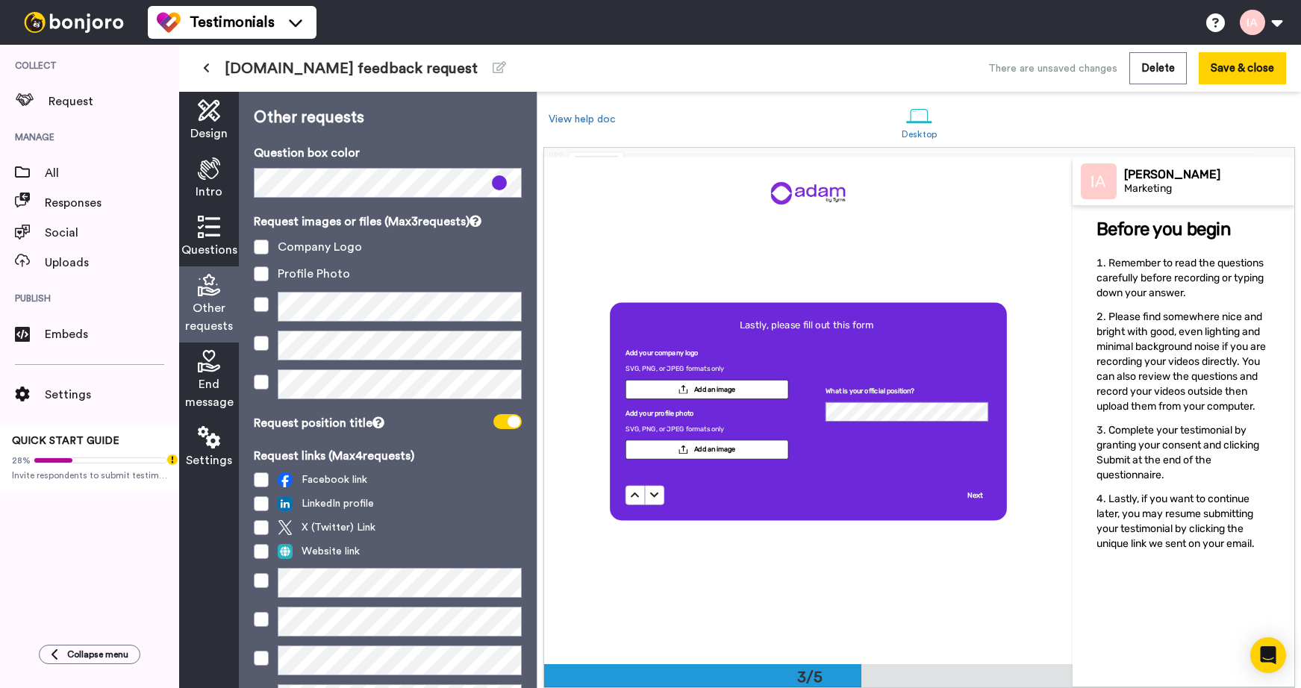
click at [387, 282] on div "Profile Photo" at bounding box center [388, 274] width 268 height 18
click at [203, 172] on icon at bounding box center [209, 169] width 22 height 22
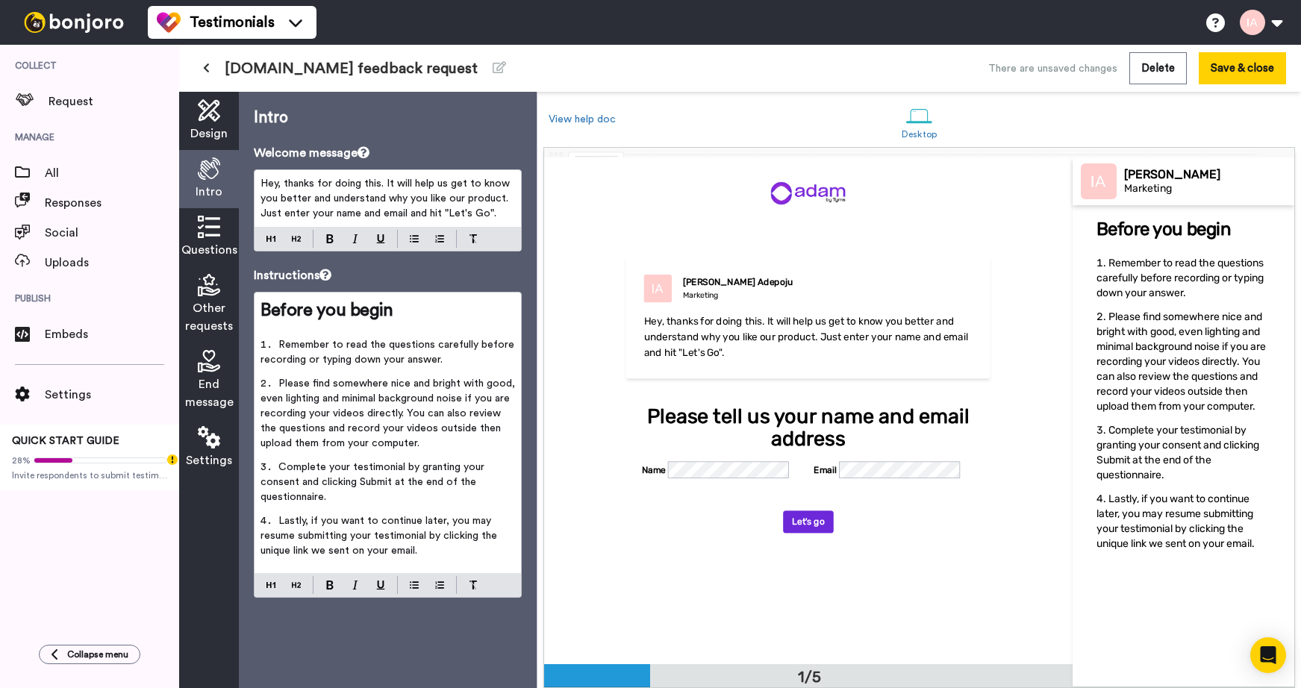
click at [206, 131] on span "Design" at bounding box center [208, 134] width 37 height 18
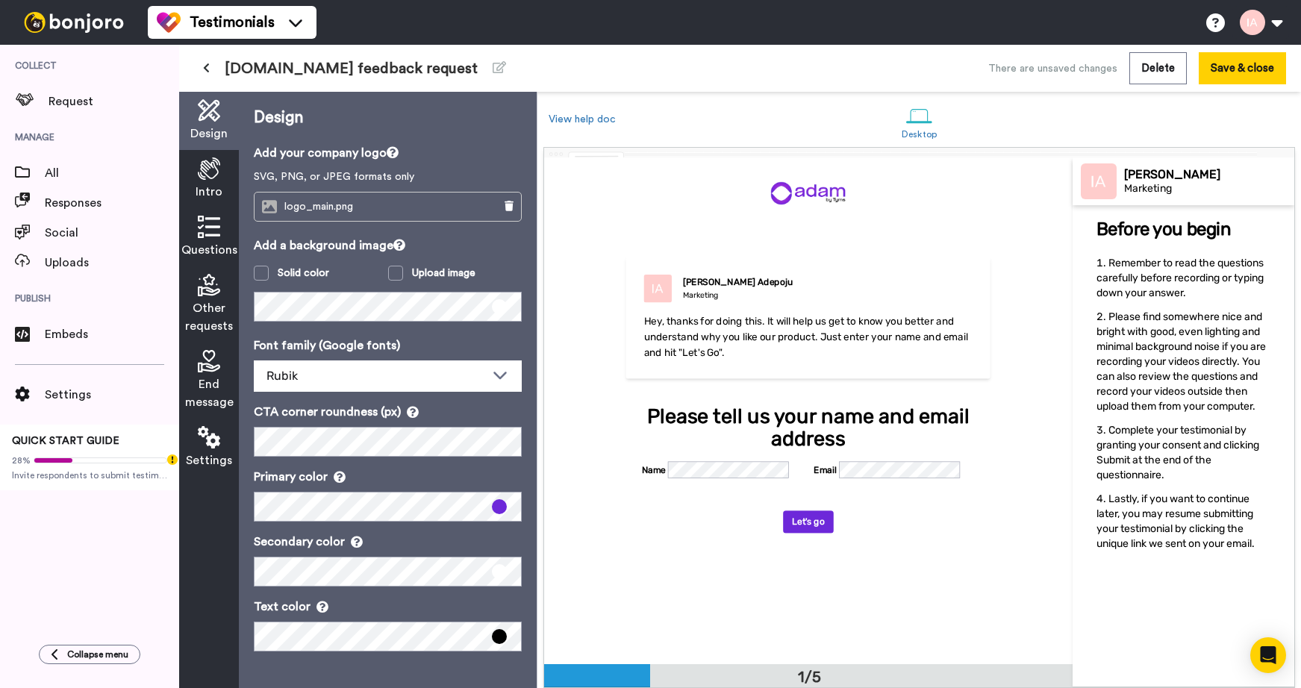
click at [275, 326] on div "Design Add your company logo SVG, PNG, or JPEG formats only logo_main.png Add a…" at bounding box center [388, 390] width 298 height 597
click at [216, 172] on icon at bounding box center [209, 169] width 22 height 22
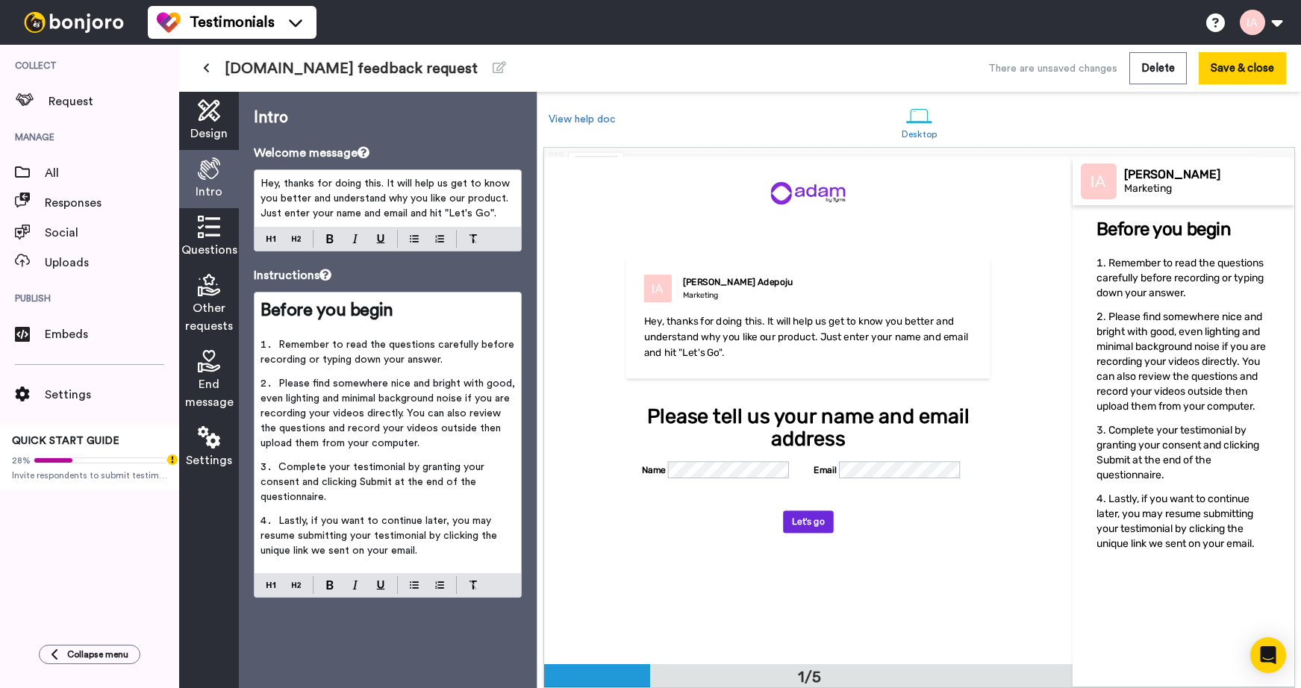
click at [216, 228] on icon at bounding box center [209, 227] width 22 height 22
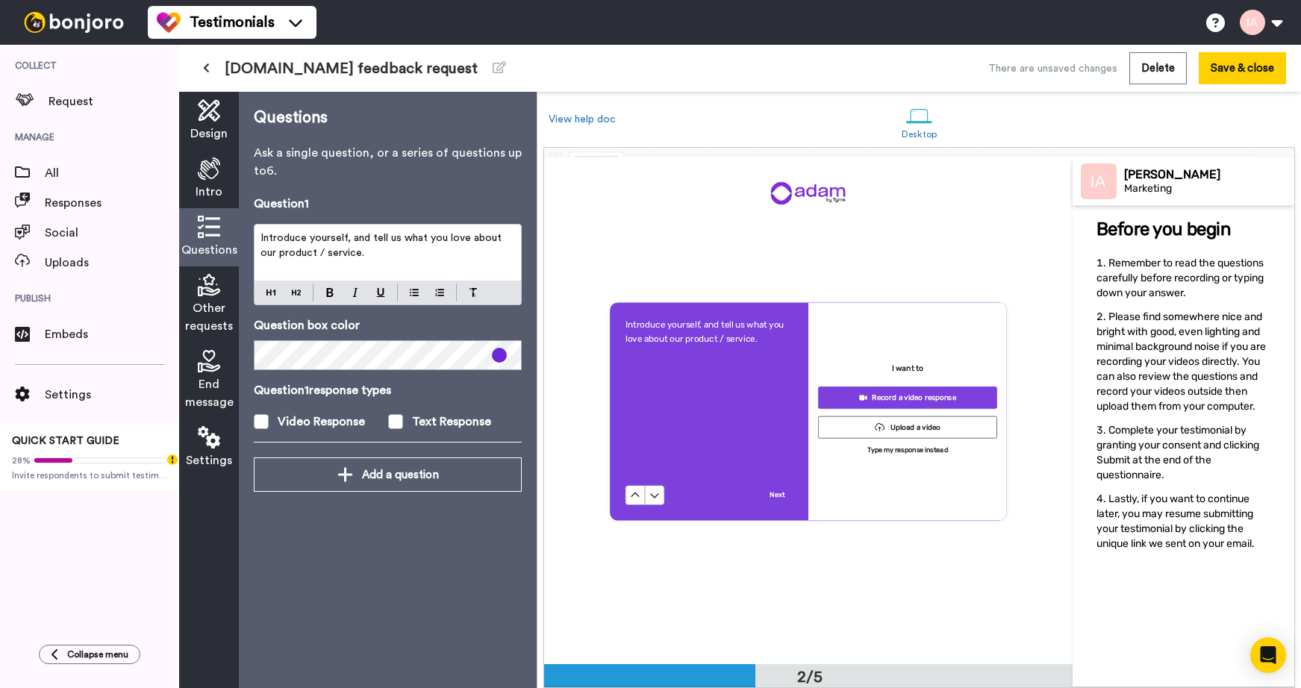
scroll to position [507, 0]
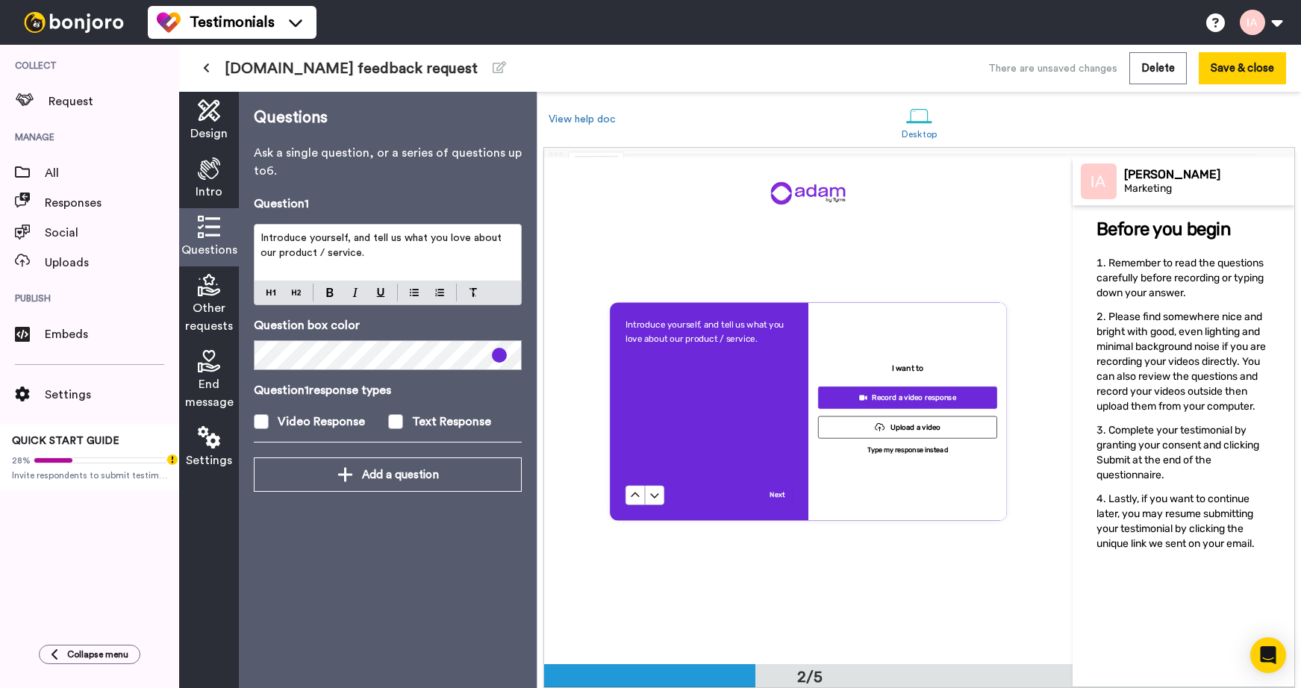
click at [220, 123] on div "Design" at bounding box center [209, 121] width 60 height 58
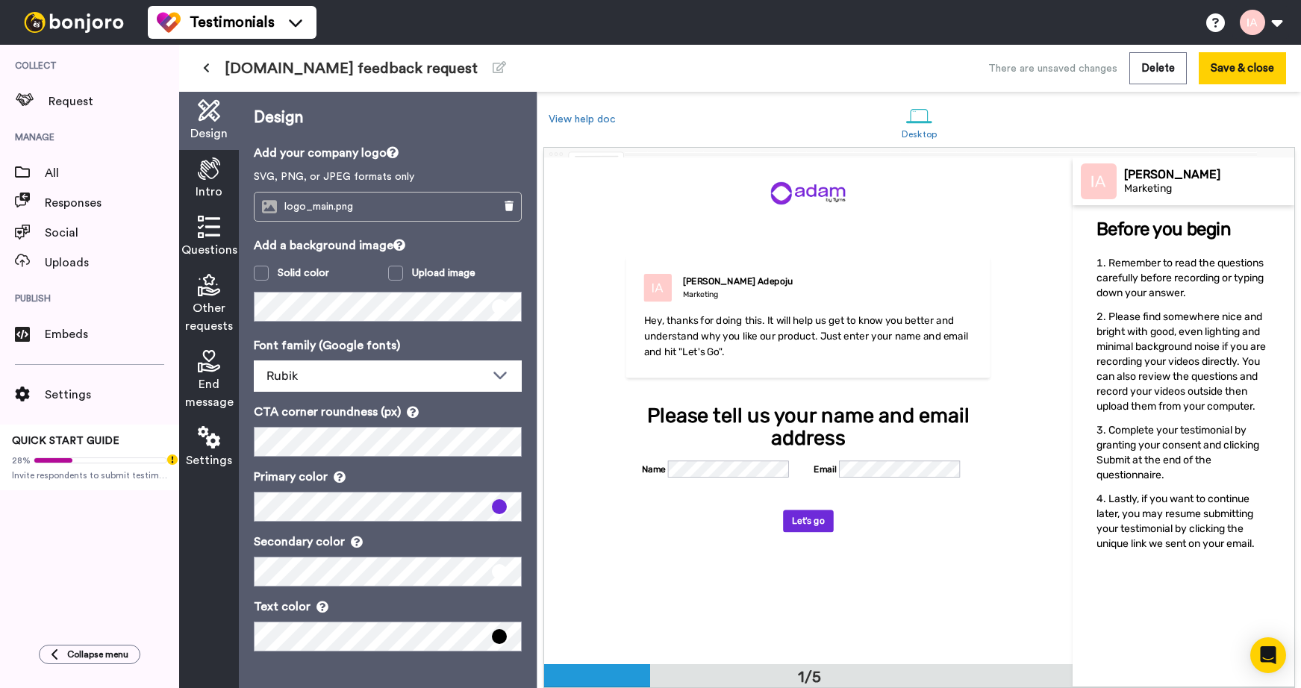
scroll to position [0, 0]
click at [522, 349] on div "Design Add your company logo SVG, PNG, or JPEG formats only logo_main.png Add a…" at bounding box center [388, 390] width 298 height 597
click at [503, 377] on icon at bounding box center [500, 374] width 18 height 15
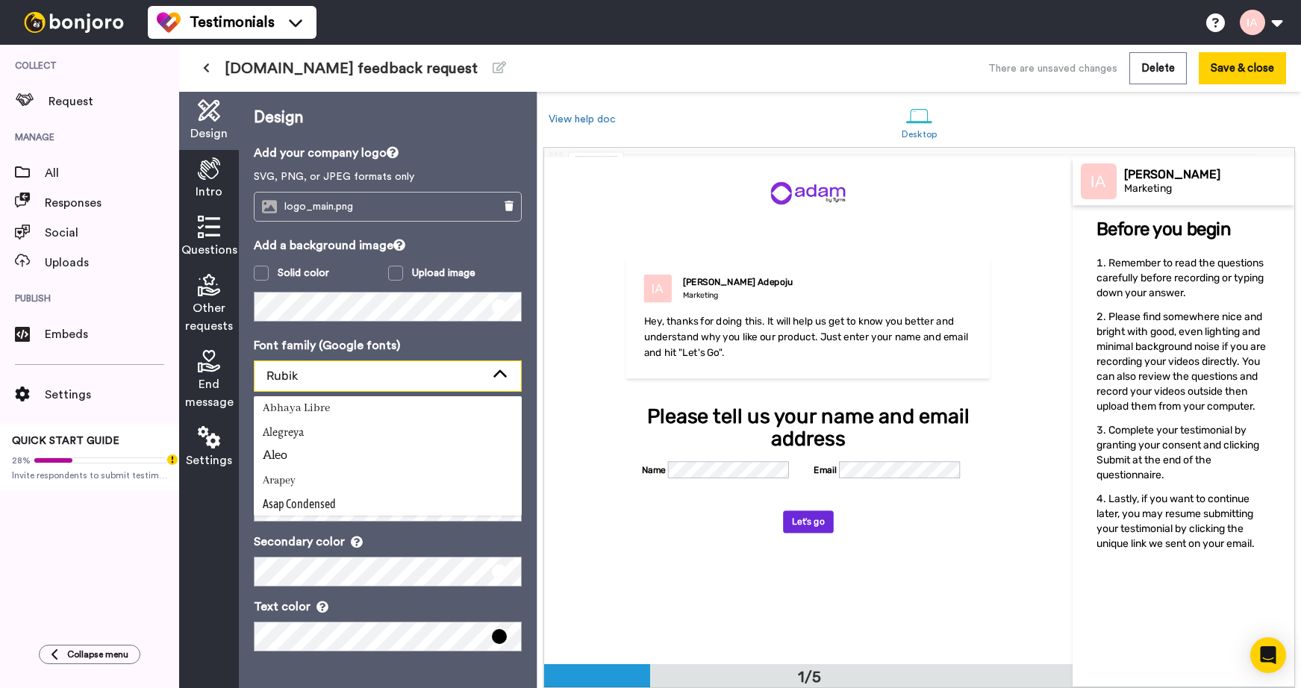
click at [503, 377] on icon at bounding box center [500, 374] width 18 height 15
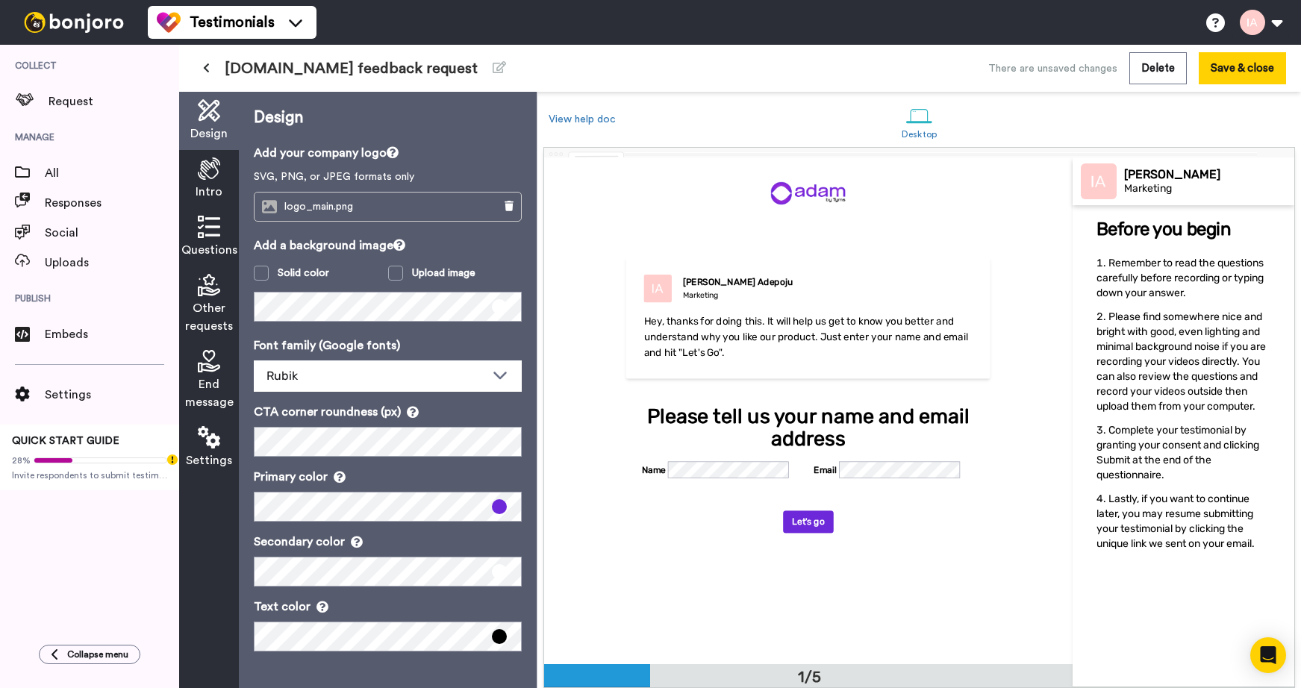
click at [488, 403] on p "CTA corner roundness (px)" at bounding box center [388, 412] width 268 height 18
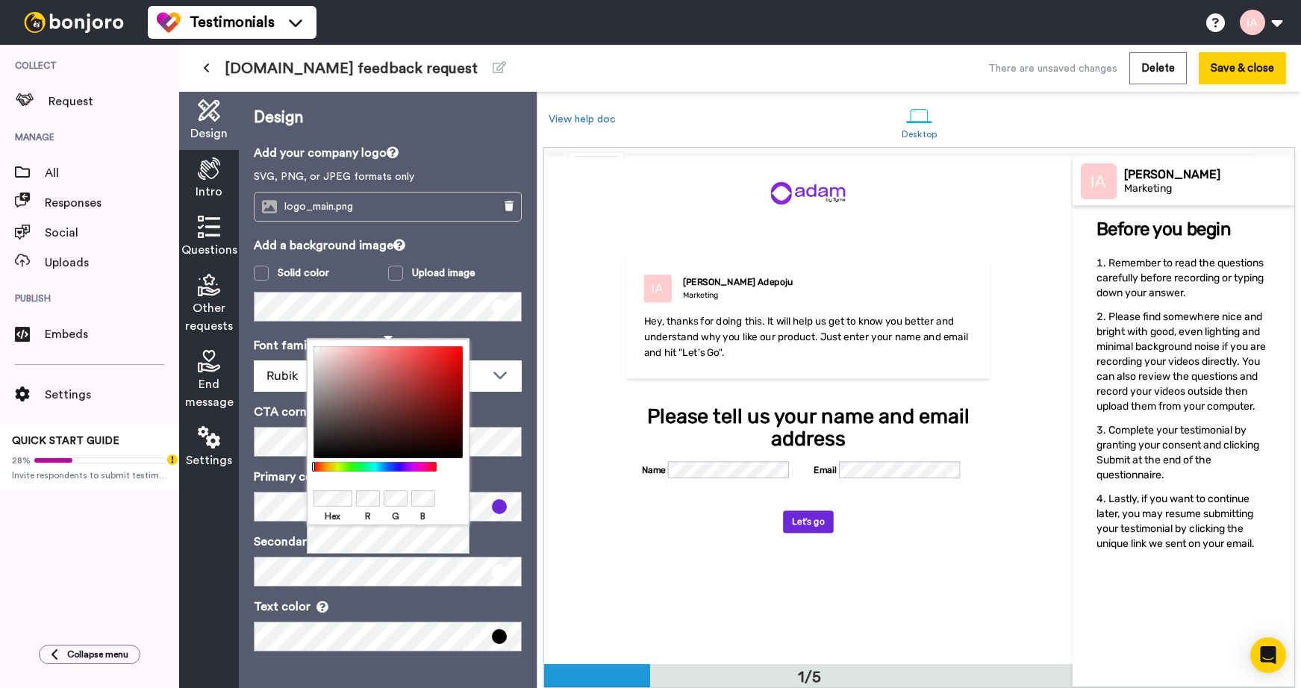
click at [414, 546] on div "Hex R G B" at bounding box center [388, 448] width 163 height 216
click at [214, 175] on icon at bounding box center [209, 169] width 22 height 22
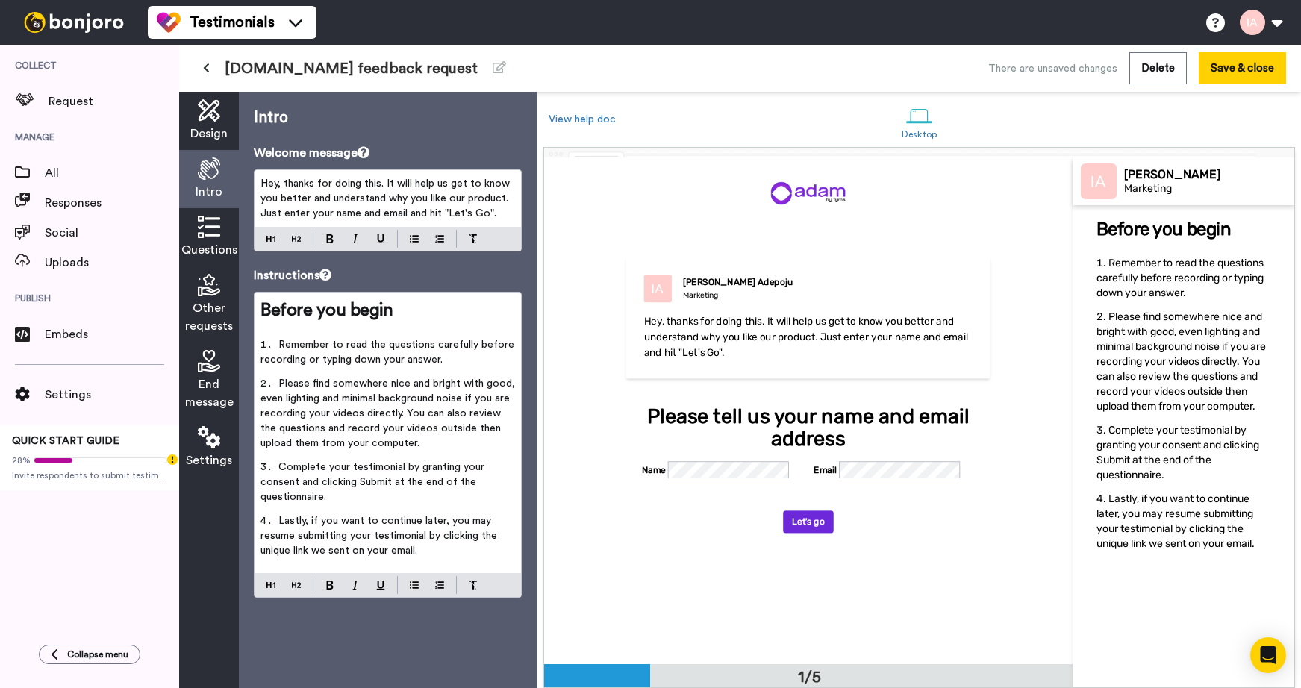
click at [293, 200] on span "Hey, thanks for doing this. It will help us get to know you better and understa…" at bounding box center [387, 198] width 252 height 40
